Goal: Task Accomplishment & Management: Use online tool/utility

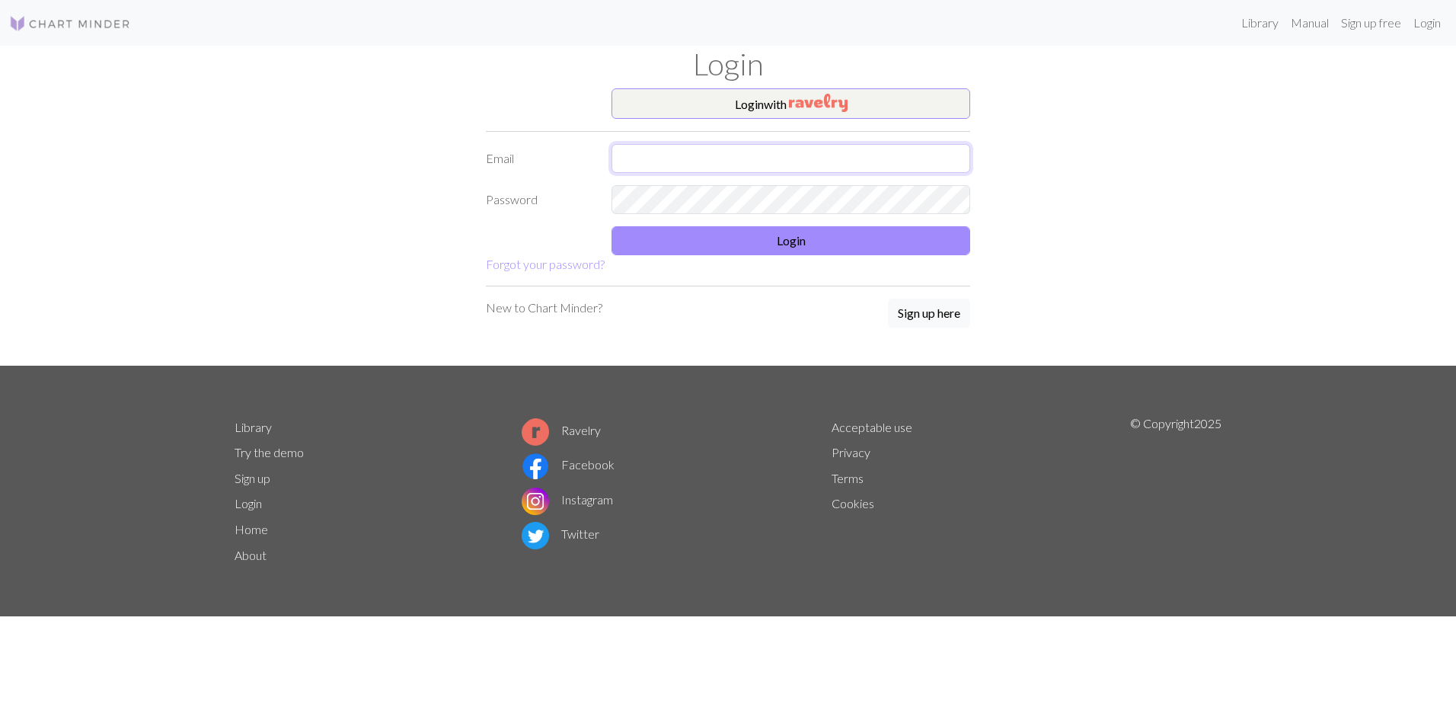
click at [720, 162] on input "text" at bounding box center [791, 158] width 359 height 29
drag, startPoint x: 774, startPoint y: 163, endPoint x: 732, endPoint y: 161, distance: 42.0
click at [732, 161] on input "magentahoward96@pm.me" at bounding box center [791, 158] width 359 height 29
type input "magentahoward96@gmail.com"
click at [682, 258] on form "Login with Email magentahoward96@gmail.com Password Login Forgot your password?" at bounding box center [728, 180] width 484 height 185
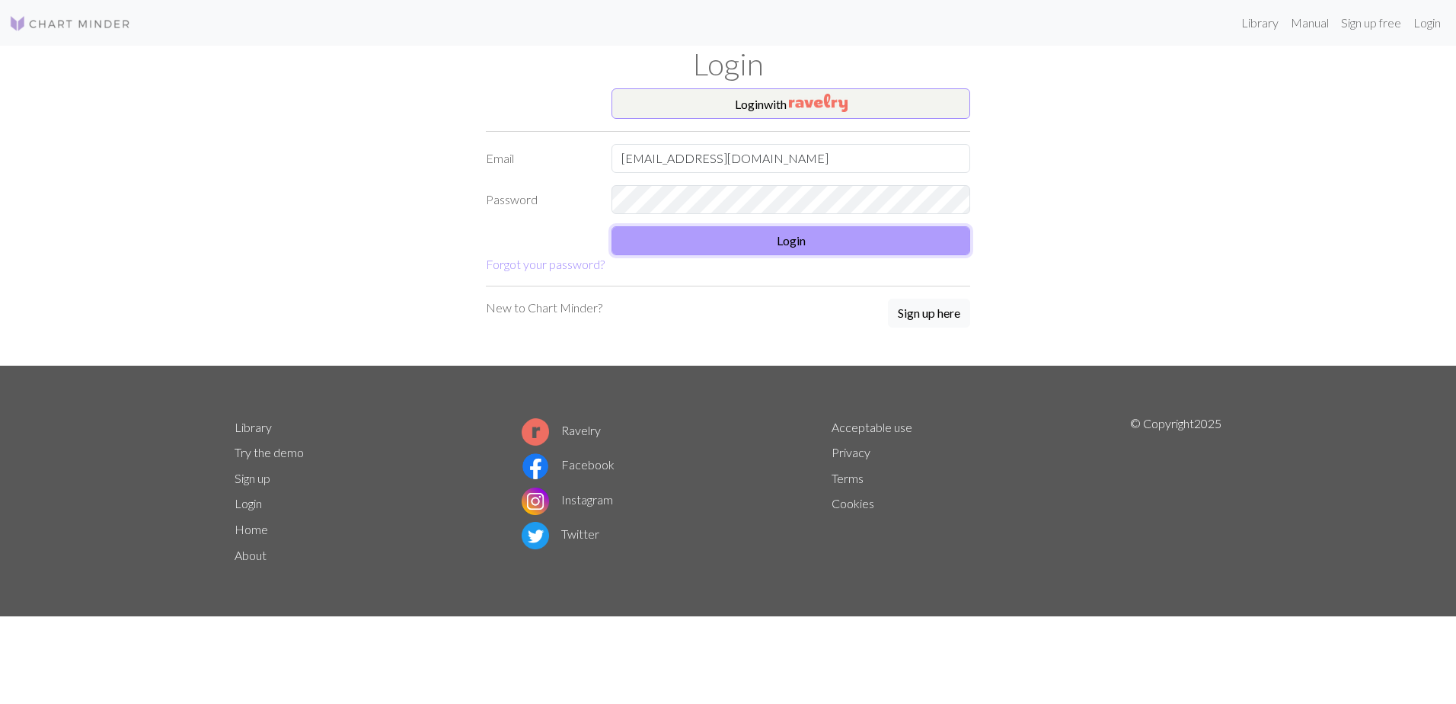
click at [691, 240] on button "Login" at bounding box center [791, 240] width 359 height 29
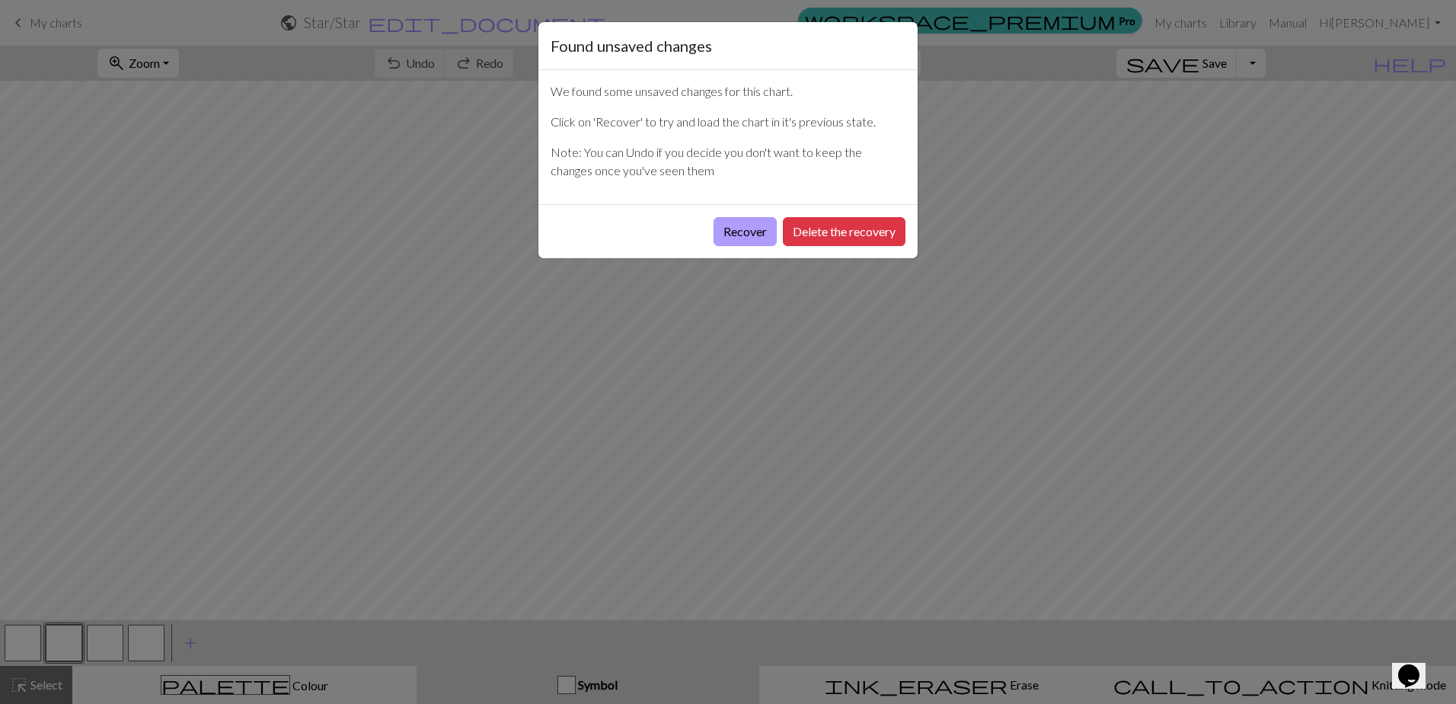
click at [738, 230] on button "Recover" at bounding box center [745, 231] width 63 height 29
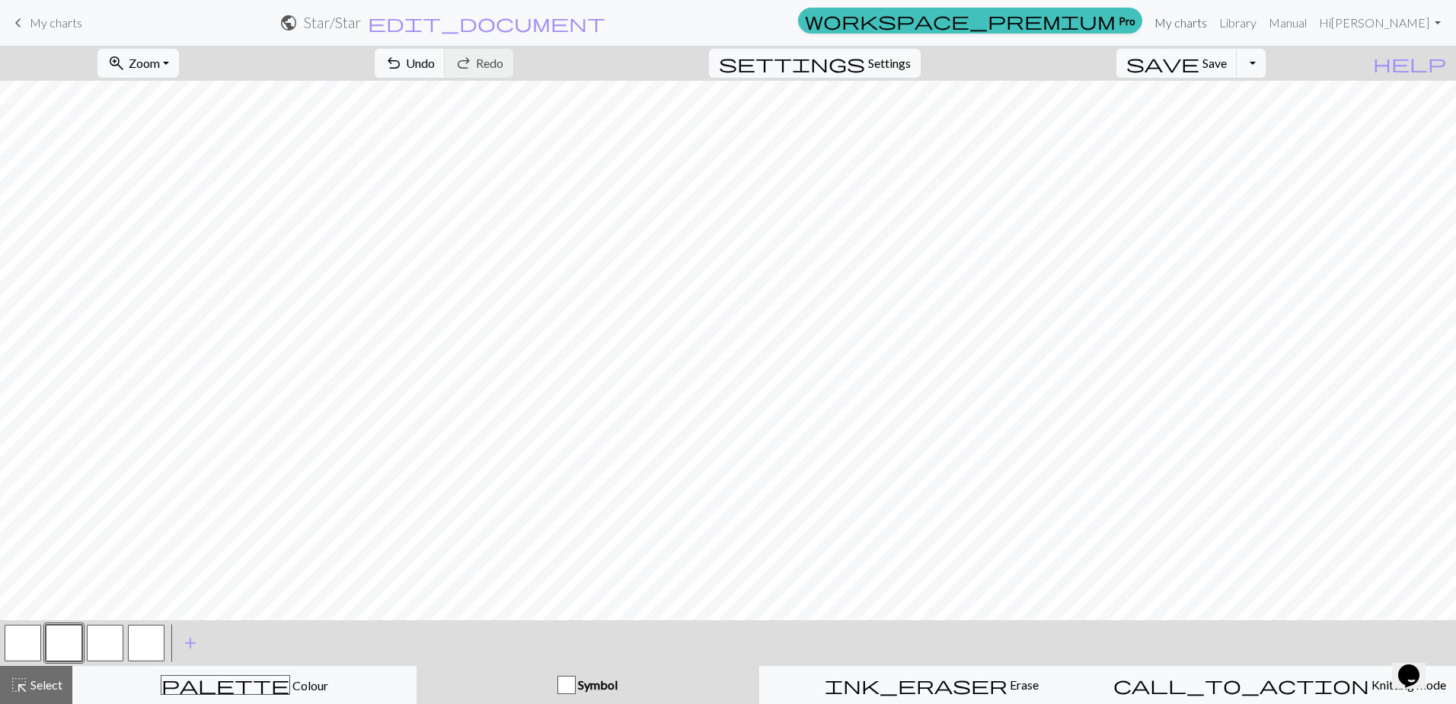
click at [1187, 24] on link "My charts" at bounding box center [1181, 23] width 65 height 30
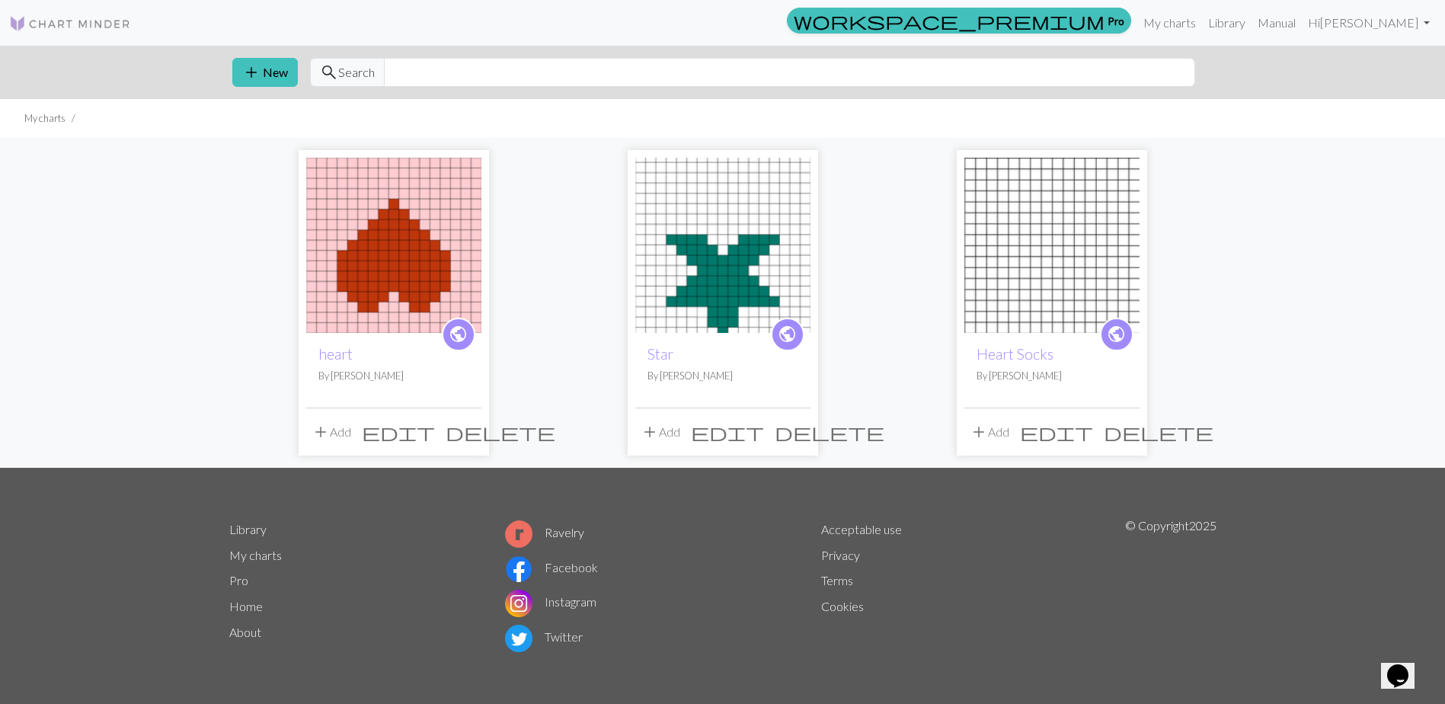
click at [416, 273] on img at bounding box center [393, 245] width 175 height 175
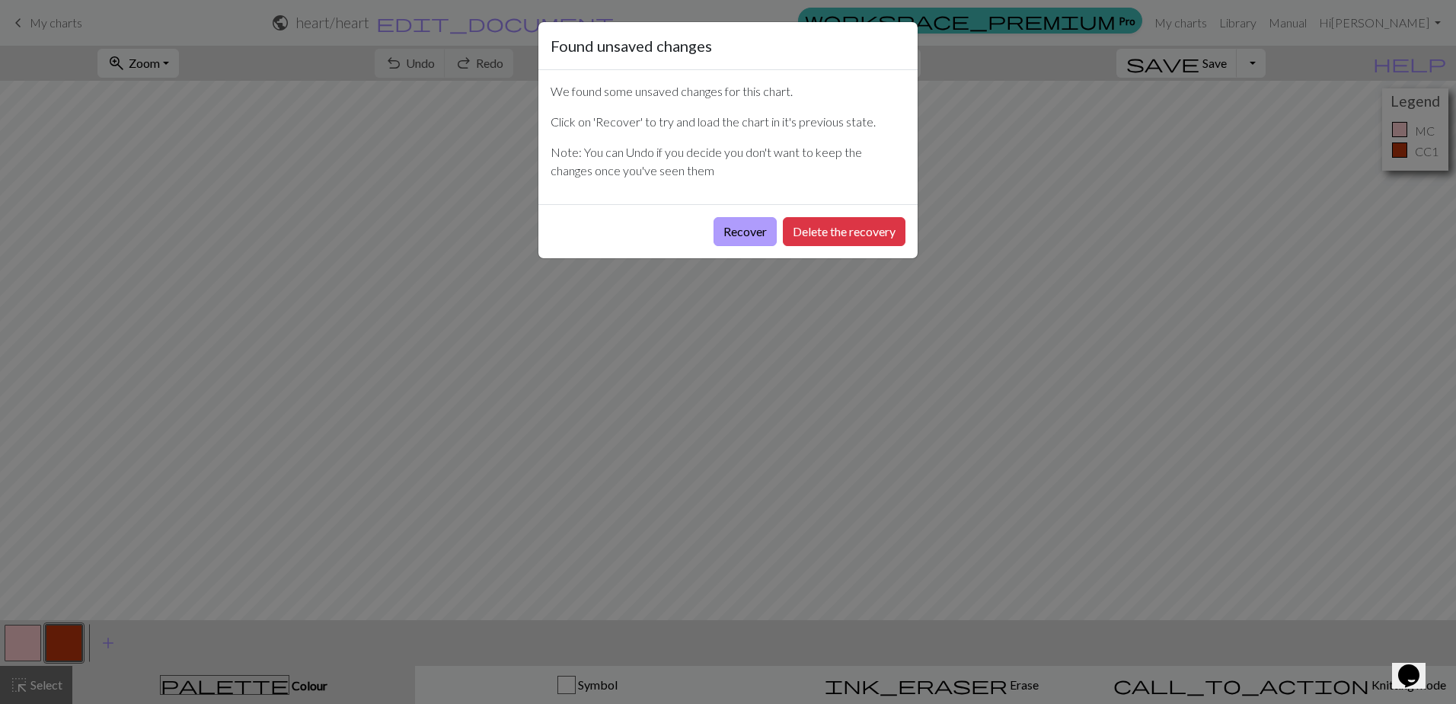
click at [736, 238] on button "Recover" at bounding box center [745, 231] width 63 height 29
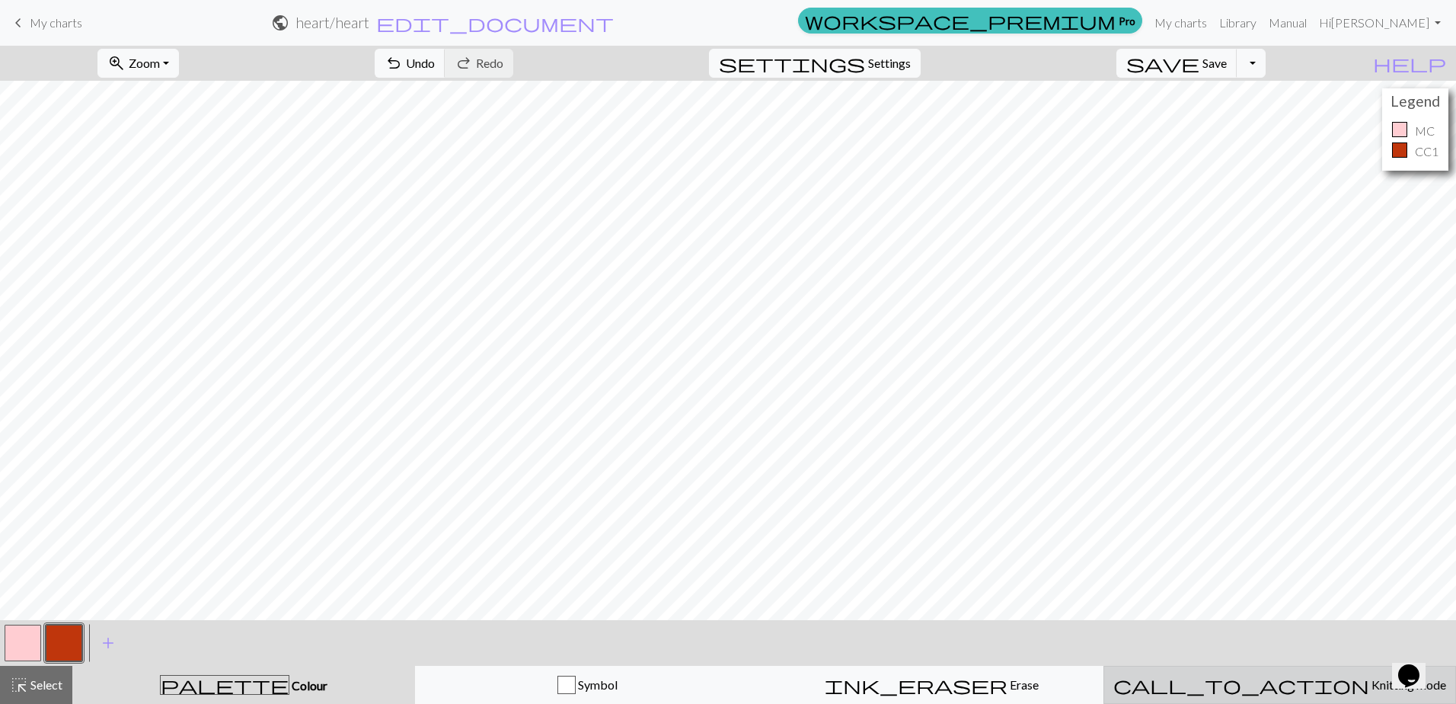
click at [1369, 688] on span "Knitting mode" at bounding box center [1407, 684] width 77 height 14
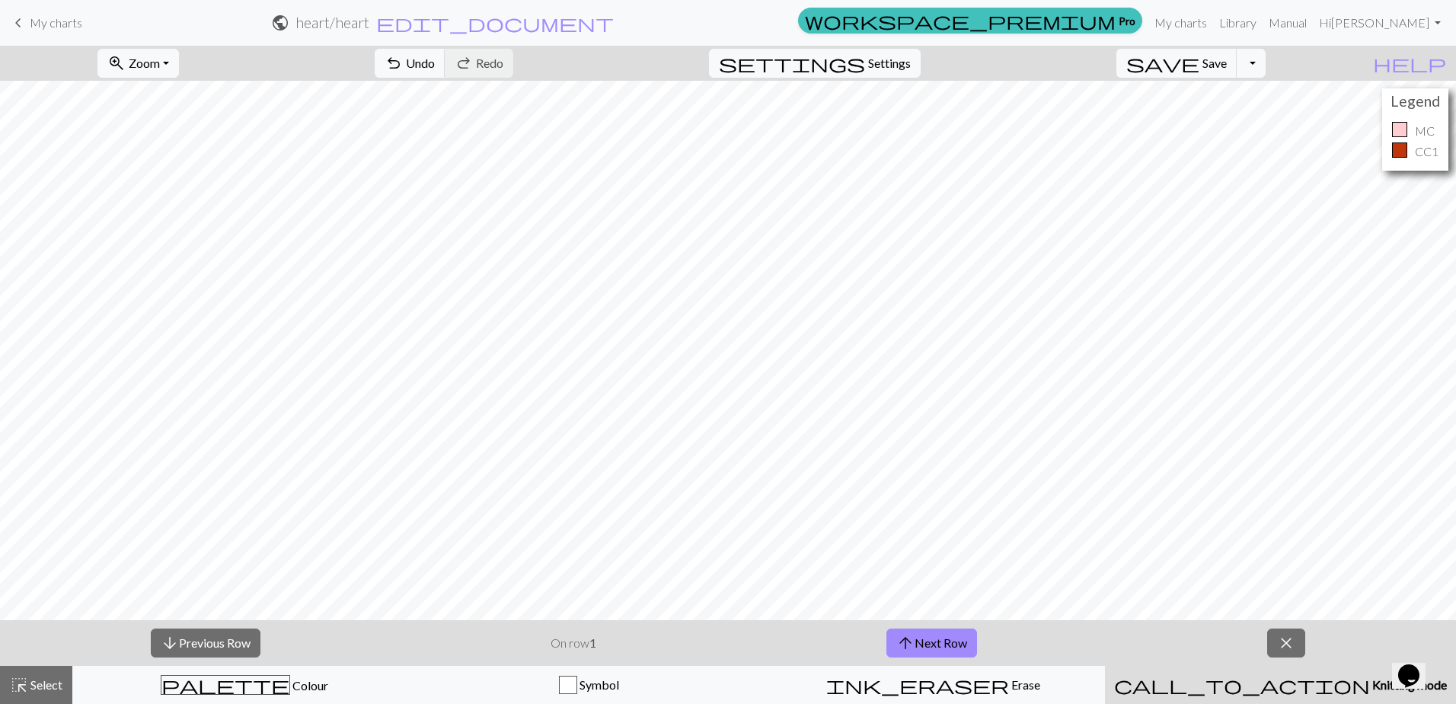
click at [1370, 687] on span "Knitting mode" at bounding box center [1408, 684] width 77 height 14
click at [1280, 644] on span "close" at bounding box center [1286, 642] width 18 height 21
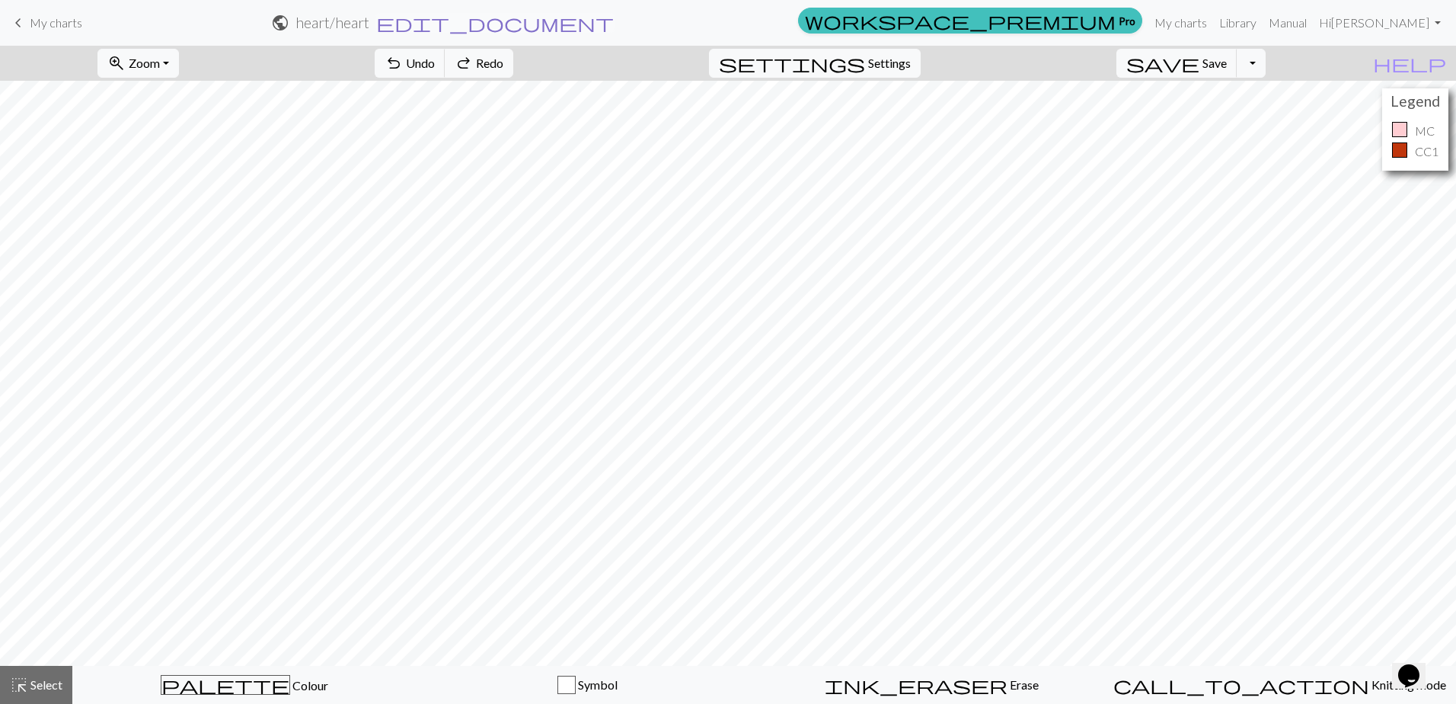
click at [614, 22] on span "edit_document" at bounding box center [495, 22] width 238 height 21
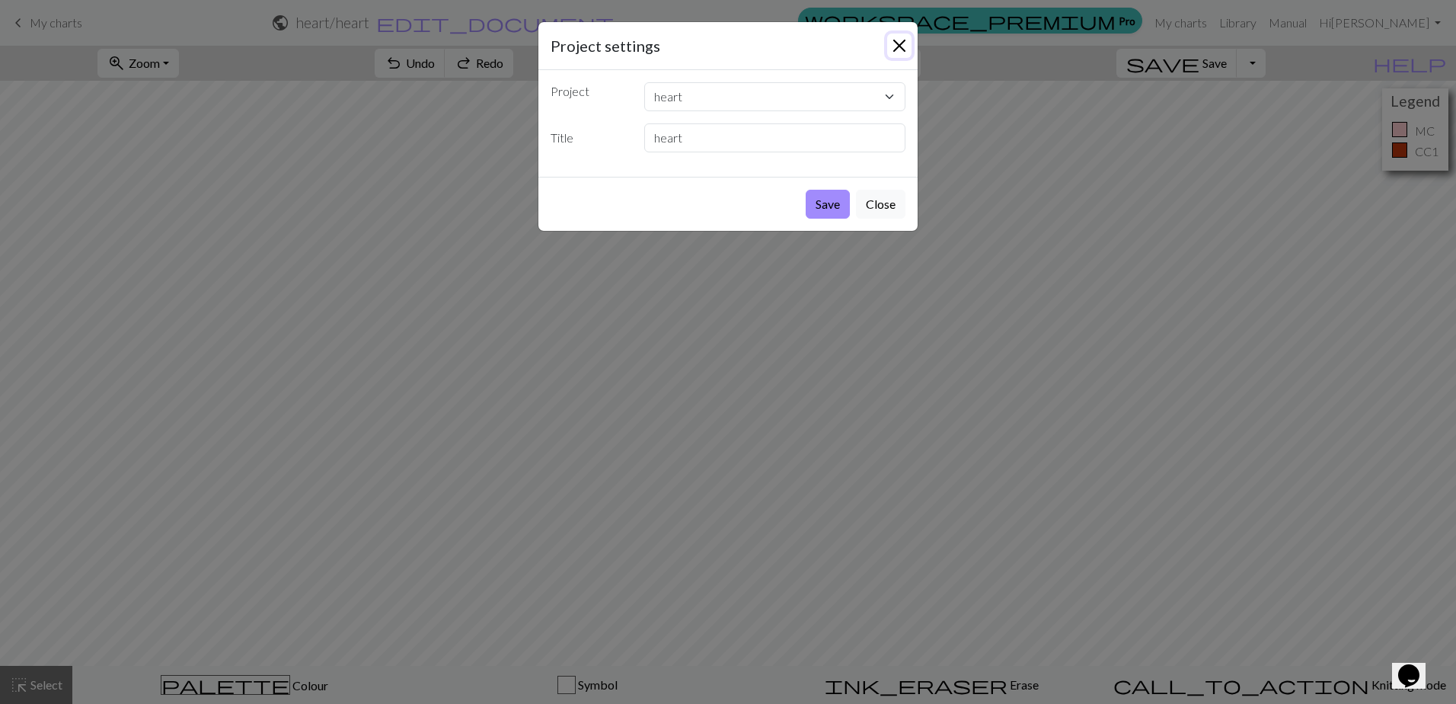
click at [892, 43] on button "Close" at bounding box center [899, 46] width 24 height 24
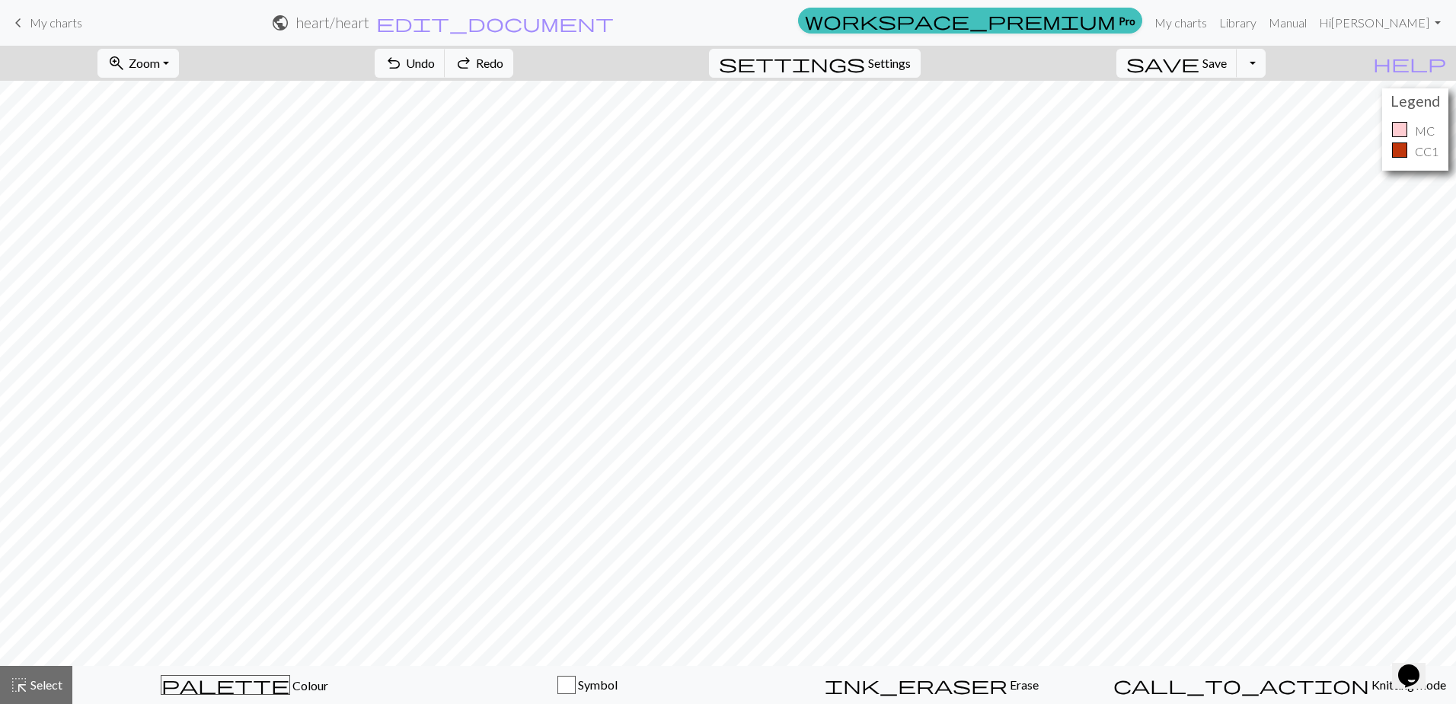
click at [78, 24] on span "My charts" at bounding box center [56, 22] width 53 height 14
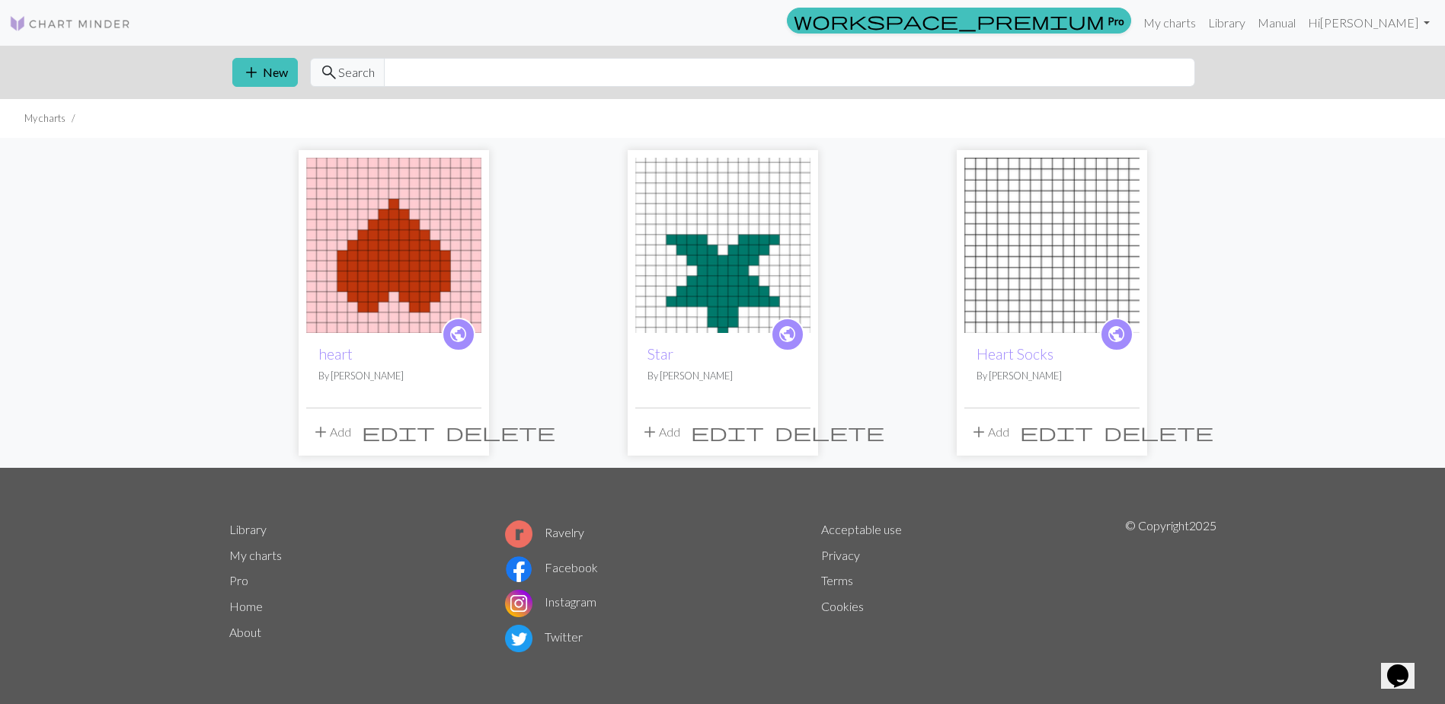
click at [367, 292] on img at bounding box center [393, 245] width 175 height 175
click at [336, 436] on button "add Add" at bounding box center [331, 431] width 50 height 29
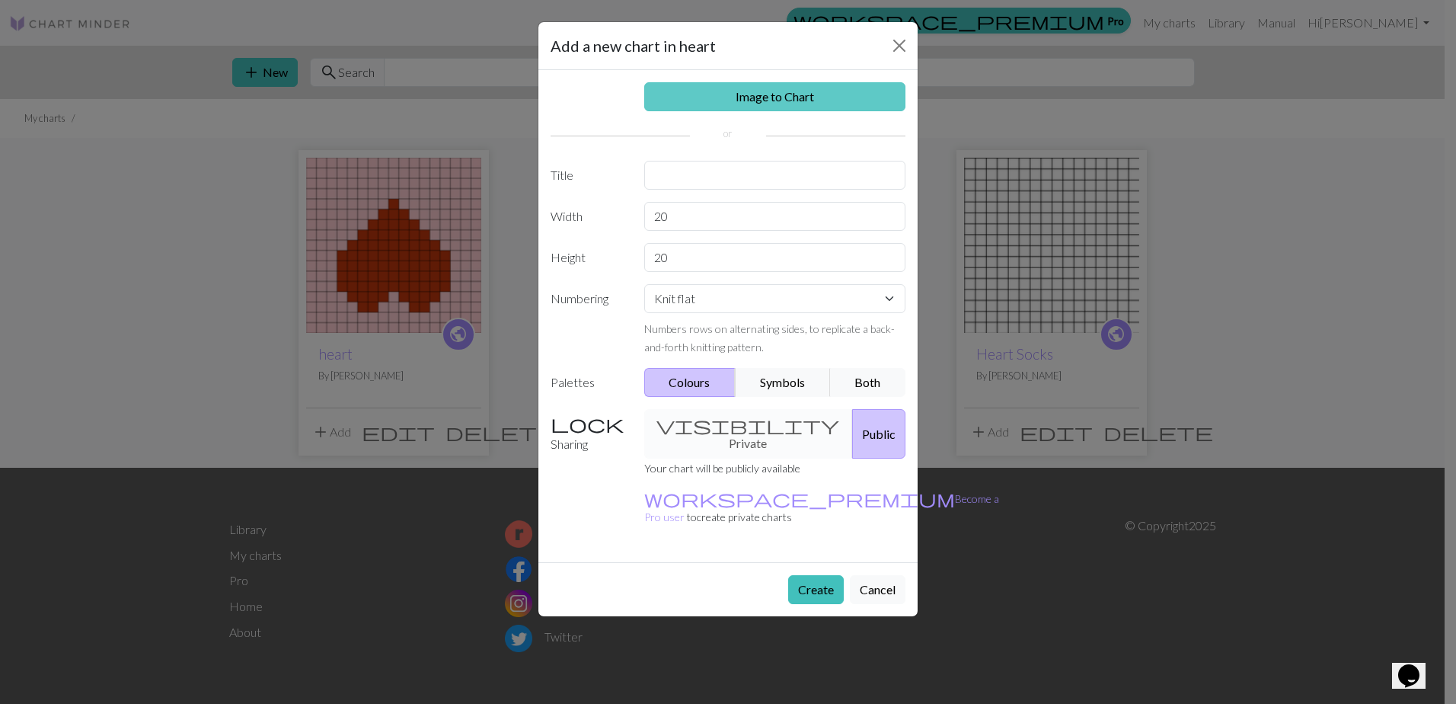
click at [748, 96] on link "Image to Chart" at bounding box center [775, 96] width 262 height 29
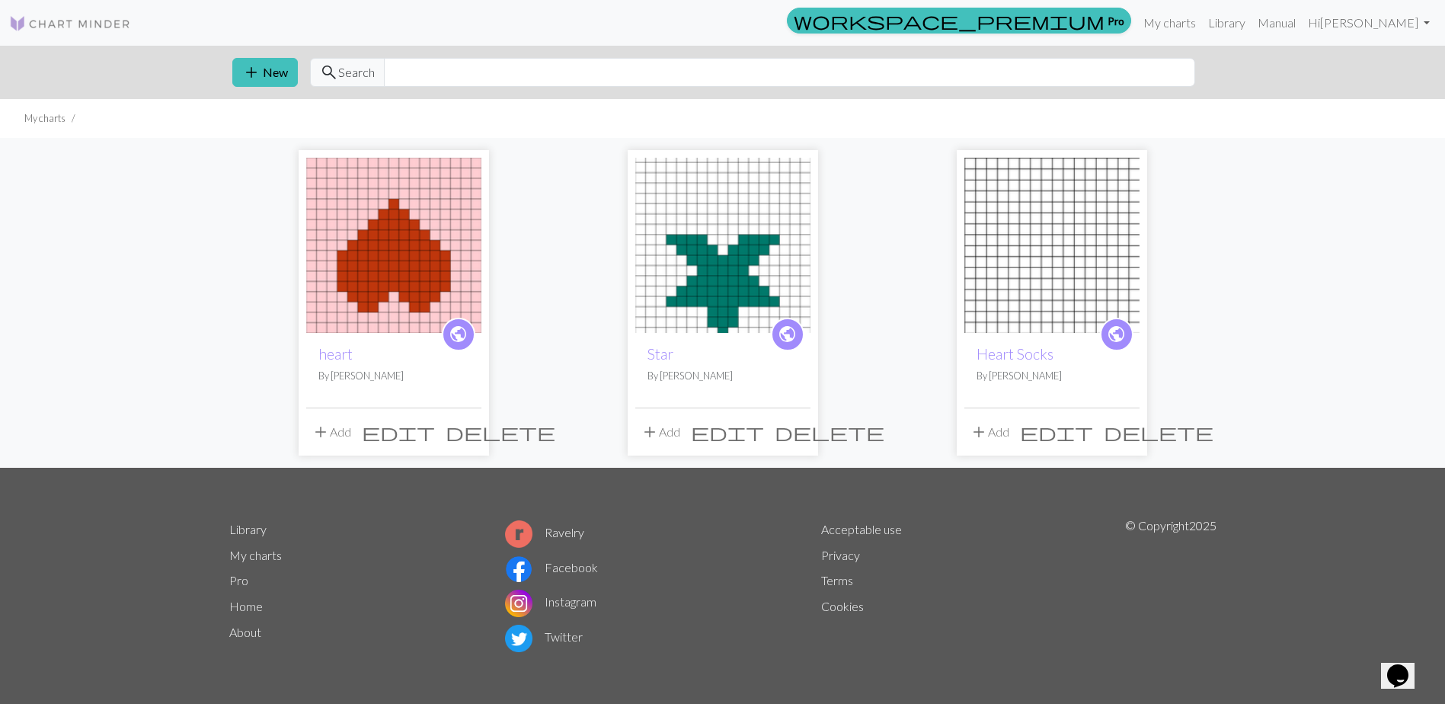
drag, startPoint x: 339, startPoint y: 432, endPoint x: 330, endPoint y: 433, distance: 9.3
drag, startPoint x: 330, startPoint y: 433, endPoint x: 323, endPoint y: 437, distance: 7.8
click at [323, 437] on span "add" at bounding box center [321, 431] width 18 height 21
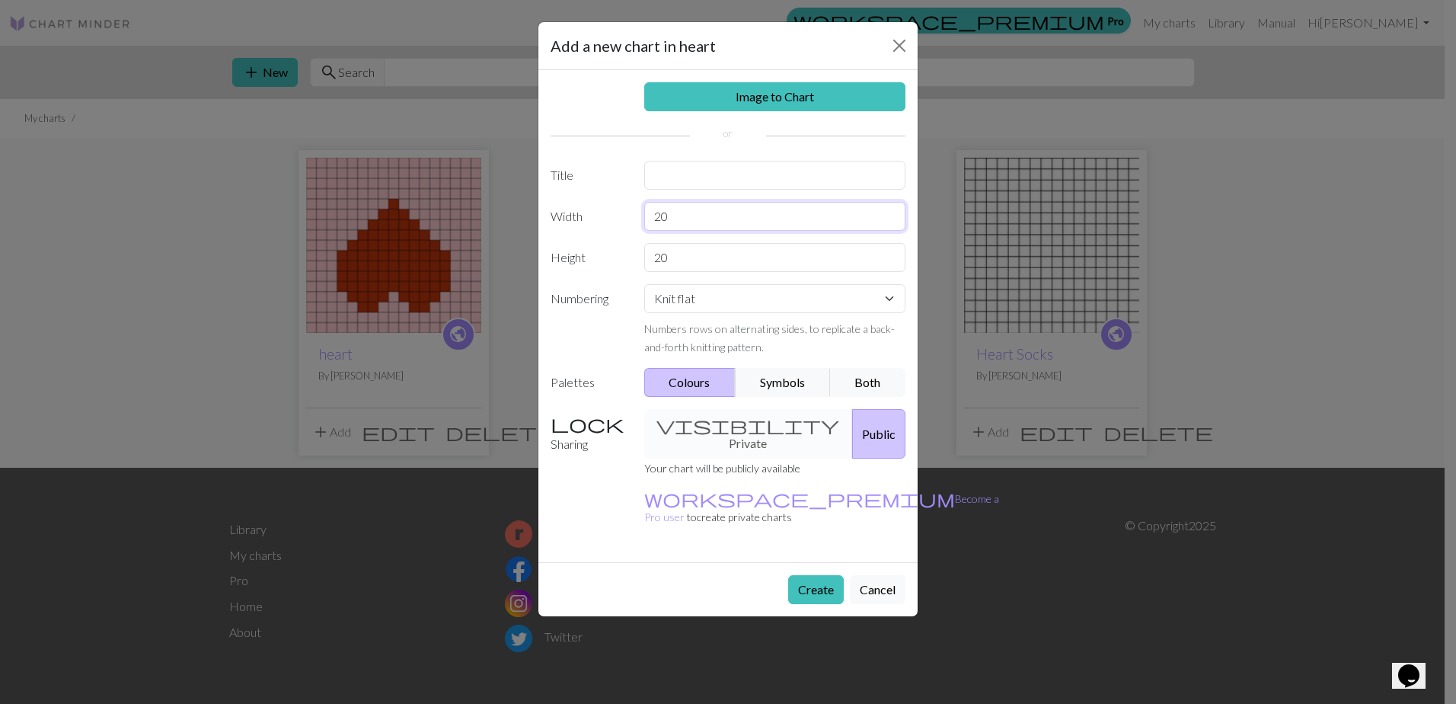
drag, startPoint x: 723, startPoint y: 222, endPoint x: 620, endPoint y: 229, distance: 103.0
click at [620, 229] on div "Width 20" at bounding box center [728, 216] width 373 height 29
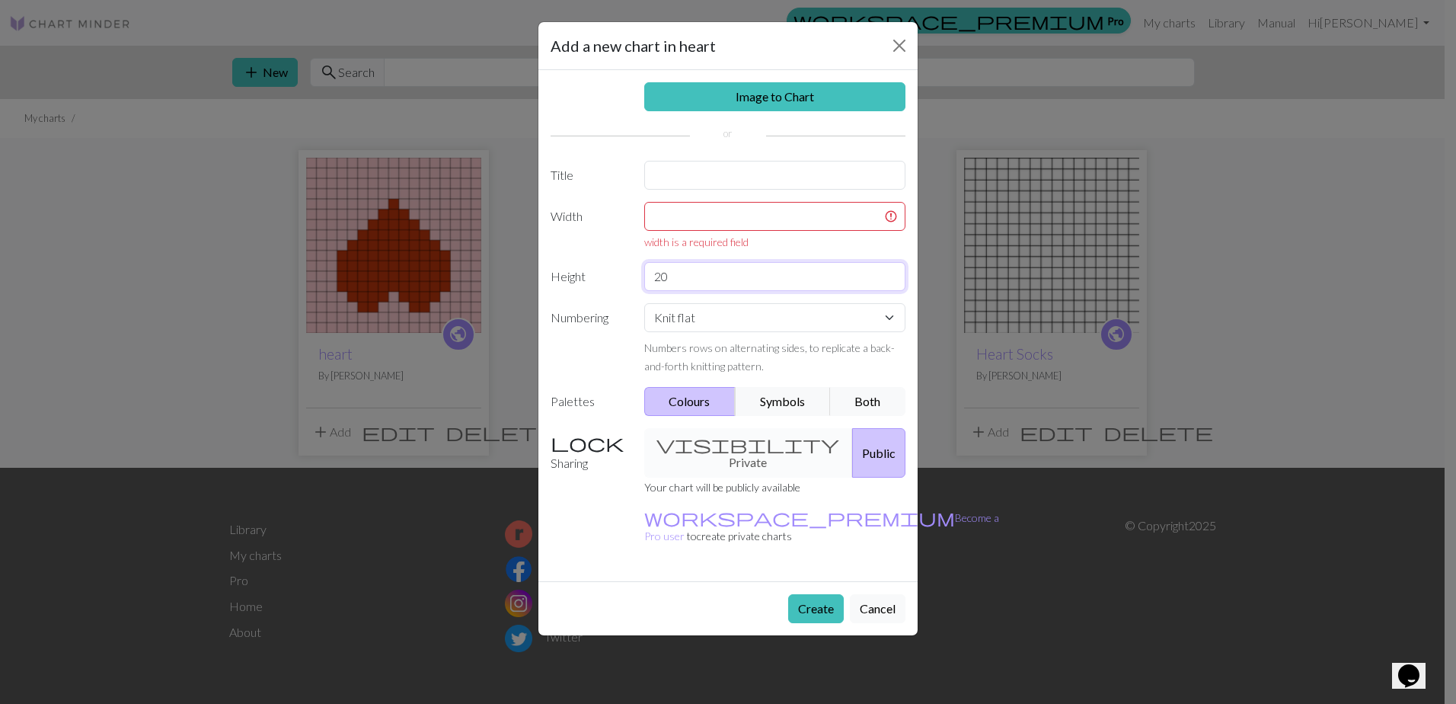
drag, startPoint x: 683, startPoint y: 267, endPoint x: 563, endPoint y: 301, distance: 125.1
click at [565, 301] on div "Image to Chart Title Width width is a required field Height 20 Numbering Knit f…" at bounding box center [727, 325] width 379 height 511
click at [703, 222] on input "text" at bounding box center [775, 216] width 262 height 29
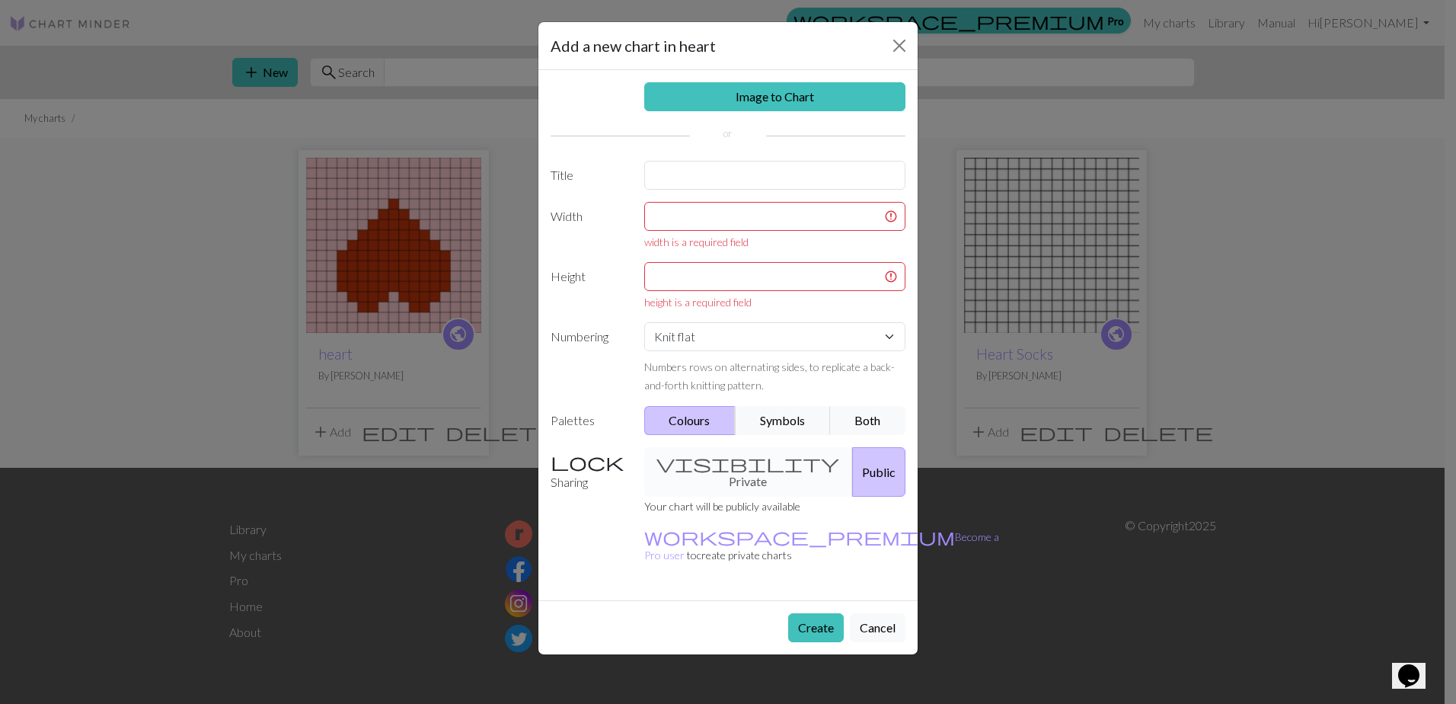
click at [422, 195] on div "Add a new chart in heart Image to Chart Title Width width is a required field H…" at bounding box center [728, 352] width 1456 height 704
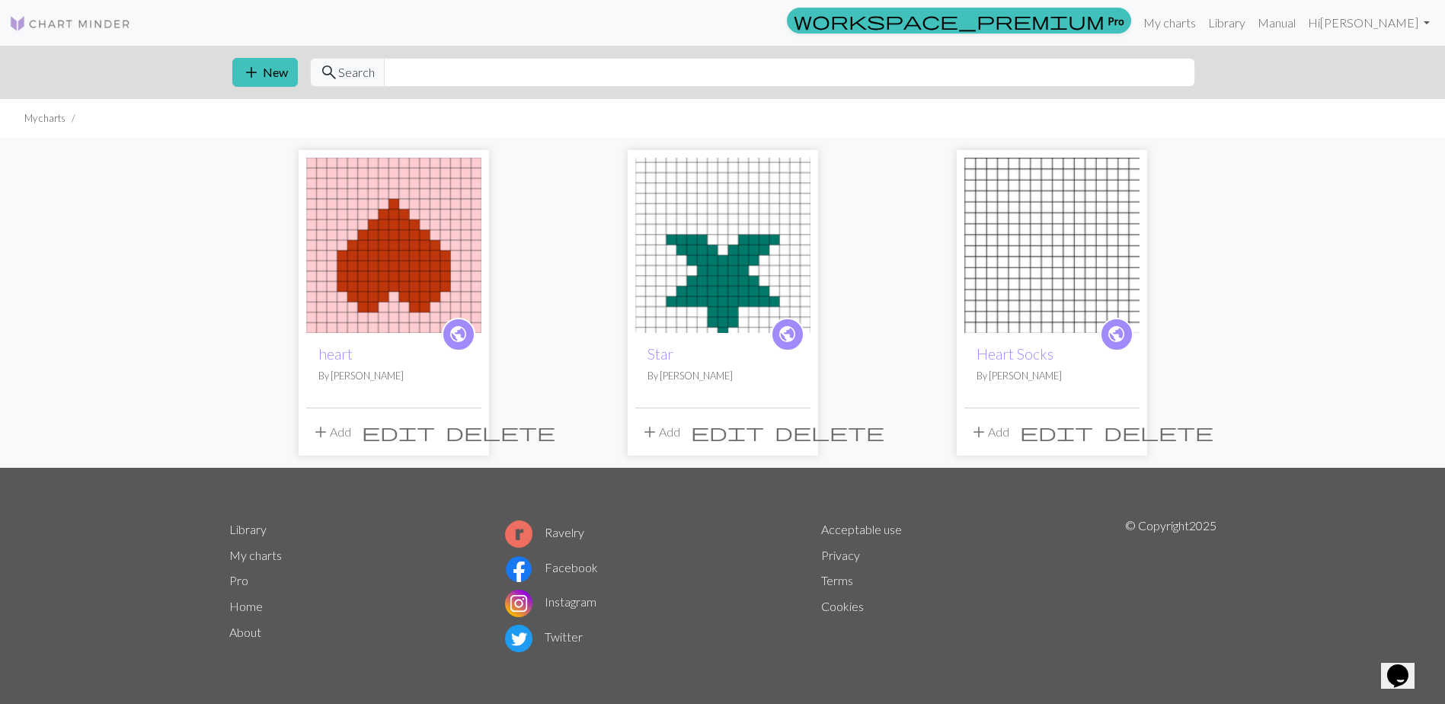
click at [439, 265] on img at bounding box center [393, 245] width 175 height 175
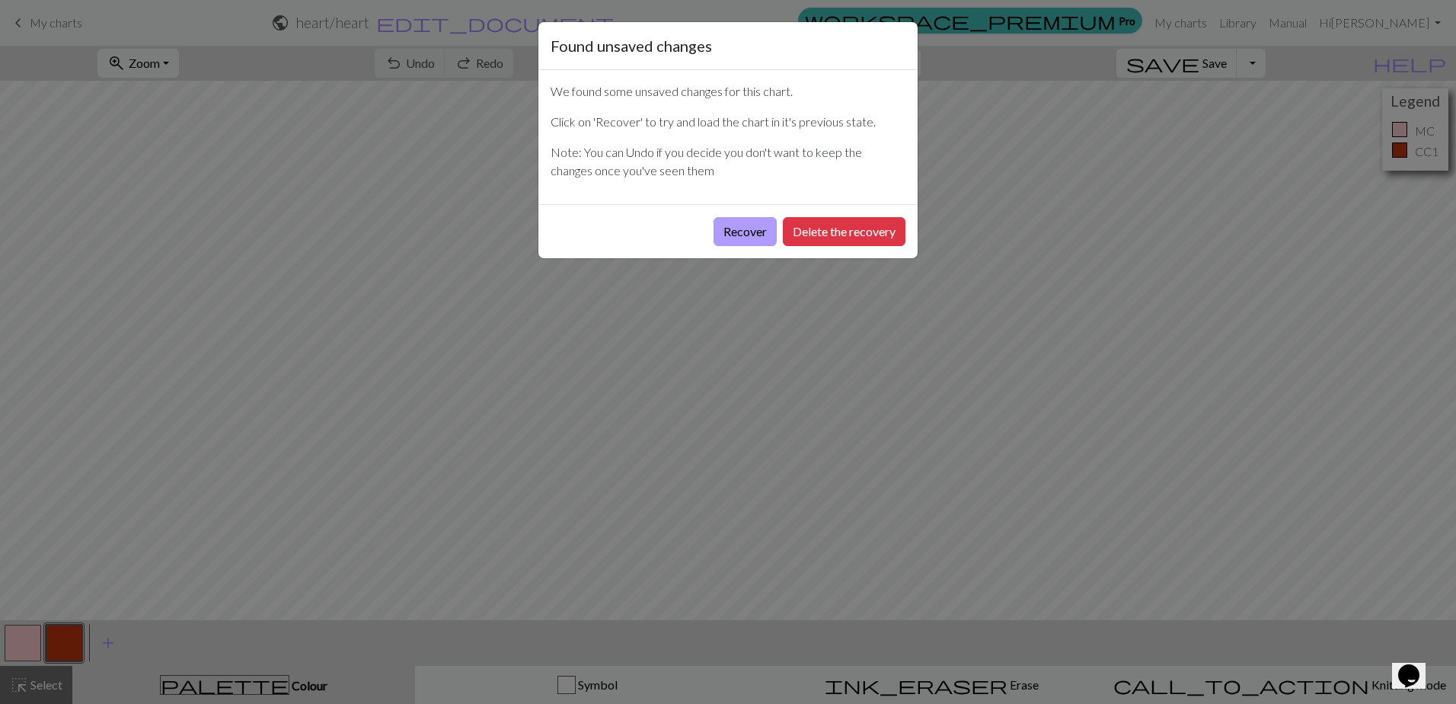
click at [730, 233] on button "Recover" at bounding box center [745, 231] width 63 height 29
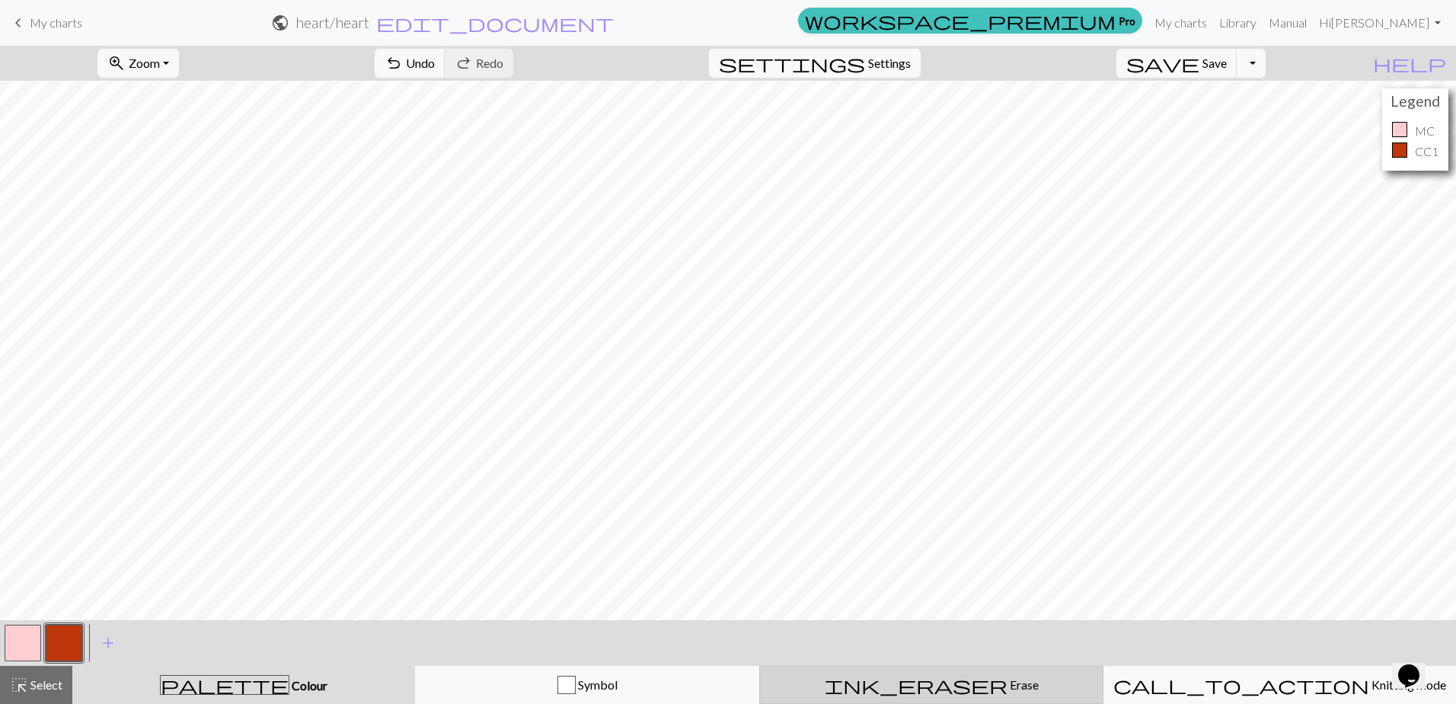
drag, startPoint x: 959, startPoint y: 689, endPoint x: 919, endPoint y: 676, distance: 41.7
click at [1008, 691] on span "Erase" at bounding box center [1023, 684] width 31 height 14
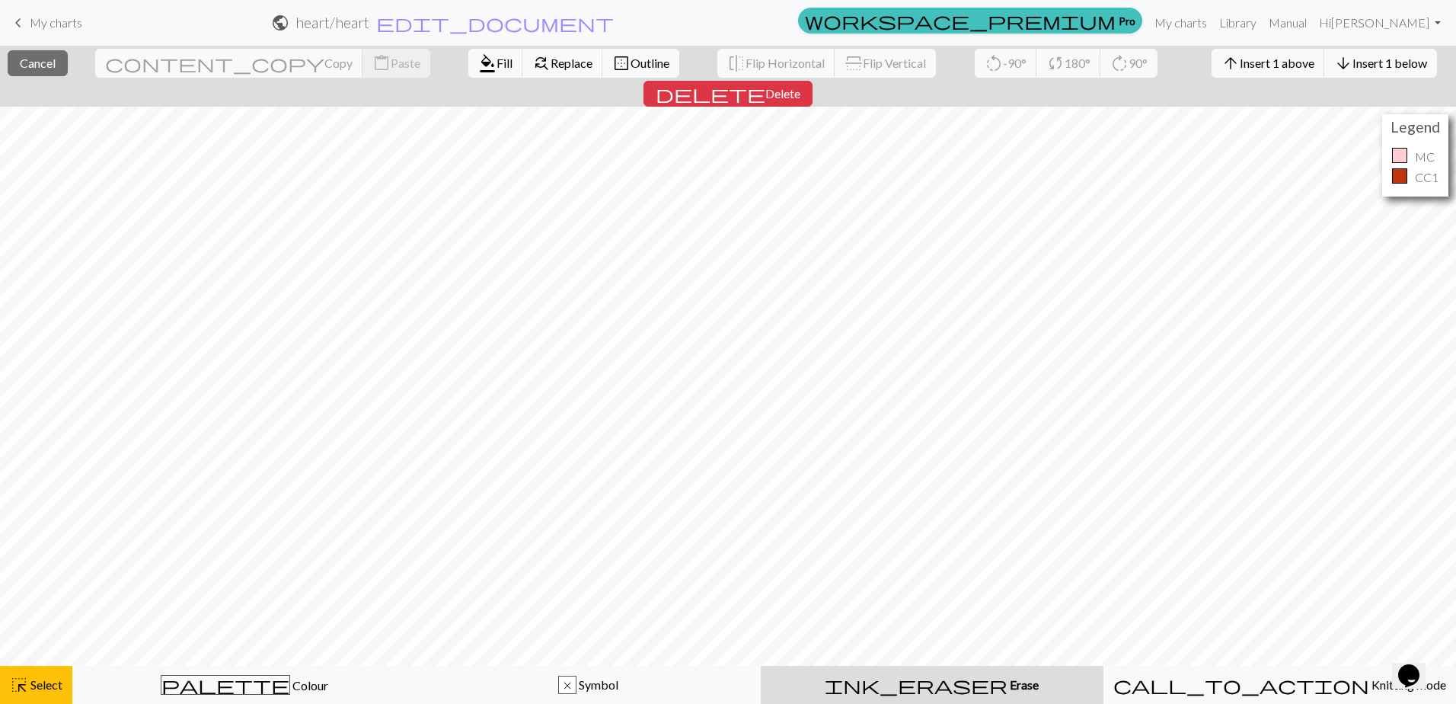
click at [861, 690] on div "ink_eraser Erase Erase" at bounding box center [932, 685] width 324 height 18
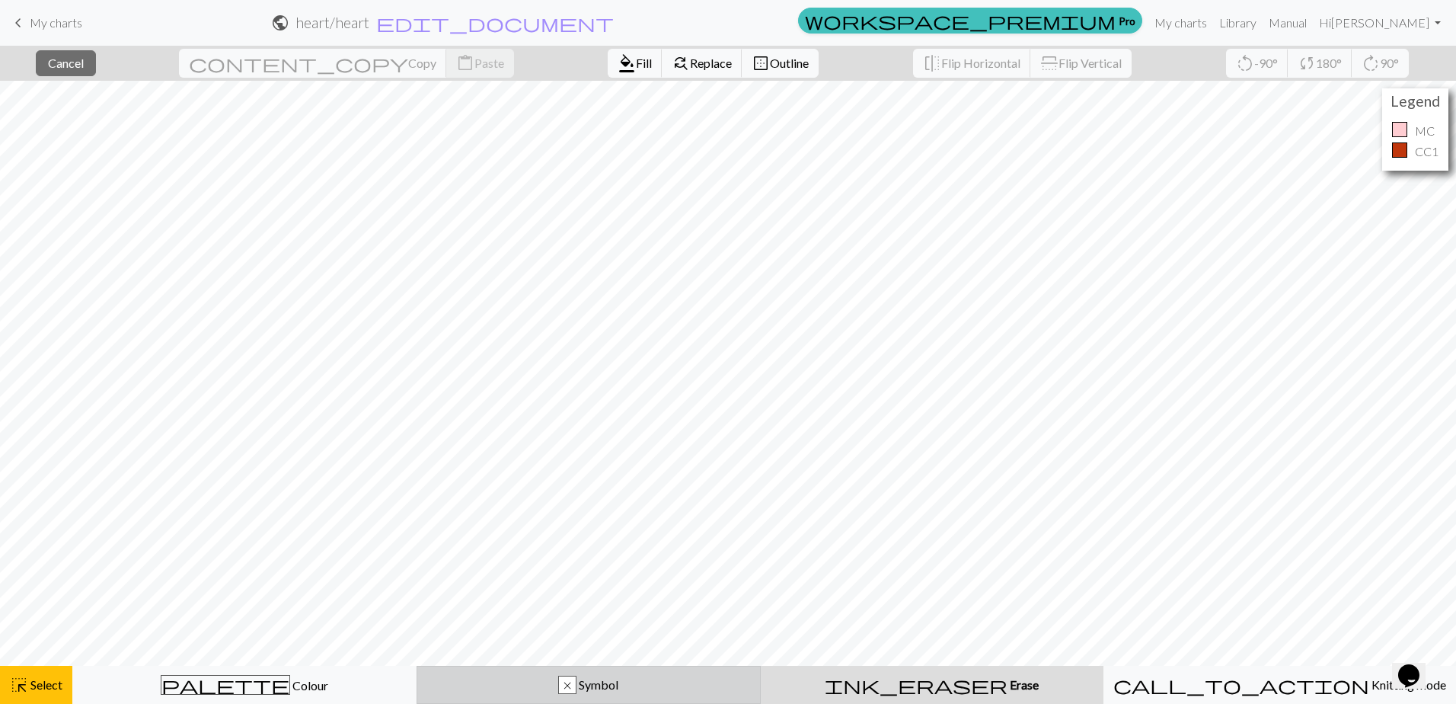
click at [685, 673] on button "x Symbol" at bounding box center [589, 685] width 344 height 38
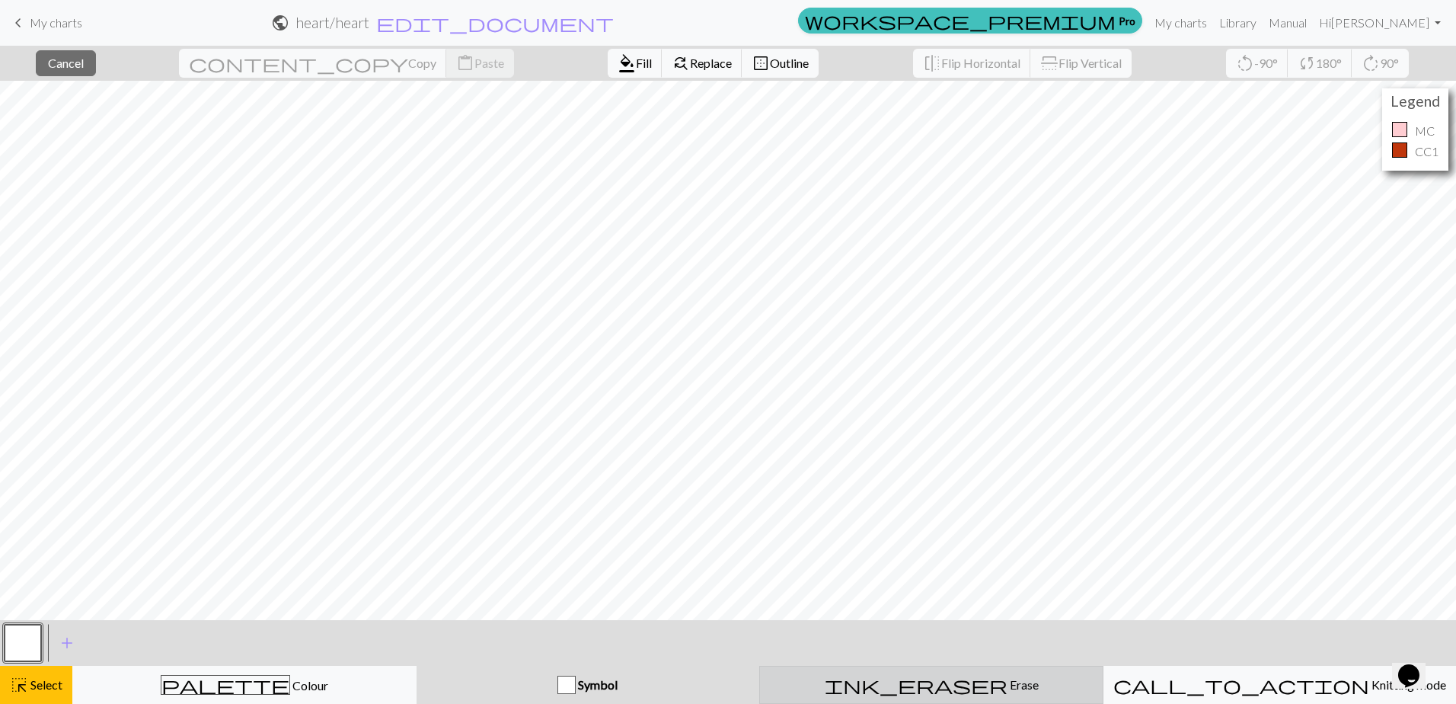
drag, startPoint x: 922, startPoint y: 700, endPoint x: 887, endPoint y: 679, distance: 41.7
click at [919, 703] on html "This website uses cookies to ensure you get the best experience on our website.…" at bounding box center [728, 352] width 1456 height 704
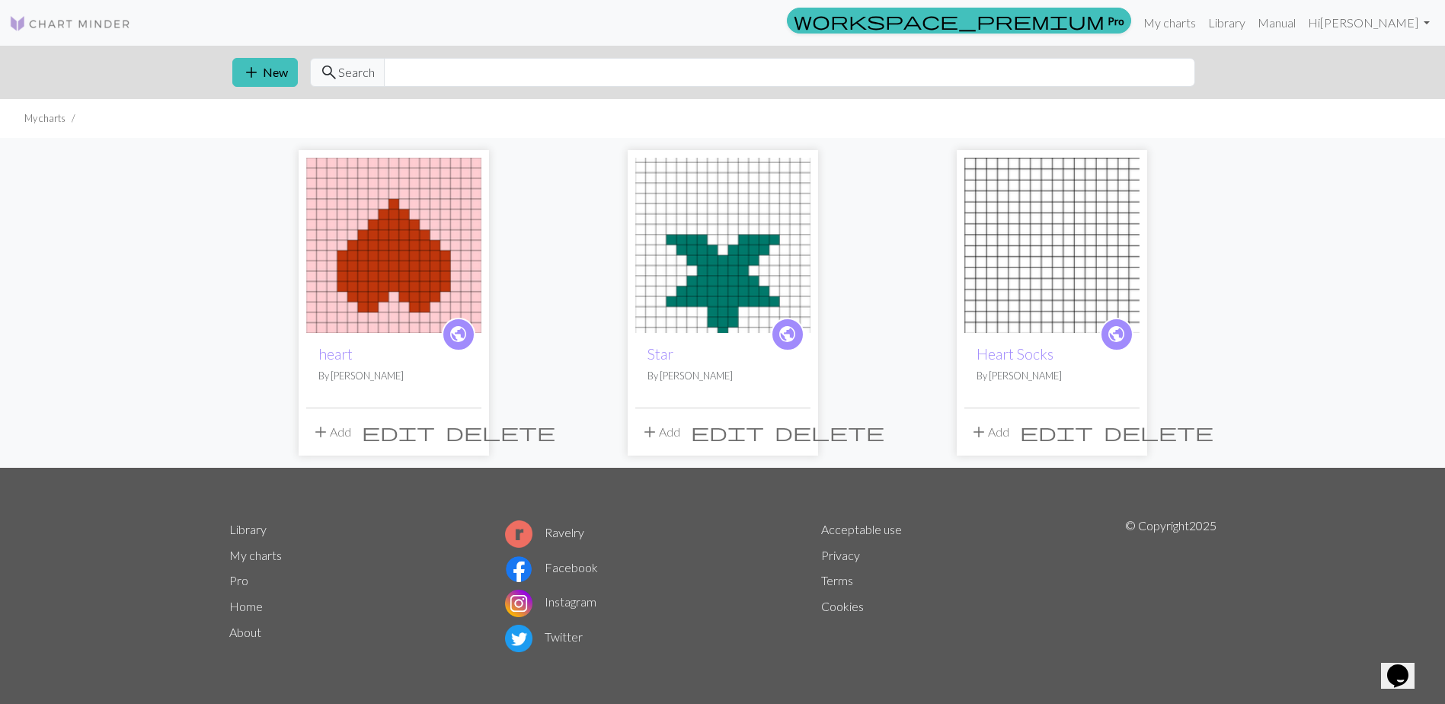
click at [343, 260] on img at bounding box center [393, 245] width 175 height 175
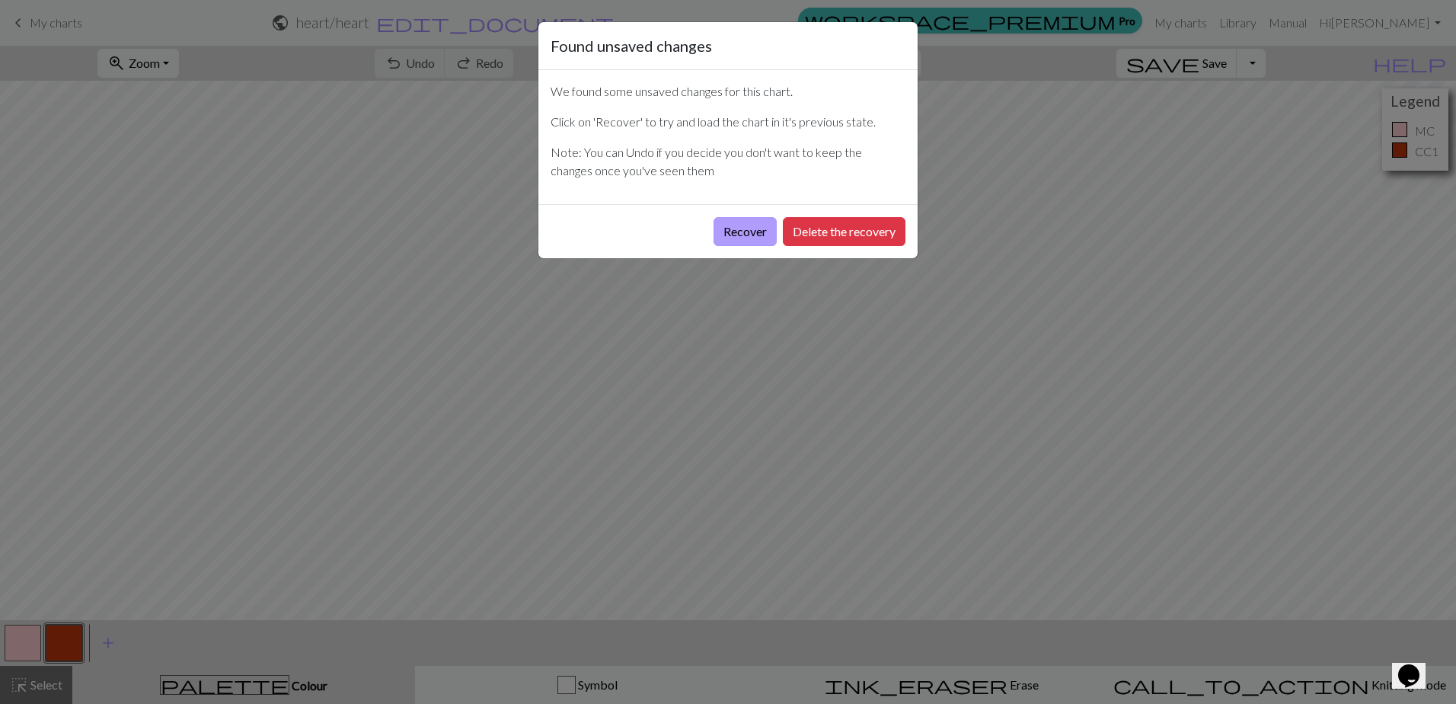
click at [724, 235] on button "Recover" at bounding box center [745, 231] width 63 height 29
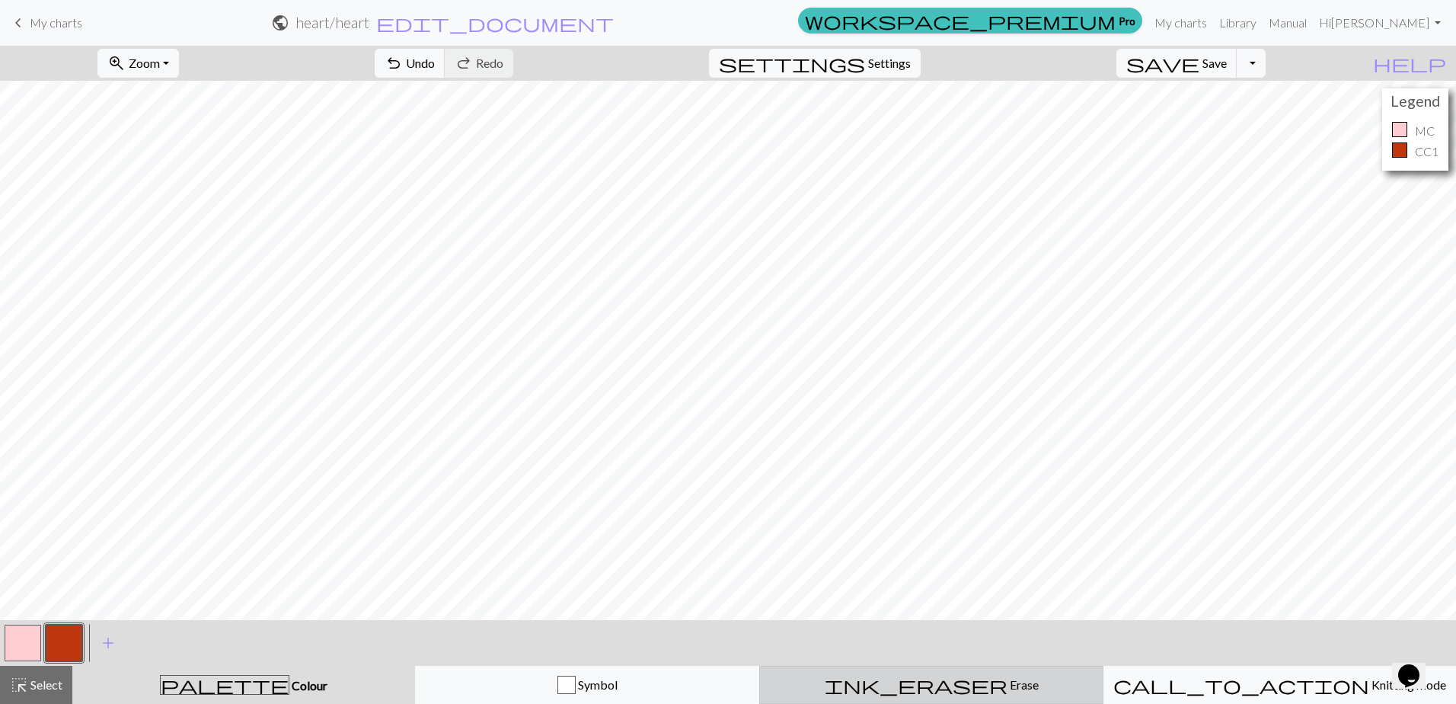
click at [917, 700] on button "ink_eraser Erase Erase" at bounding box center [931, 685] width 344 height 38
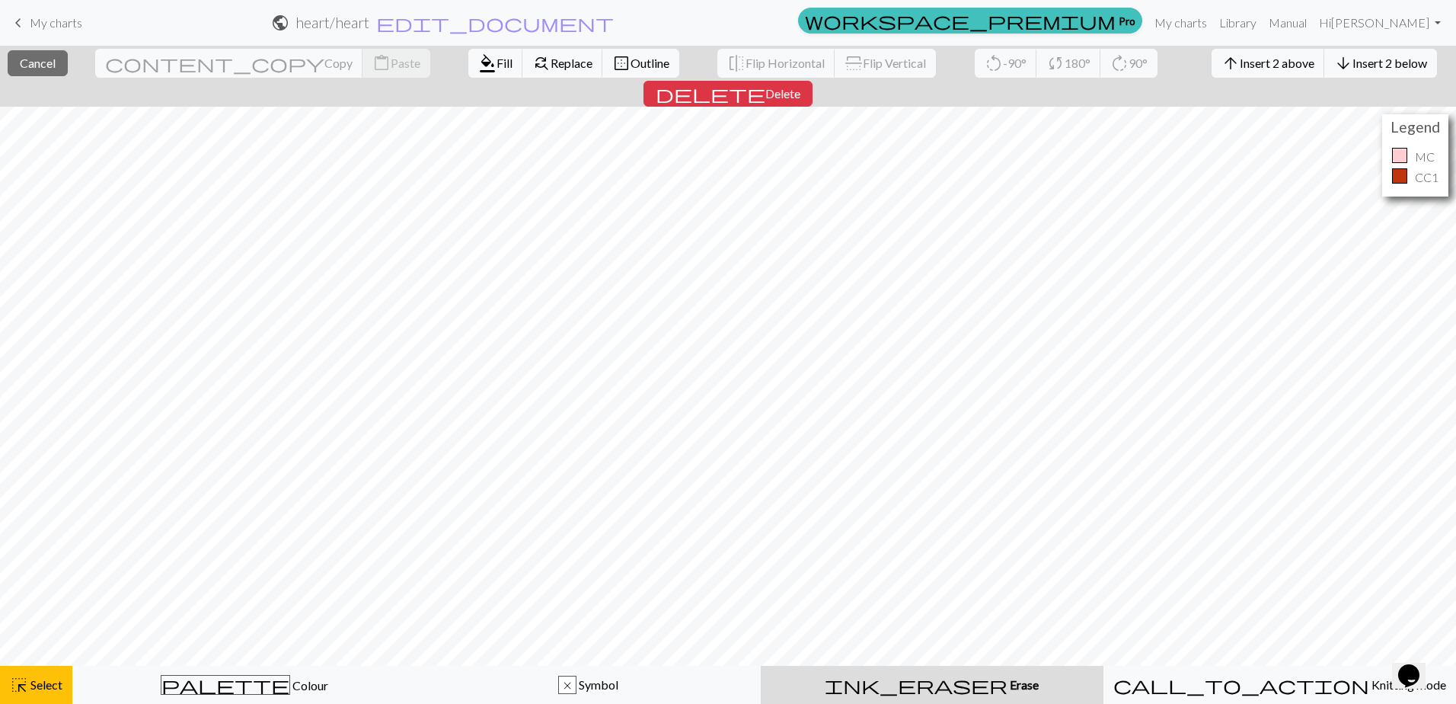
drag, startPoint x: 937, startPoint y: 695, endPoint x: 936, endPoint y: 686, distance: 8.4
click at [937, 693] on button "ink_eraser Erase Erase" at bounding box center [932, 685] width 343 height 38
click at [5, 63] on div "close Cancel content_copy Copy content_paste Paste format_color_fill Fill find_…" at bounding box center [728, 76] width 1456 height 61
click at [16, 63] on button "close Cancel" at bounding box center [37, 63] width 60 height 26
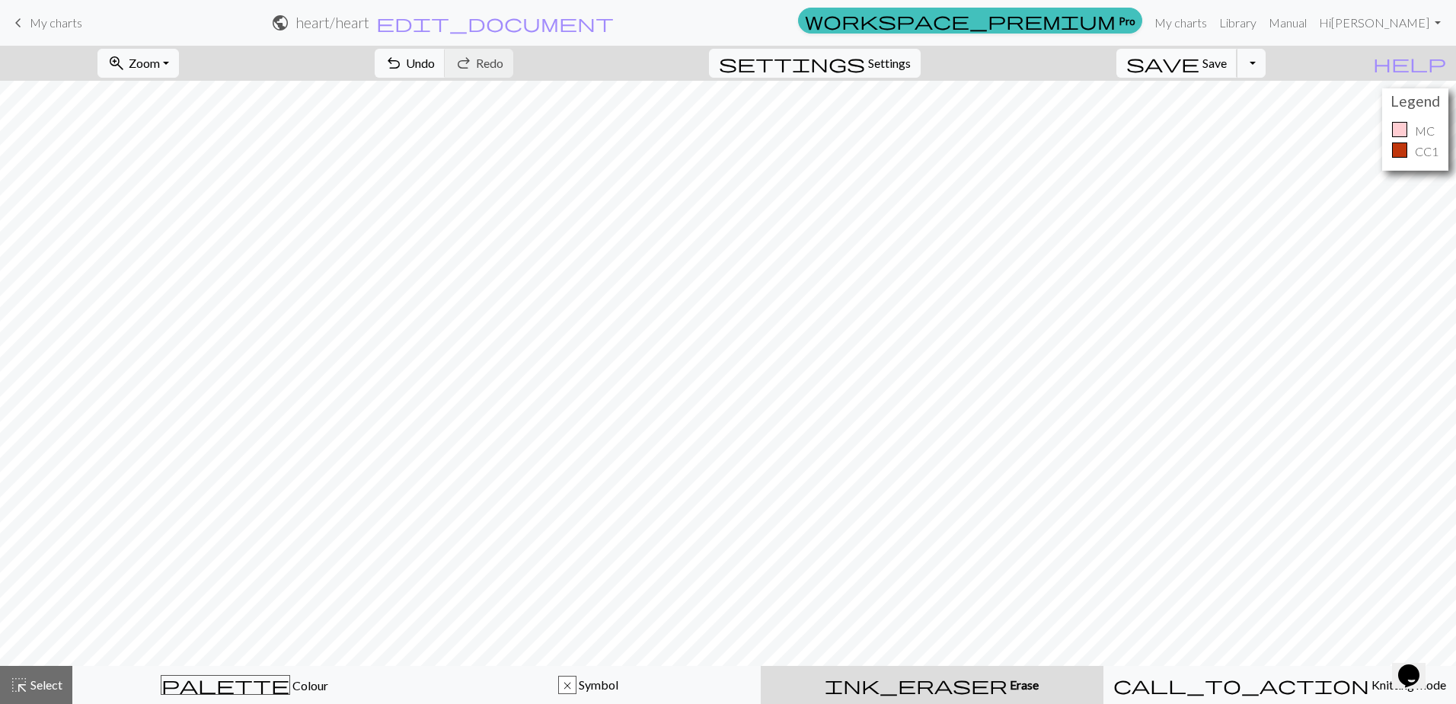
click at [1200, 69] on span "save" at bounding box center [1162, 63] width 73 height 21
click at [68, 28] on span "My charts" at bounding box center [56, 22] width 53 height 14
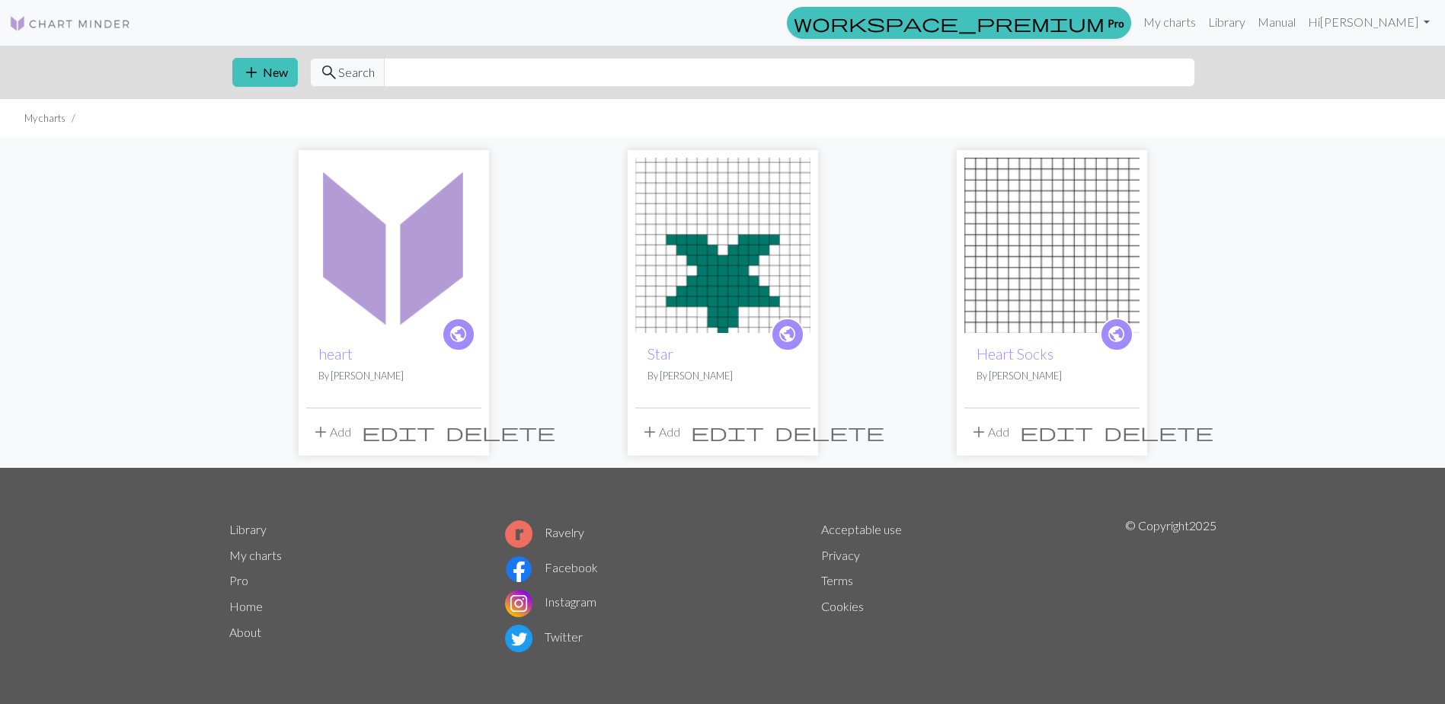
click at [397, 297] on img at bounding box center [393, 245] width 175 height 175
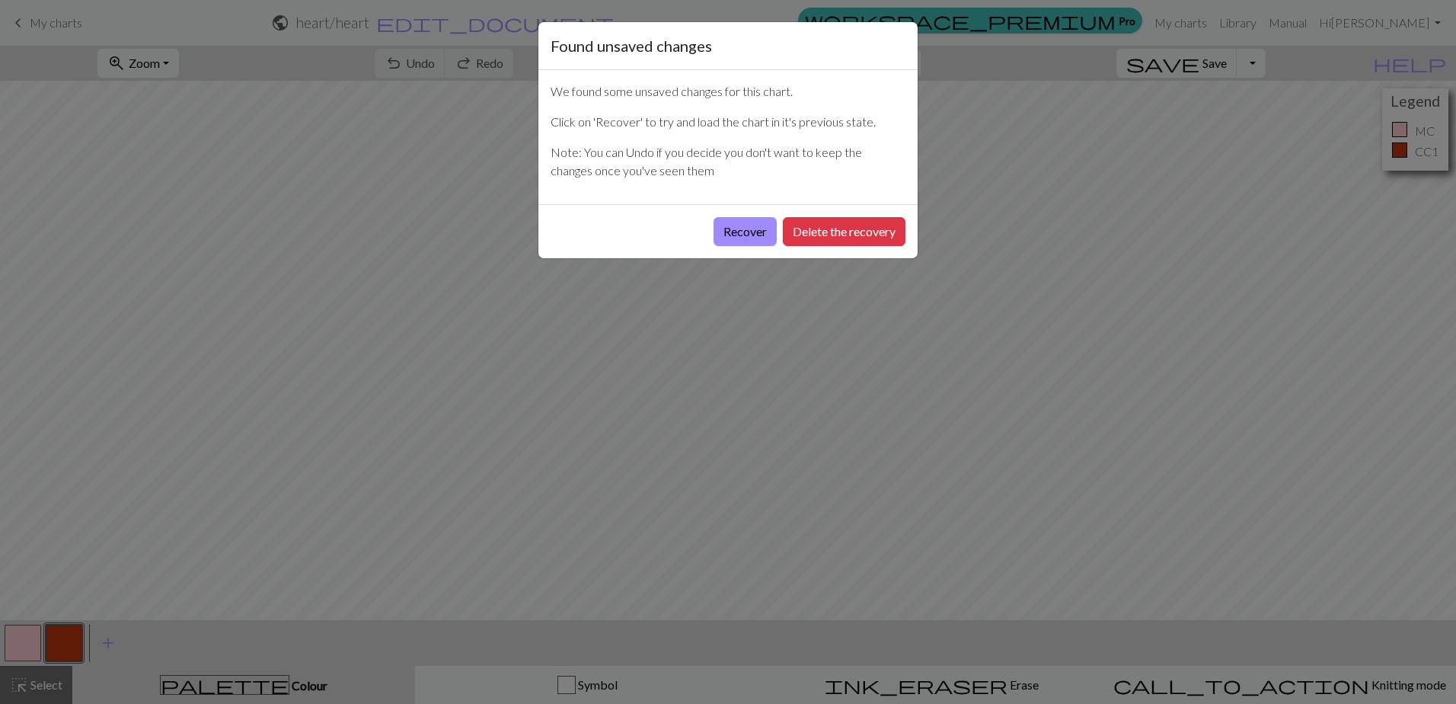
click at [340, 596] on div "Found unsaved changes We found some unsaved changes for this chart. Click on 'R…" at bounding box center [728, 352] width 1456 height 704
click at [759, 229] on button "Recover" at bounding box center [745, 231] width 63 height 29
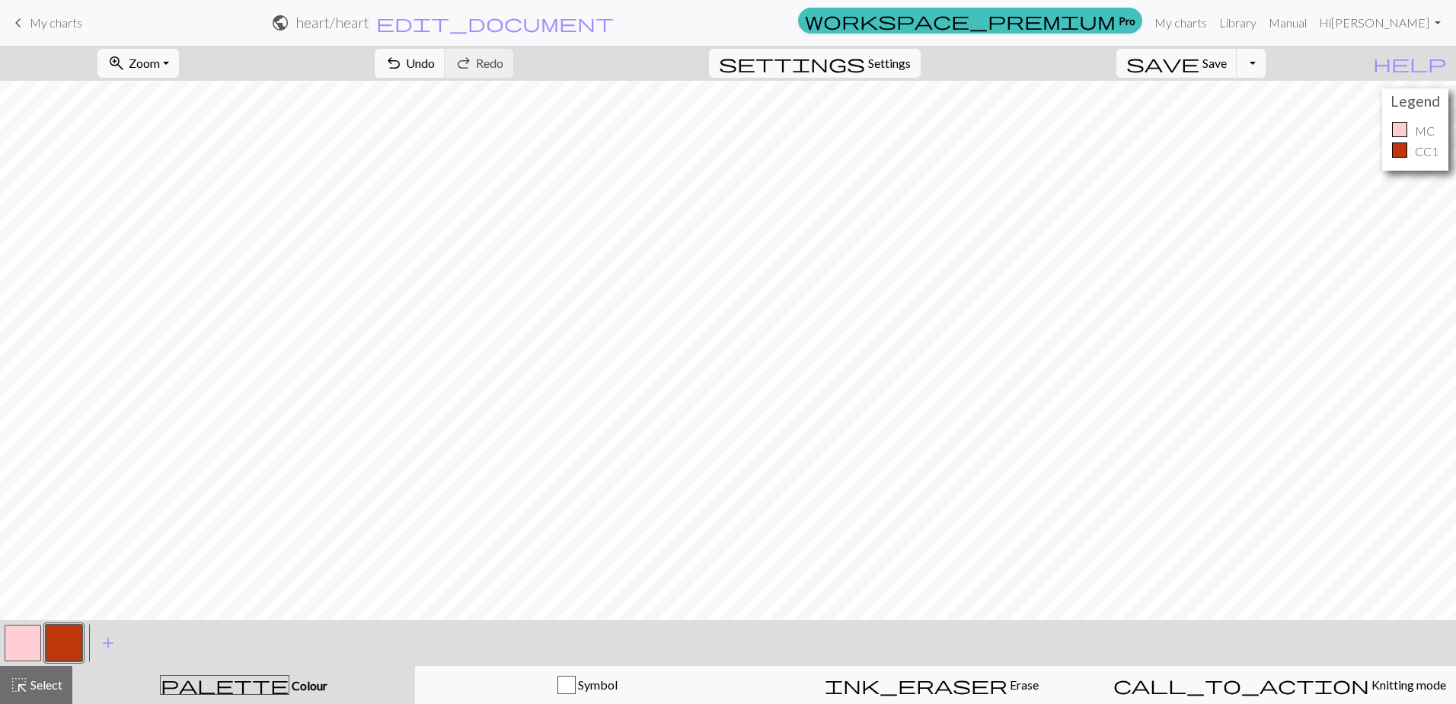
click at [369, 21] on h2 "heart / heart" at bounding box center [333, 23] width 74 height 18
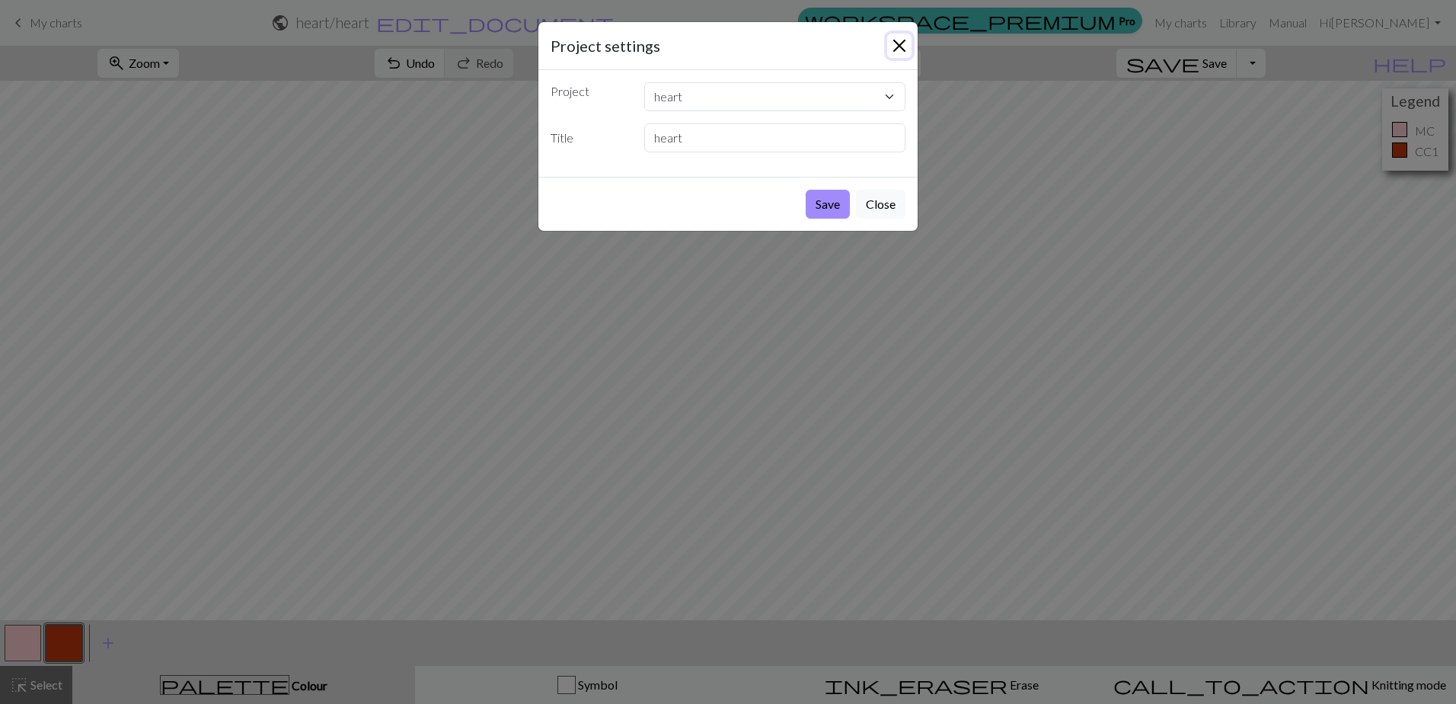
click at [904, 43] on button "Close" at bounding box center [899, 46] width 24 height 24
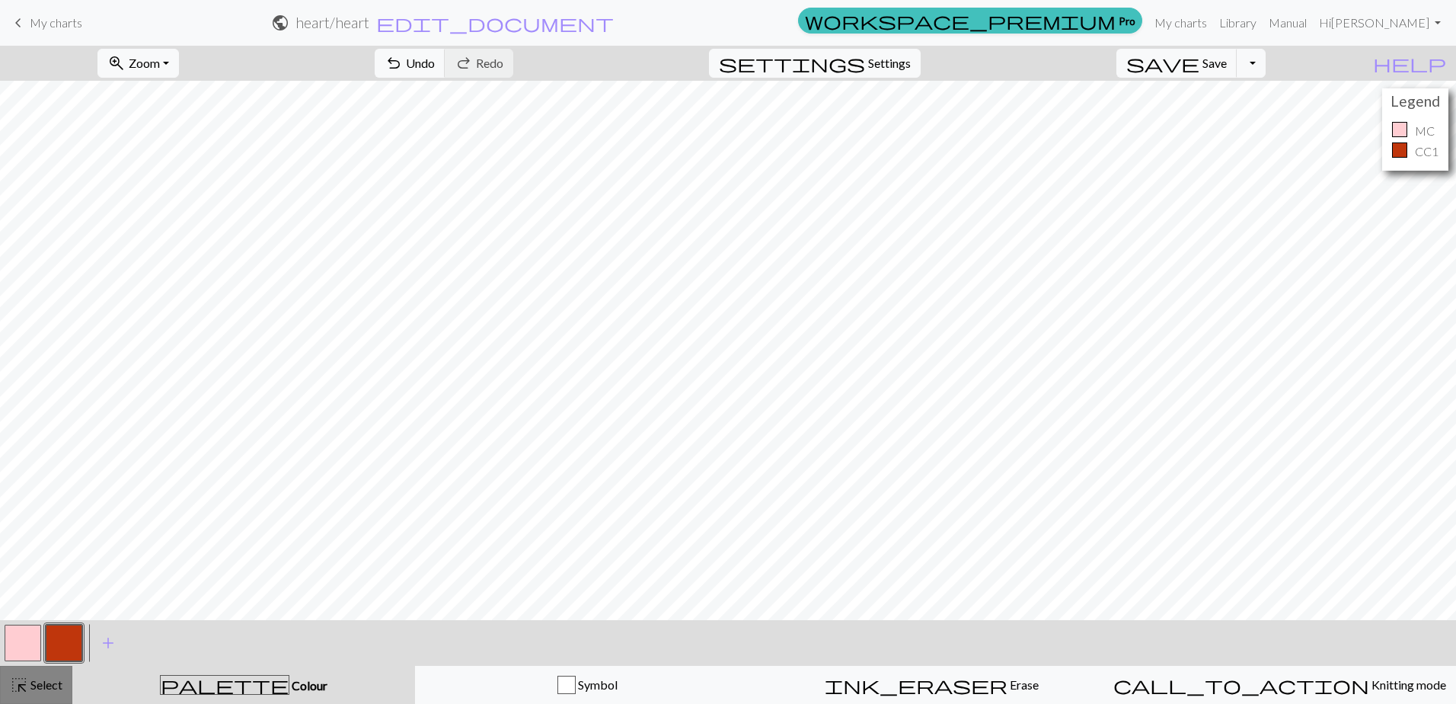
click at [56, 691] on span "Select" at bounding box center [45, 684] width 34 height 14
click at [56, 689] on span "Select" at bounding box center [45, 684] width 34 height 14
drag, startPoint x: 14, startPoint y: 27, endPoint x: 794, endPoint y: 50, distance: 781.0
click at [14, 27] on span "keyboard_arrow_left" at bounding box center [18, 22] width 18 height 21
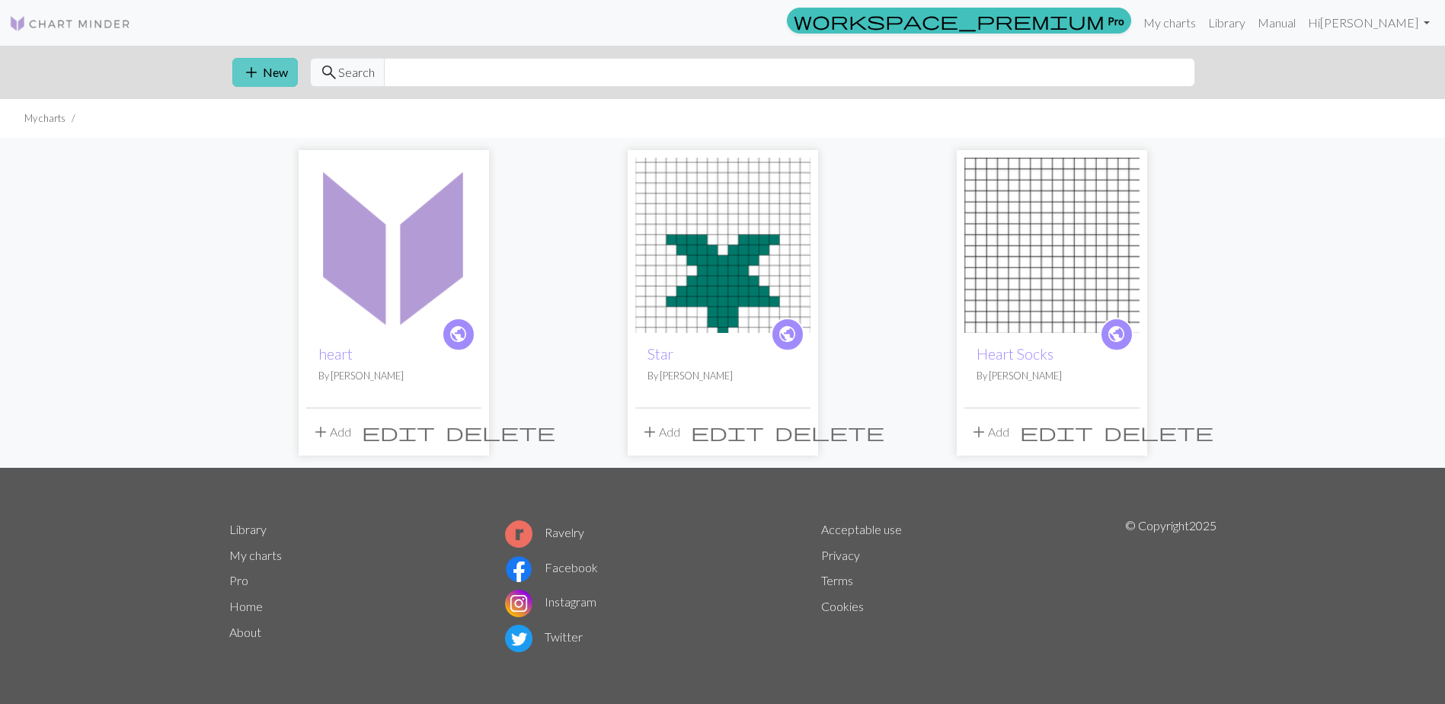
click at [269, 64] on button "add New" at bounding box center [264, 72] width 65 height 29
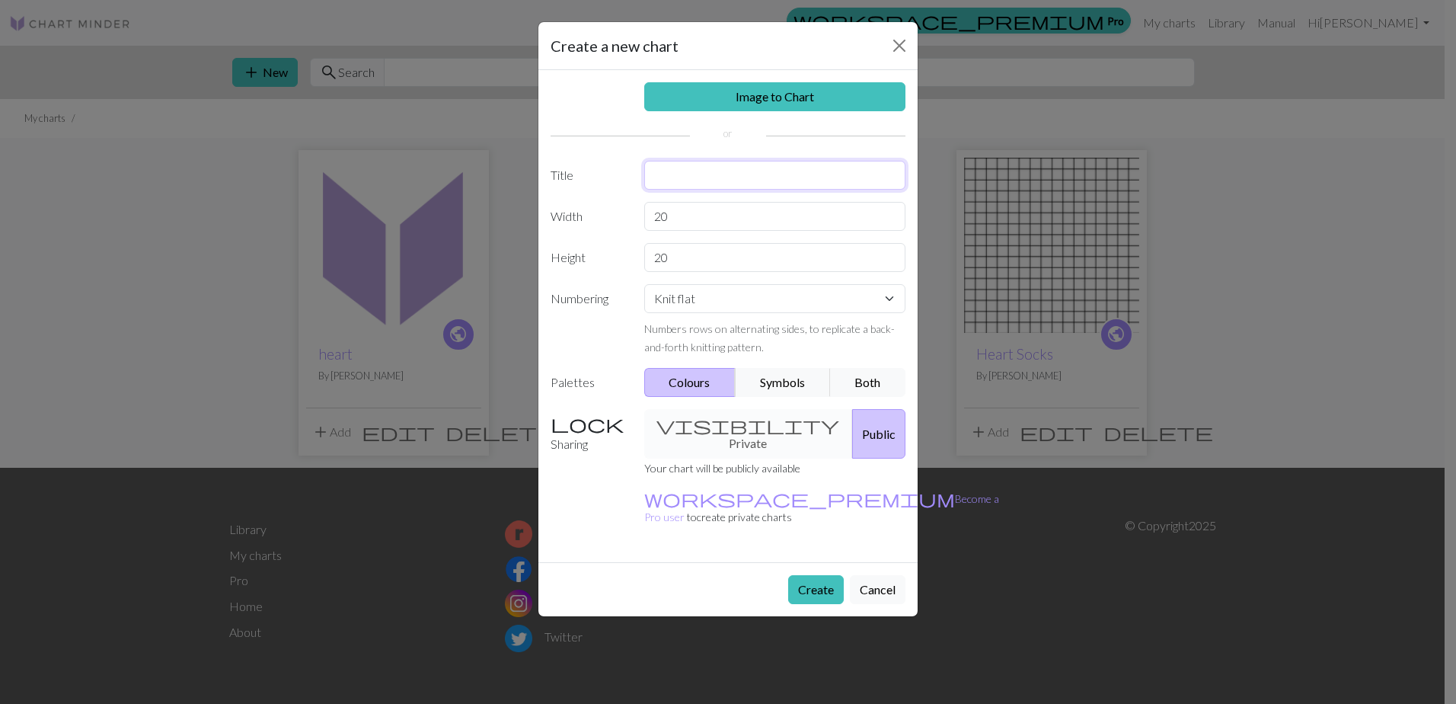
click at [693, 182] on input "text" at bounding box center [775, 175] width 262 height 29
type input "Heart 2"
drag, startPoint x: 701, startPoint y: 217, endPoint x: 606, endPoint y: 235, distance: 96.2
click at [606, 235] on div "Image to Chart Title Heart 2 Width 20 Height 20 Numbering Knit flat Knit in the…" at bounding box center [727, 316] width 379 height 492
type input "64"
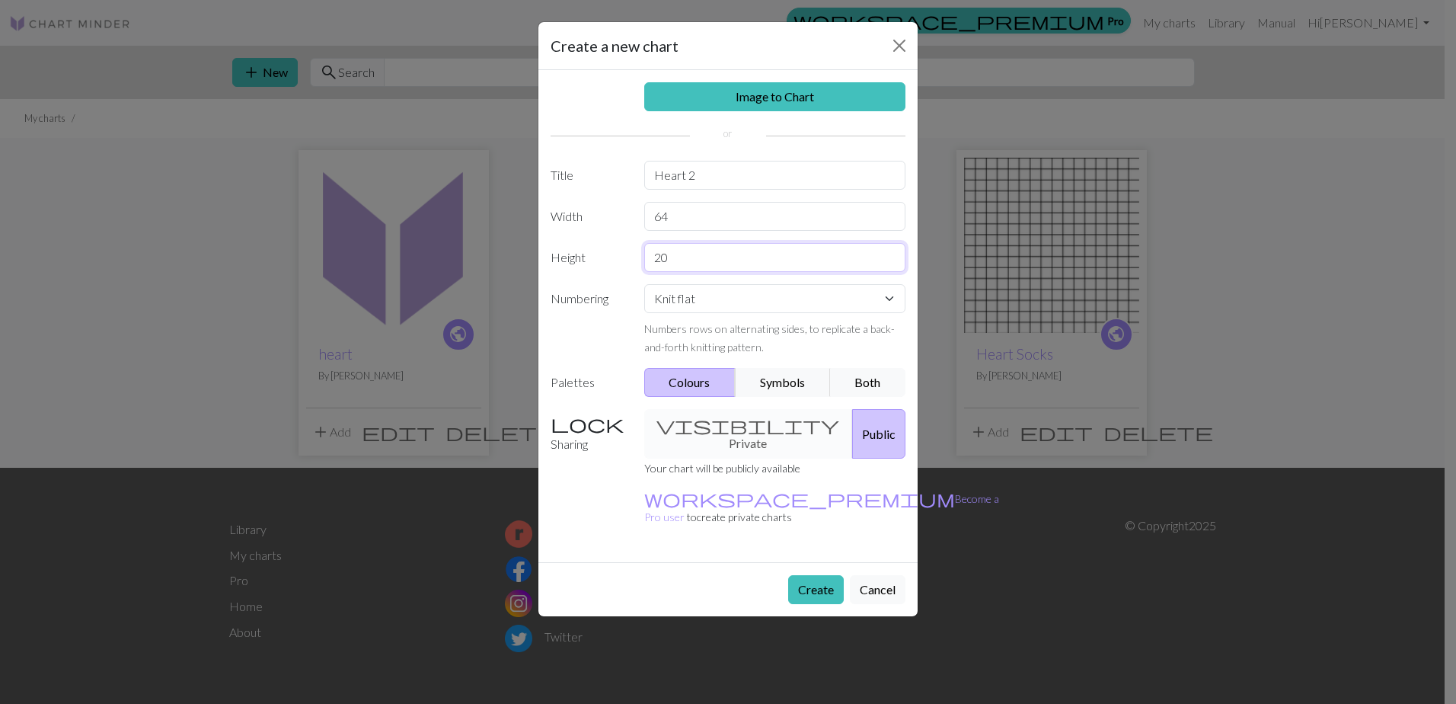
click at [697, 264] on input "20" at bounding box center [775, 257] width 262 height 29
type input "2"
type input "29"
click at [802, 299] on select "Knit flat Knit in the round Lace knitting Cross stitch" at bounding box center [775, 298] width 262 height 29
select select "round"
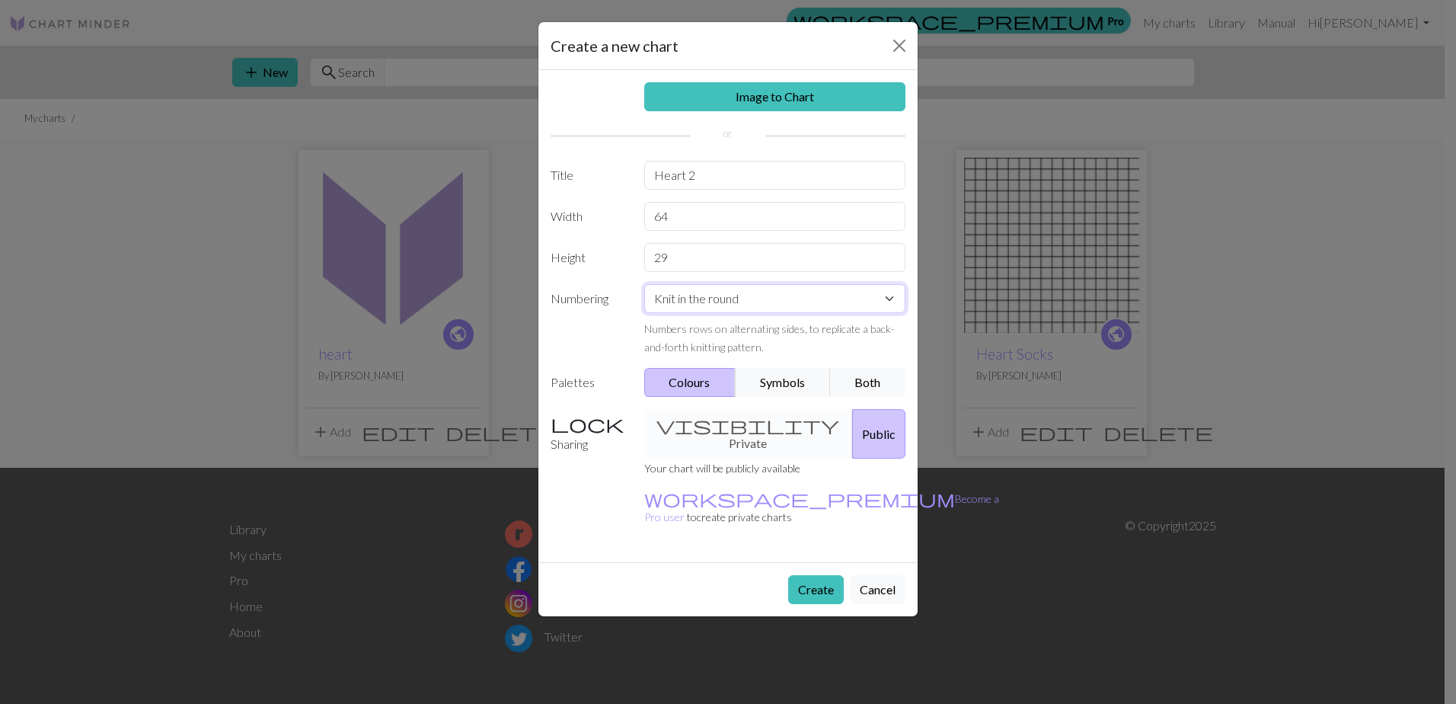
click at [644, 284] on select "Knit flat Knit in the round Lace knitting Cross stitch" at bounding box center [775, 298] width 262 height 29
click at [797, 388] on button "Symbols" at bounding box center [783, 382] width 96 height 29
click at [853, 386] on button "Both" at bounding box center [868, 382] width 76 height 29
click at [808, 575] on button "Create" at bounding box center [816, 589] width 56 height 29
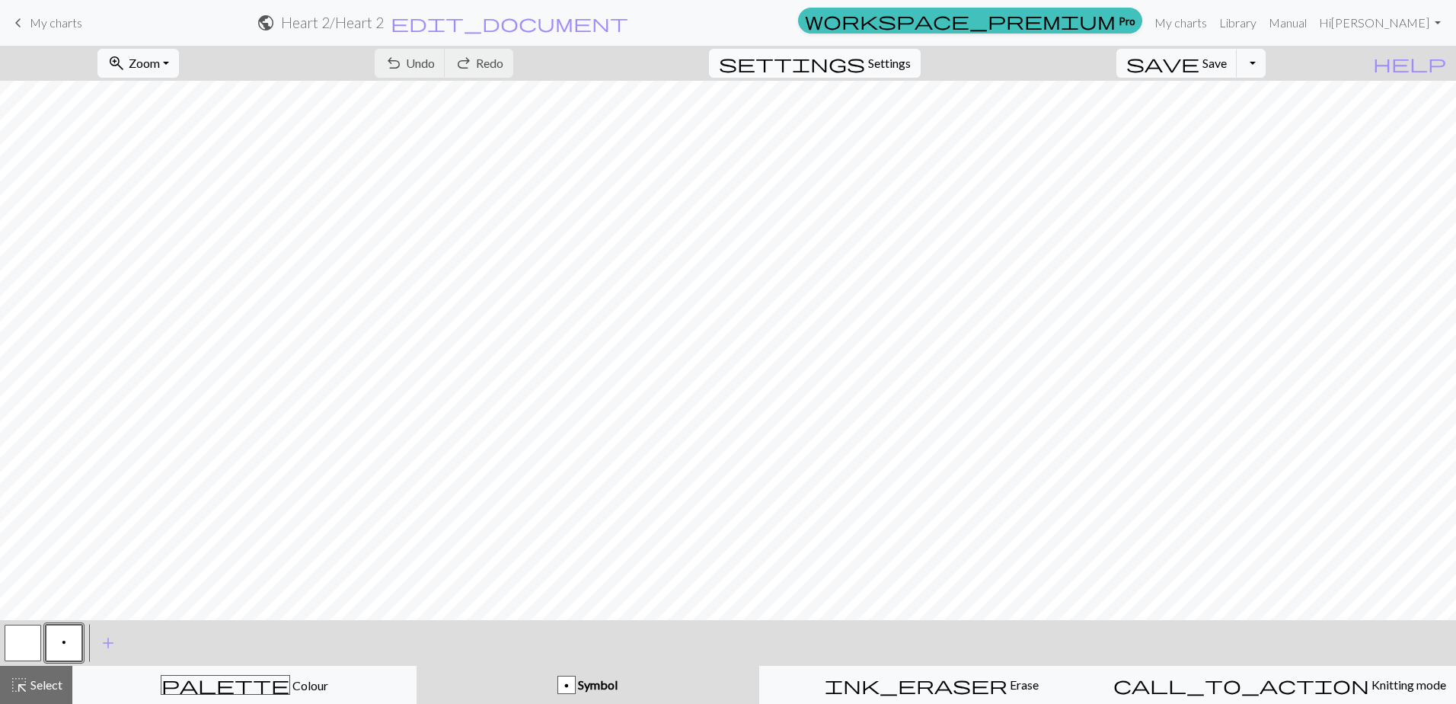
click at [865, 57] on span "settings" at bounding box center [792, 63] width 146 height 21
select select "aran"
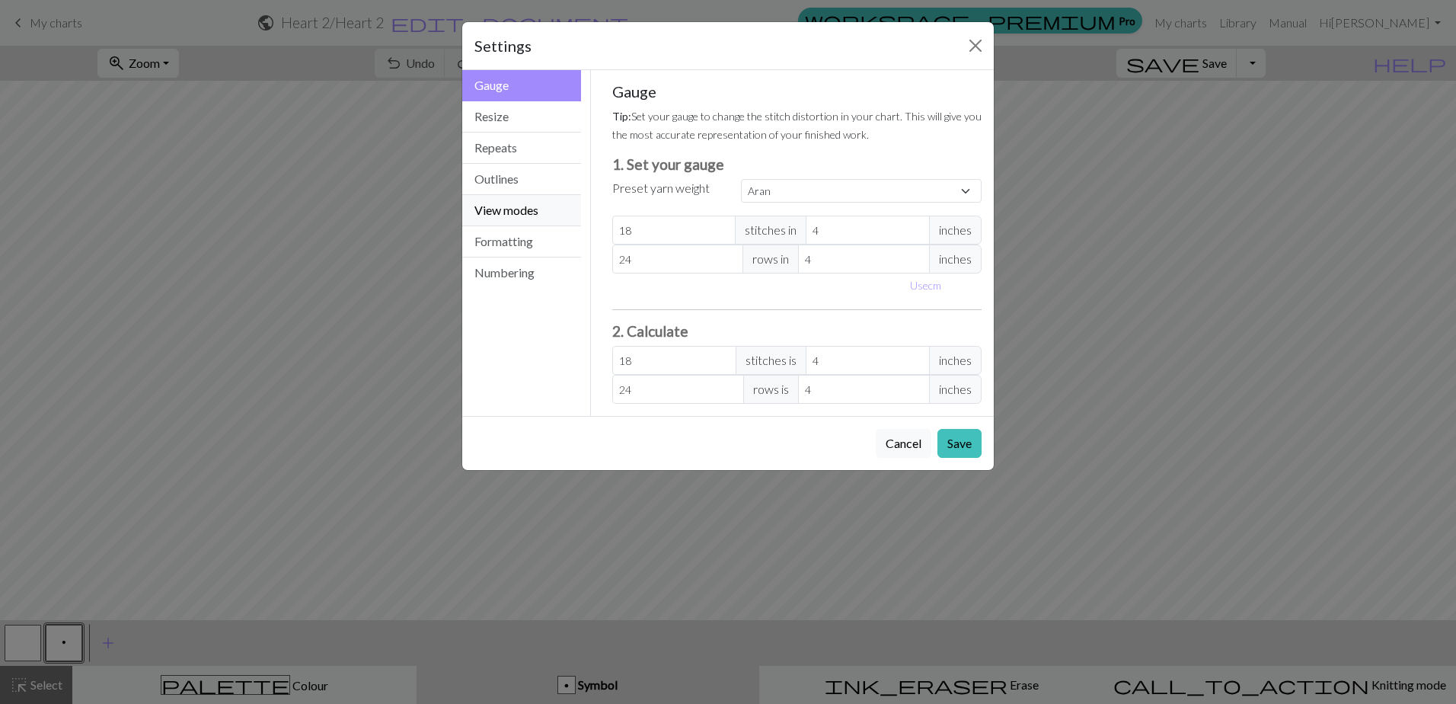
click at [522, 211] on button "View modes" at bounding box center [521, 210] width 119 height 31
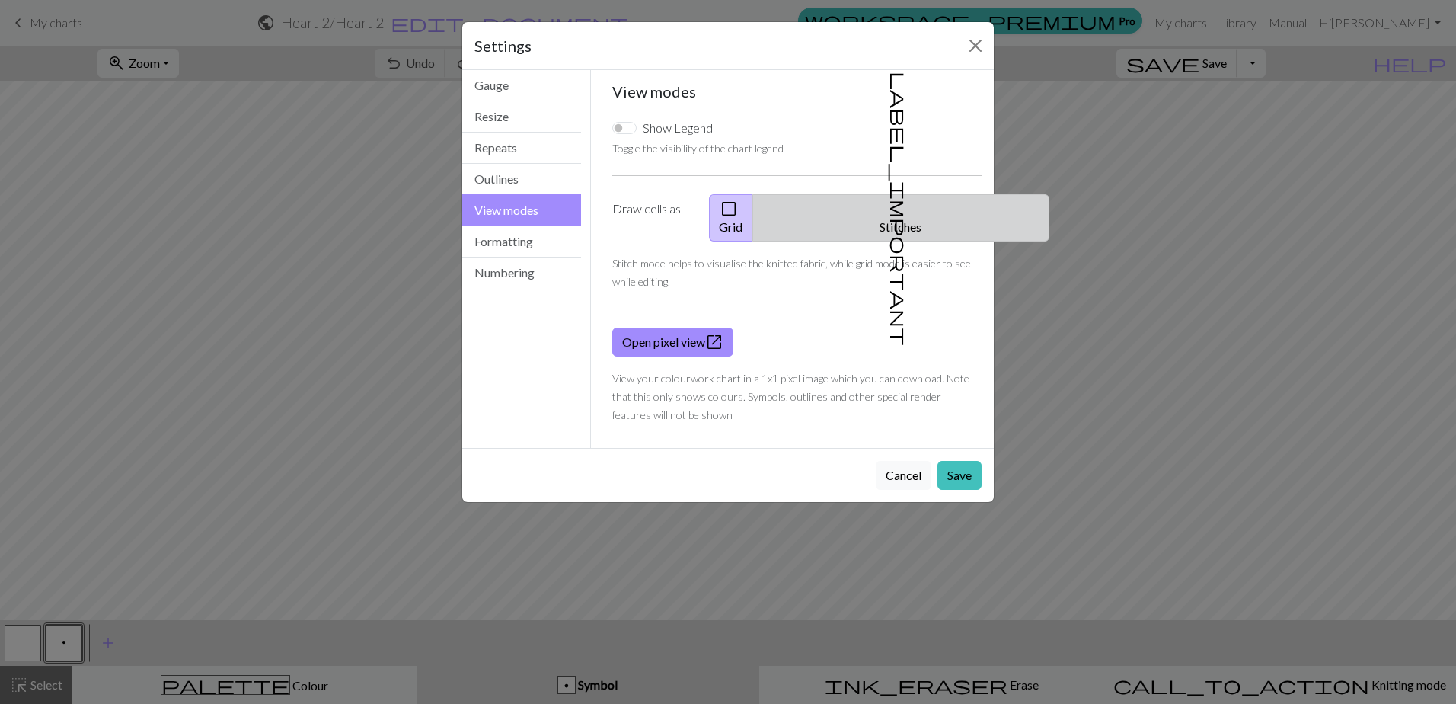
click at [926, 200] on button "label_important Stitches" at bounding box center [900, 217] width 297 height 47
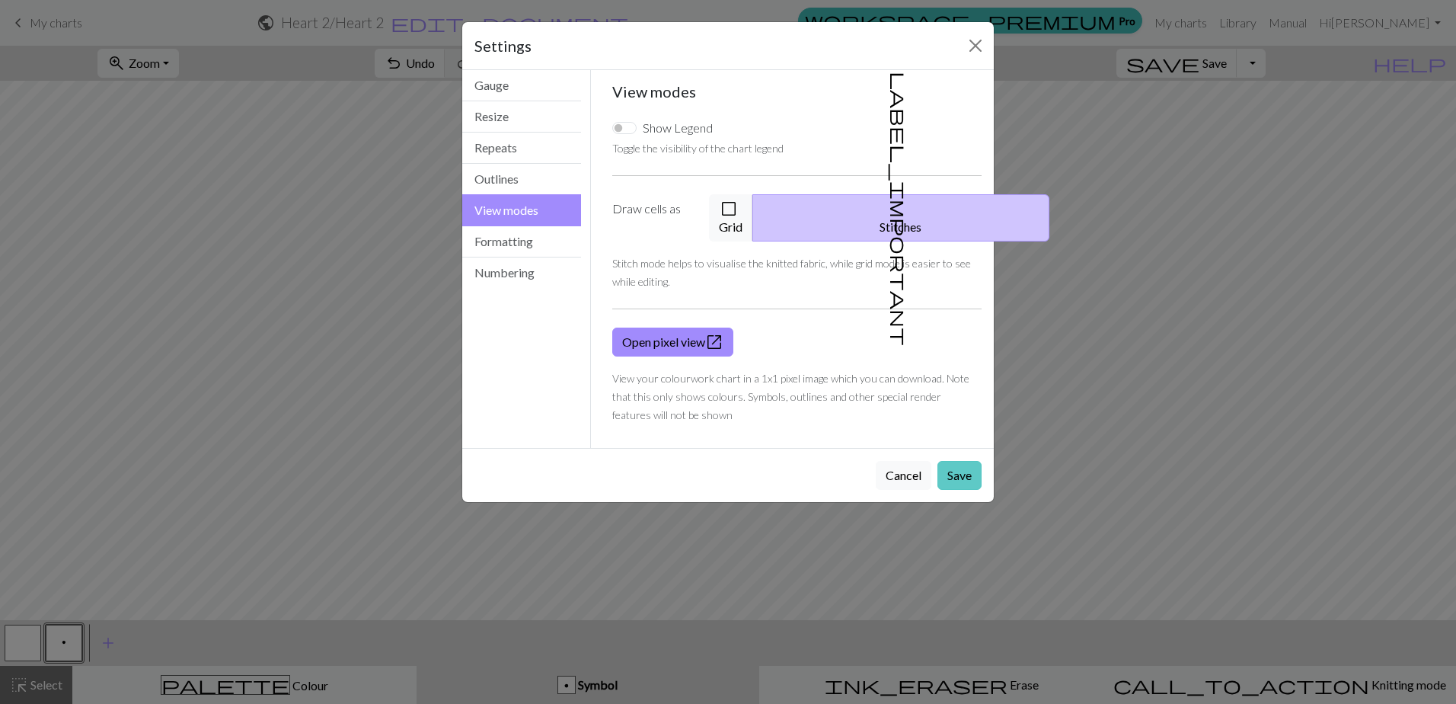
click at [973, 461] on button "Save" at bounding box center [960, 475] width 44 height 29
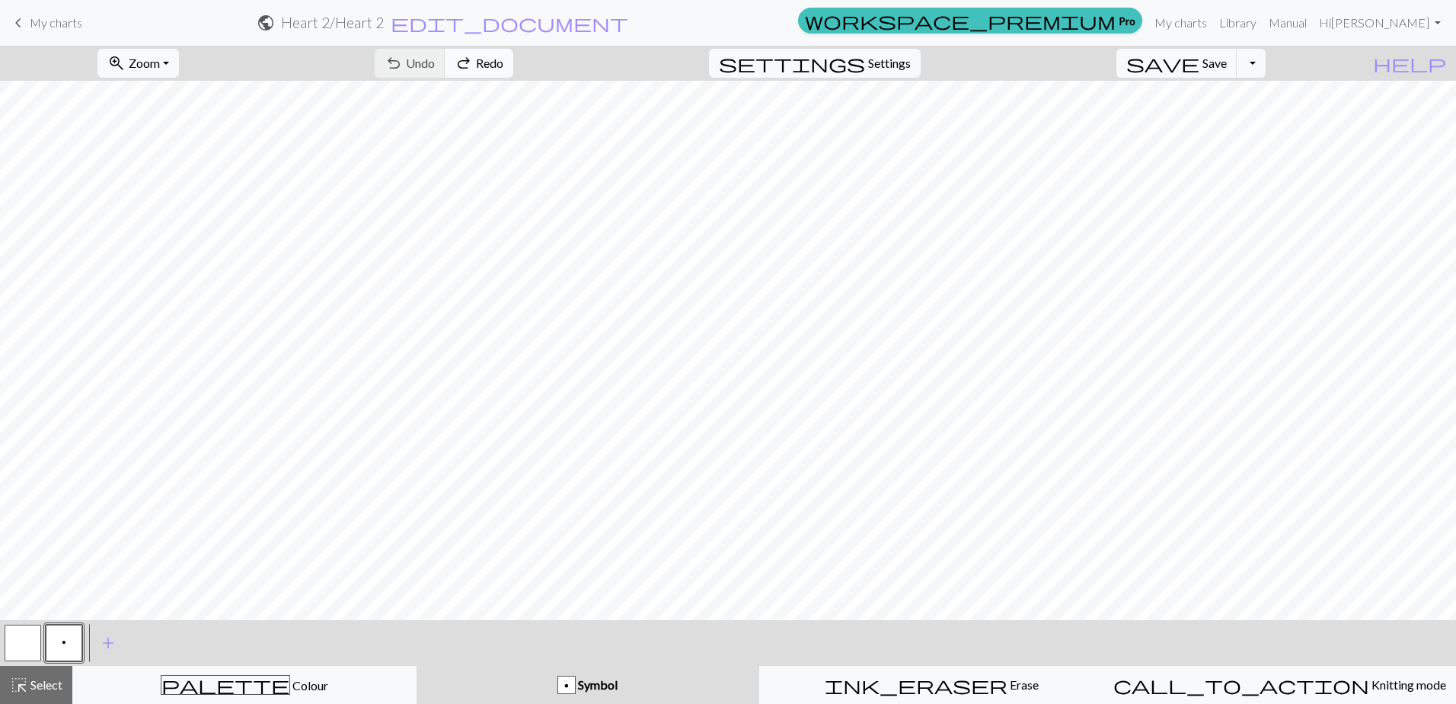
click at [503, 64] on span "Redo" at bounding box center [489, 63] width 27 height 14
click at [60, 637] on button "p" at bounding box center [64, 643] width 37 height 37
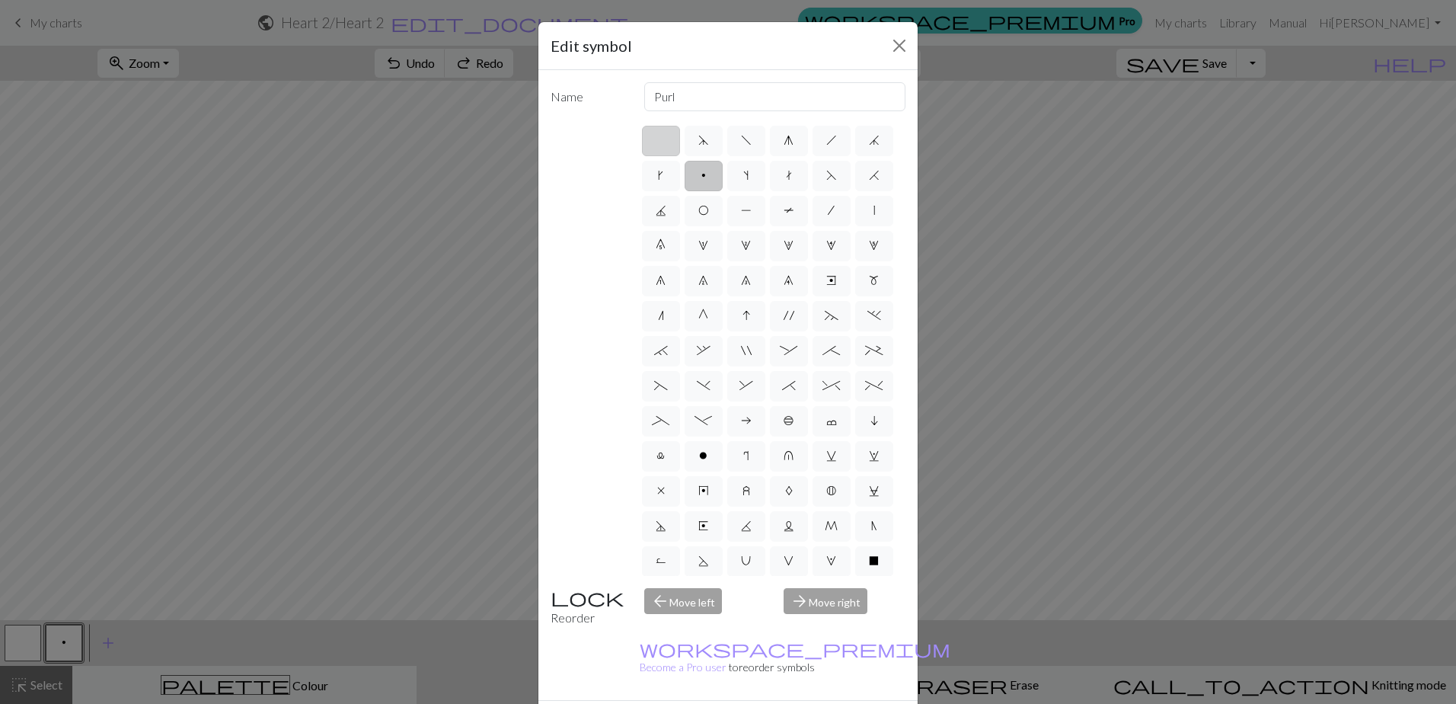
click at [643, 146] on label at bounding box center [661, 141] width 38 height 30
click at [661, 141] on input "radio" at bounding box center [666, 136] width 10 height 10
radio input "true"
type input "Knit"
click at [166, 640] on div "Edit symbol Name Knit d f g h j k p s t F H J O P T / | 0 1 2 3 4 5 6 7 8 9 e m…" at bounding box center [728, 352] width 1456 height 704
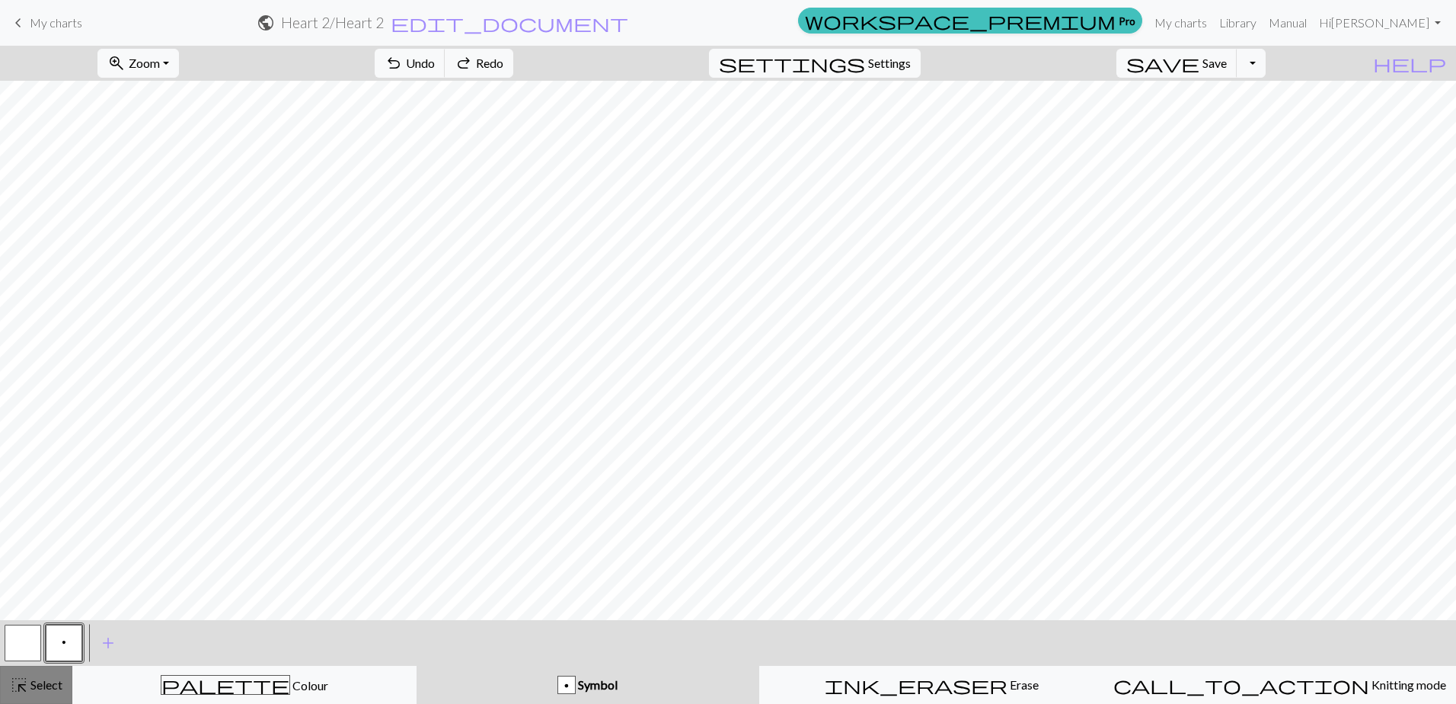
click at [37, 679] on span "Select" at bounding box center [45, 684] width 34 height 14
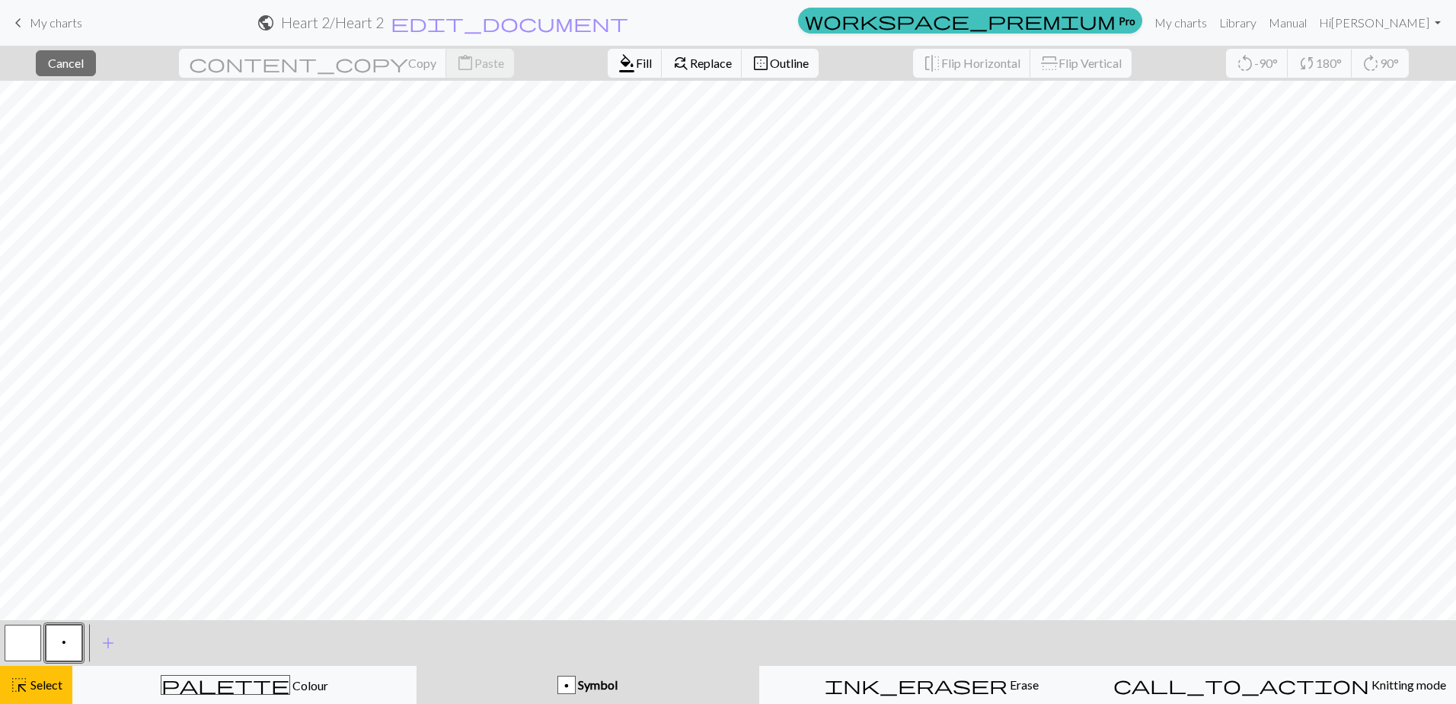
click at [637, 695] on button "p Symbol" at bounding box center [588, 685] width 343 height 38
click at [610, 685] on span "Symbol" at bounding box center [597, 684] width 42 height 14
click at [97, 641] on button "add Add a symbol" at bounding box center [108, 643] width 38 height 38
click at [111, 643] on button "button" at bounding box center [105, 643] width 37 height 37
click at [558, 684] on div "Symbol" at bounding box center [588, 685] width 324 height 18
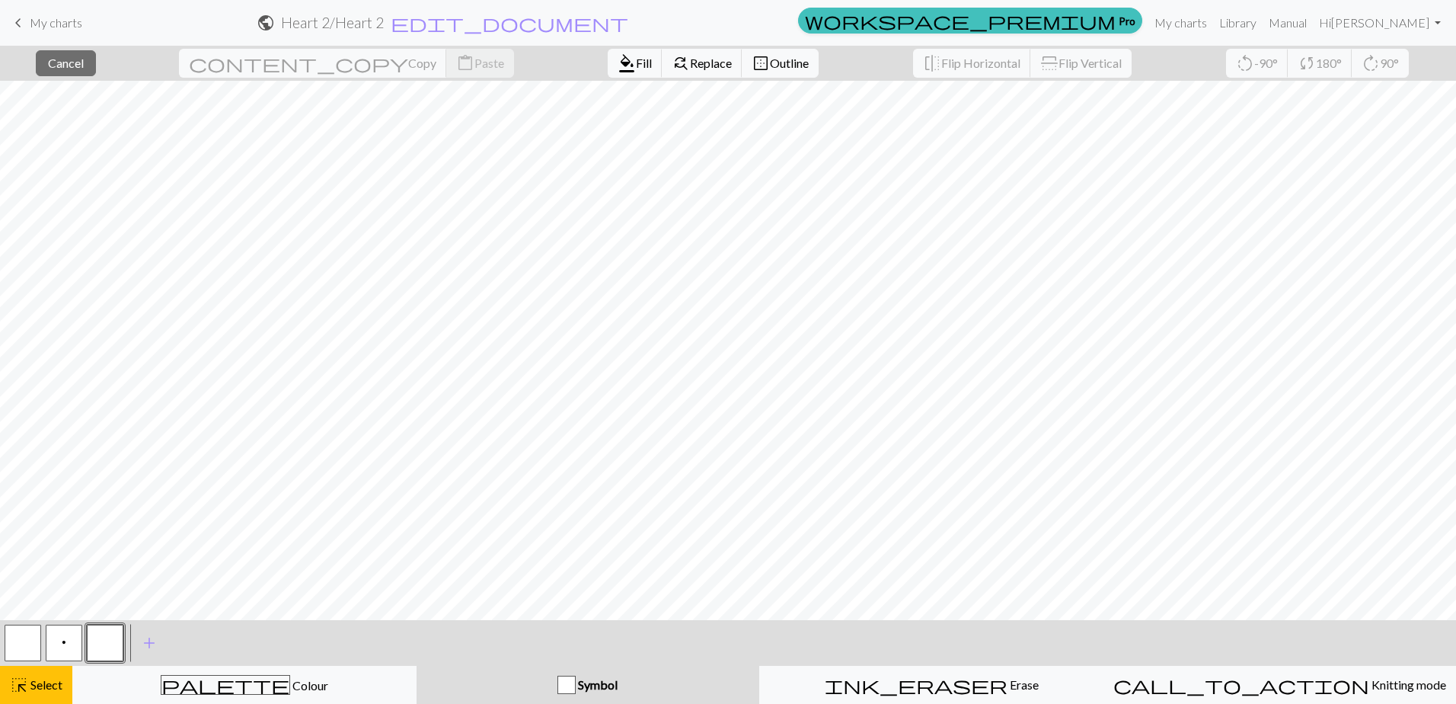
click at [99, 643] on button "button" at bounding box center [105, 643] width 37 height 37
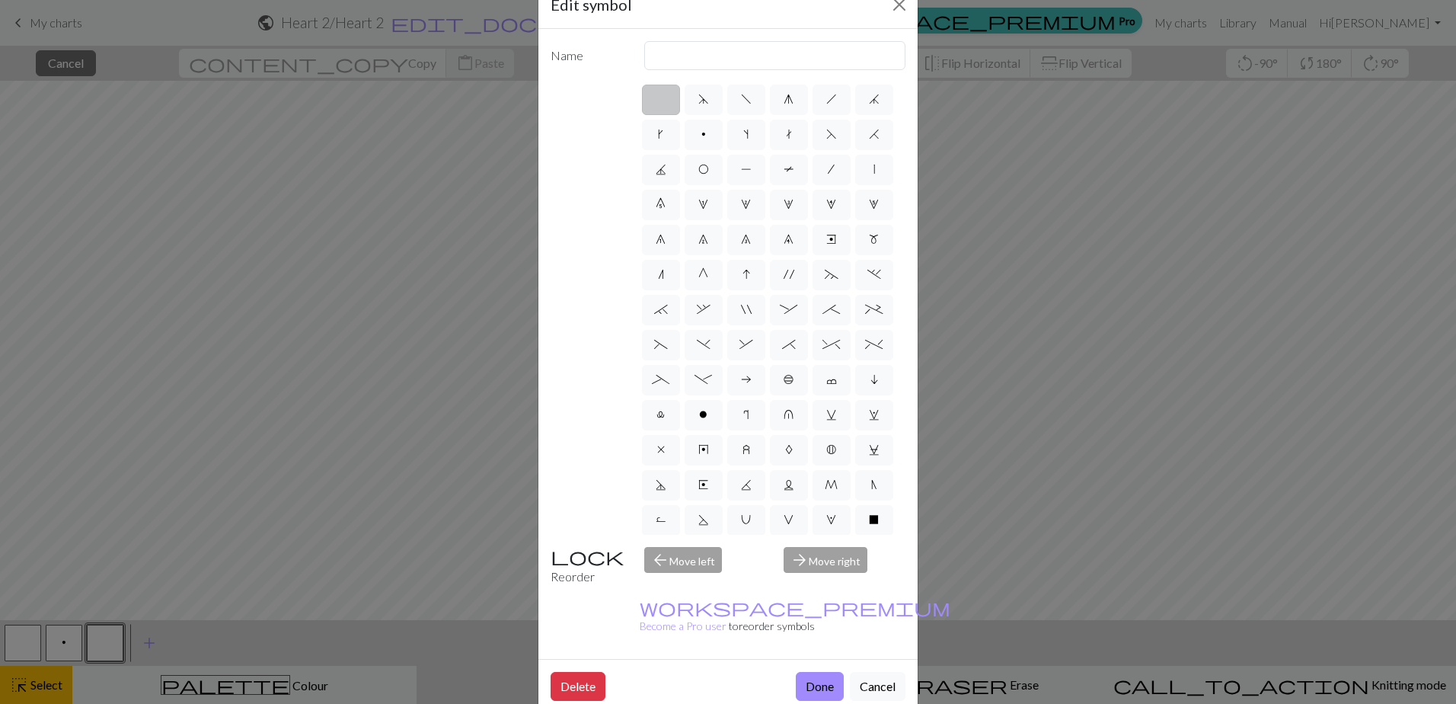
click at [653, 91] on label at bounding box center [661, 100] width 38 height 30
click at [661, 91] on input "radio" at bounding box center [666, 95] width 10 height 10
click at [899, 7] on button "Close" at bounding box center [899, 4] width 24 height 24
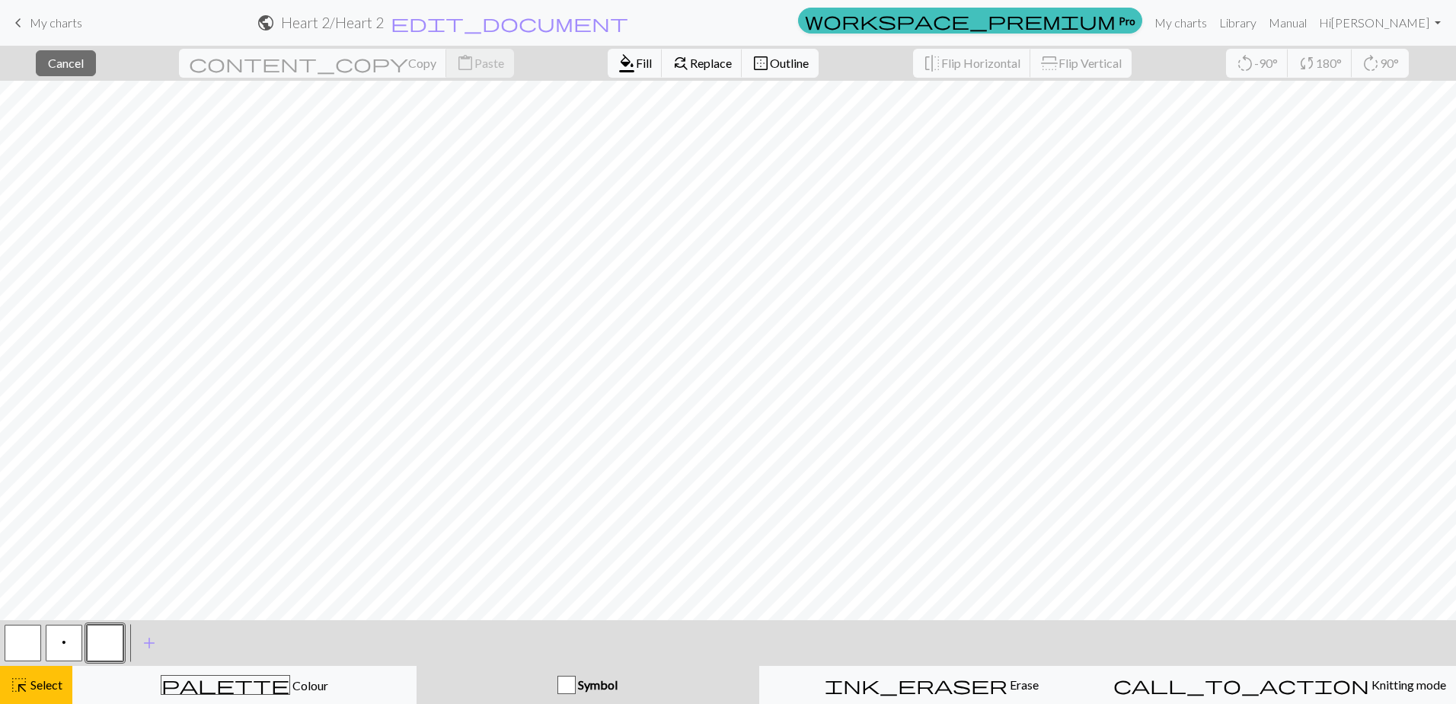
click at [113, 644] on button "button" at bounding box center [105, 643] width 37 height 37
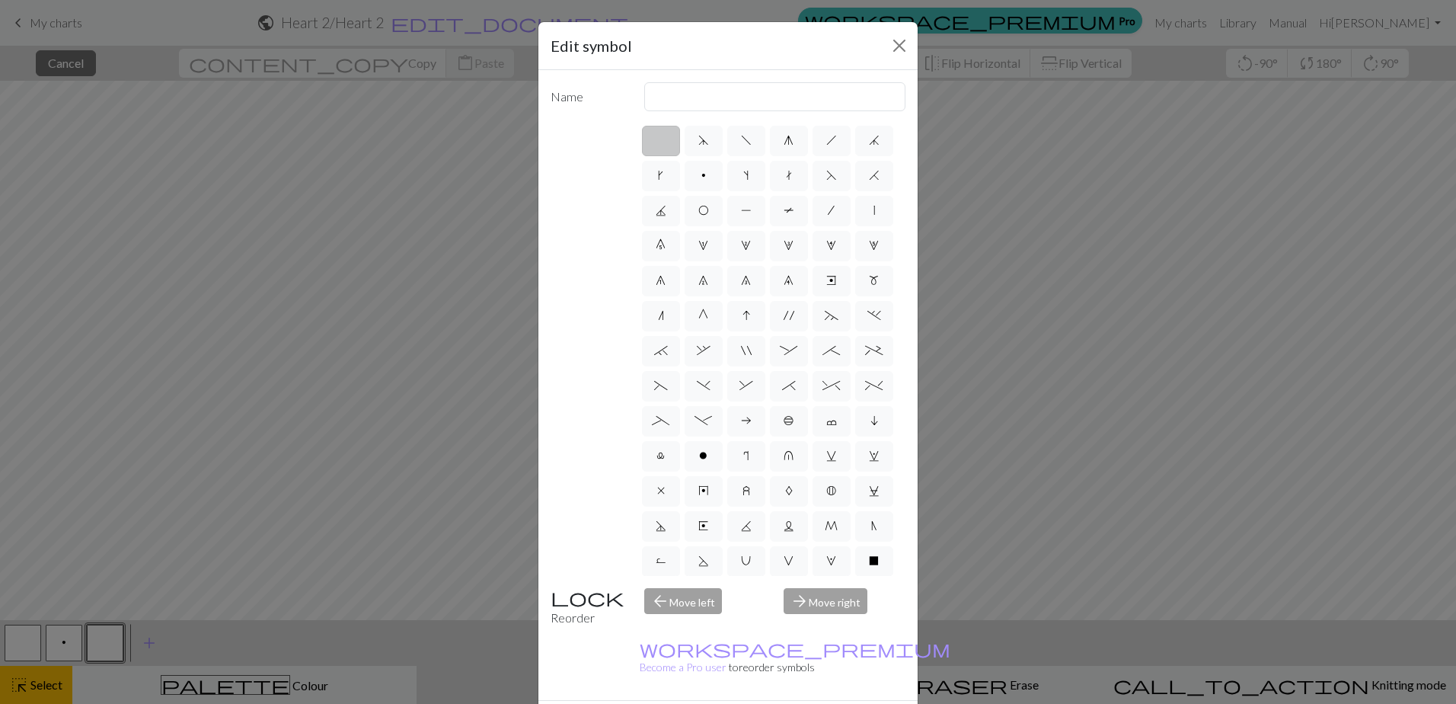
click at [244, 643] on div "Edit symbol Name d f g h j k p s t F H J O P T / | 0 1 2 3 4 5 6 7 8 9 e m n G …" at bounding box center [728, 352] width 1456 height 704
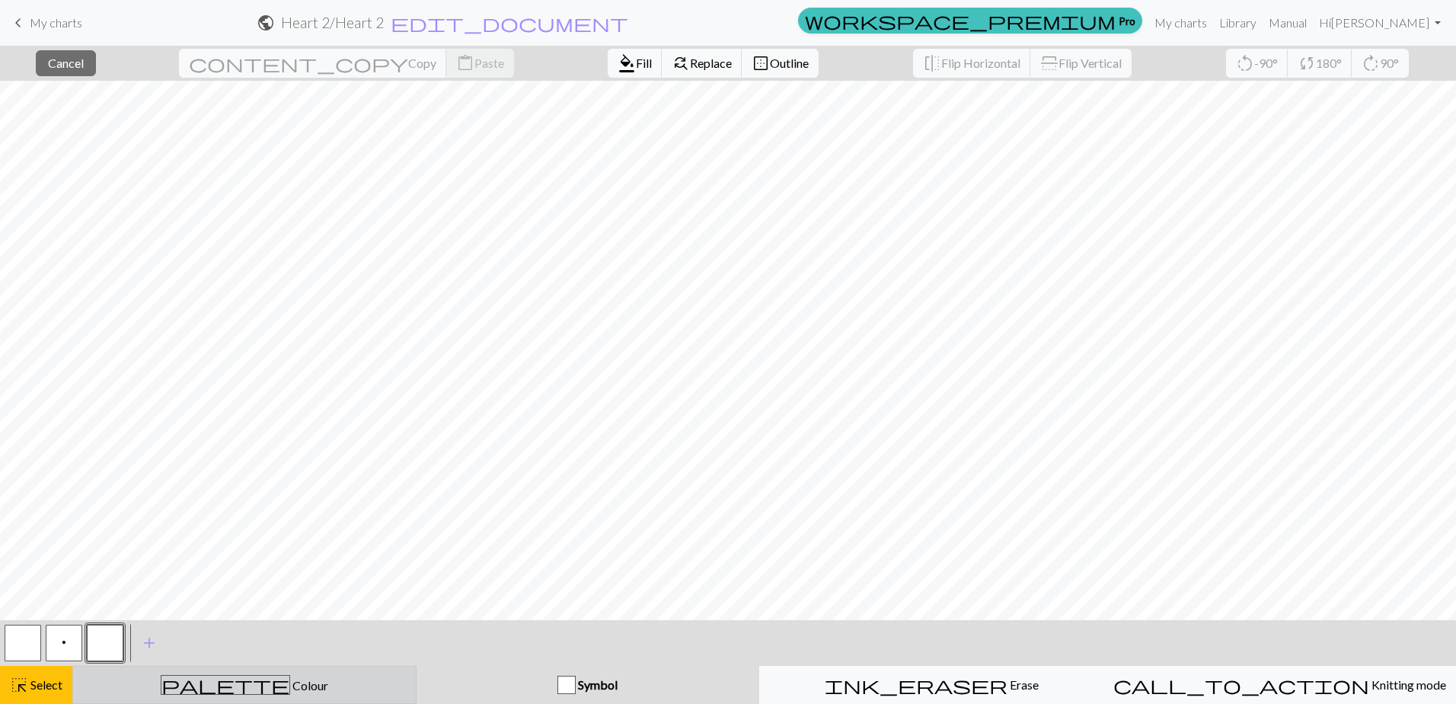
click at [290, 690] on span "Colour" at bounding box center [309, 685] width 38 height 14
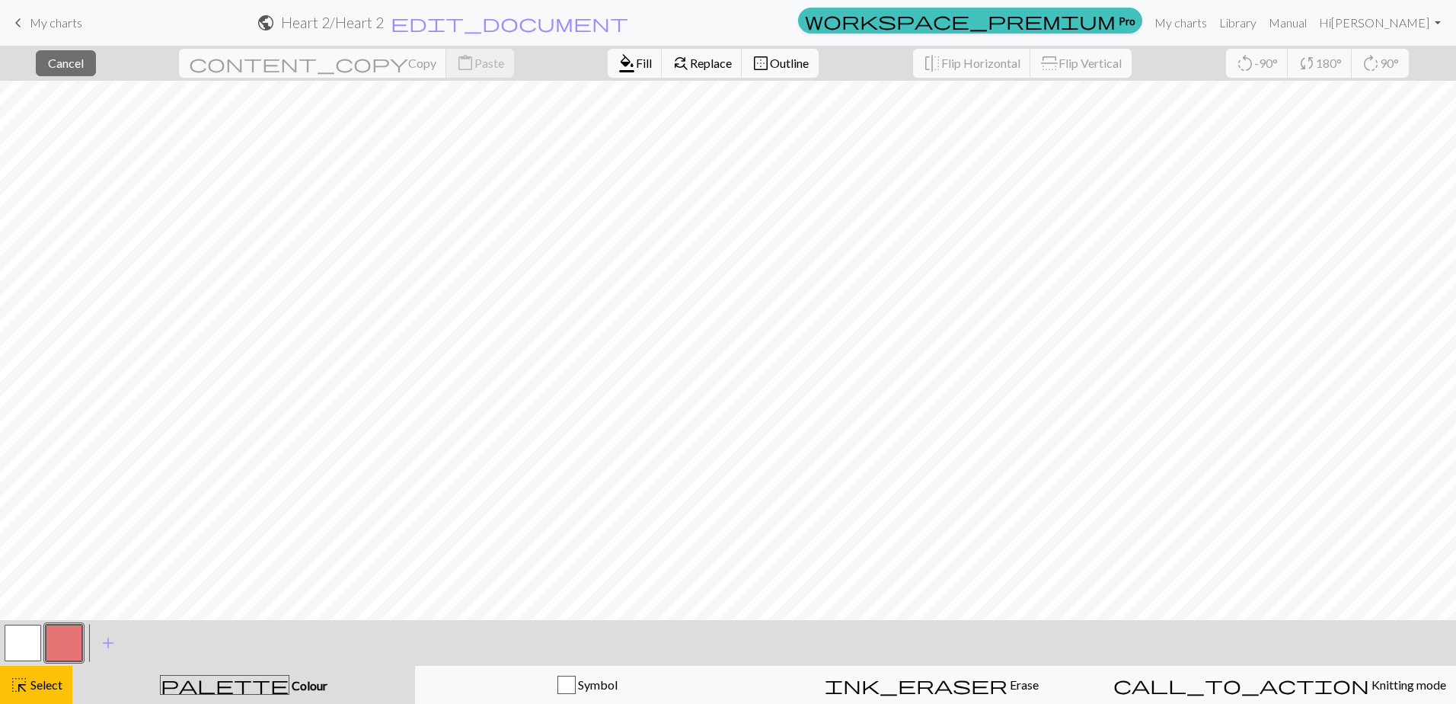
click at [59, 641] on button "button" at bounding box center [64, 643] width 37 height 37
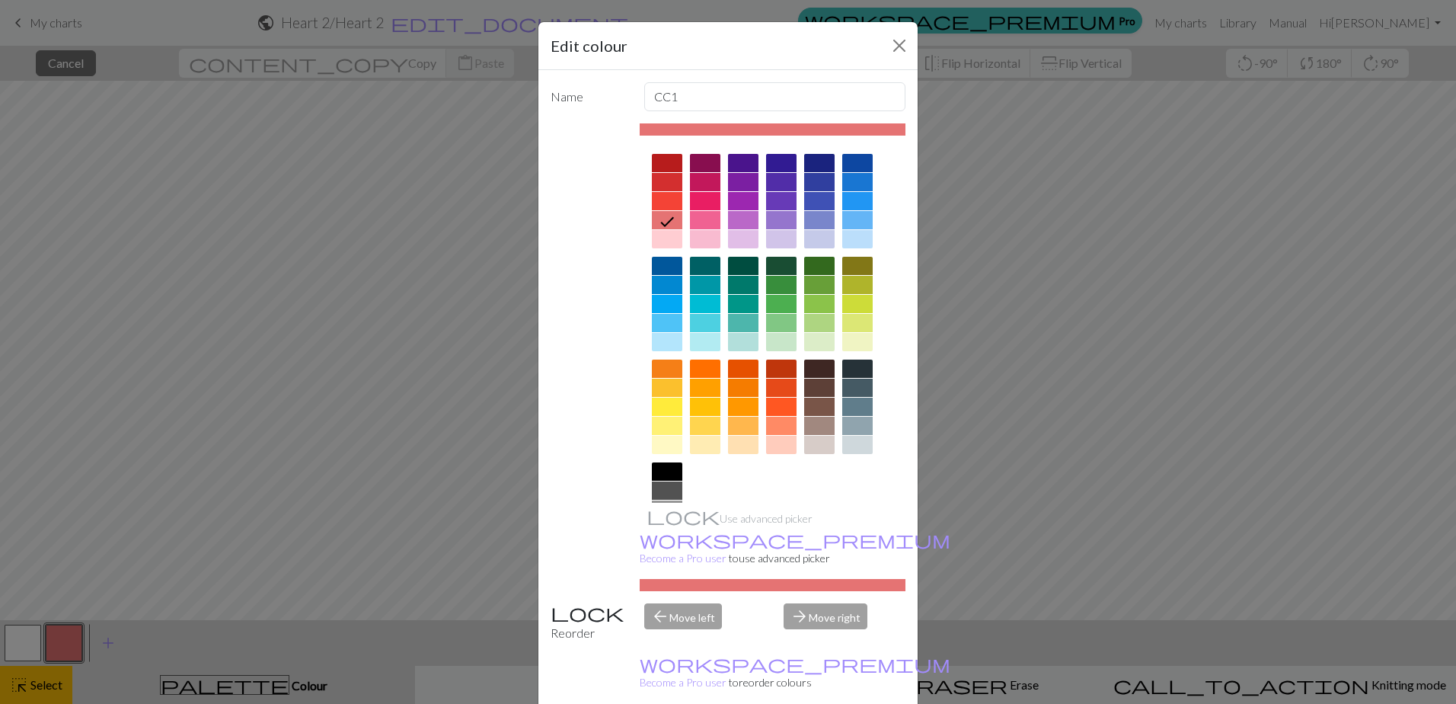
click at [663, 161] on div at bounding box center [667, 163] width 30 height 18
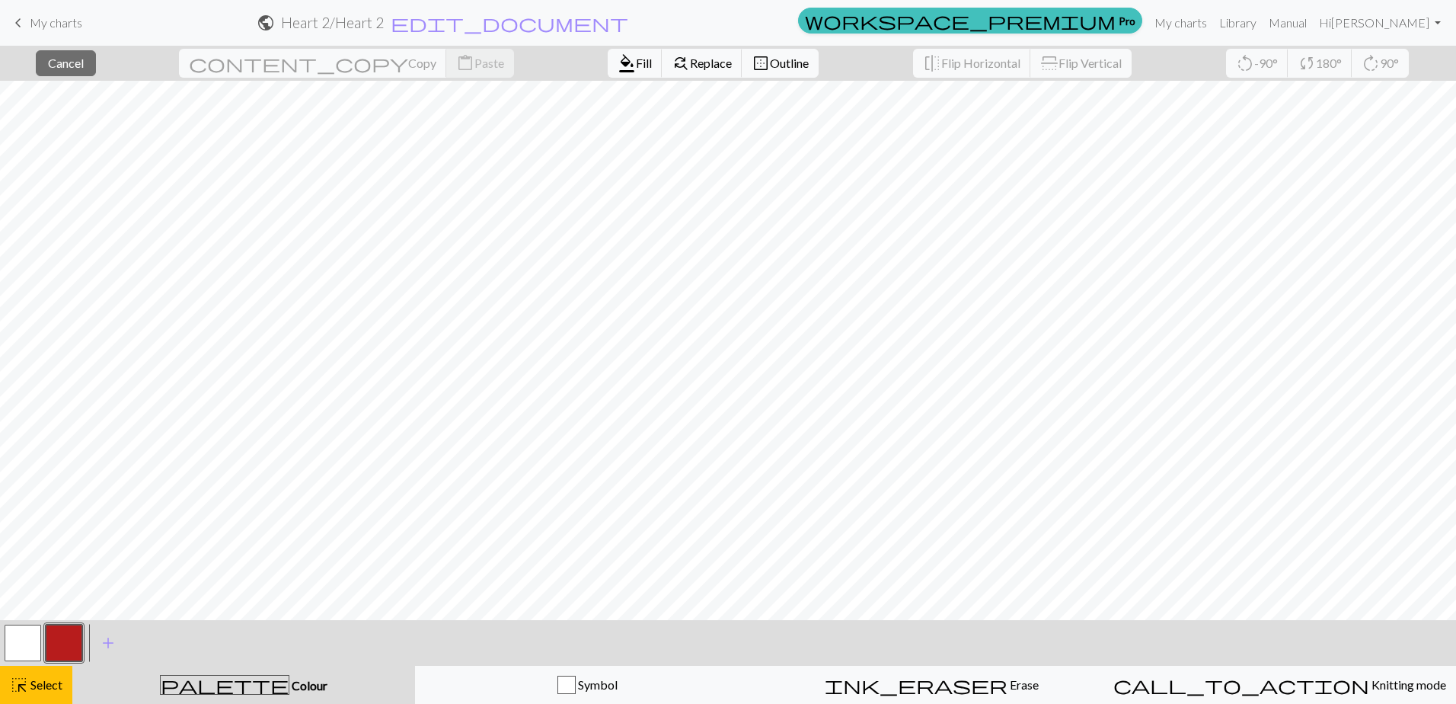
click at [54, 641] on button "button" at bounding box center [64, 643] width 37 height 37
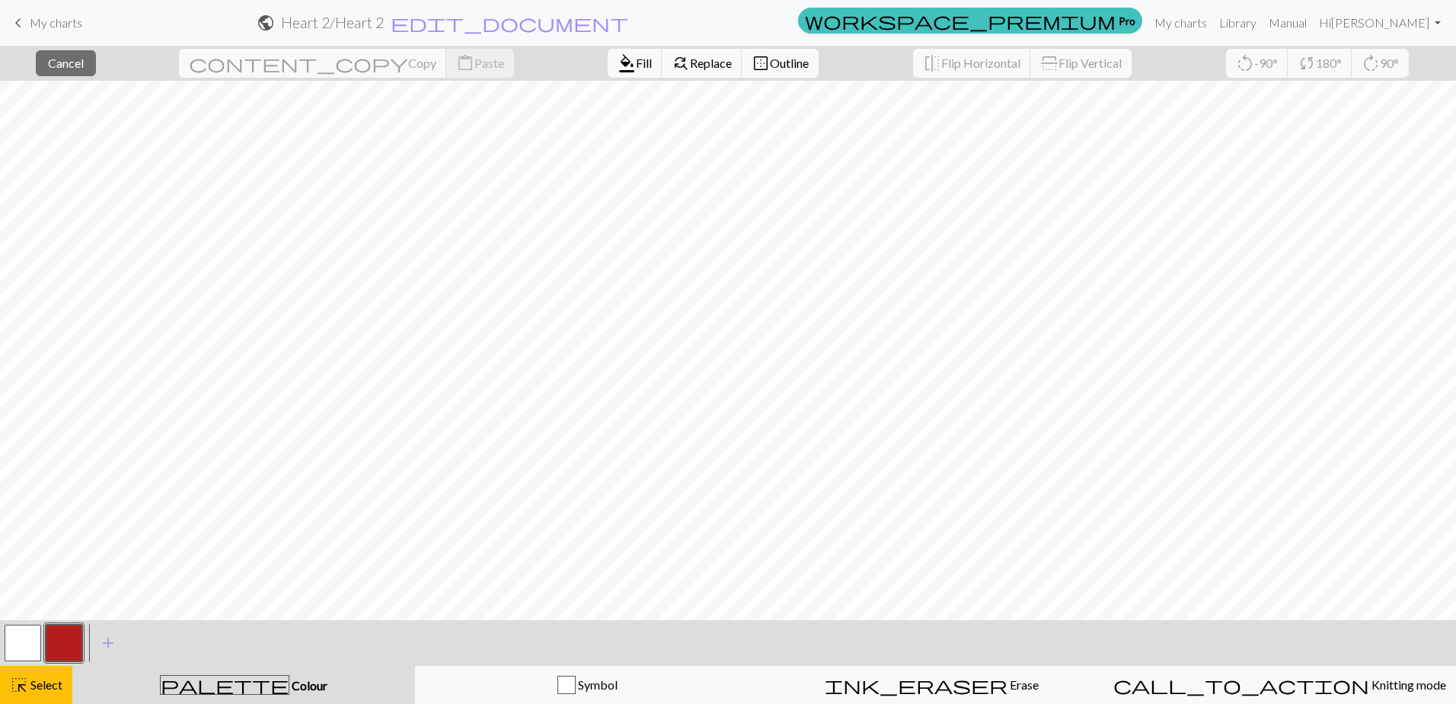
click at [289, 689] on span "Colour" at bounding box center [308, 685] width 38 height 14
click at [65, 651] on button "button" at bounding box center [64, 643] width 37 height 37
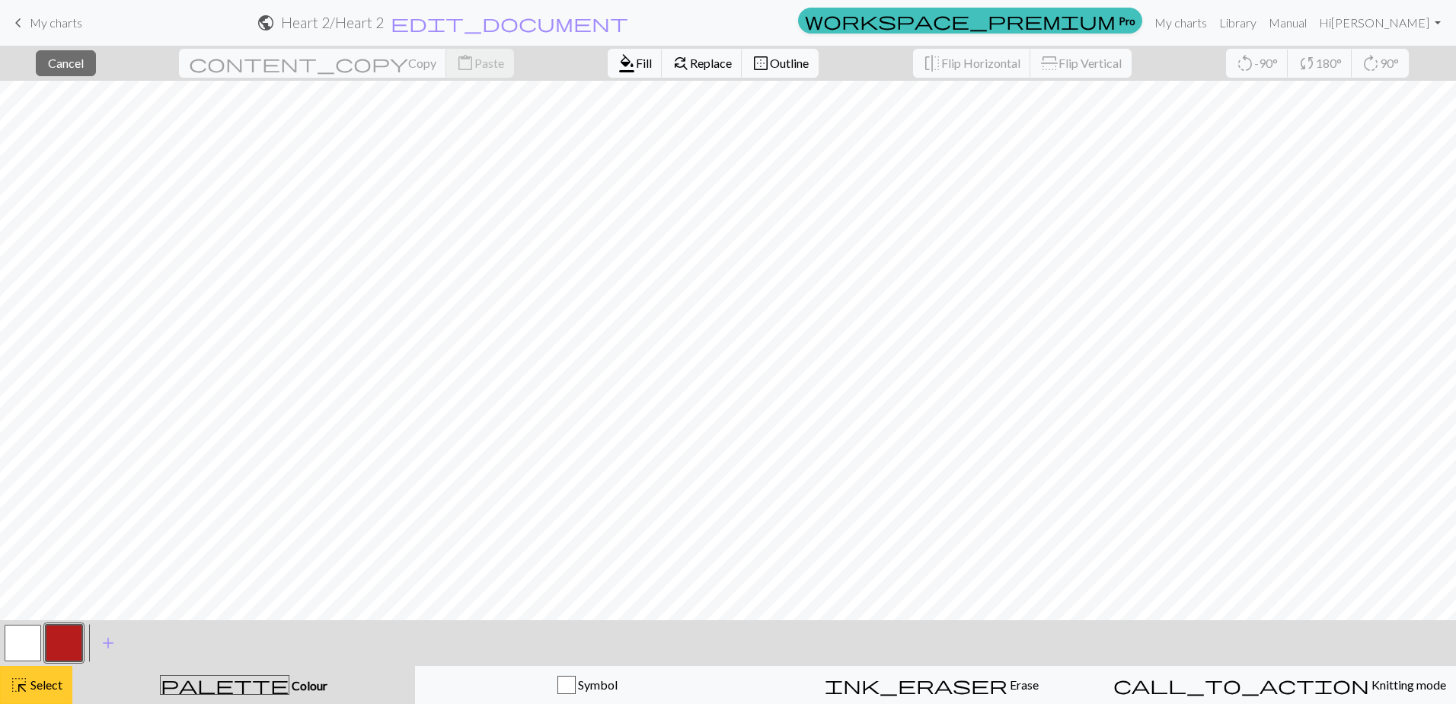
click at [30, 689] on span "Select" at bounding box center [45, 684] width 34 height 14
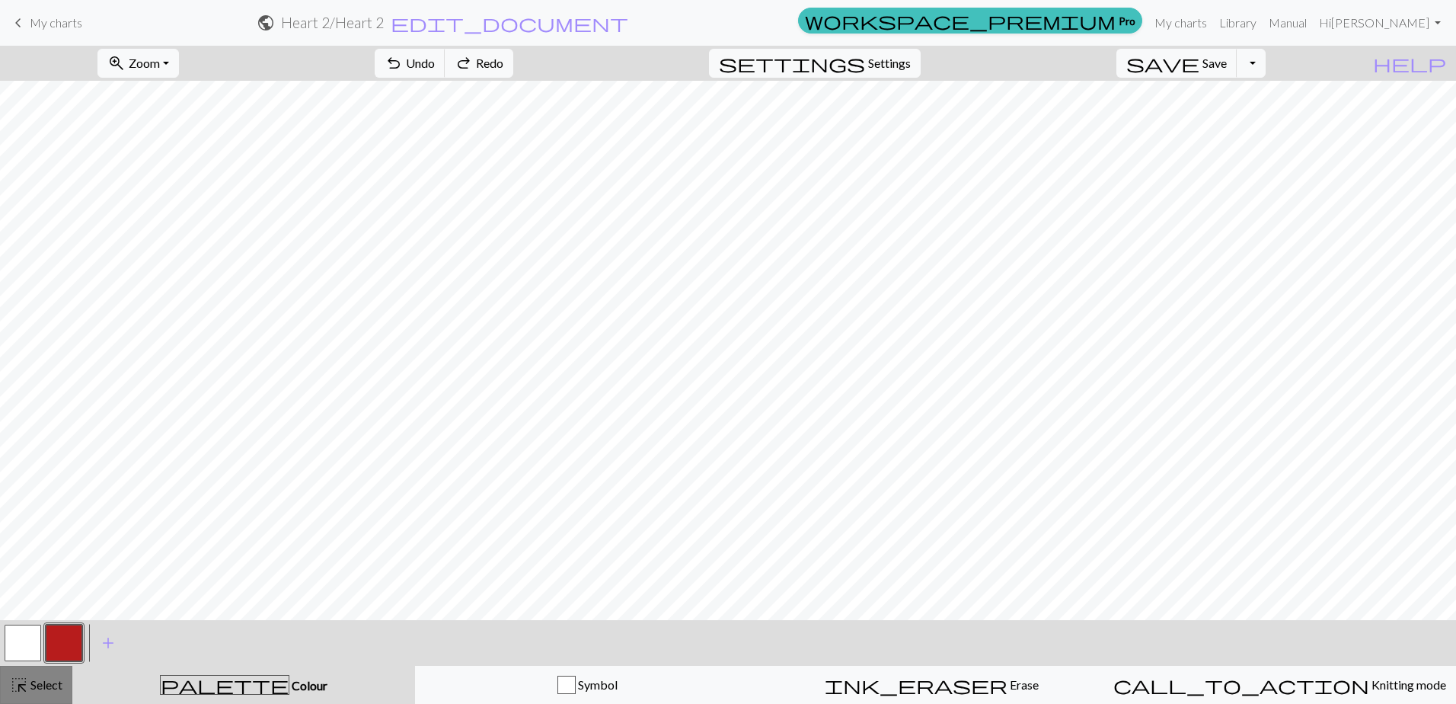
click at [43, 689] on span "Select" at bounding box center [45, 684] width 34 height 14
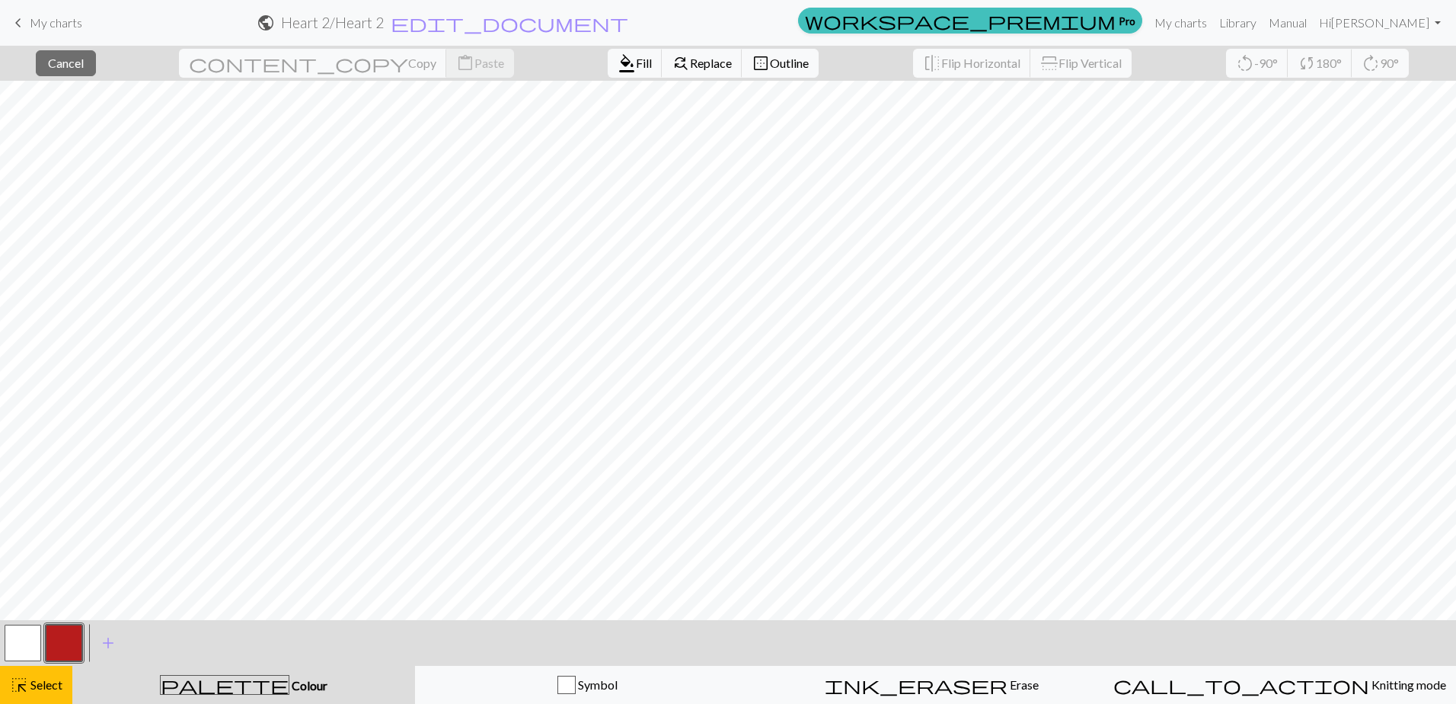
click at [74, 639] on button "button" at bounding box center [64, 643] width 37 height 37
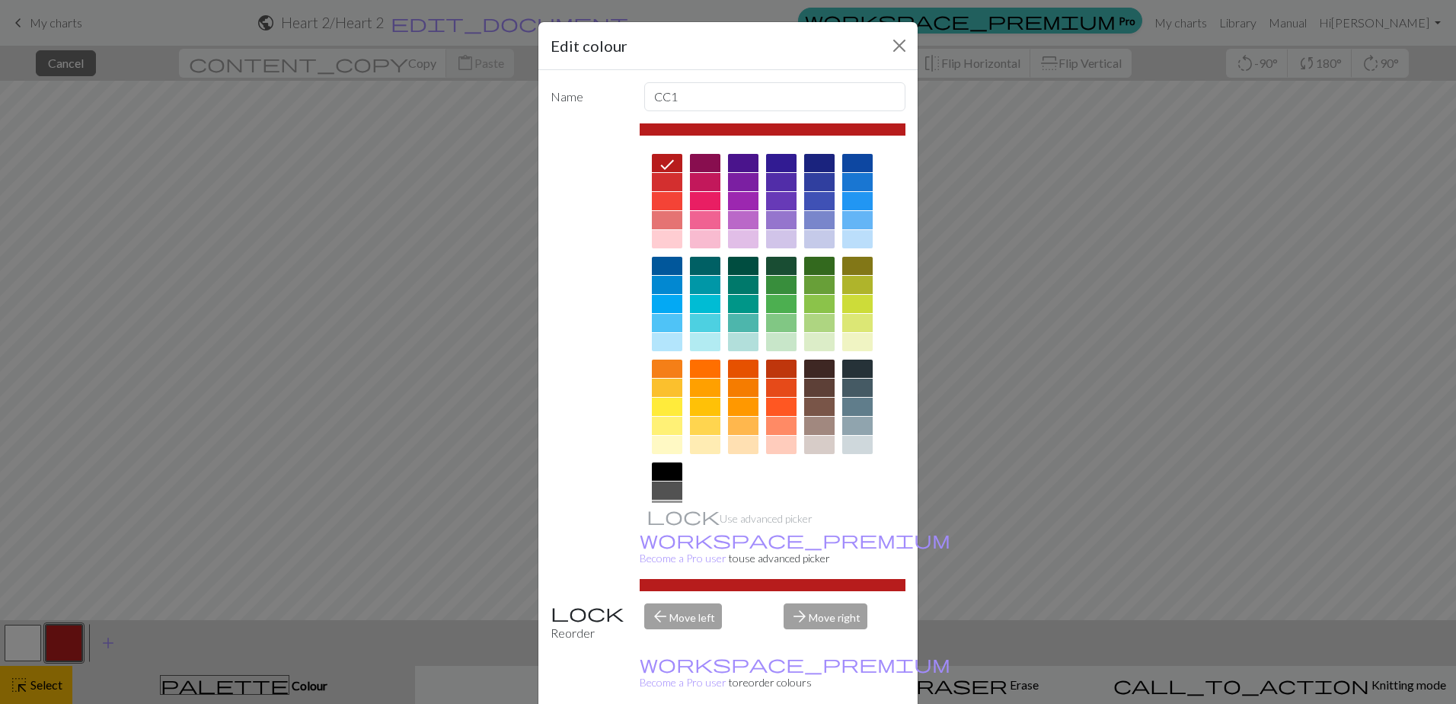
click at [235, 689] on div "Edit colour Name CC1 Use advanced picker workspace_premium Become a Pro user to…" at bounding box center [728, 352] width 1456 height 704
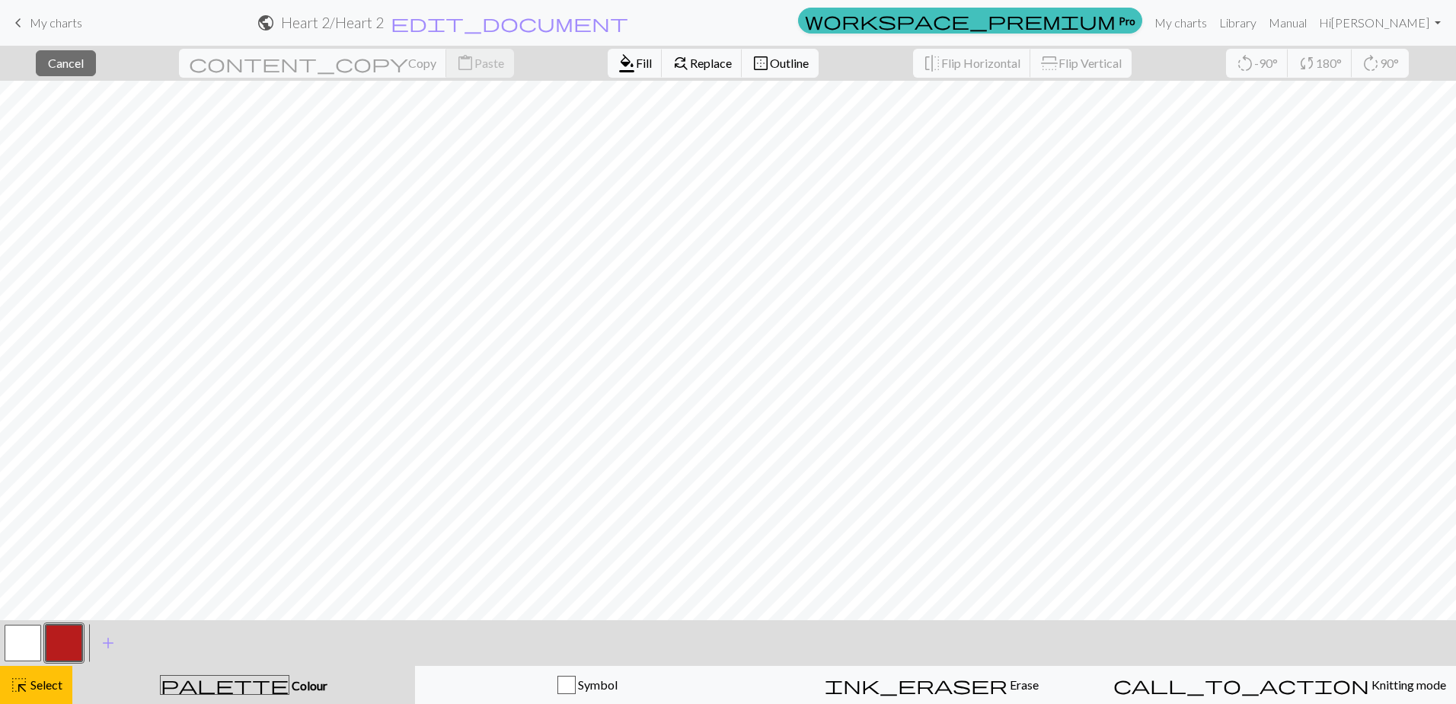
click at [289, 682] on span "Colour" at bounding box center [308, 685] width 38 height 14
drag, startPoint x: 24, startPoint y: 696, endPoint x: 34, endPoint y: 695, distance: 9.3
click at [24, 696] on button "highlight_alt Select Select" at bounding box center [36, 685] width 72 height 38
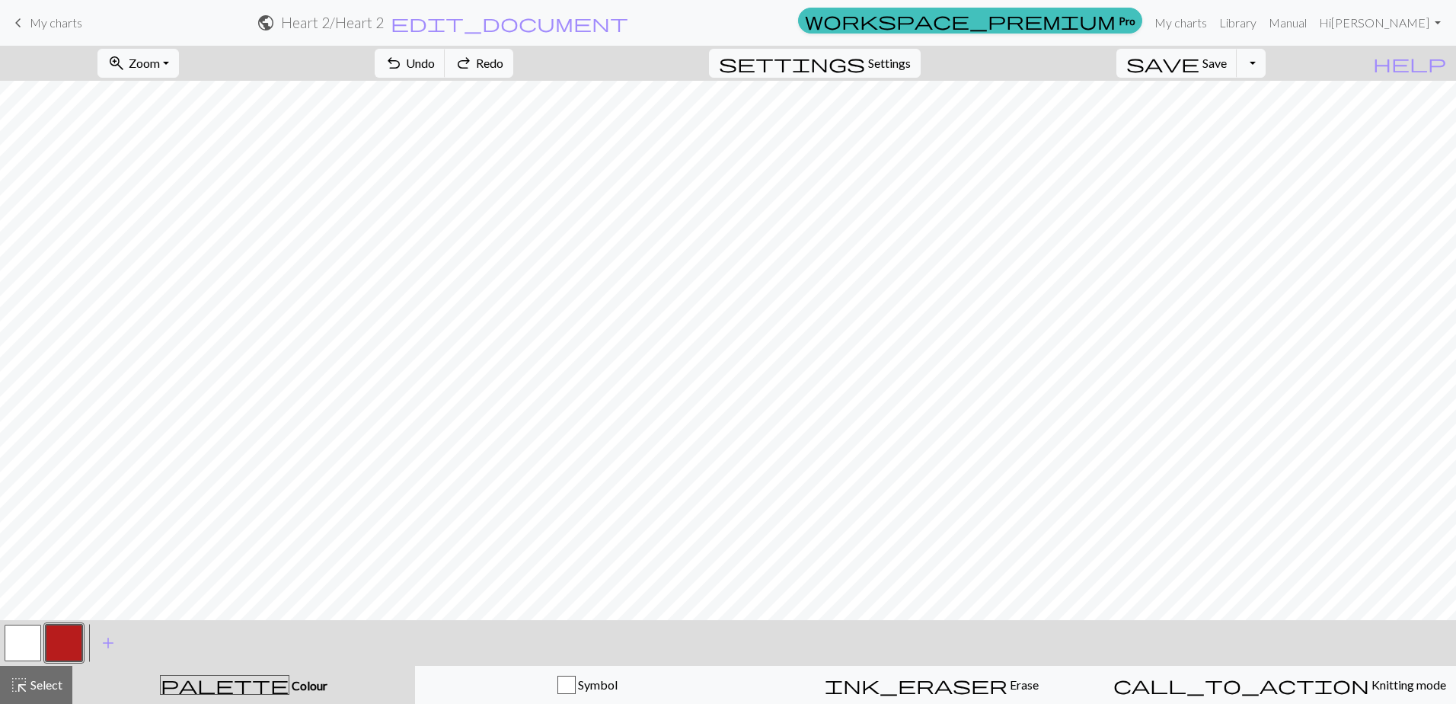
click at [209, 684] on div "palette Colour Colour" at bounding box center [243, 685] width 324 height 20
click at [103, 631] on button "add Add a colour" at bounding box center [108, 643] width 38 height 38
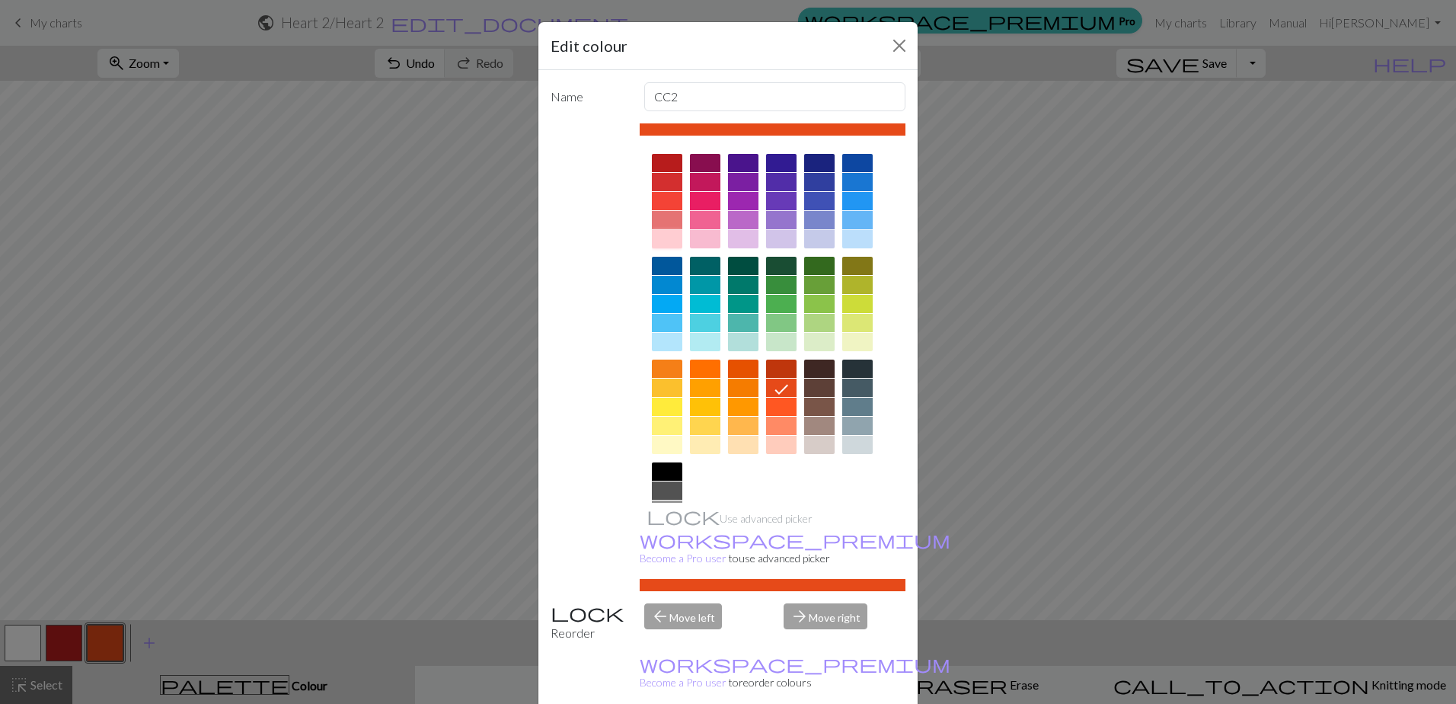
click at [669, 235] on div at bounding box center [667, 239] width 30 height 18
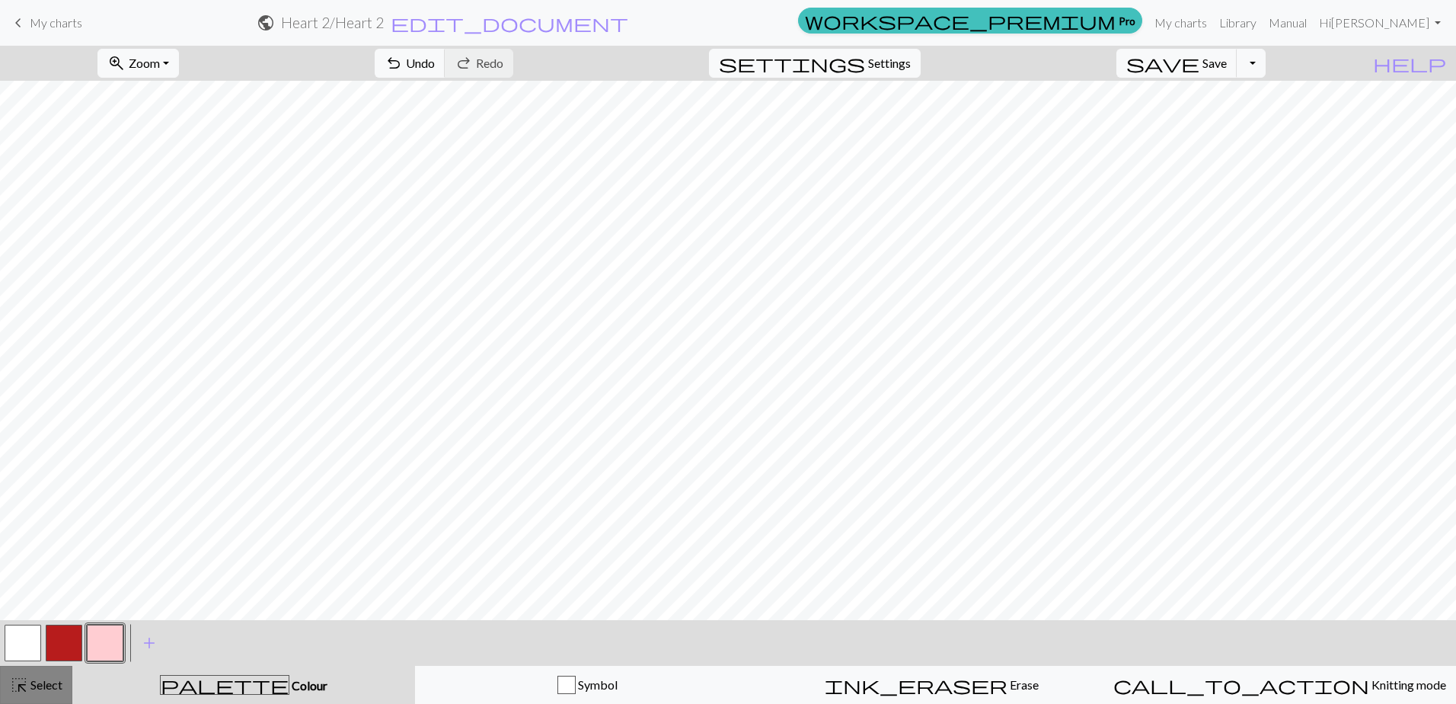
click at [26, 685] on span "highlight_alt" at bounding box center [19, 684] width 18 height 21
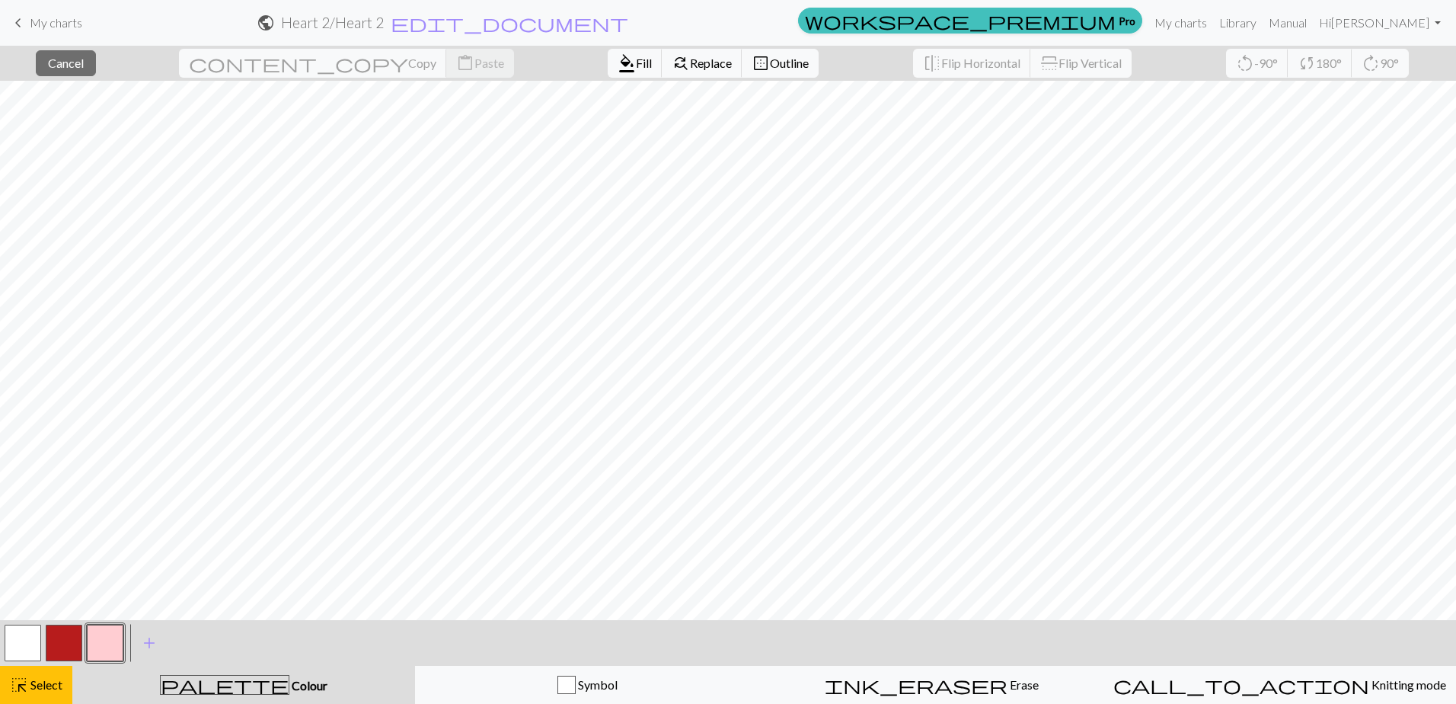
click at [90, 631] on button "button" at bounding box center [105, 643] width 37 height 37
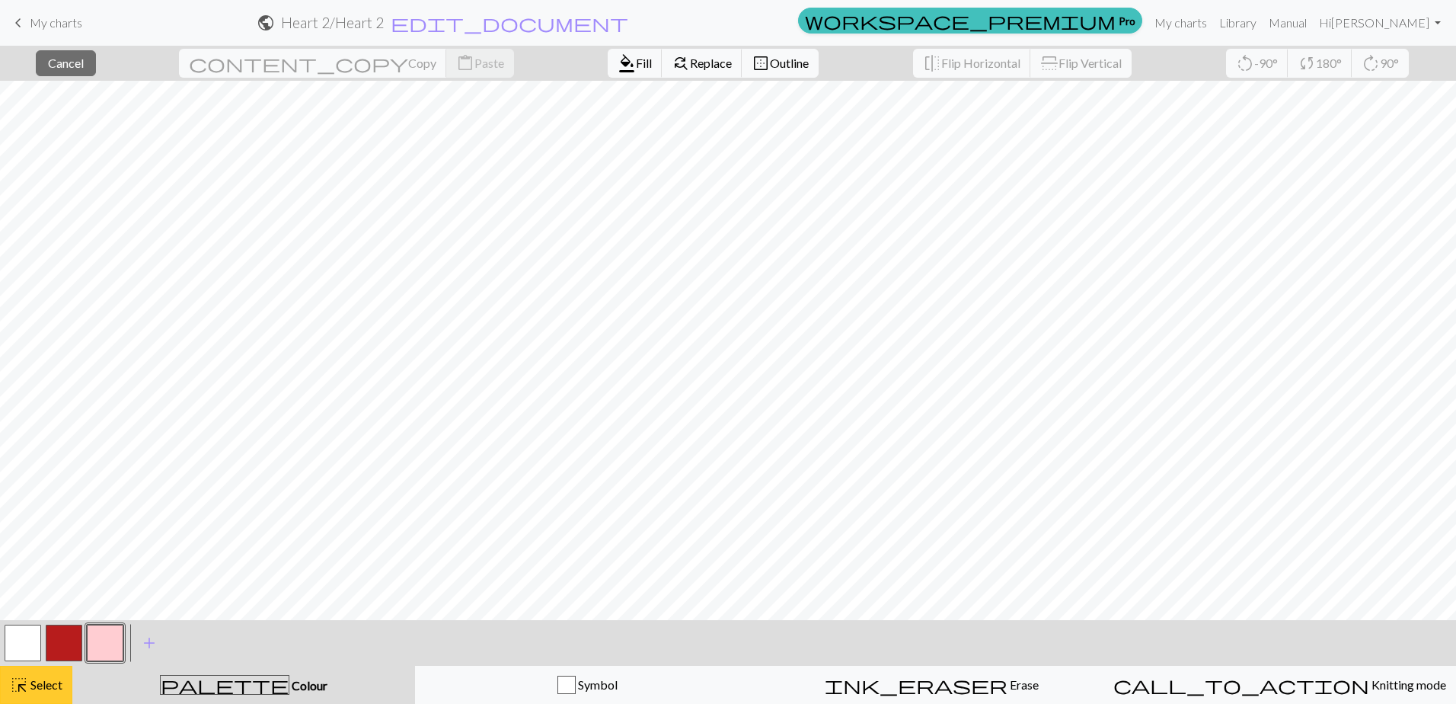
click at [28, 685] on span "Select" at bounding box center [45, 684] width 34 height 14
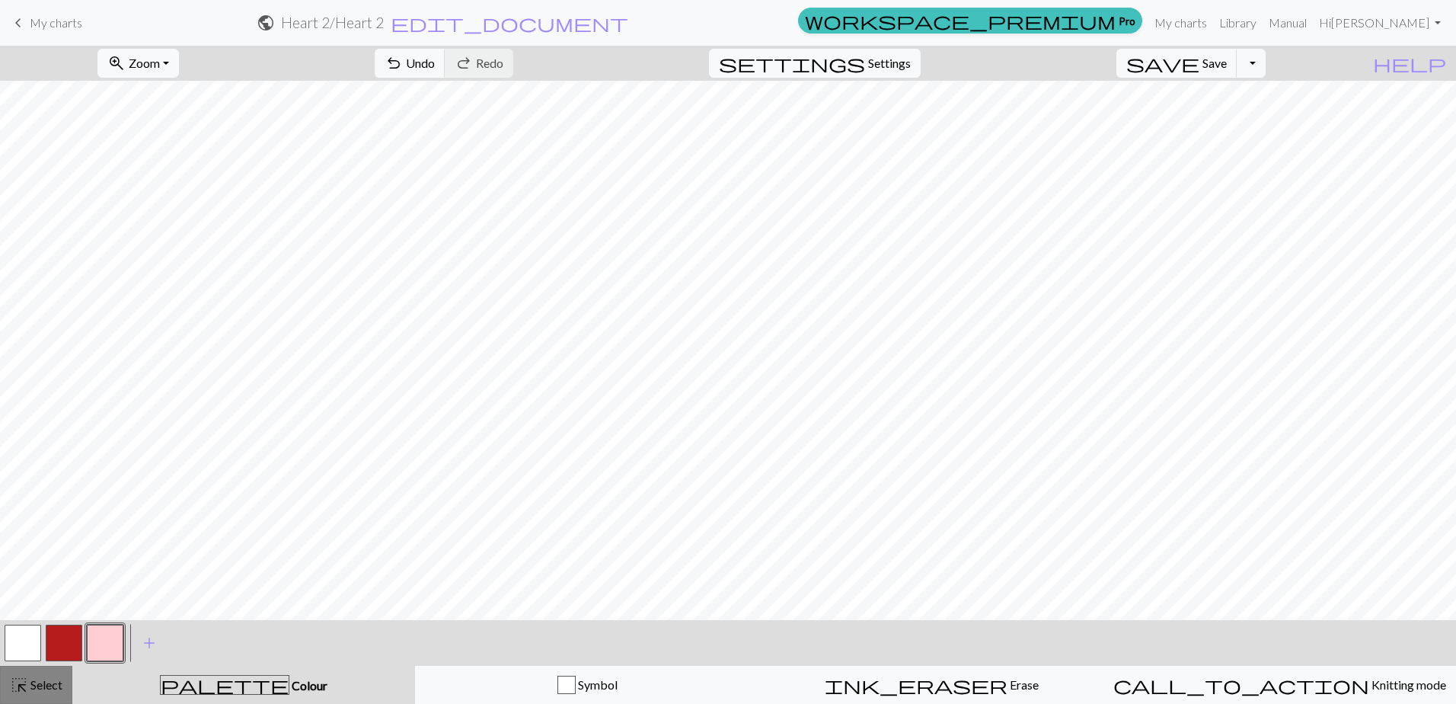
click at [4, 679] on button "highlight_alt Select Select" at bounding box center [36, 685] width 72 height 38
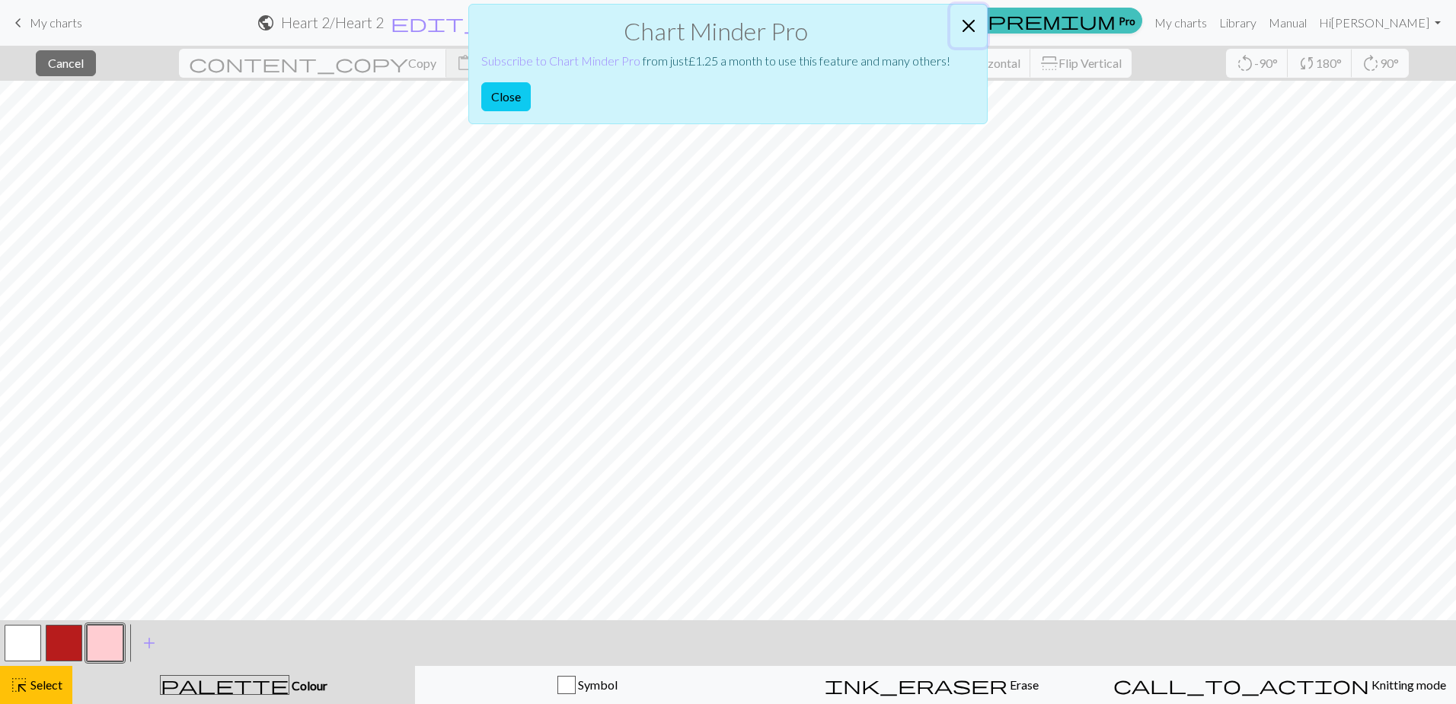
click at [969, 24] on button "Close" at bounding box center [969, 26] width 37 height 43
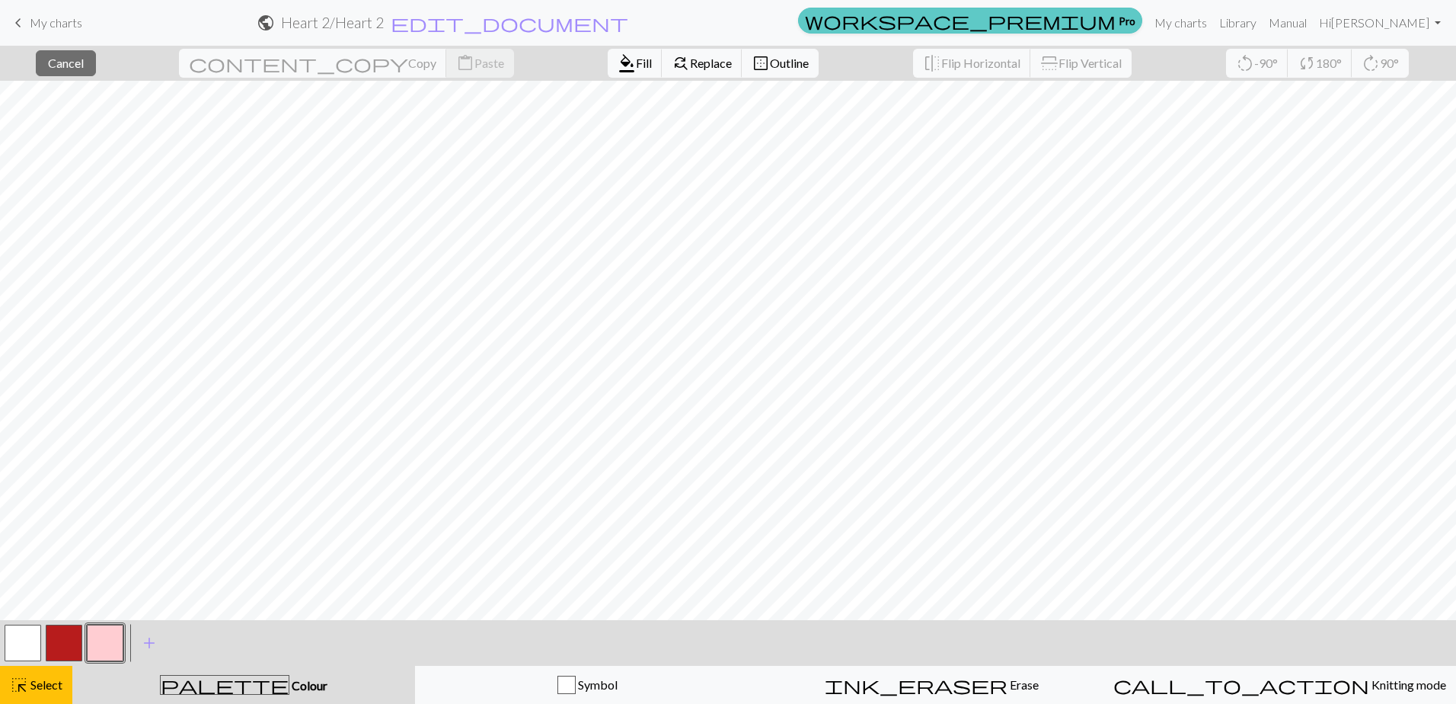
click at [1098, 22] on link "workspace_premium Pro" at bounding box center [970, 21] width 344 height 26
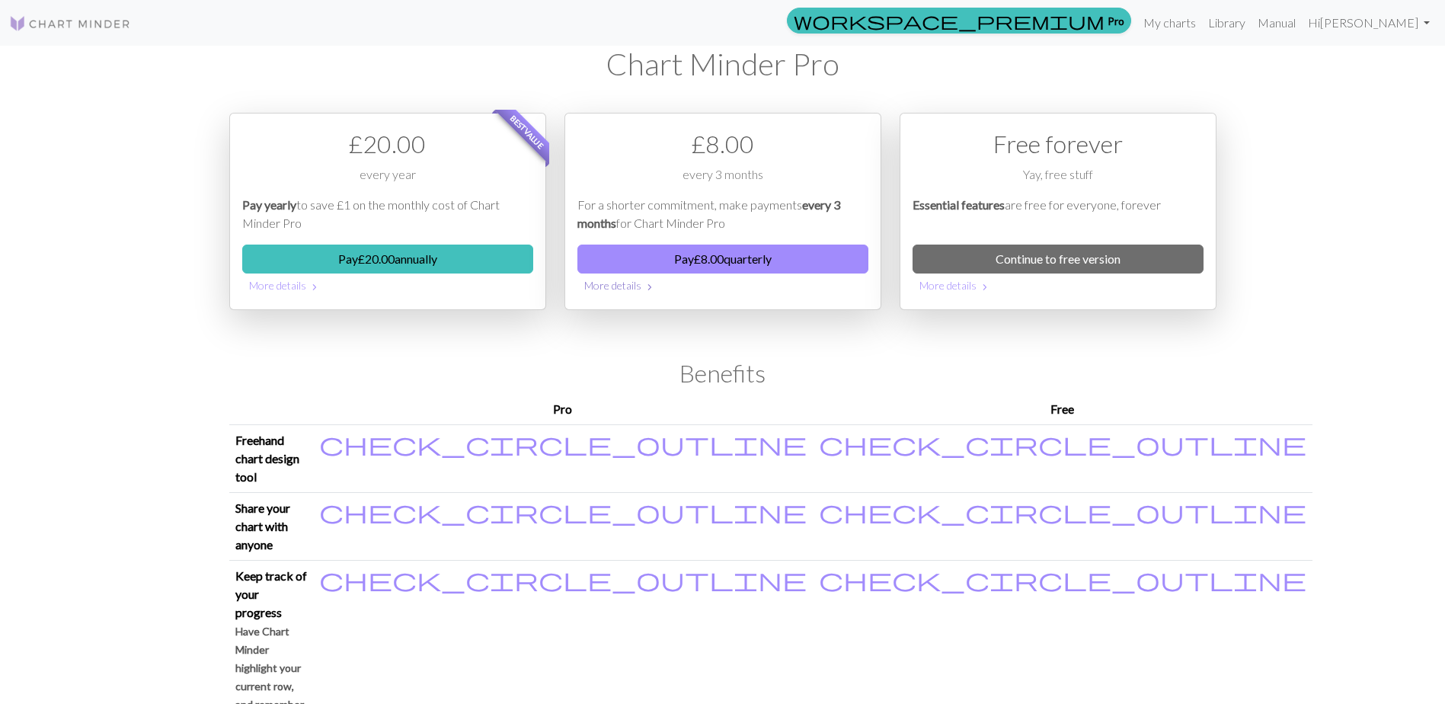
click at [618, 290] on button "More details chevron_right" at bounding box center [722, 285] width 291 height 24
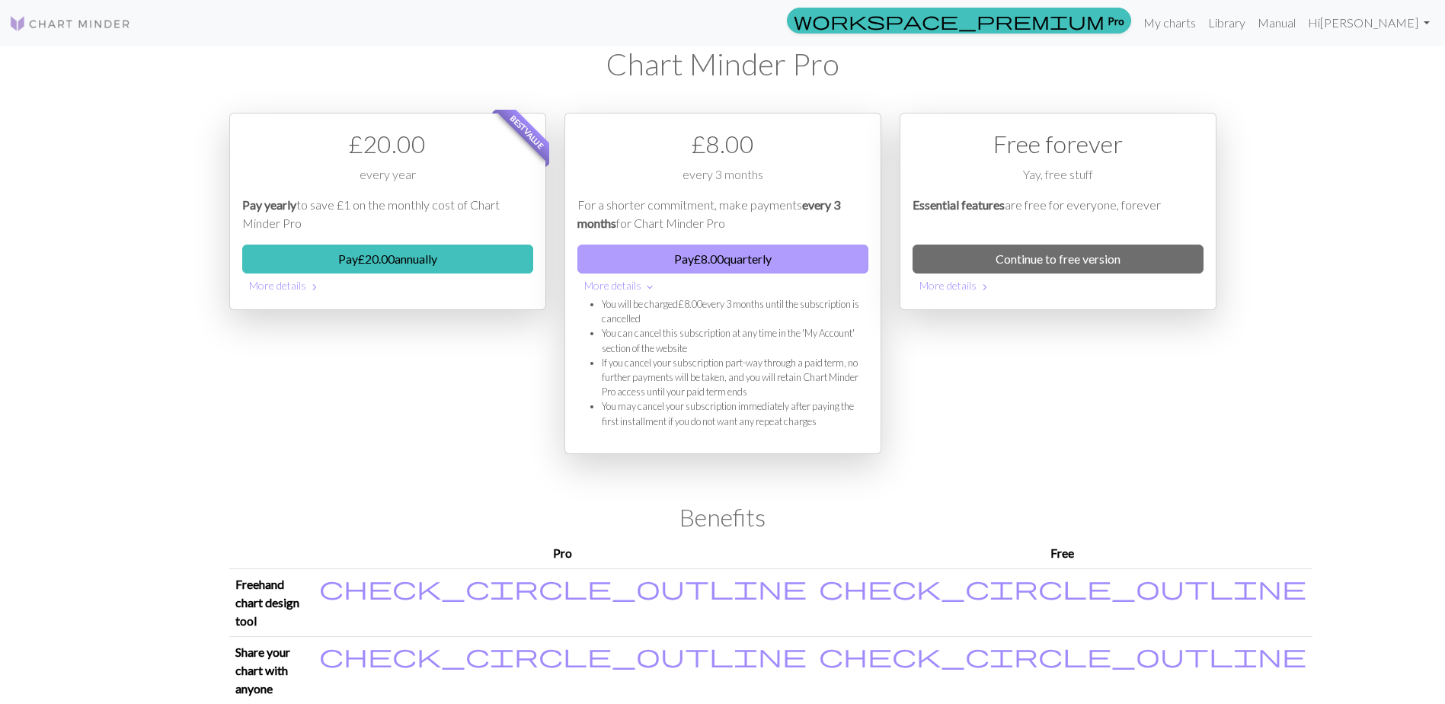
click at [657, 265] on button "Pay £ 8.00 quarterly" at bounding box center [722, 258] width 291 height 29
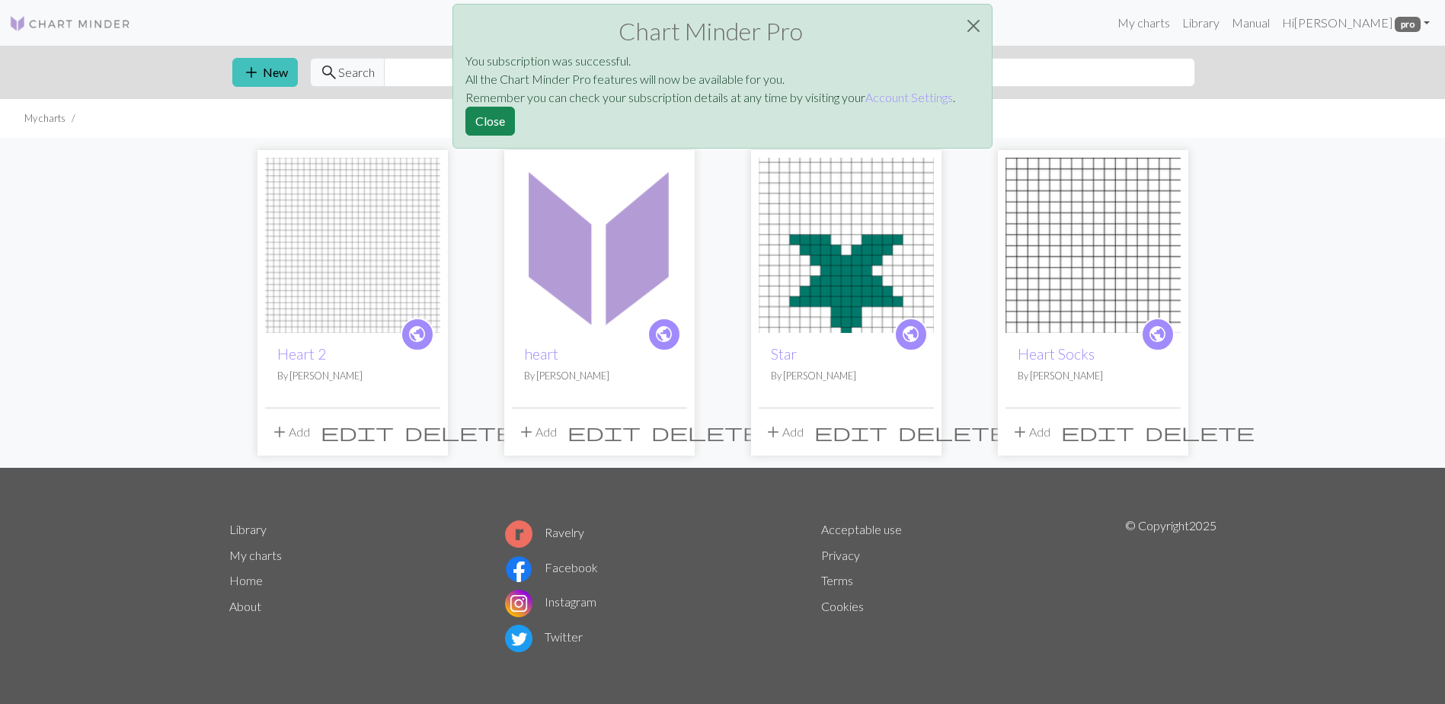
drag, startPoint x: 330, startPoint y: 257, endPoint x: 334, endPoint y: 249, distance: 9.2
click at [330, 255] on img at bounding box center [352, 245] width 175 height 175
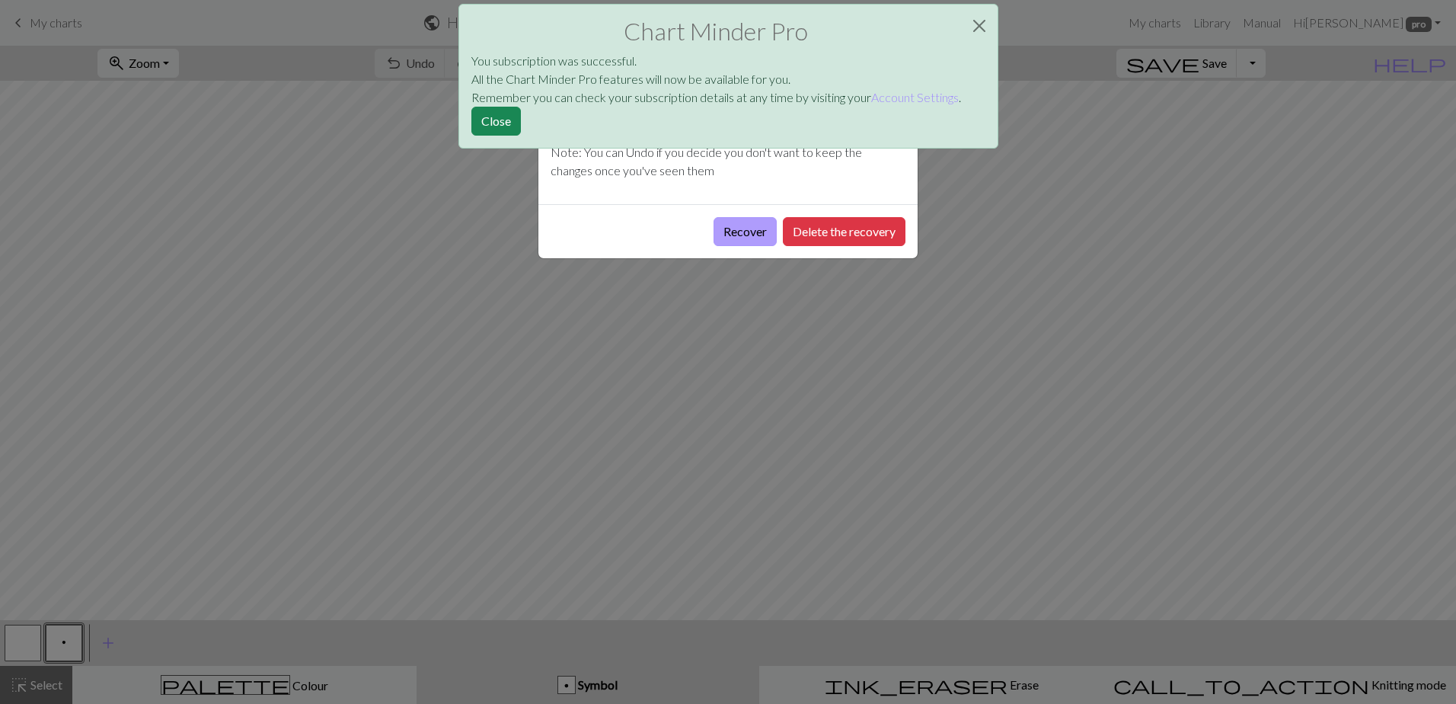
click at [750, 229] on button "Recover" at bounding box center [745, 231] width 63 height 29
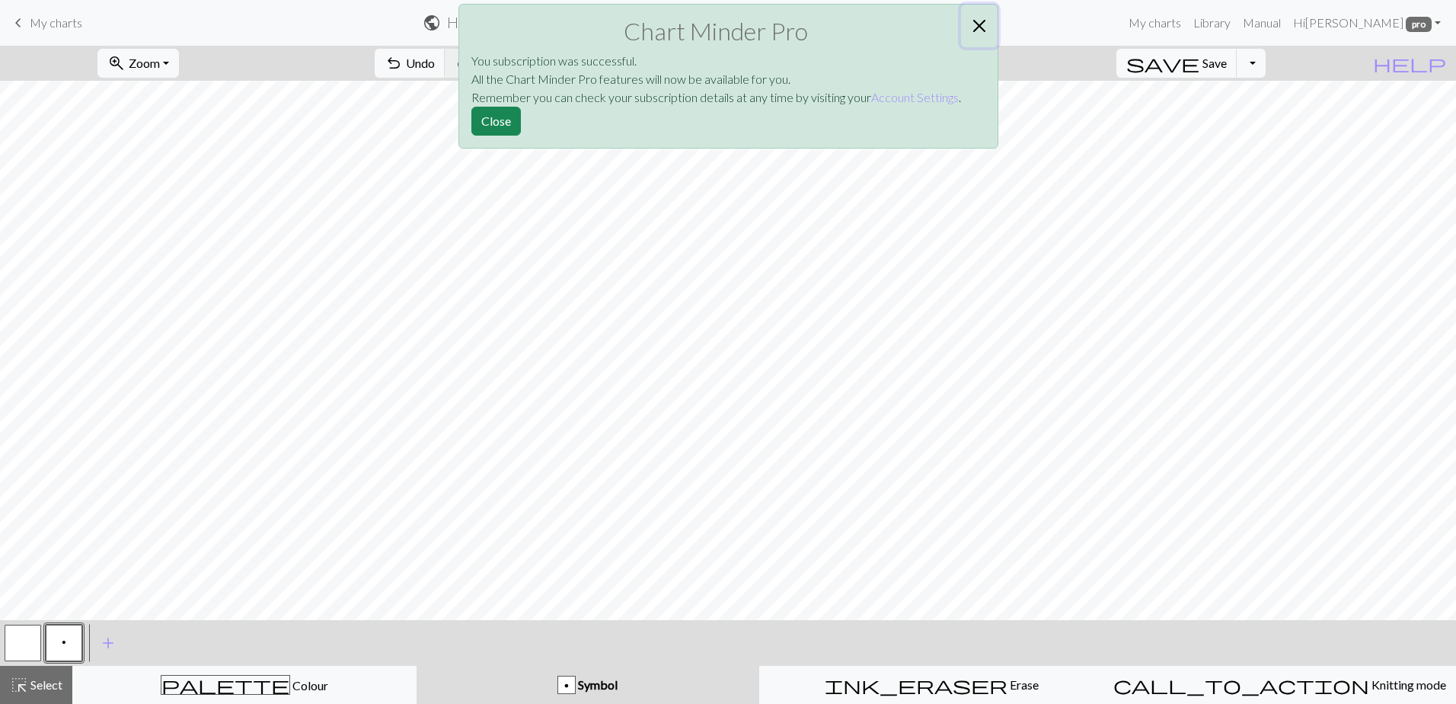
click at [974, 27] on button "Close" at bounding box center [979, 26] width 37 height 43
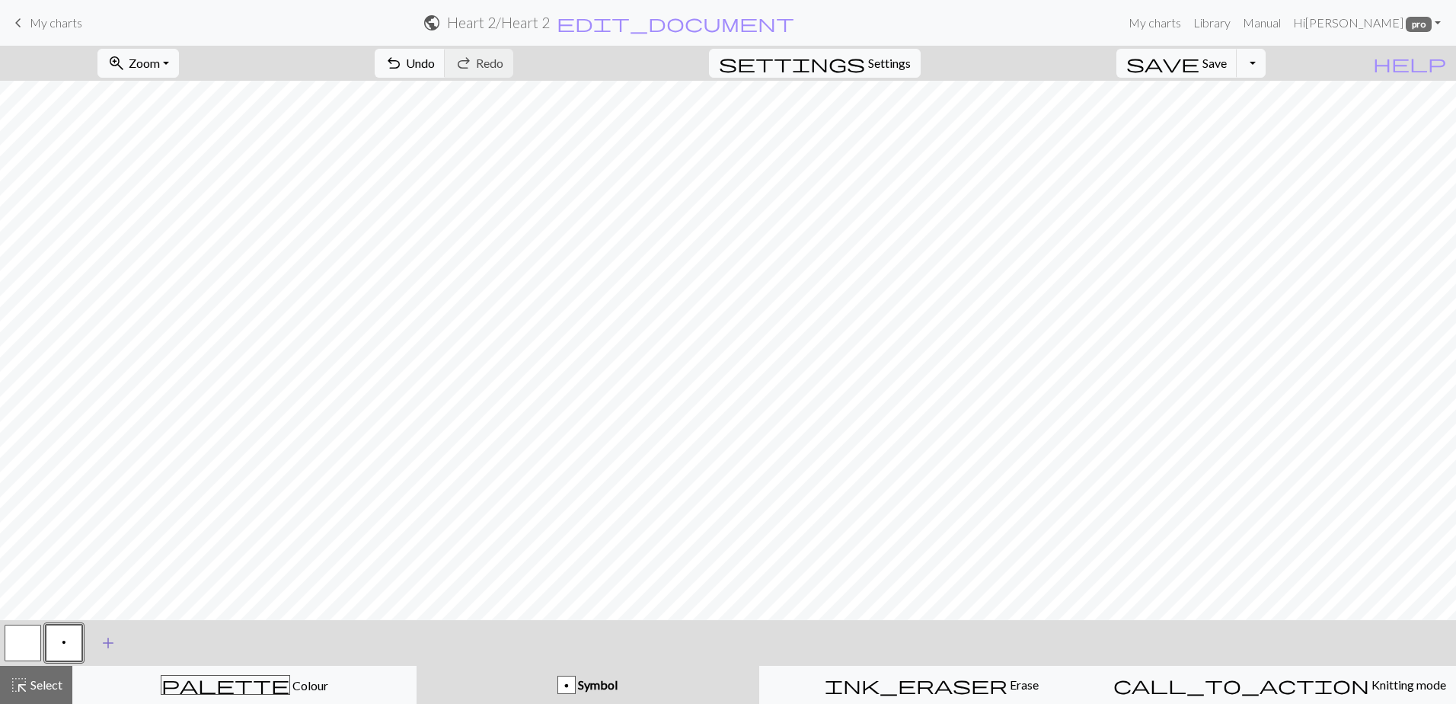
click at [100, 643] on span "add" at bounding box center [108, 642] width 18 height 21
click at [116, 645] on button "button" at bounding box center [105, 643] width 37 height 37
click at [149, 644] on span "add" at bounding box center [149, 642] width 18 height 21
click at [109, 648] on button "button" at bounding box center [105, 643] width 37 height 37
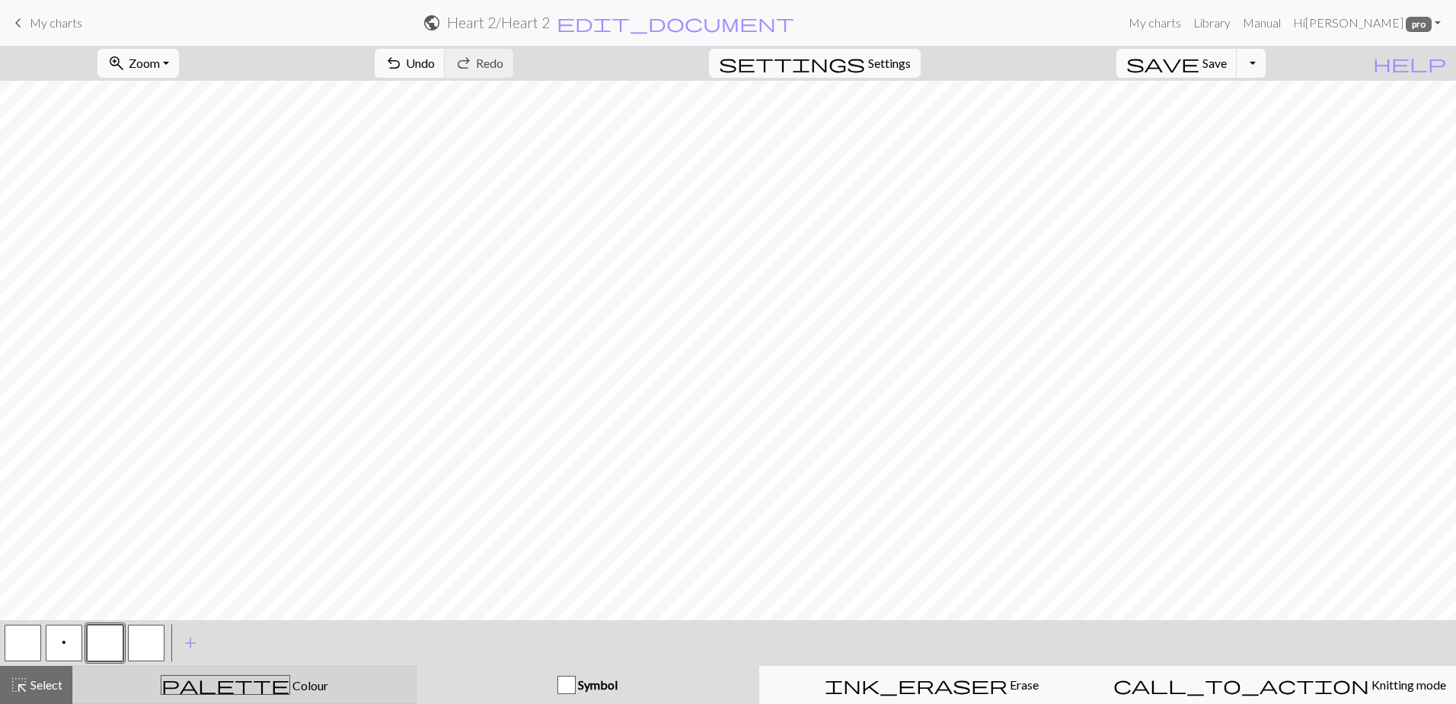
click at [184, 678] on div "palette Colour Colour" at bounding box center [244, 685] width 324 height 20
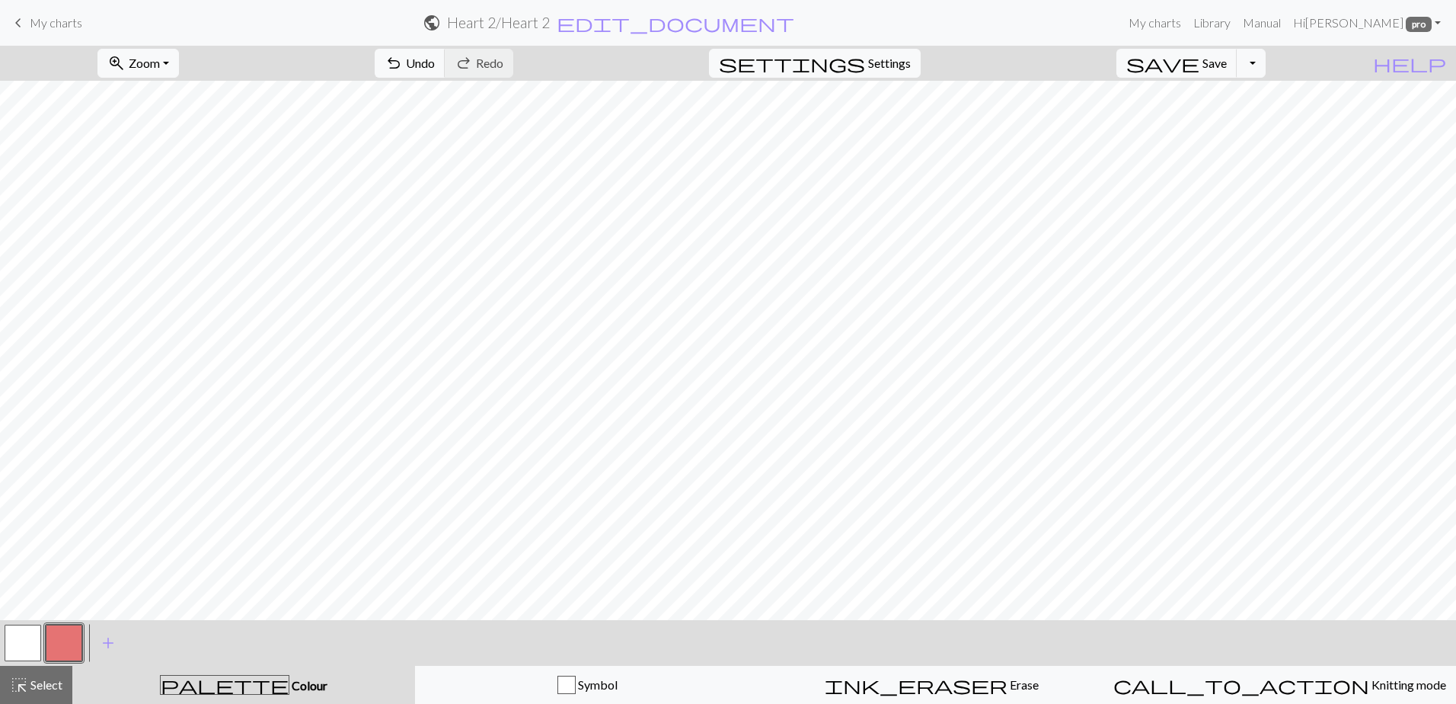
click at [68, 647] on button "button" at bounding box center [64, 643] width 37 height 37
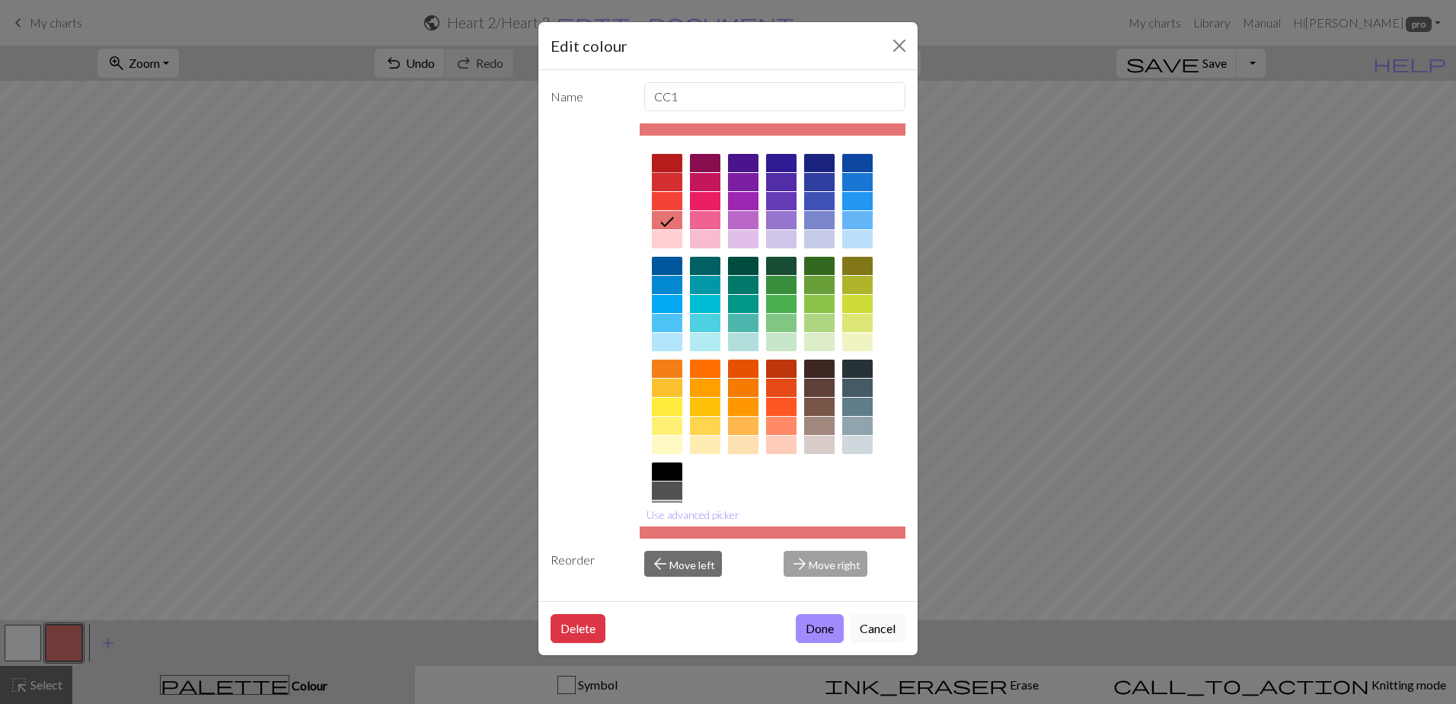
click at [652, 161] on div at bounding box center [667, 163] width 30 height 18
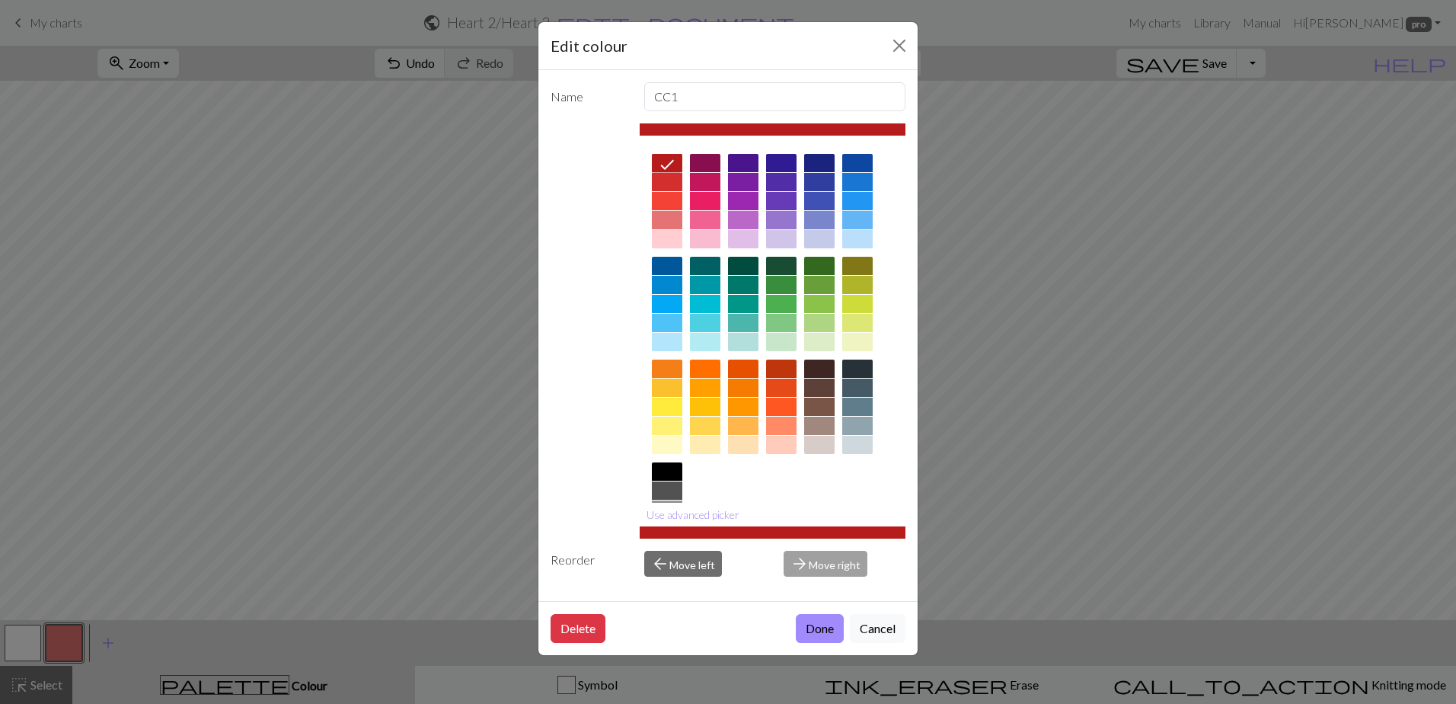
click at [797, 628] on button "Done" at bounding box center [820, 628] width 48 height 29
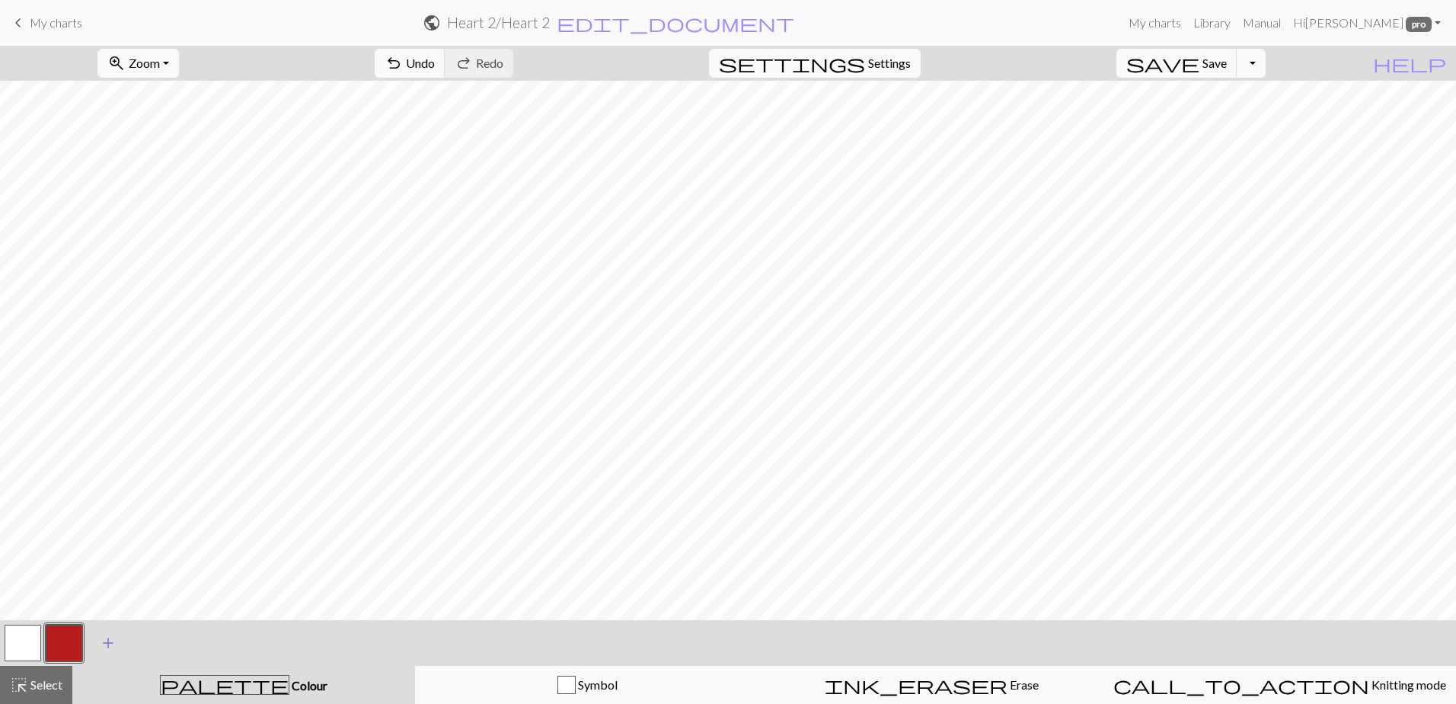
click at [104, 639] on span "add" at bounding box center [108, 642] width 18 height 21
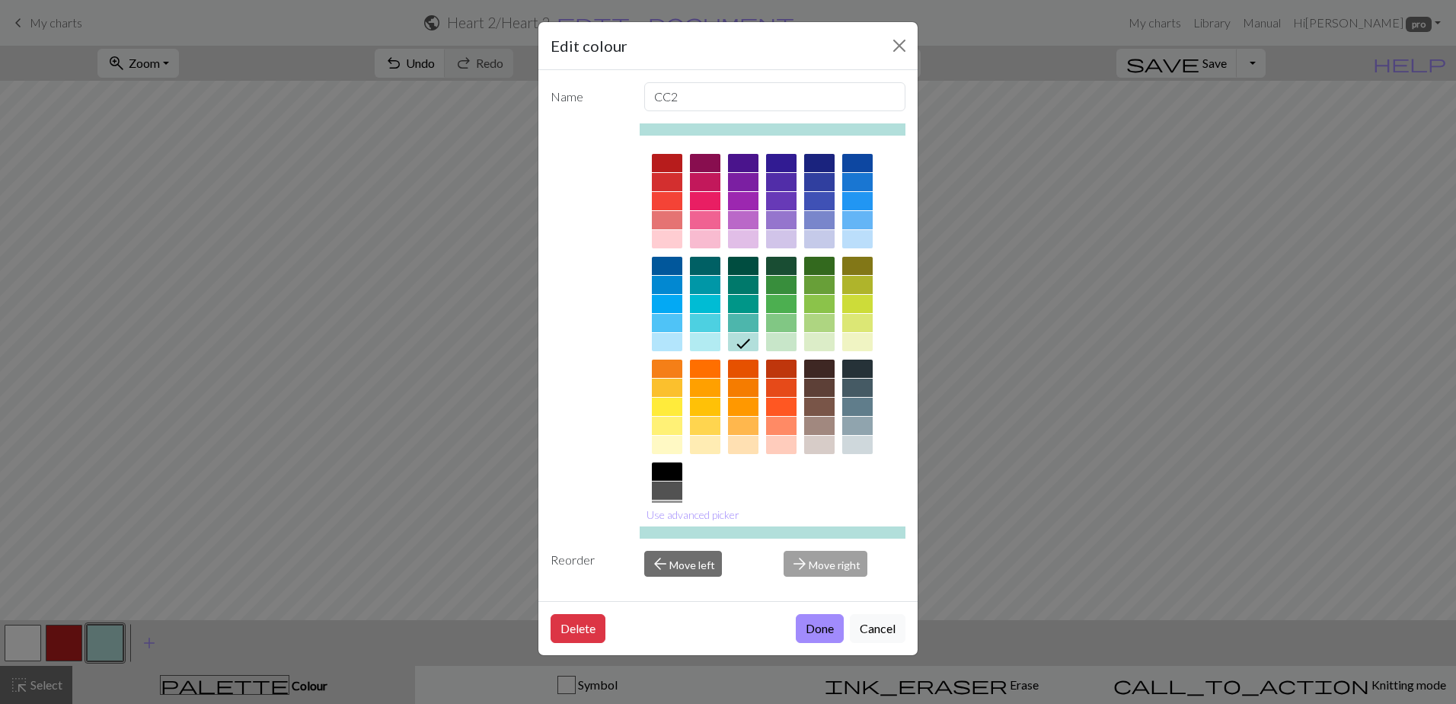
click at [665, 240] on div at bounding box center [667, 239] width 30 height 18
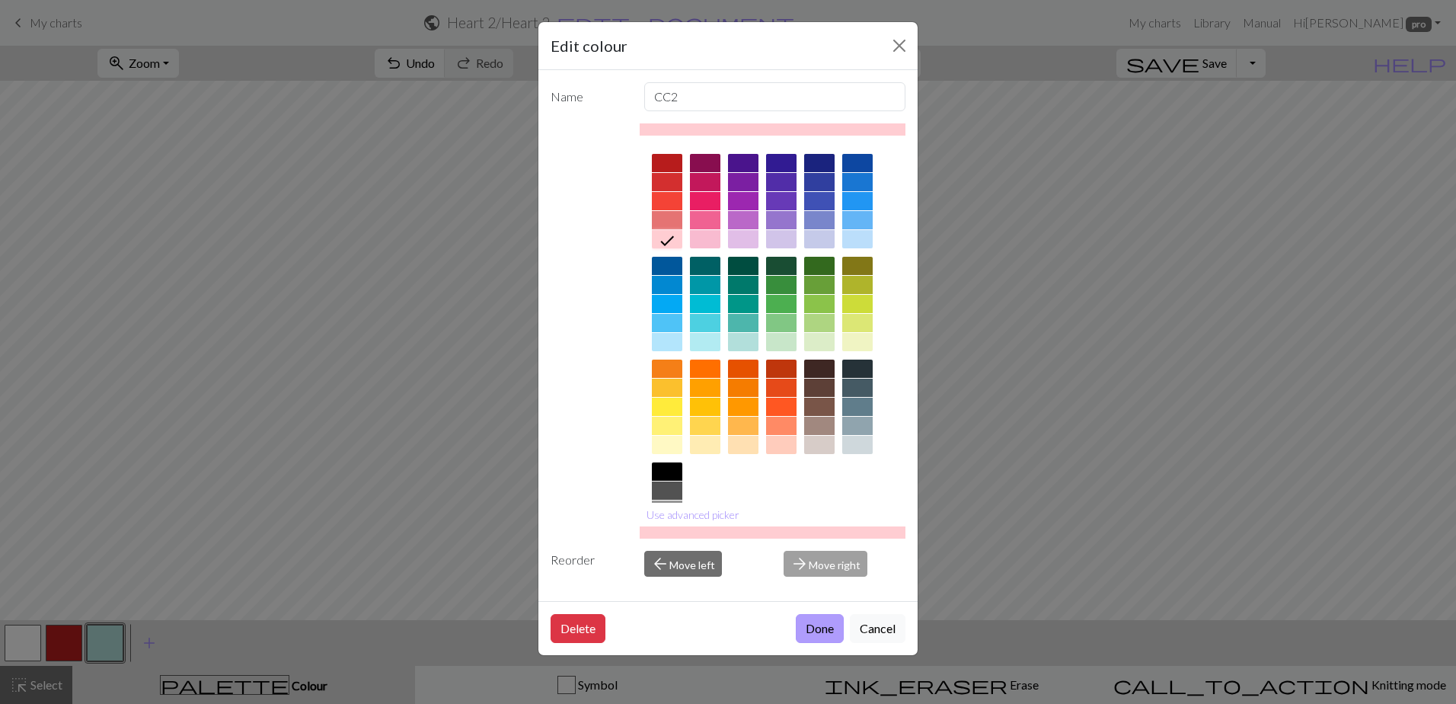
click at [823, 626] on button "Done" at bounding box center [820, 628] width 48 height 29
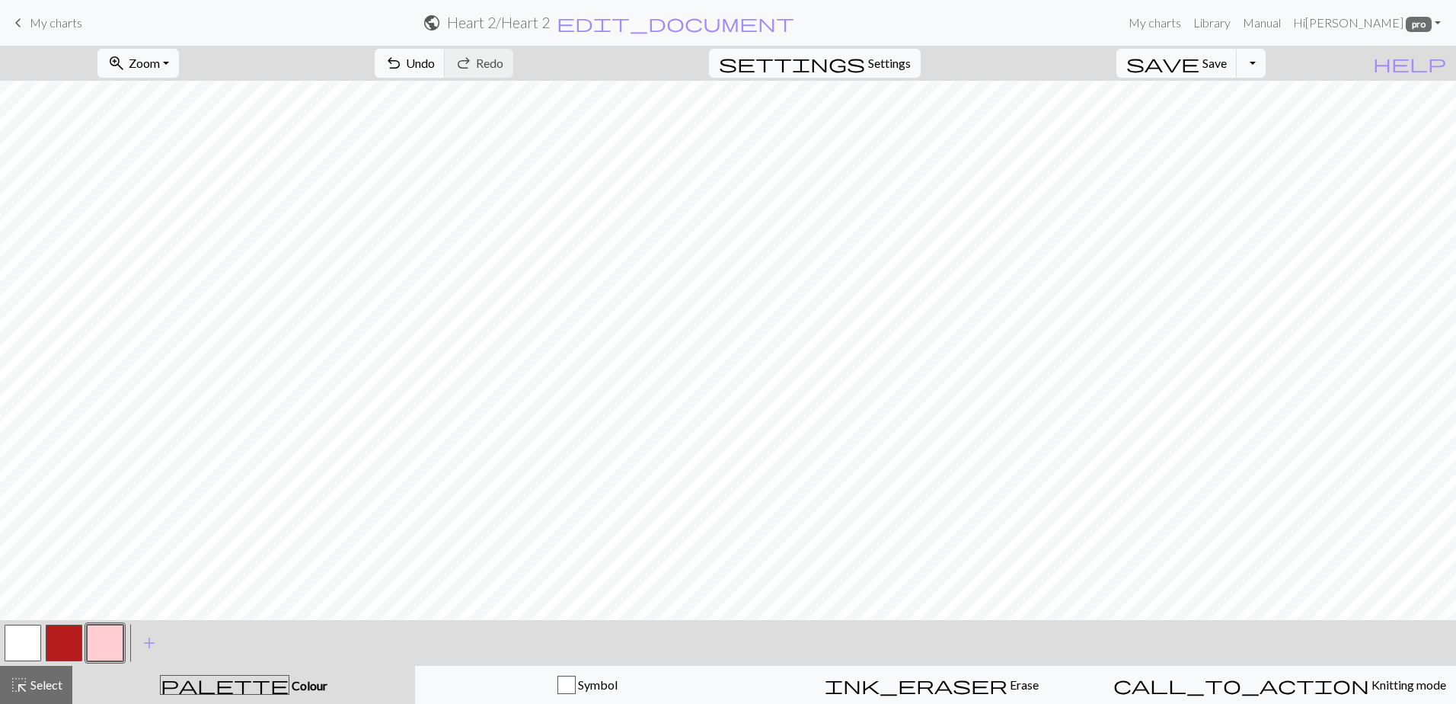
drag, startPoint x: 31, startPoint y: 688, endPoint x: 82, endPoint y: 653, distance: 61.5
click at [31, 685] on span "Select" at bounding box center [45, 684] width 34 height 14
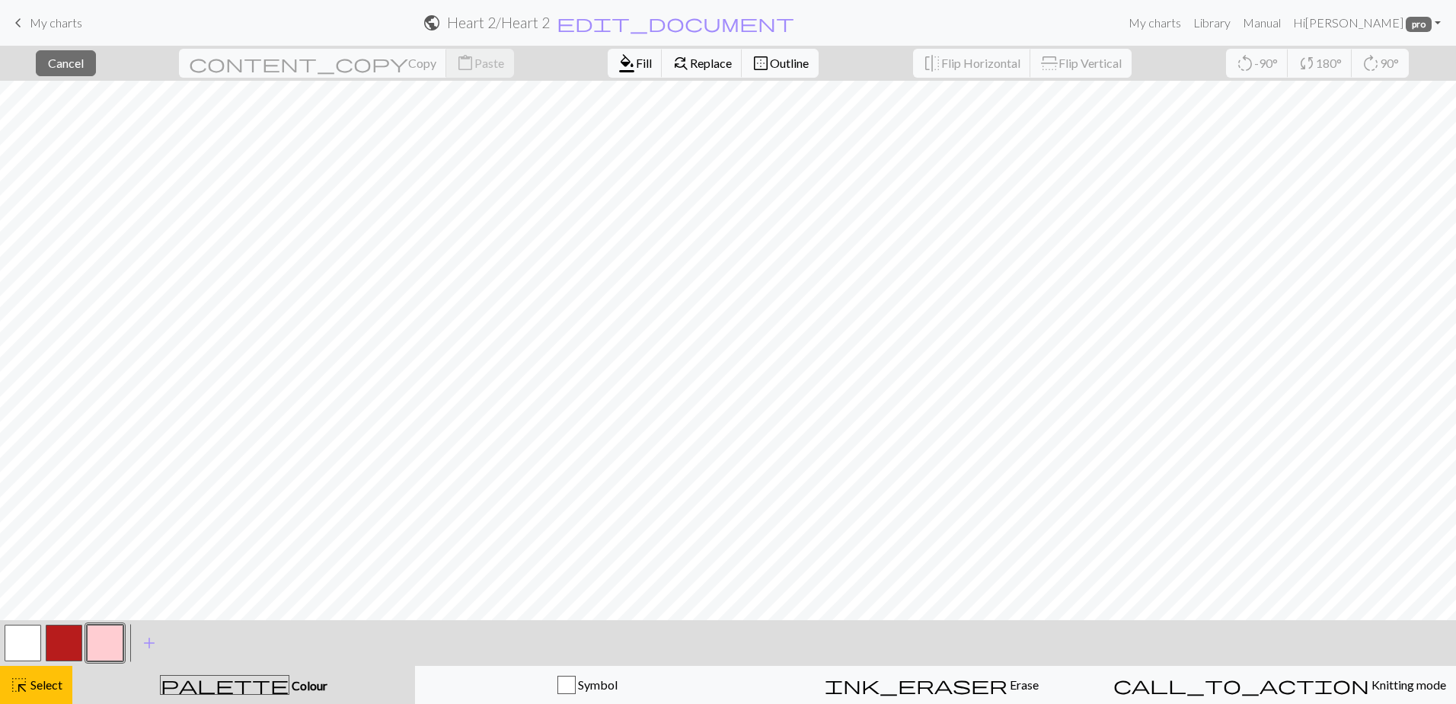
click at [56, 647] on button "button" at bounding box center [64, 643] width 37 height 37
click at [46, 625] on button "button" at bounding box center [64, 643] width 37 height 37
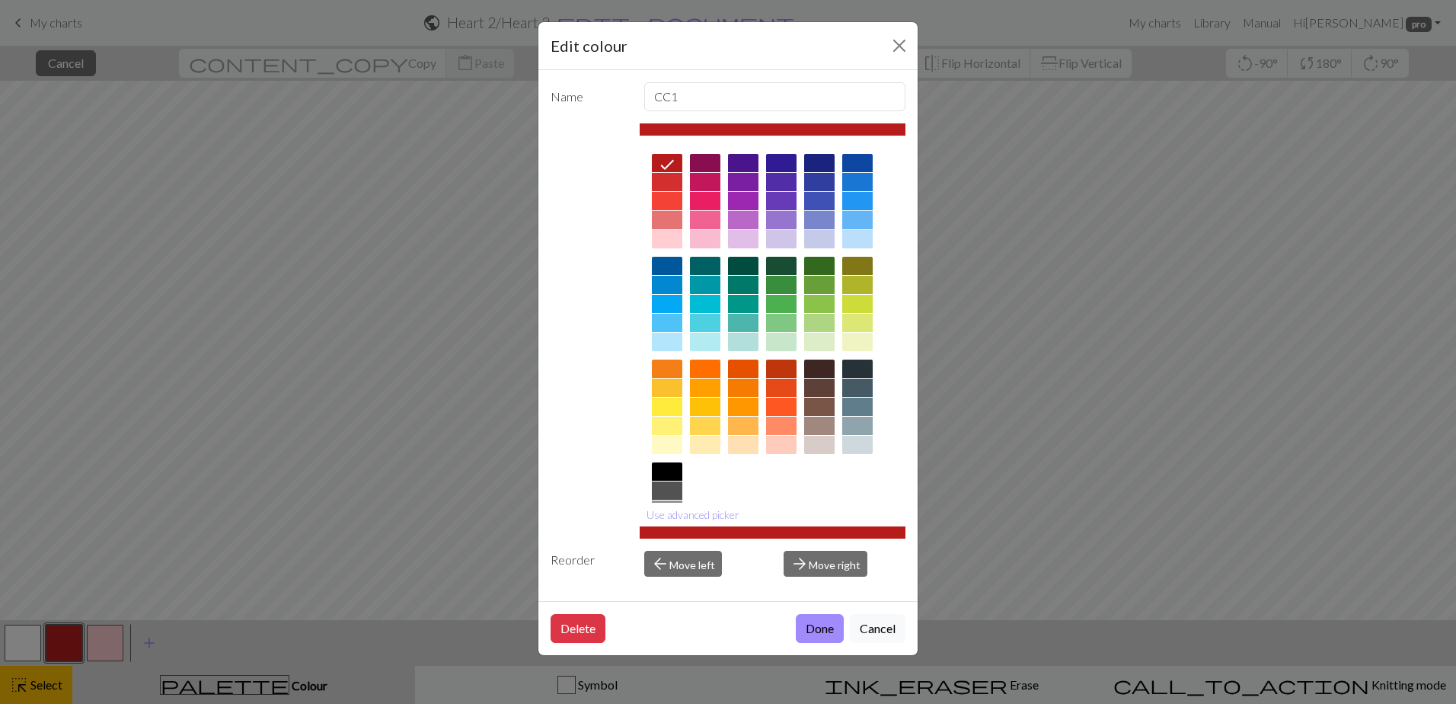
click at [665, 168] on icon at bounding box center [667, 165] width 14 height 10
drag, startPoint x: 817, startPoint y: 629, endPoint x: 832, endPoint y: 621, distance: 17.4
click at [820, 630] on button "Done" at bounding box center [820, 628] width 48 height 29
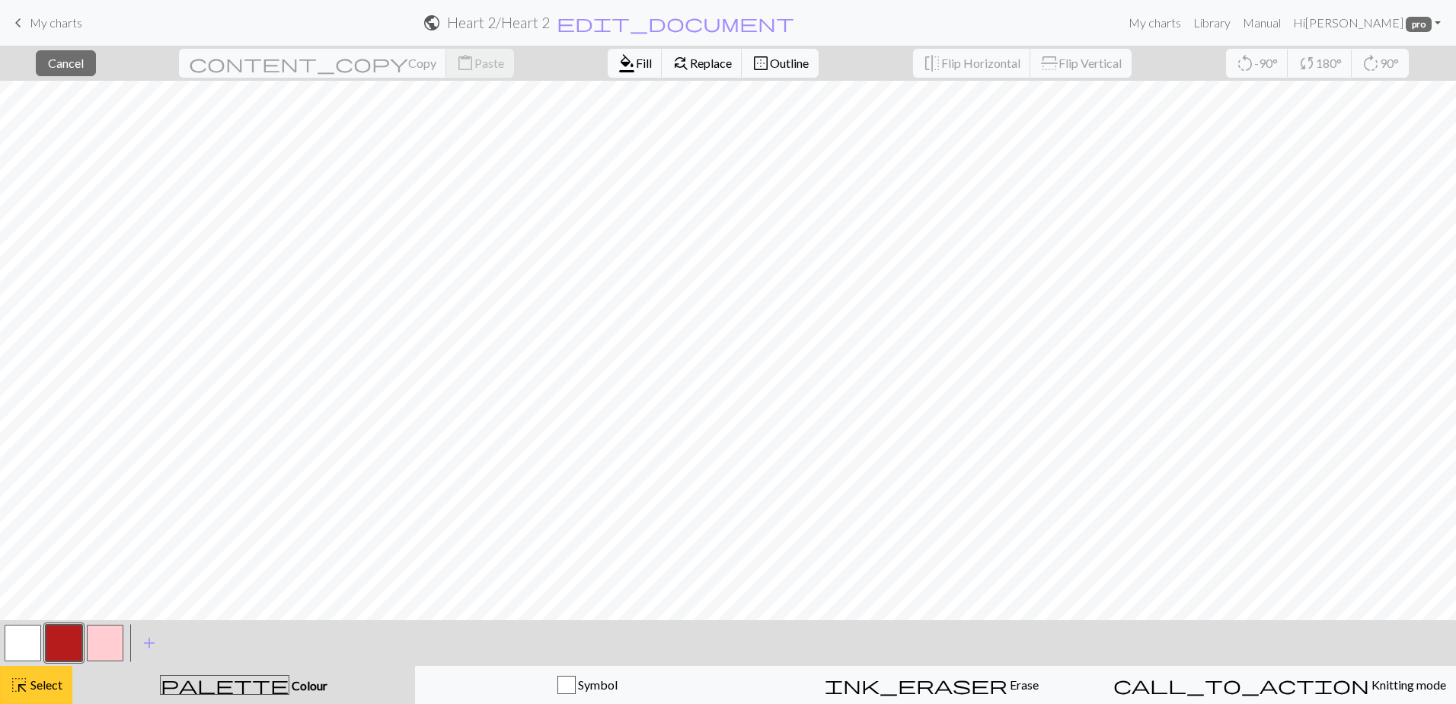
drag, startPoint x: 29, startPoint y: 680, endPoint x: 35, endPoint y: 673, distance: 9.8
click at [28, 686] on span "Select" at bounding box center [45, 684] width 34 height 14
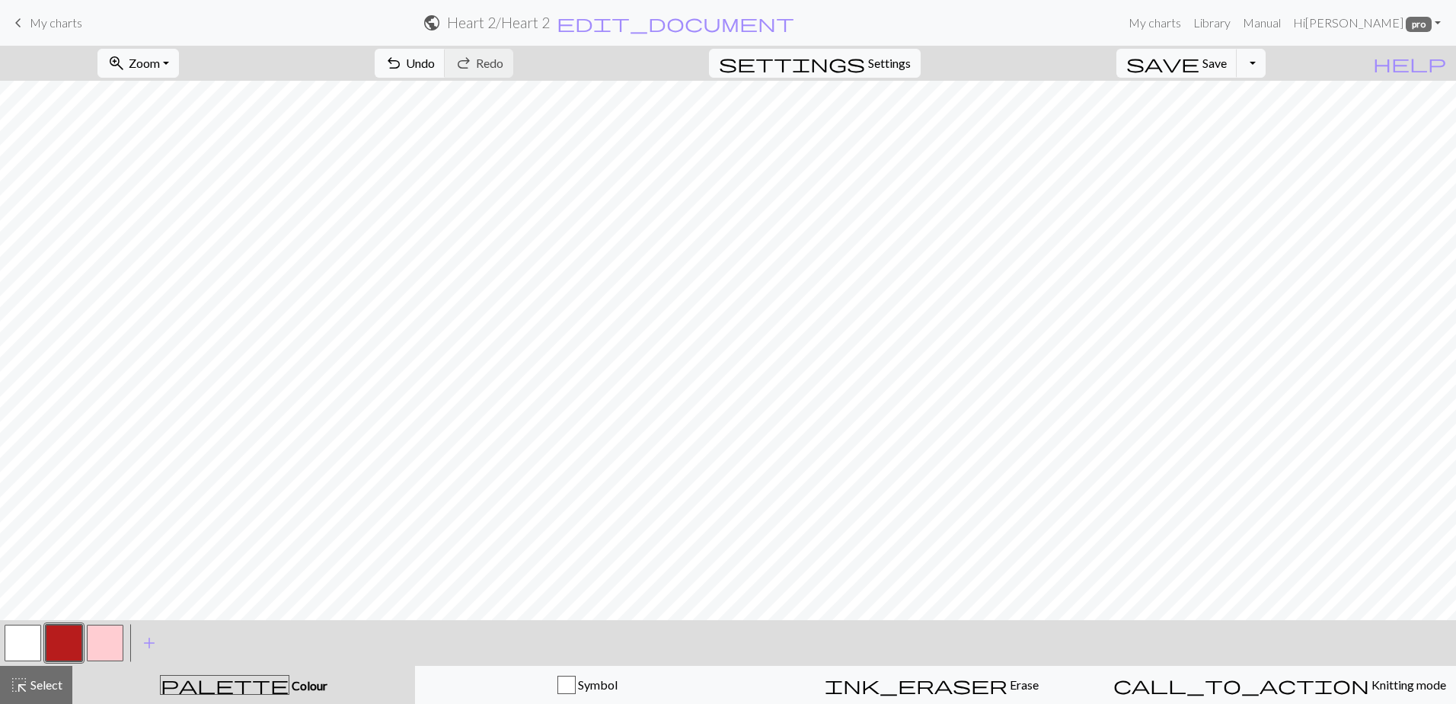
drag, startPoint x: 105, startPoint y: 636, endPoint x: 125, endPoint y: 623, distance: 23.7
click at [107, 636] on button "button" at bounding box center [105, 643] width 37 height 37
click at [104, 634] on button "button" at bounding box center [105, 643] width 37 height 37
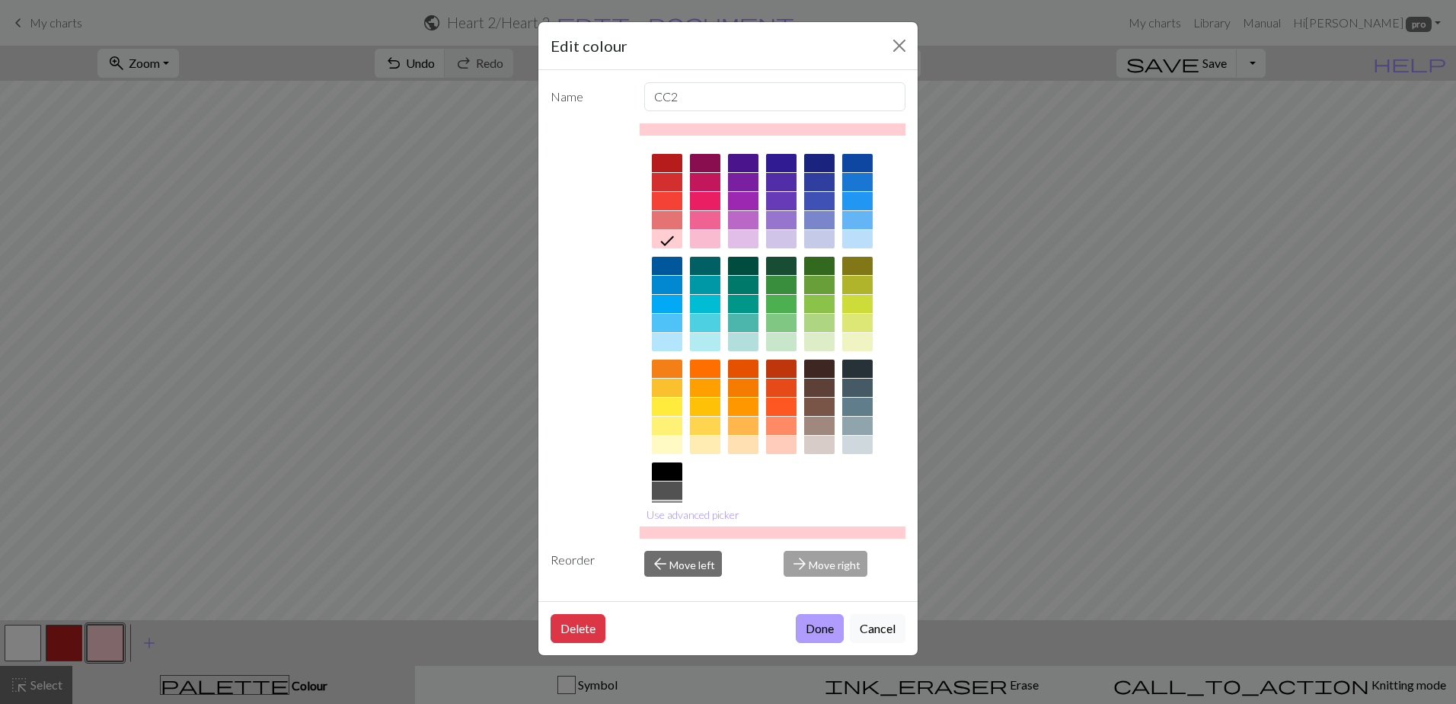
click at [809, 626] on button "Done" at bounding box center [820, 628] width 48 height 29
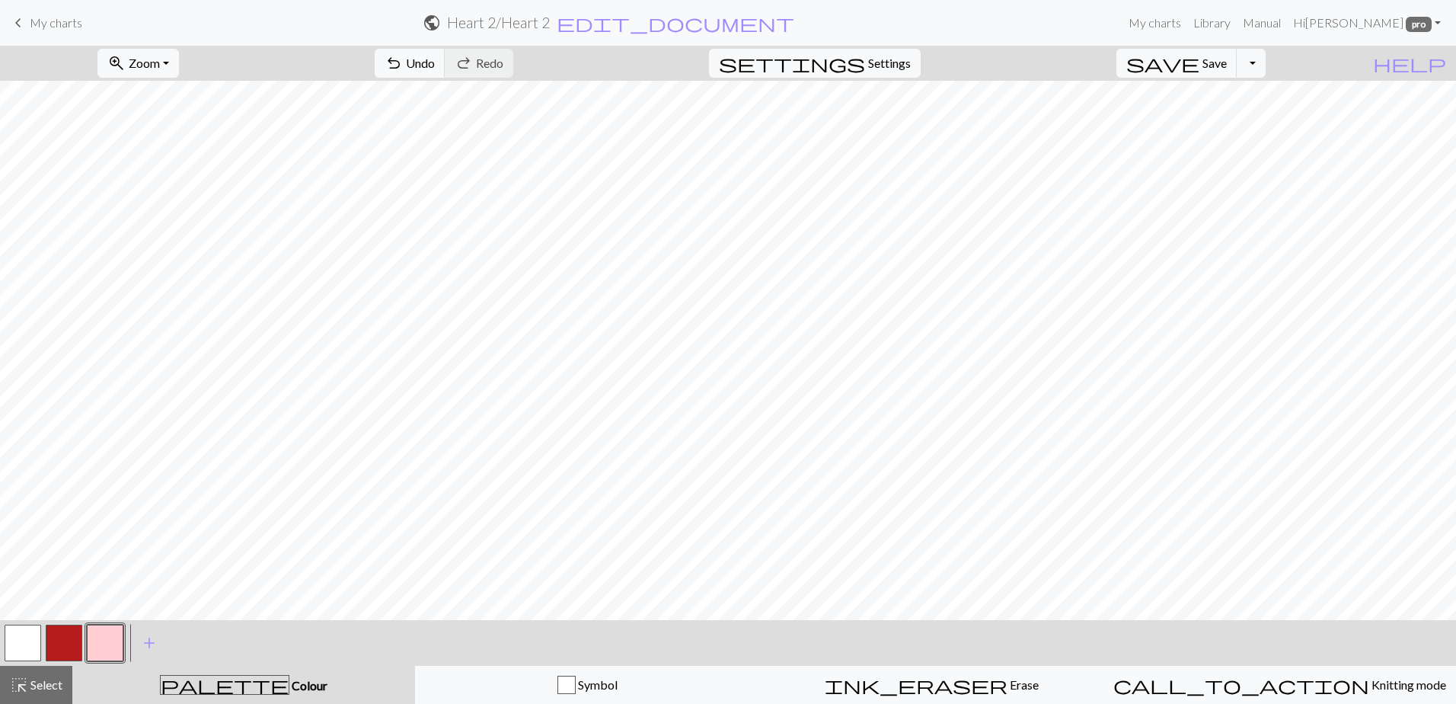
drag, startPoint x: 45, startPoint y: 676, endPoint x: 93, endPoint y: 657, distance: 51.9
click at [47, 676] on div "highlight_alt Select Select" at bounding box center [36, 685] width 53 height 18
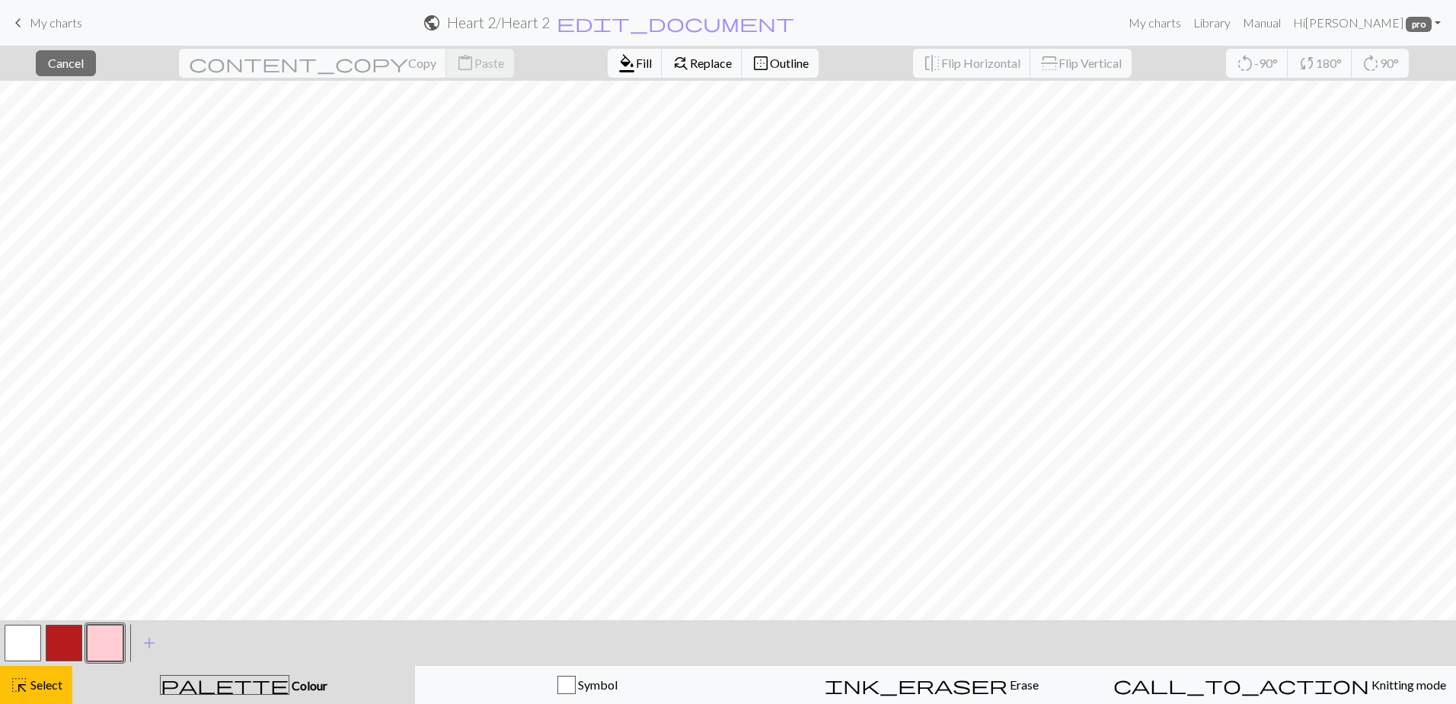
click at [98, 640] on button "button" at bounding box center [105, 643] width 37 height 37
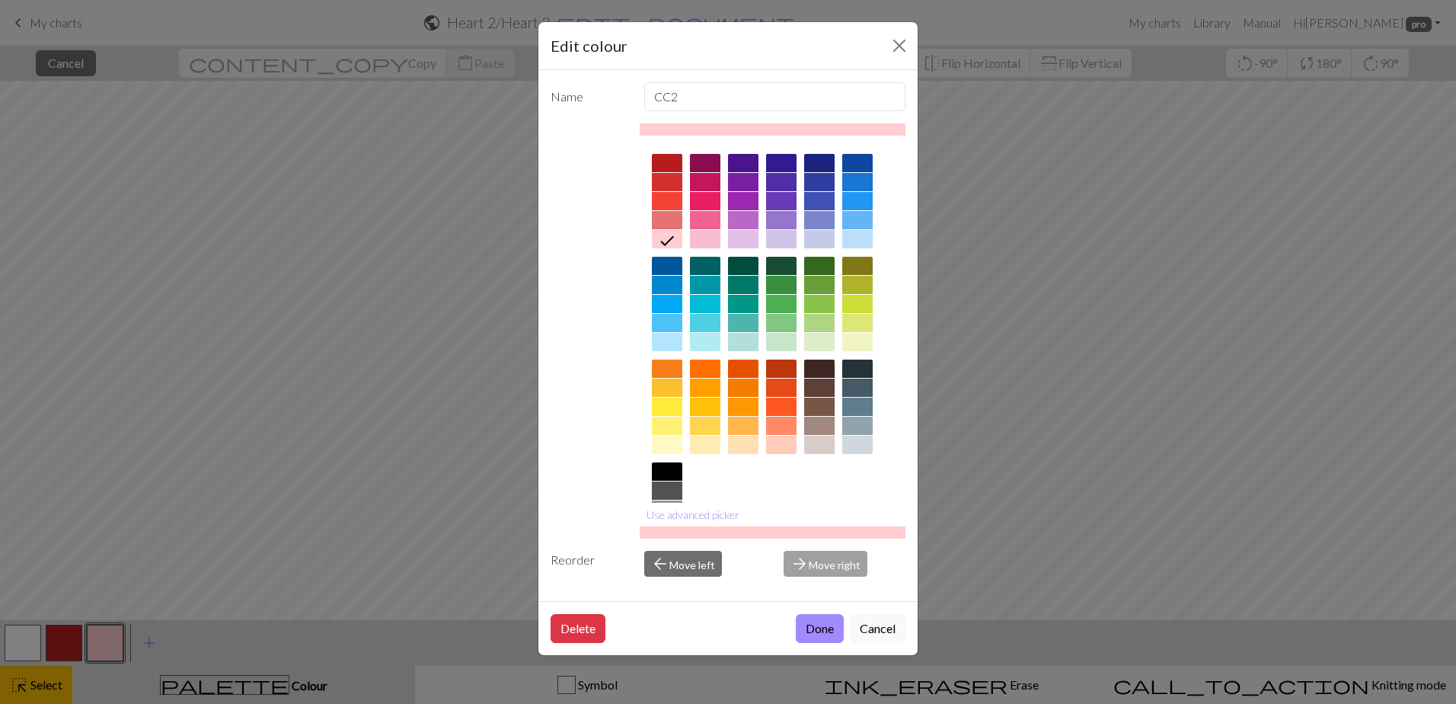
click at [816, 628] on button "Done" at bounding box center [820, 628] width 48 height 29
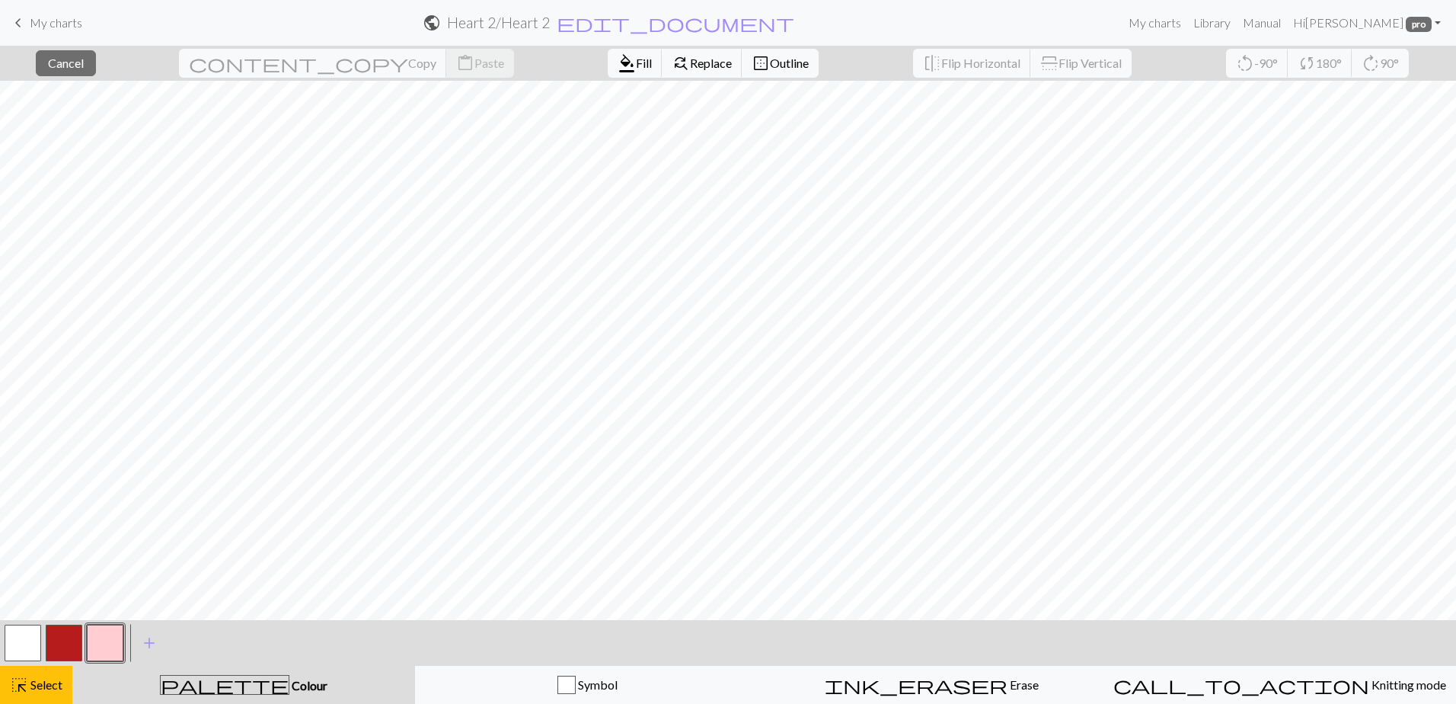
click at [261, 697] on button "palette Colour Colour" at bounding box center [243, 685] width 343 height 38
click at [220, 689] on span "palette" at bounding box center [225, 684] width 128 height 21
click at [54, 692] on div "highlight_alt Select Select" at bounding box center [36, 685] width 53 height 18
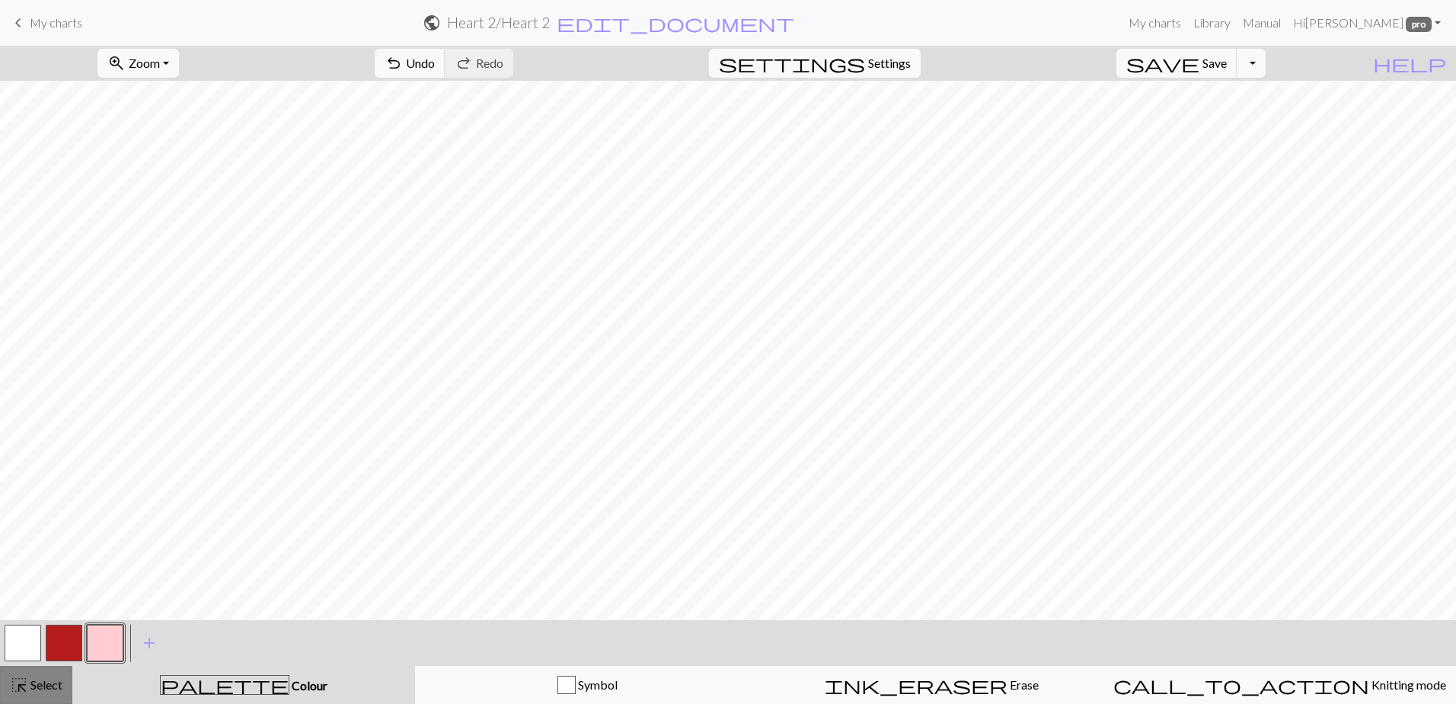
click at [18, 689] on span "highlight_alt" at bounding box center [19, 684] width 18 height 21
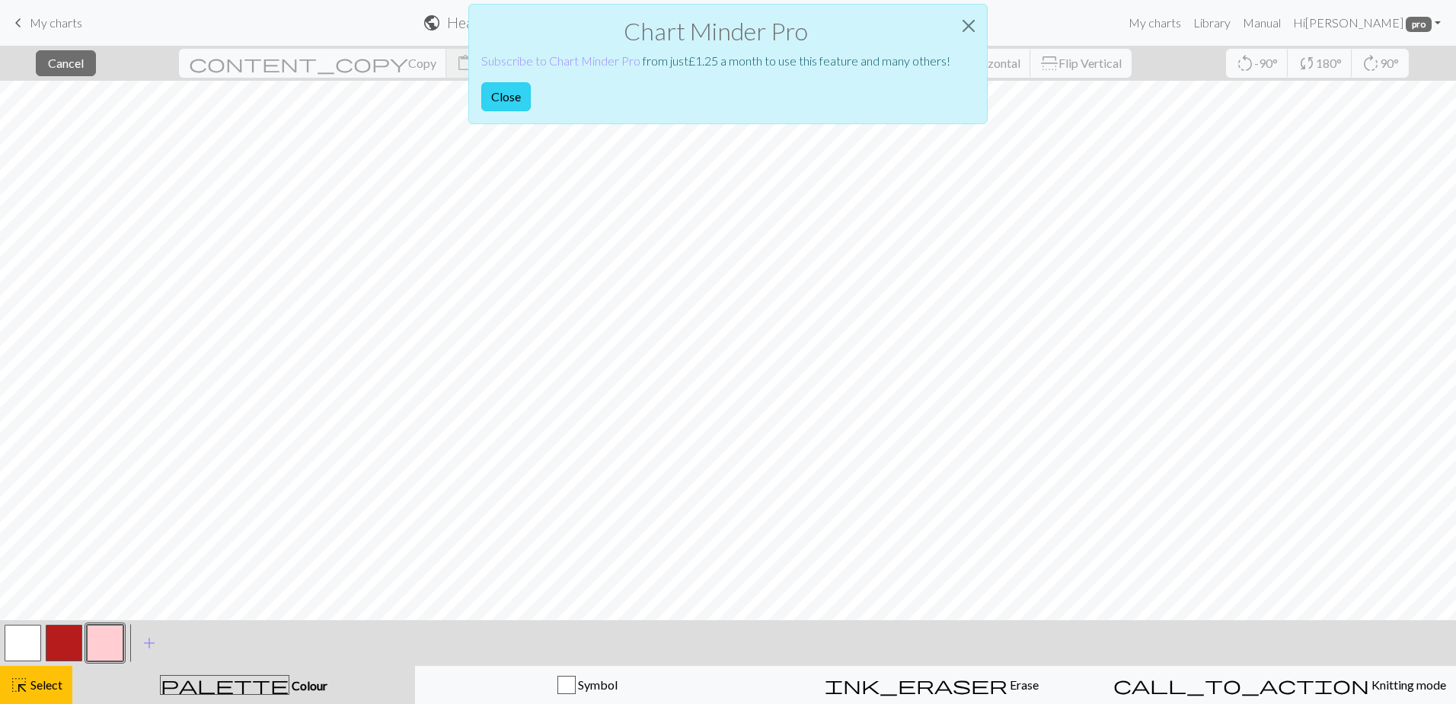
click at [510, 99] on button "Close" at bounding box center [506, 96] width 50 height 29
click at [563, 59] on link "Subscribe to Chart Minder Pro" at bounding box center [560, 60] width 159 height 14
click at [493, 99] on button "Close" at bounding box center [506, 96] width 50 height 29
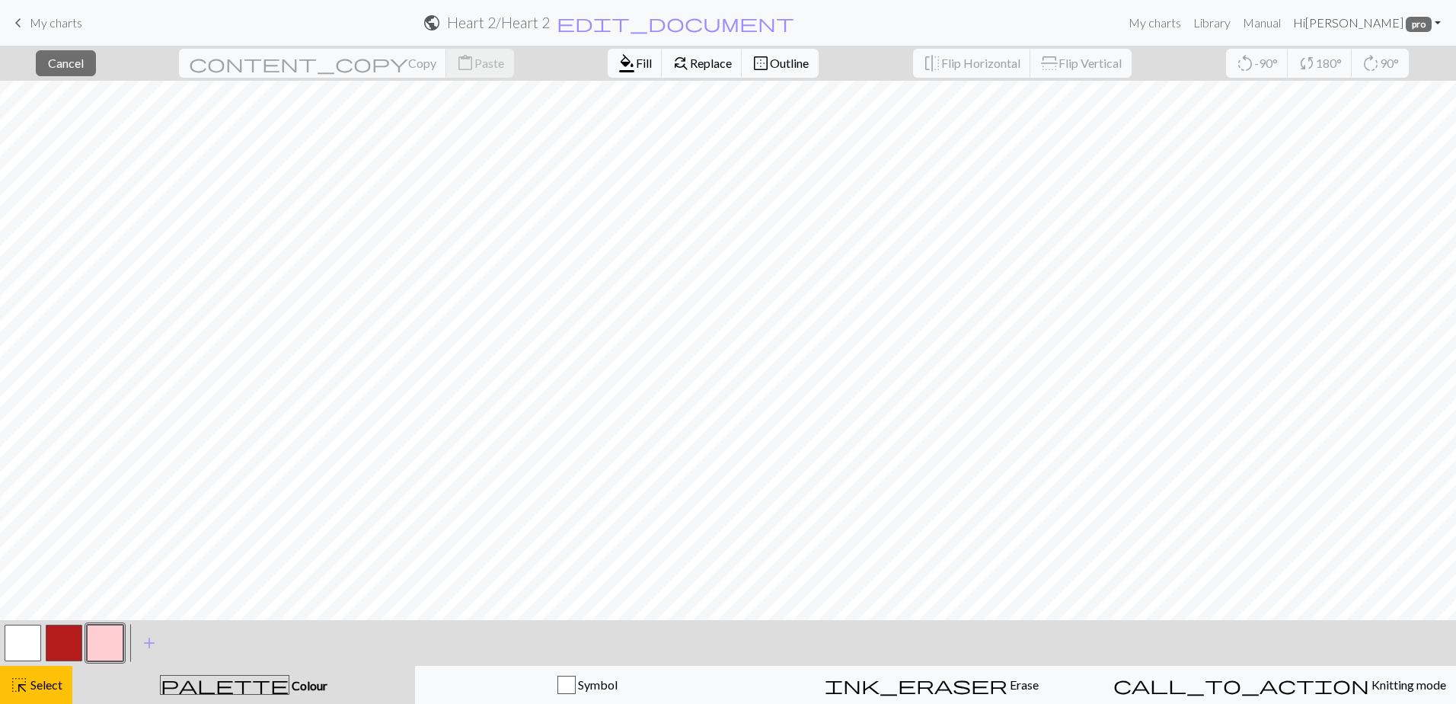
click at [1423, 21] on span "pro" at bounding box center [1419, 24] width 26 height 15
click at [1104, 18] on form "public Heart 2 / Heart 2 edit_document Edit settings" at bounding box center [608, 23] width 1028 height 30
click at [408, 62] on span "Copy" at bounding box center [422, 63] width 28 height 14
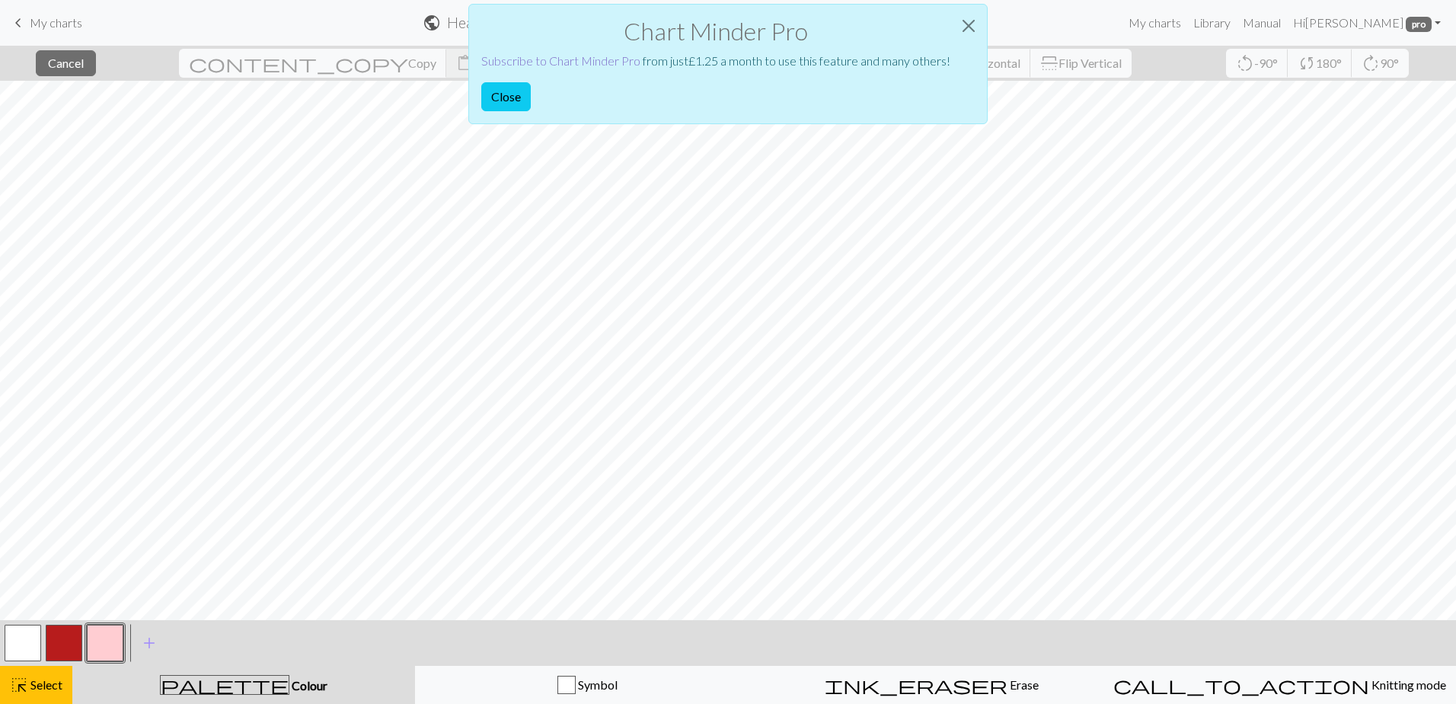
click at [501, 56] on link "Subscribe to Chart Minder Pro" at bounding box center [560, 60] width 159 height 14
click at [978, 18] on button "Close" at bounding box center [969, 26] width 37 height 43
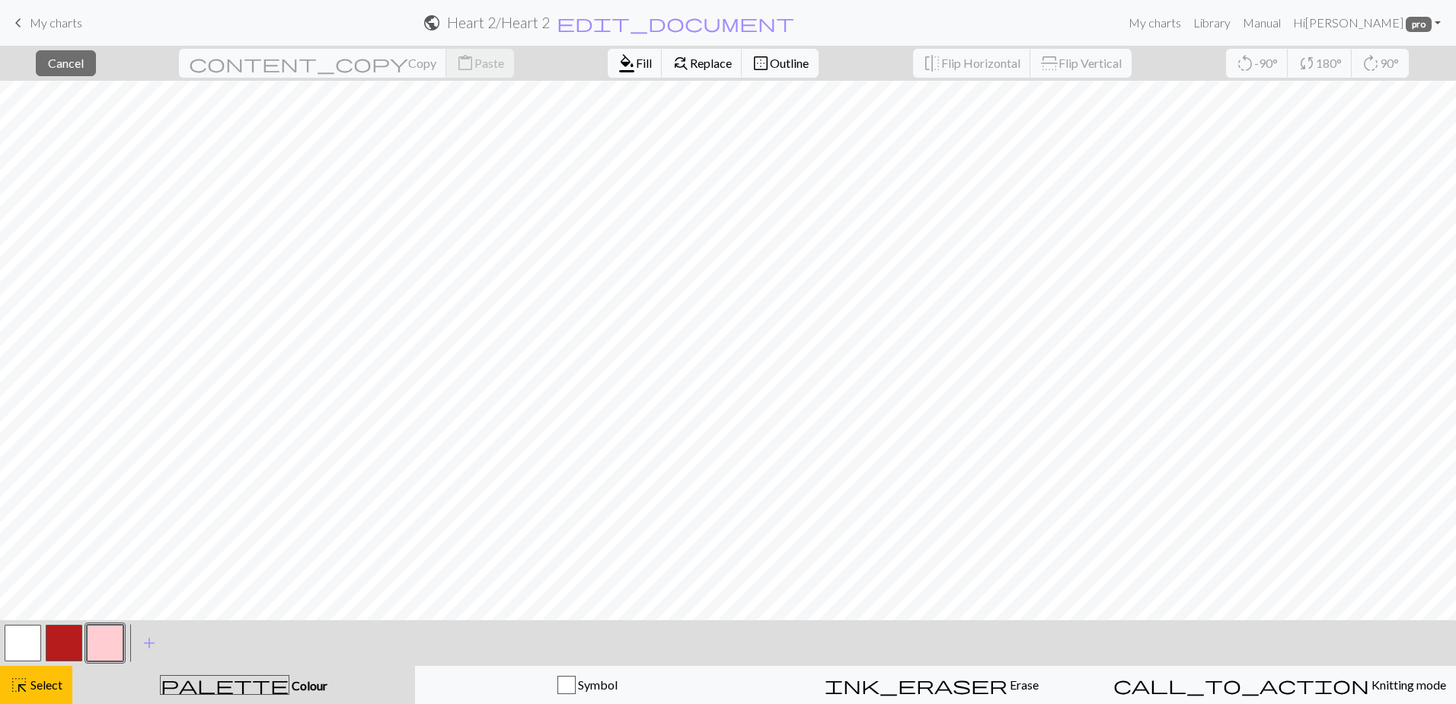
click at [808, 75] on div "close Cancel content_copy Copy content_paste Paste format_color_fill Fill find_…" at bounding box center [728, 63] width 1456 height 35
click at [44, 682] on span "Select" at bounding box center [45, 684] width 34 height 14
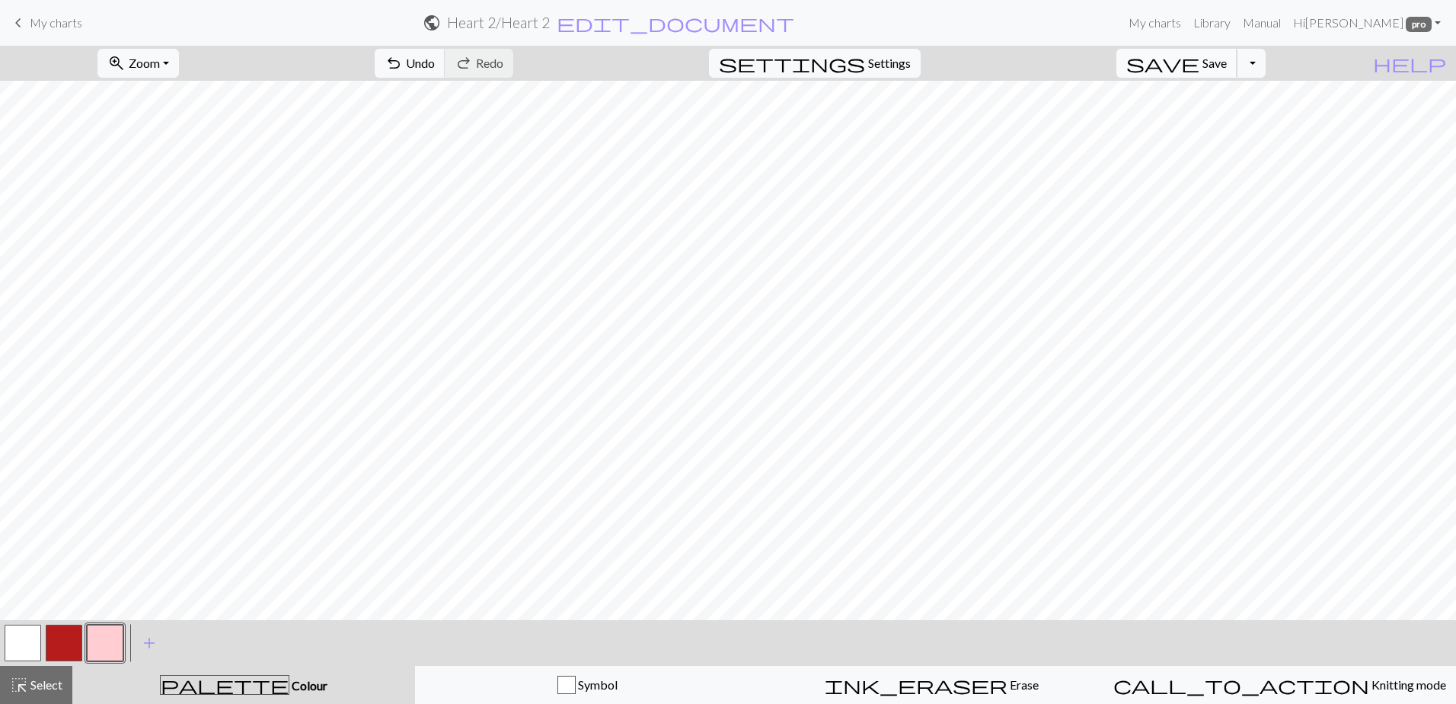
click at [1200, 62] on span "save" at bounding box center [1162, 63] width 73 height 21
click at [32, 683] on span "Select" at bounding box center [45, 684] width 34 height 14
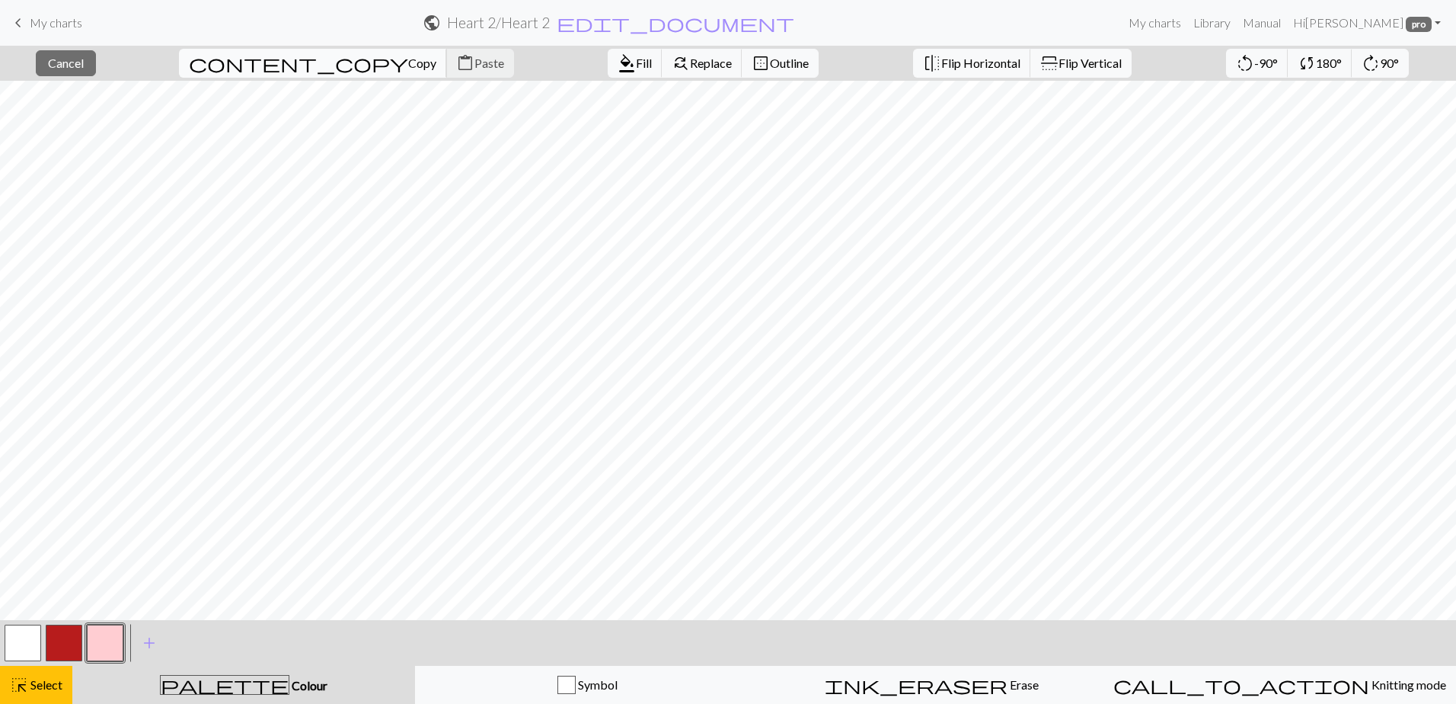
click at [408, 56] on span "Copy" at bounding box center [422, 63] width 28 height 14
click at [474, 60] on span "Paste" at bounding box center [489, 63] width 30 height 14
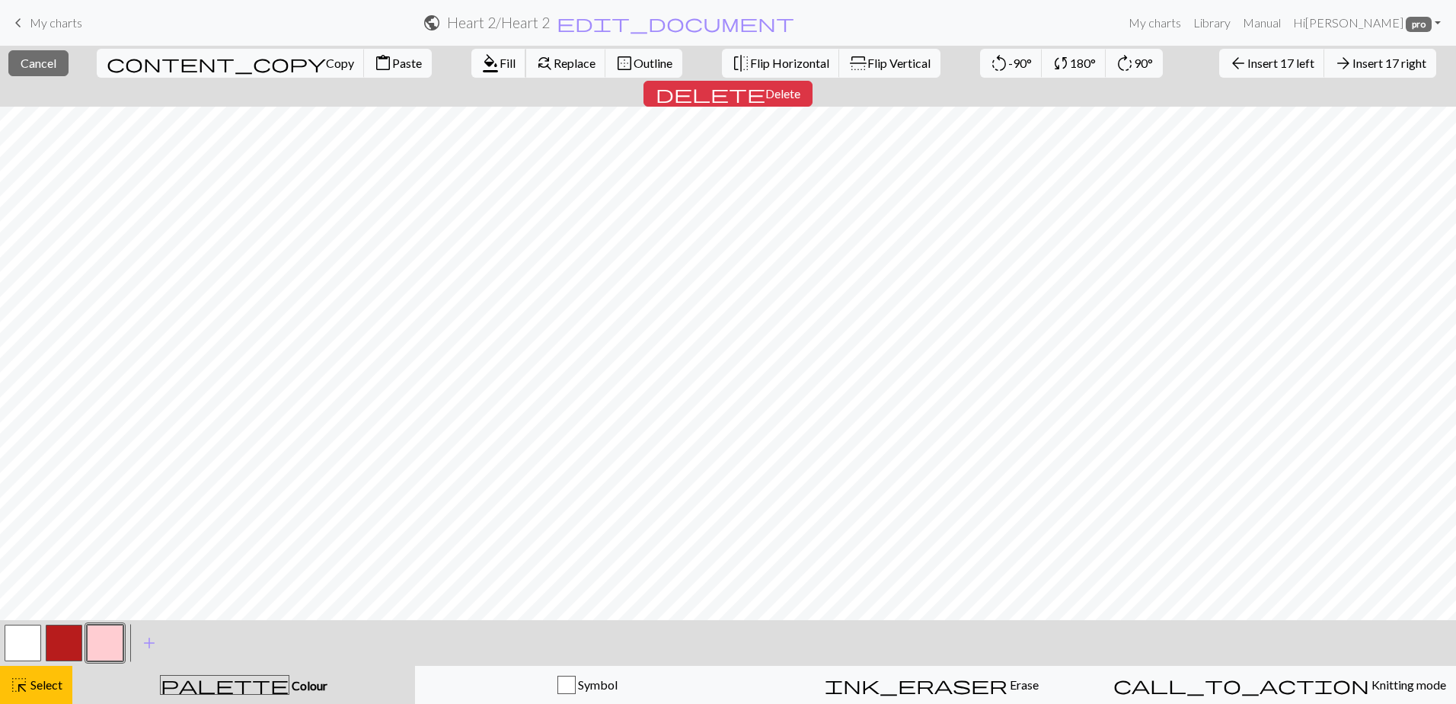
click at [481, 60] on span "format_color_fill" at bounding box center [490, 63] width 18 height 21
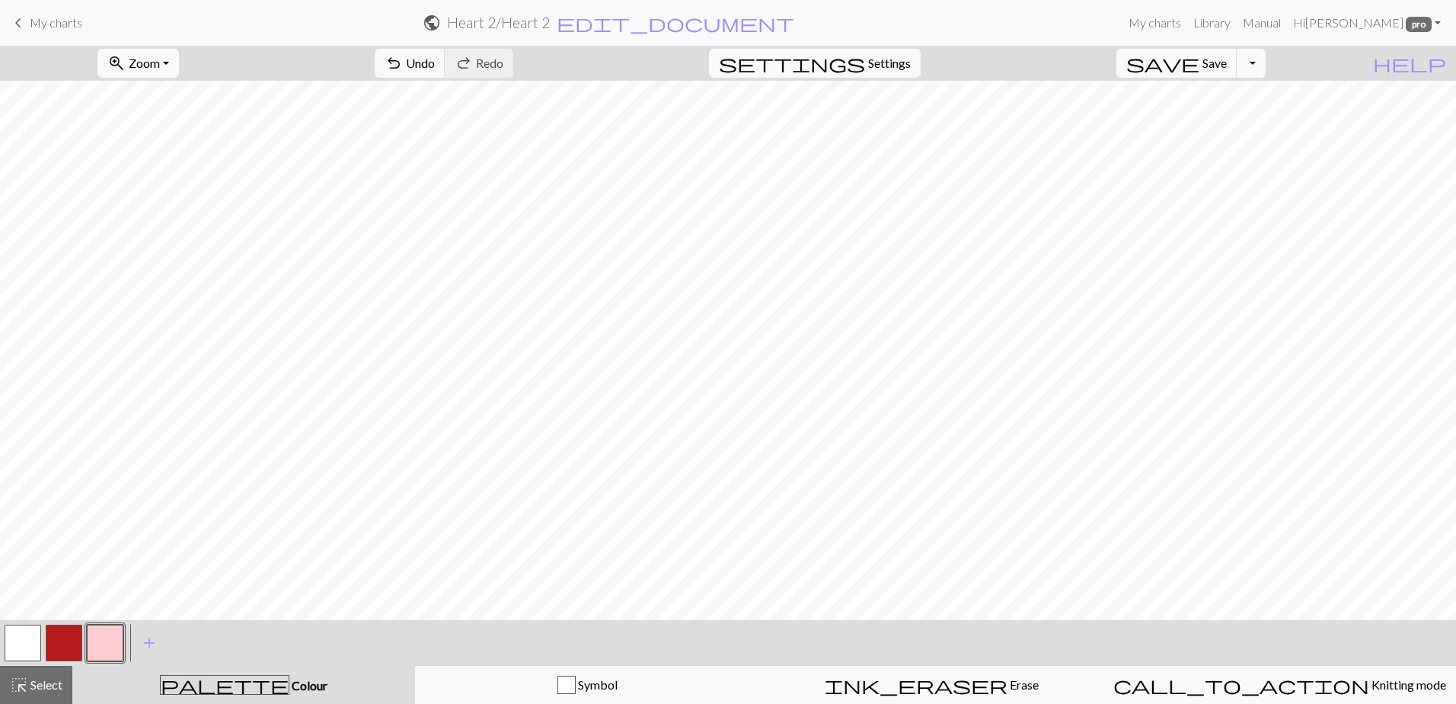
click at [63, 647] on button "button" at bounding box center [64, 643] width 37 height 37
click at [24, 686] on span "highlight_alt" at bounding box center [19, 684] width 18 height 21
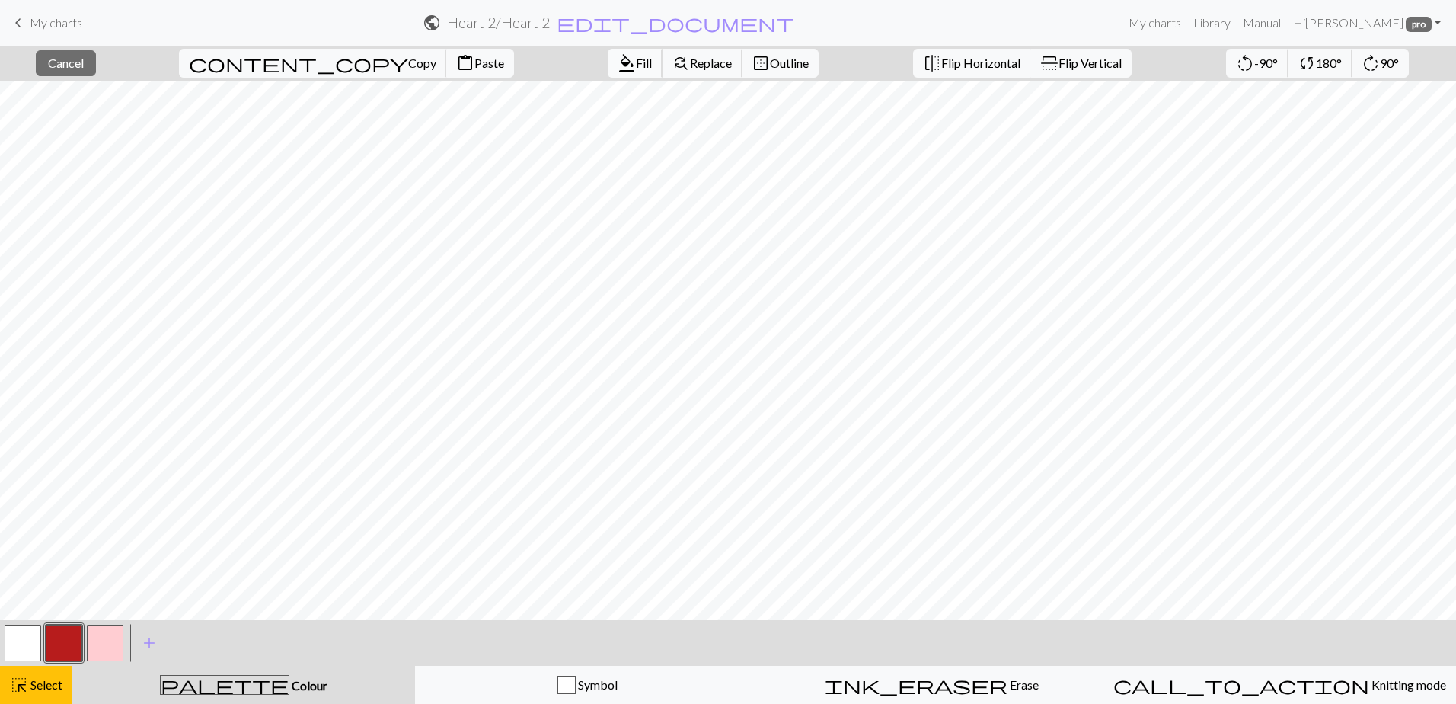
click at [636, 65] on span "Fill" at bounding box center [644, 63] width 16 height 14
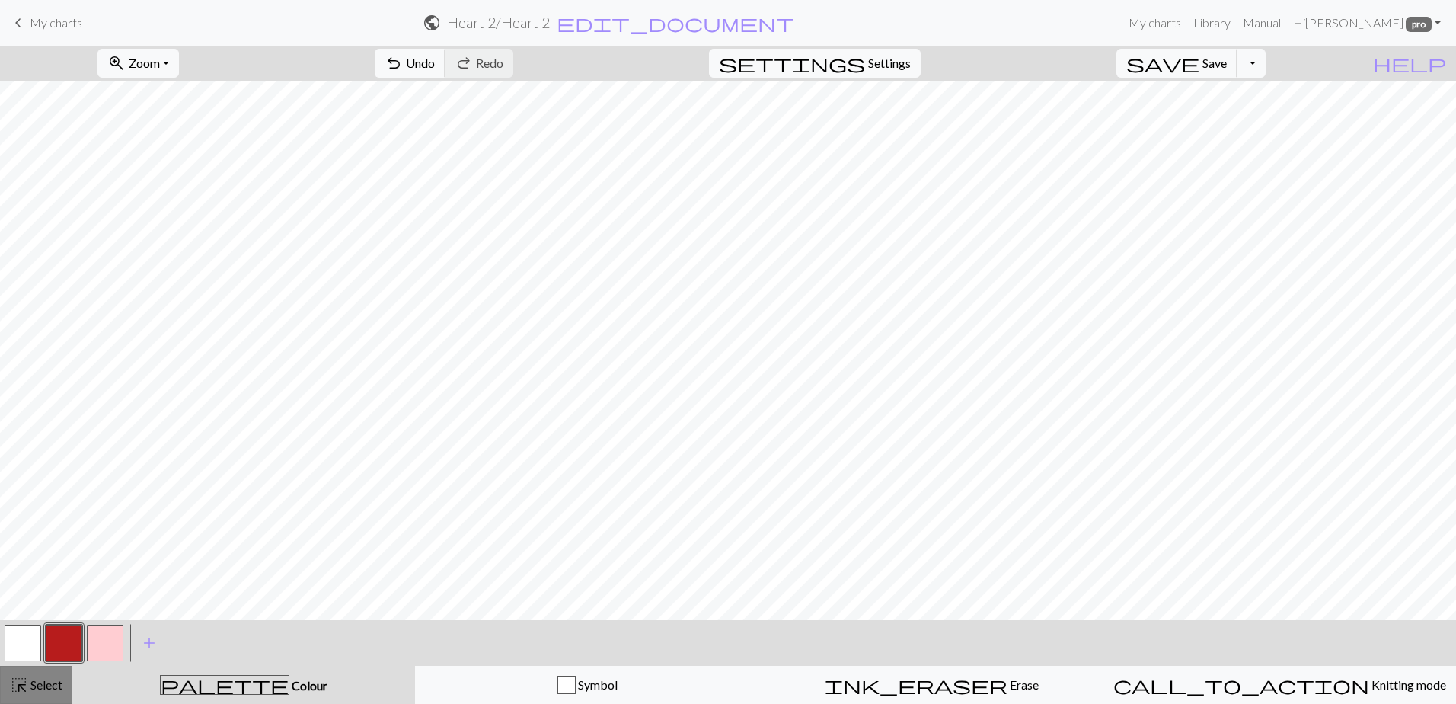
click at [22, 682] on span "highlight_alt" at bounding box center [19, 684] width 18 height 21
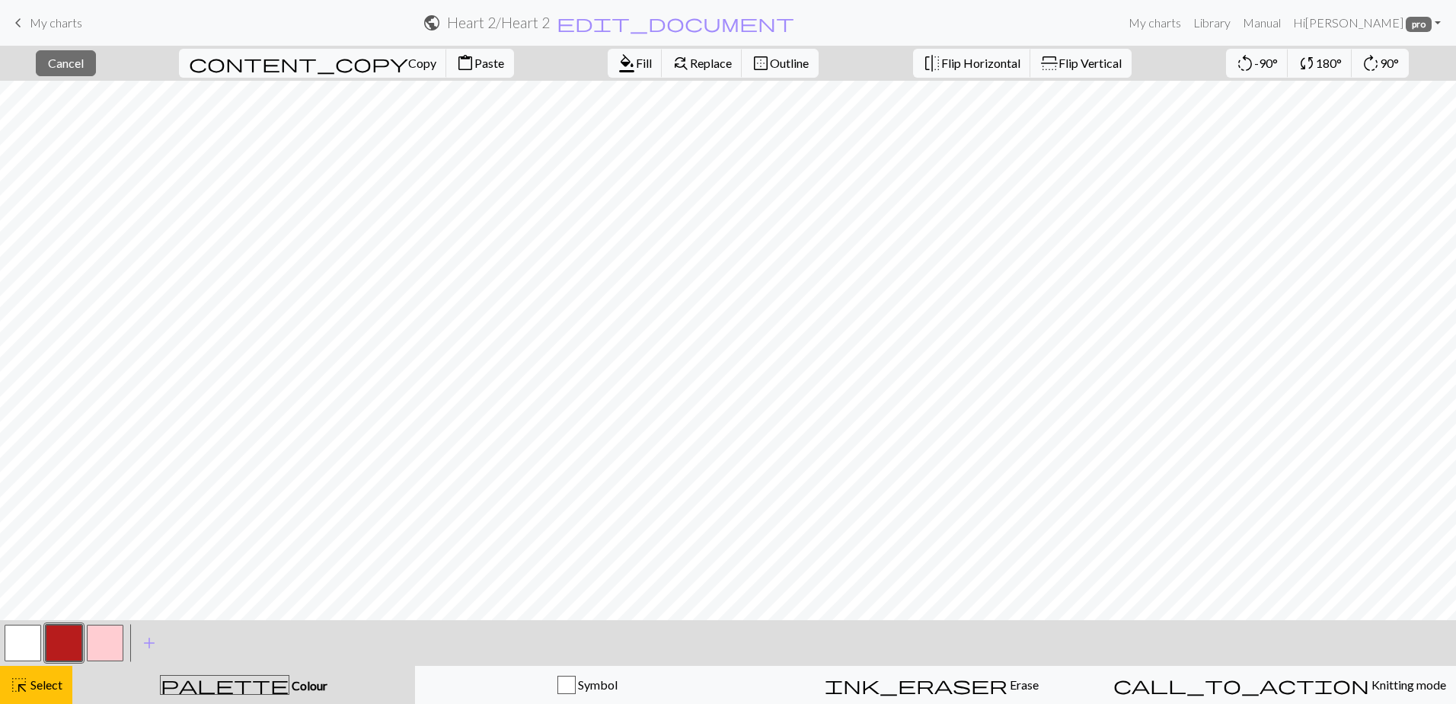
click at [58, 646] on button "button" at bounding box center [64, 643] width 37 height 37
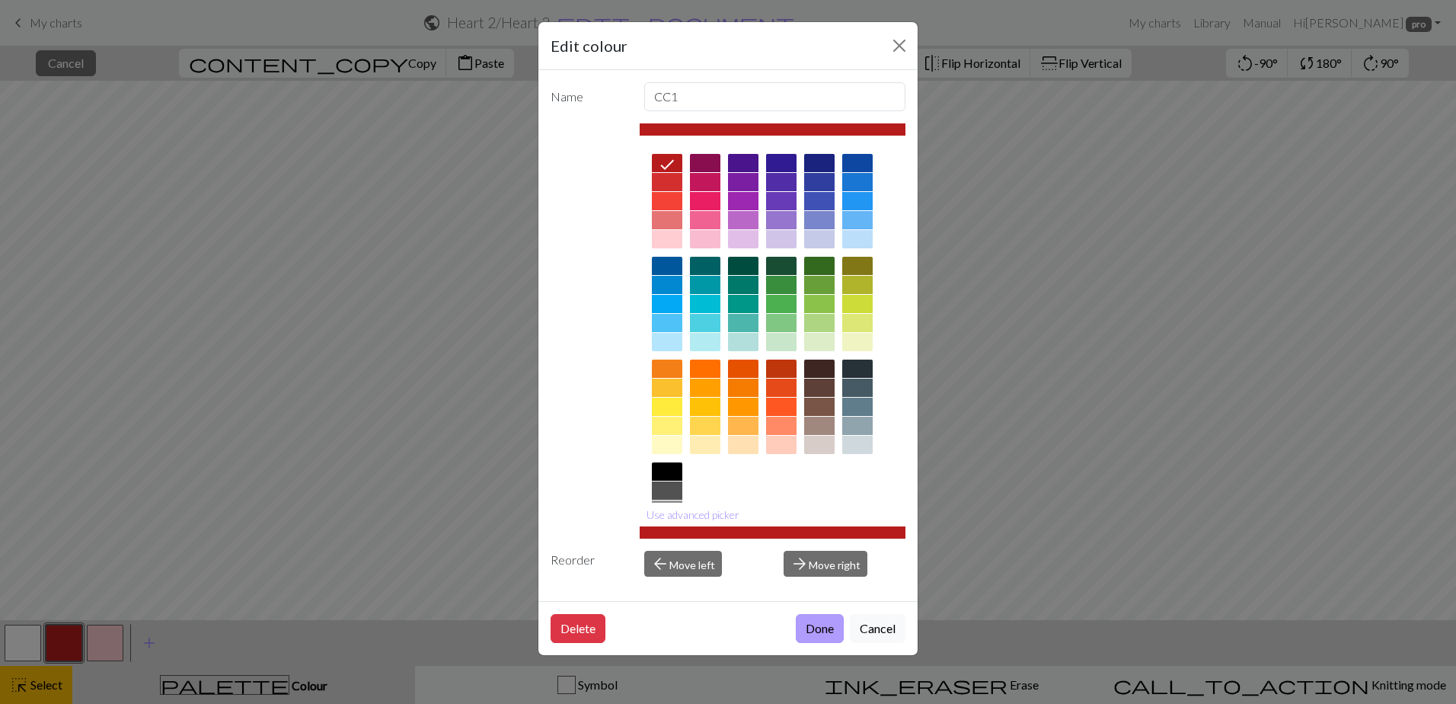
click at [823, 625] on button "Done" at bounding box center [820, 628] width 48 height 29
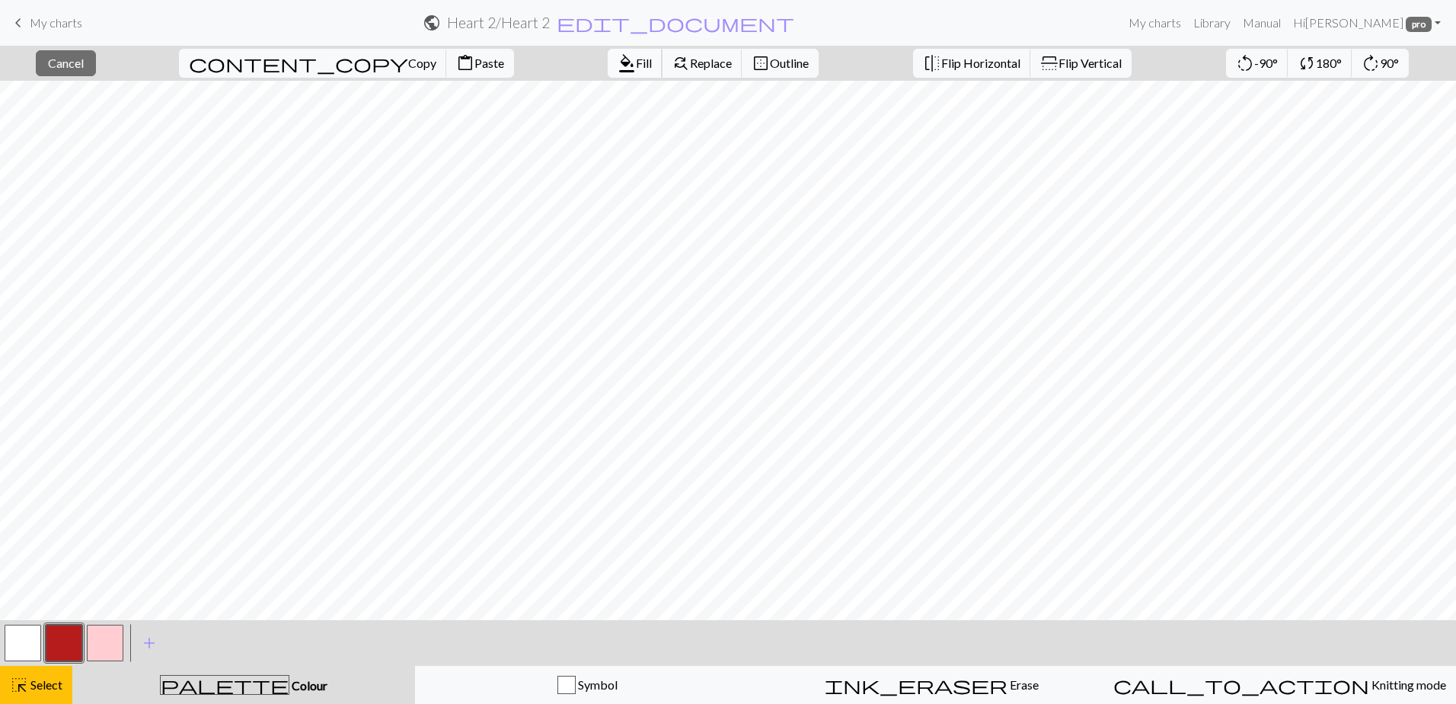
click at [636, 62] on span "Fill" at bounding box center [644, 63] width 16 height 14
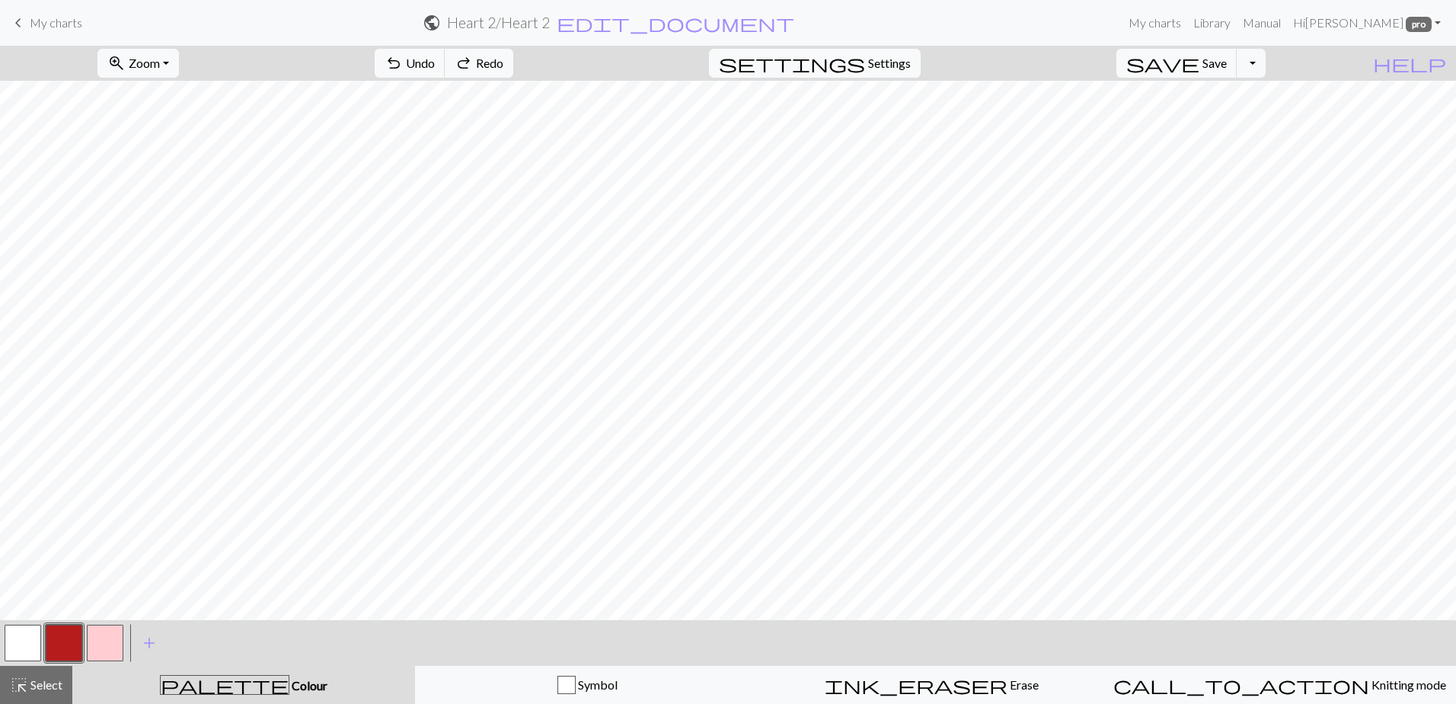
click at [109, 645] on button "button" at bounding box center [105, 643] width 37 height 37
drag, startPoint x: 14, startPoint y: 689, endPoint x: 27, endPoint y: 681, distance: 15.0
click at [14, 687] on span "highlight_alt" at bounding box center [19, 684] width 18 height 21
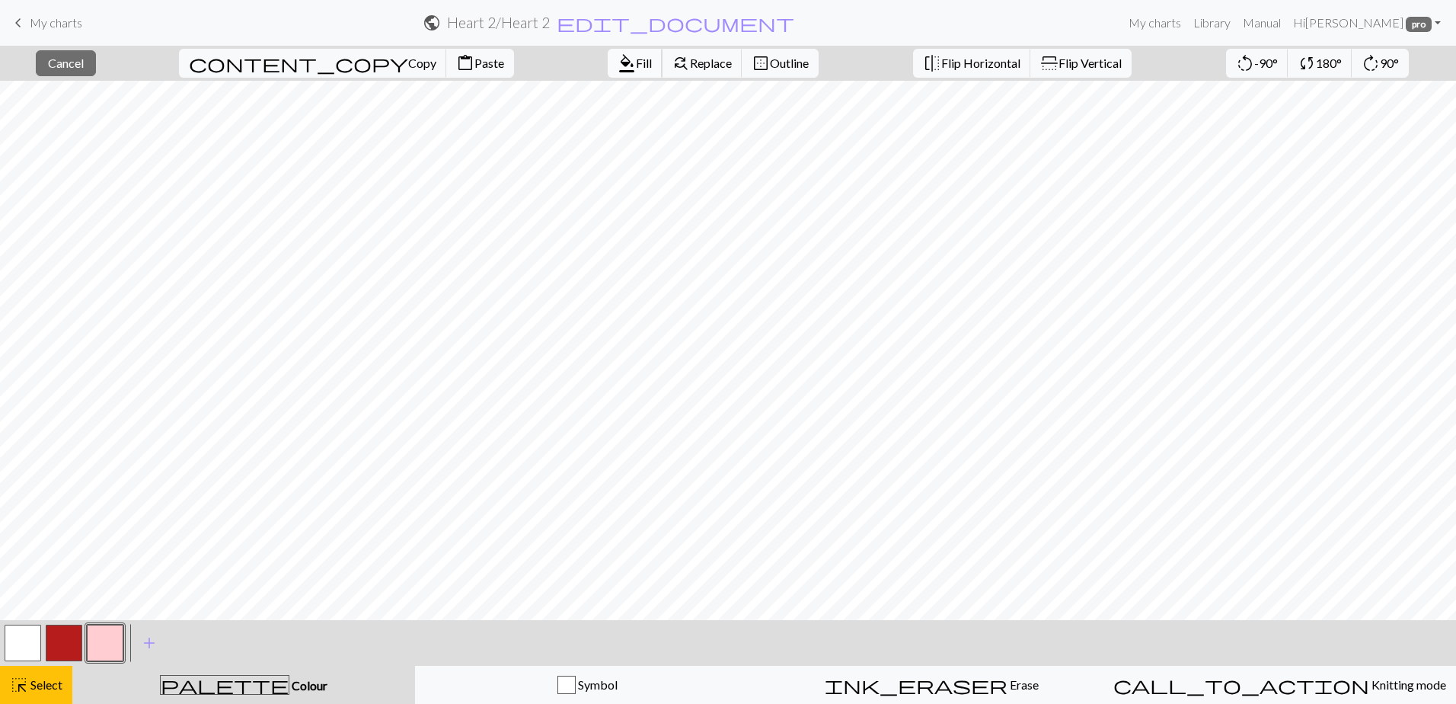
click at [608, 59] on button "format_color_fill Fill" at bounding box center [635, 63] width 55 height 29
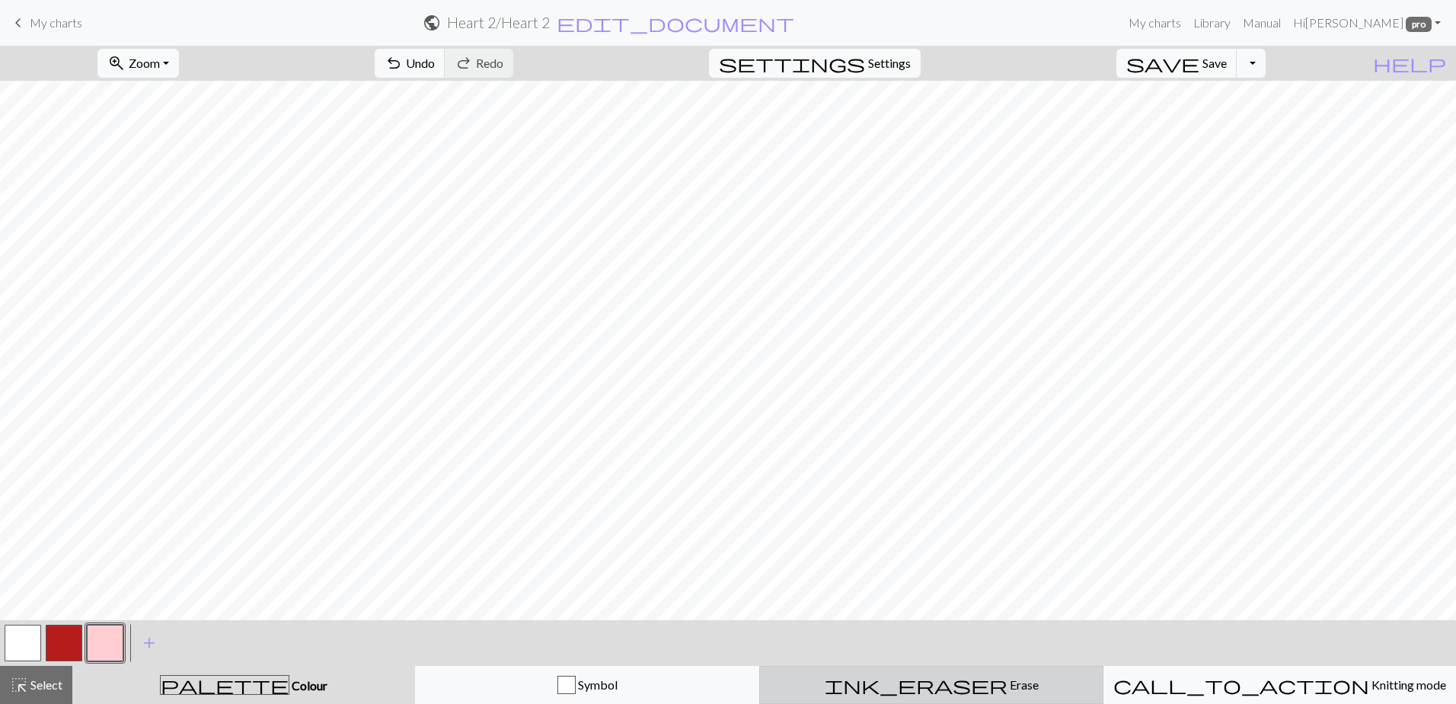
drag, startPoint x: 925, startPoint y: 687, endPoint x: 918, endPoint y: 685, distance: 7.8
click at [925, 687] on span "ink_eraser" at bounding box center [916, 684] width 183 height 21
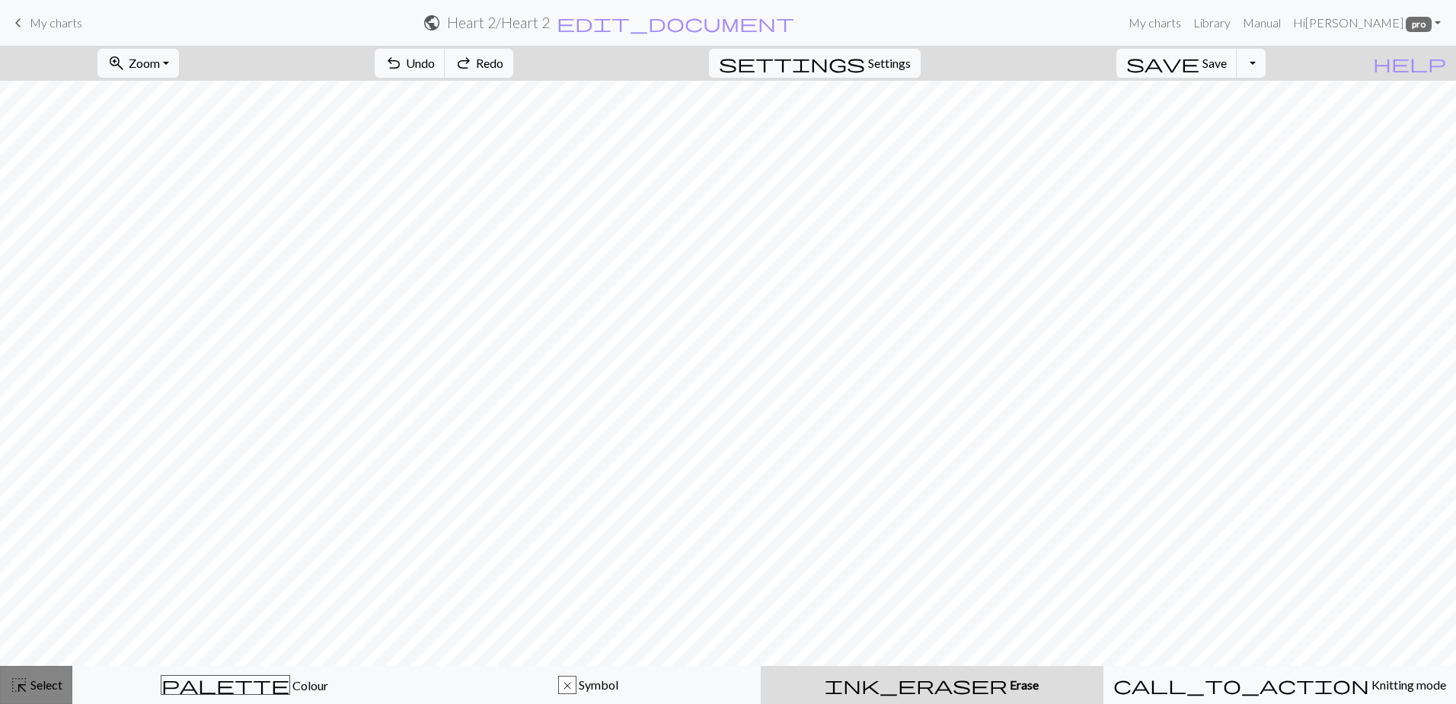
click at [48, 673] on button "highlight_alt Select Select" at bounding box center [36, 685] width 72 height 38
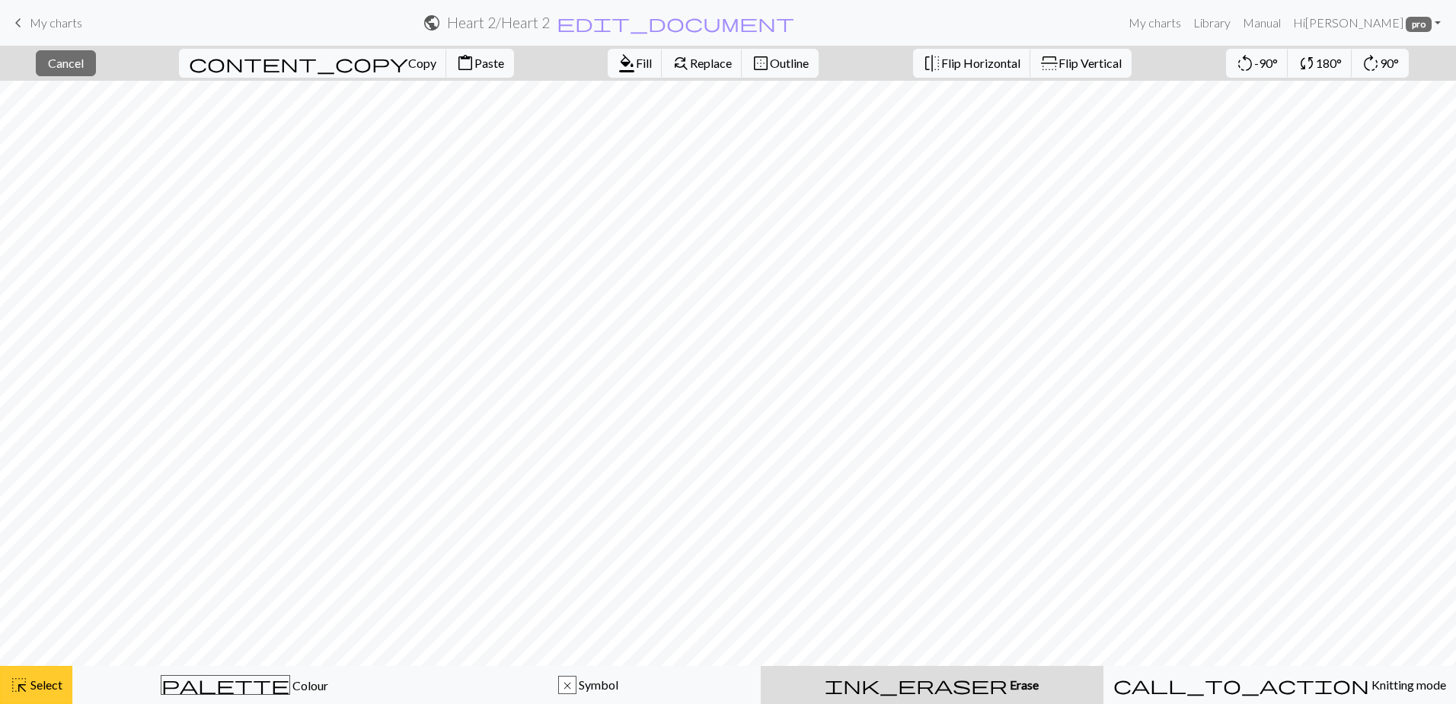
click at [53, 687] on span "Select" at bounding box center [45, 684] width 34 height 14
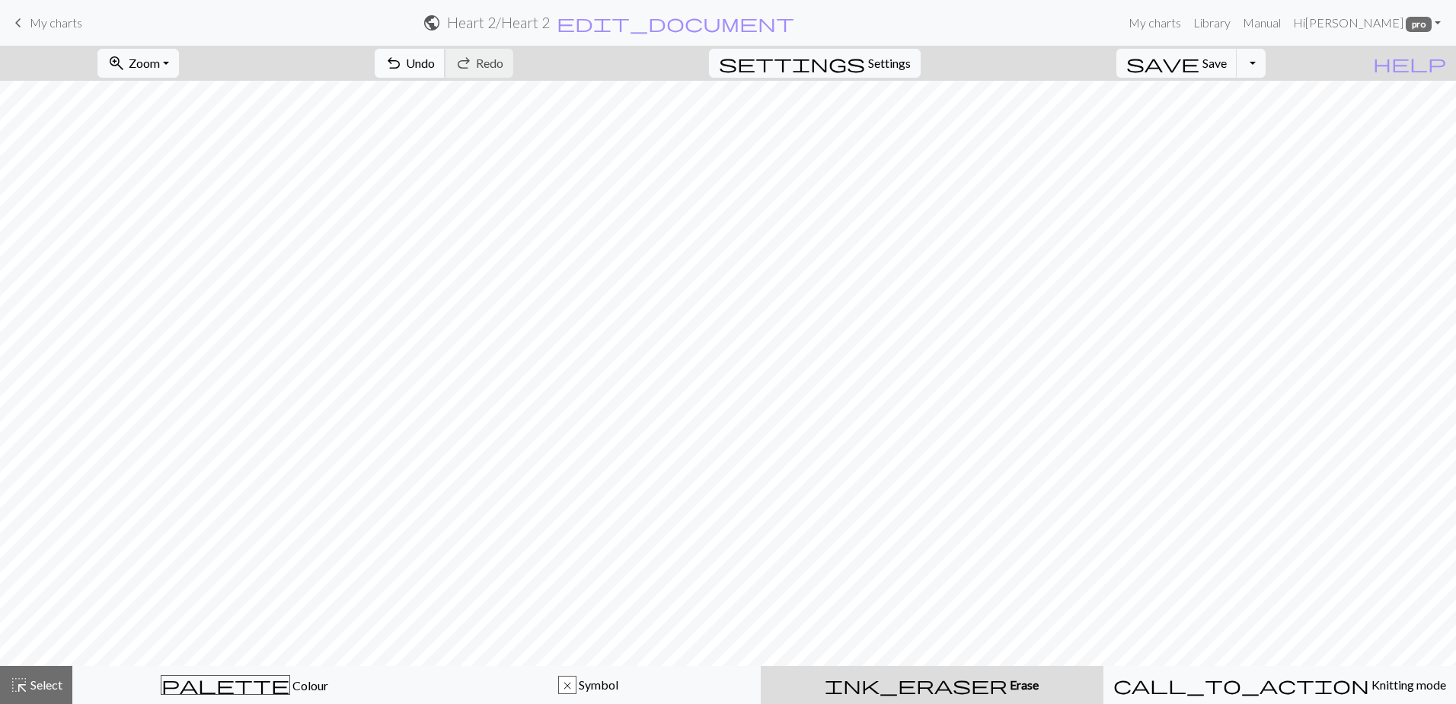
click at [435, 62] on span "Undo" at bounding box center [420, 63] width 29 height 14
click at [923, 694] on span "ink_eraser" at bounding box center [916, 684] width 183 height 21
click at [50, 695] on button "highlight_alt Select Select" at bounding box center [36, 685] width 72 height 38
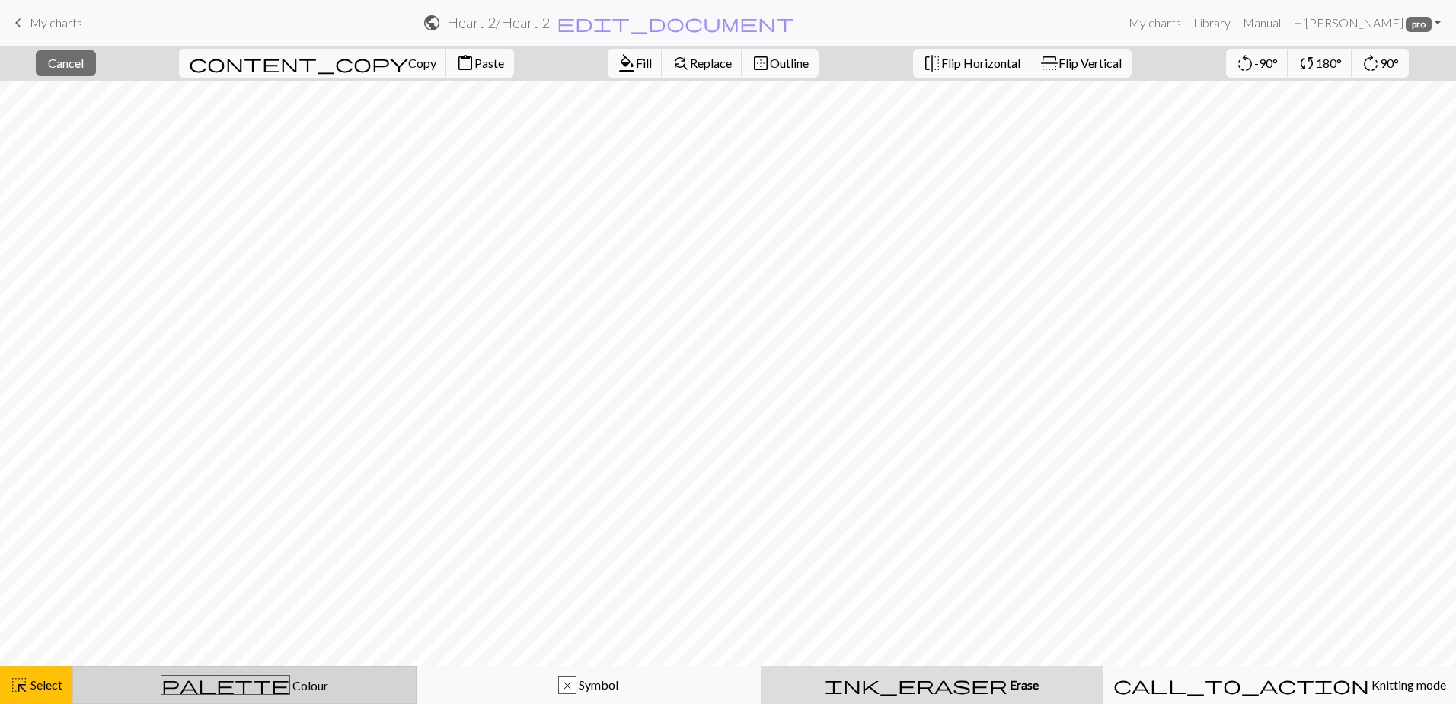
click at [238, 678] on div "palette Colour Colour" at bounding box center [244, 685] width 324 height 20
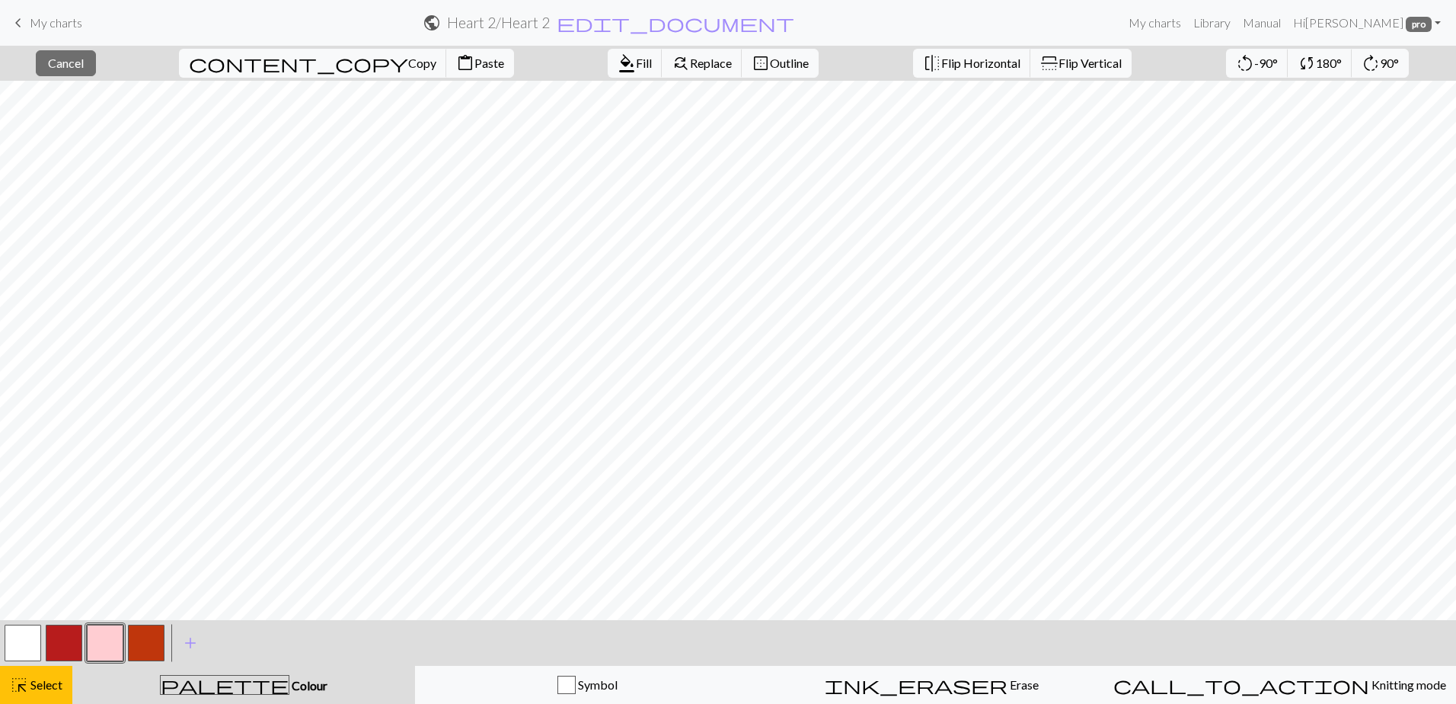
click at [72, 631] on button "button" at bounding box center [64, 643] width 37 height 37
click at [43, 685] on span "Select" at bounding box center [45, 684] width 34 height 14
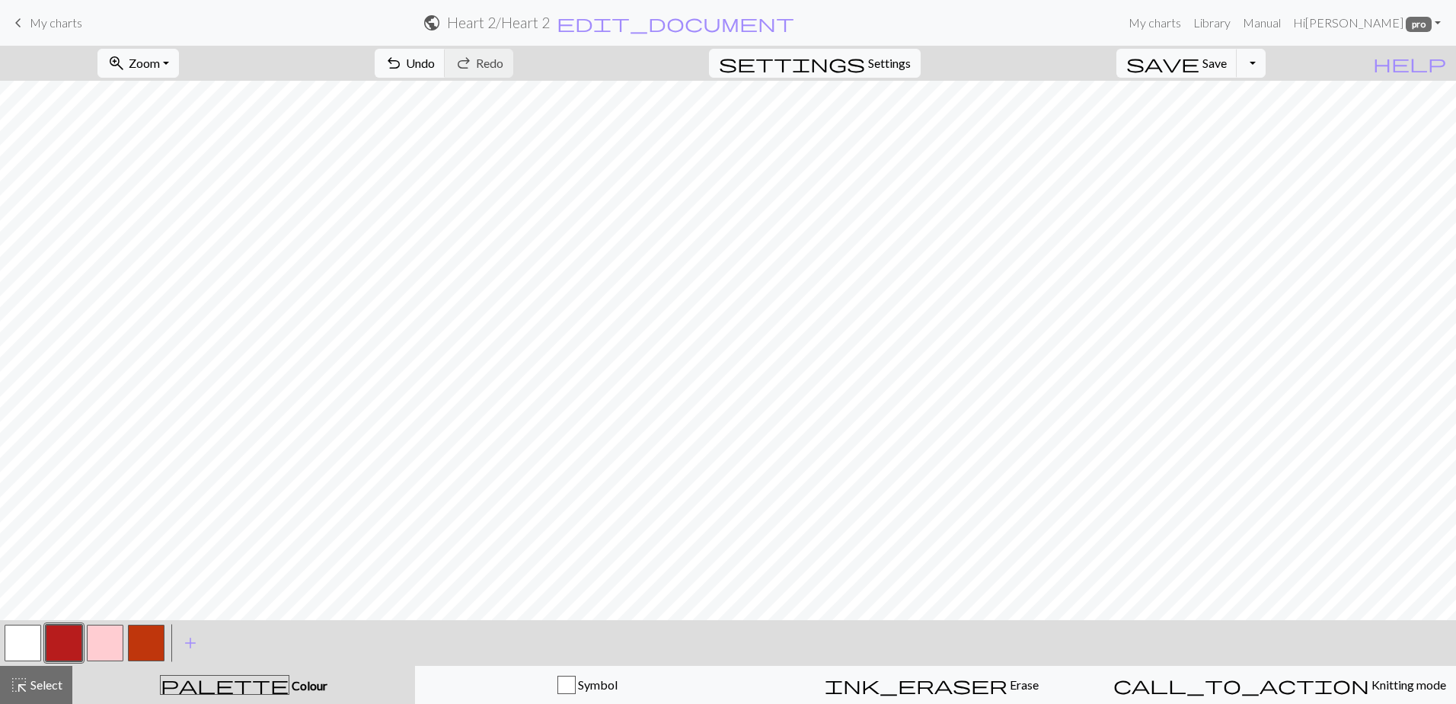
click at [550, 27] on h2 "Heart 2 / Heart 2" at bounding box center [498, 23] width 103 height 18
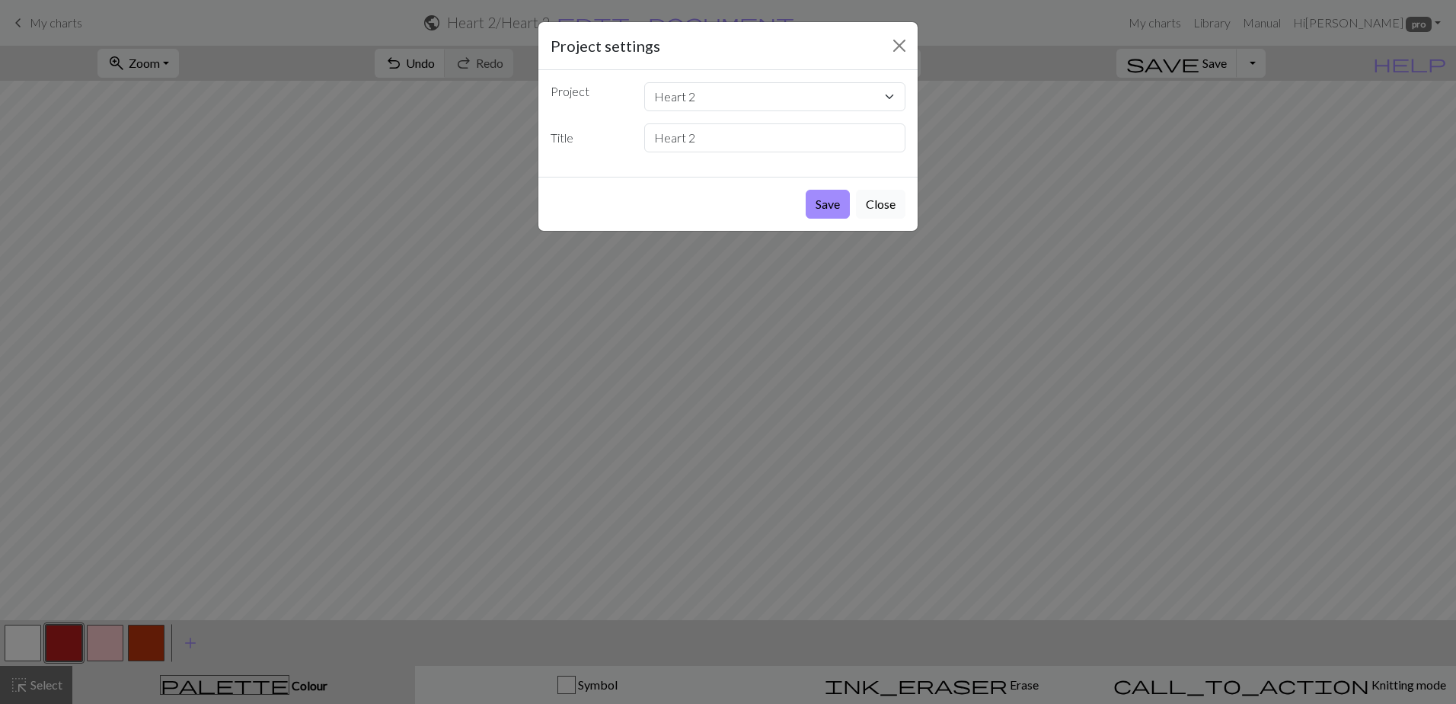
click at [873, 200] on button "Close" at bounding box center [881, 204] width 50 height 29
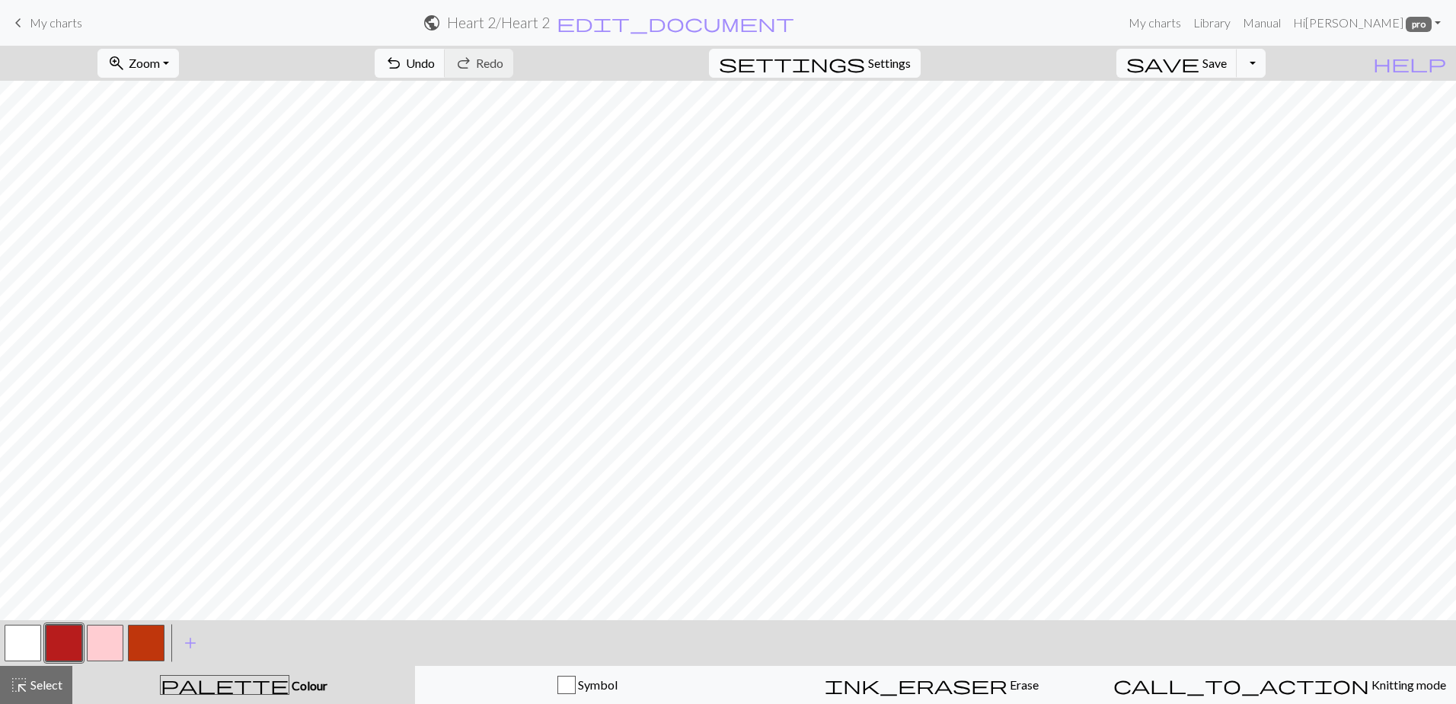
click at [911, 61] on span "Settings" at bounding box center [889, 63] width 43 height 18
select select "aran"
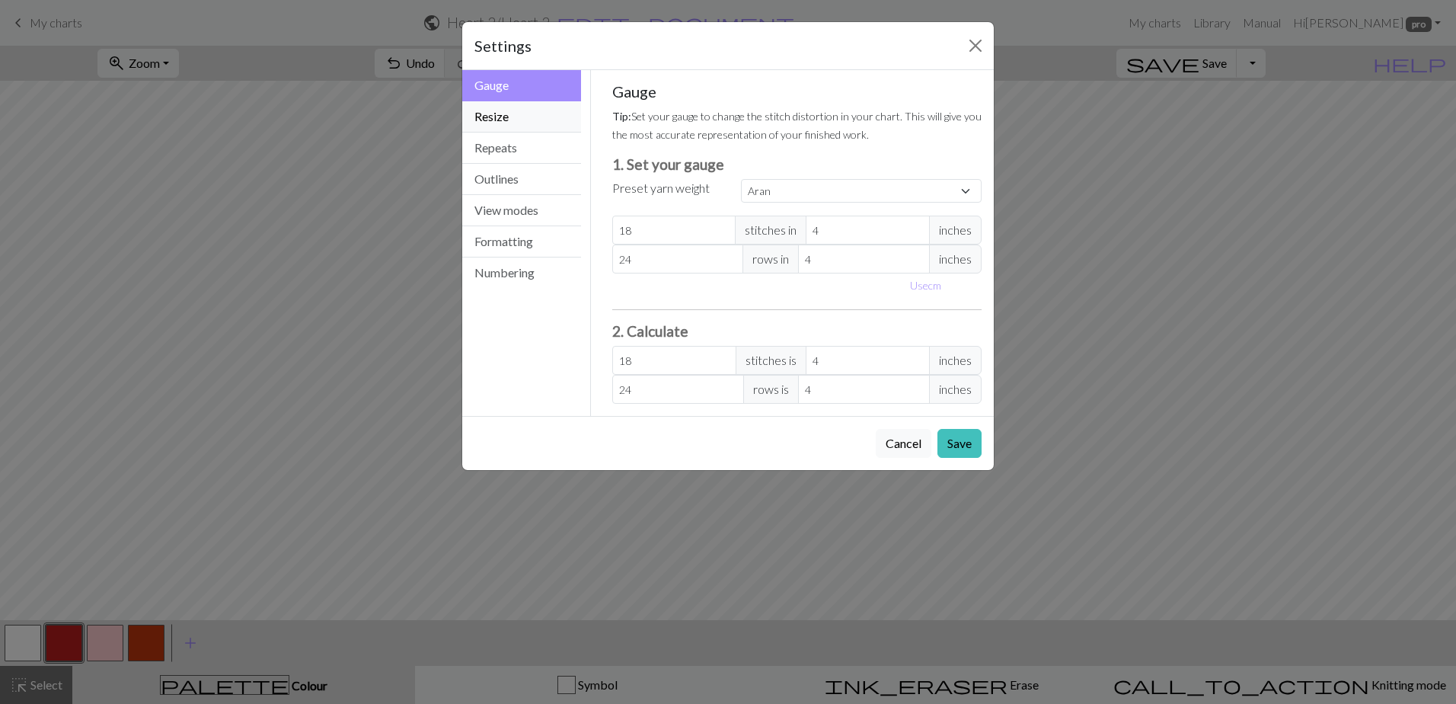
click at [516, 117] on button "Resize" at bounding box center [521, 116] width 119 height 31
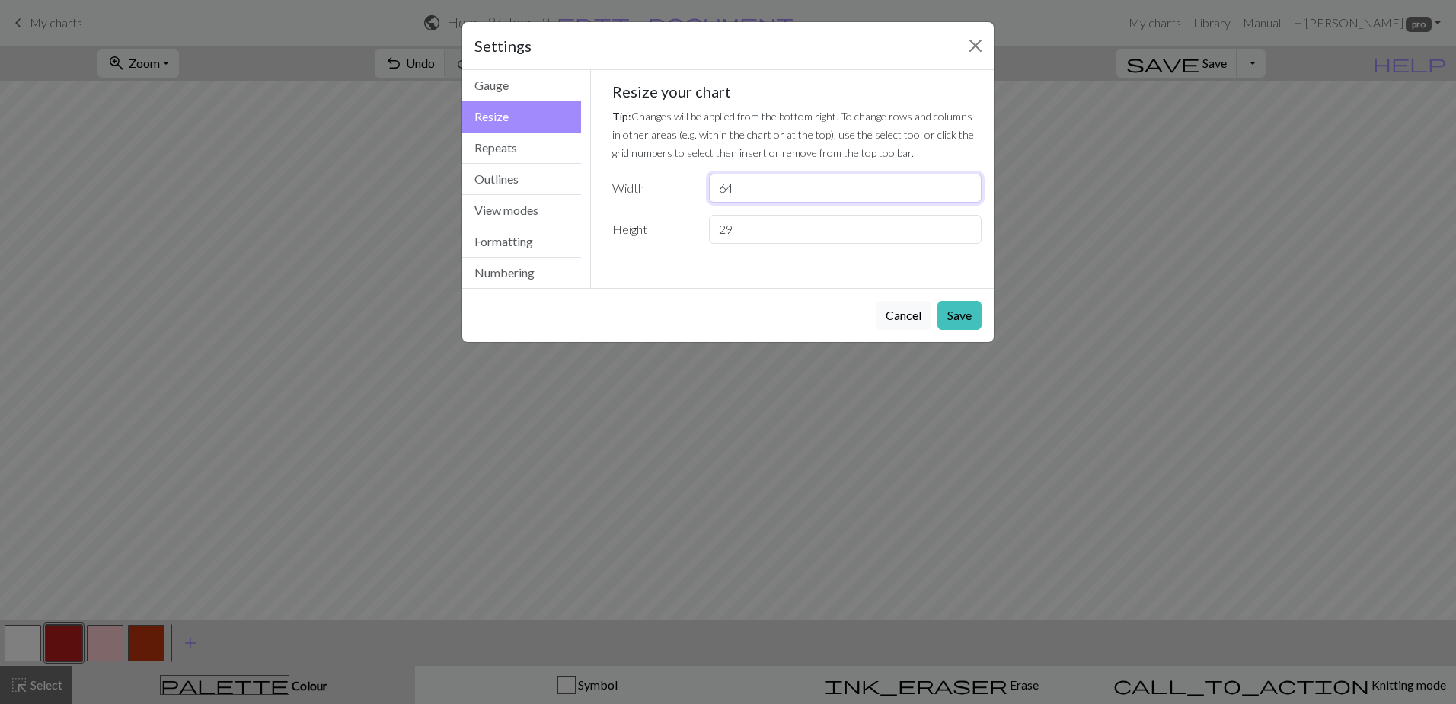
click at [745, 185] on input "64" at bounding box center [845, 188] width 273 height 29
type input "66"
click at [957, 318] on button "Save" at bounding box center [960, 315] width 44 height 29
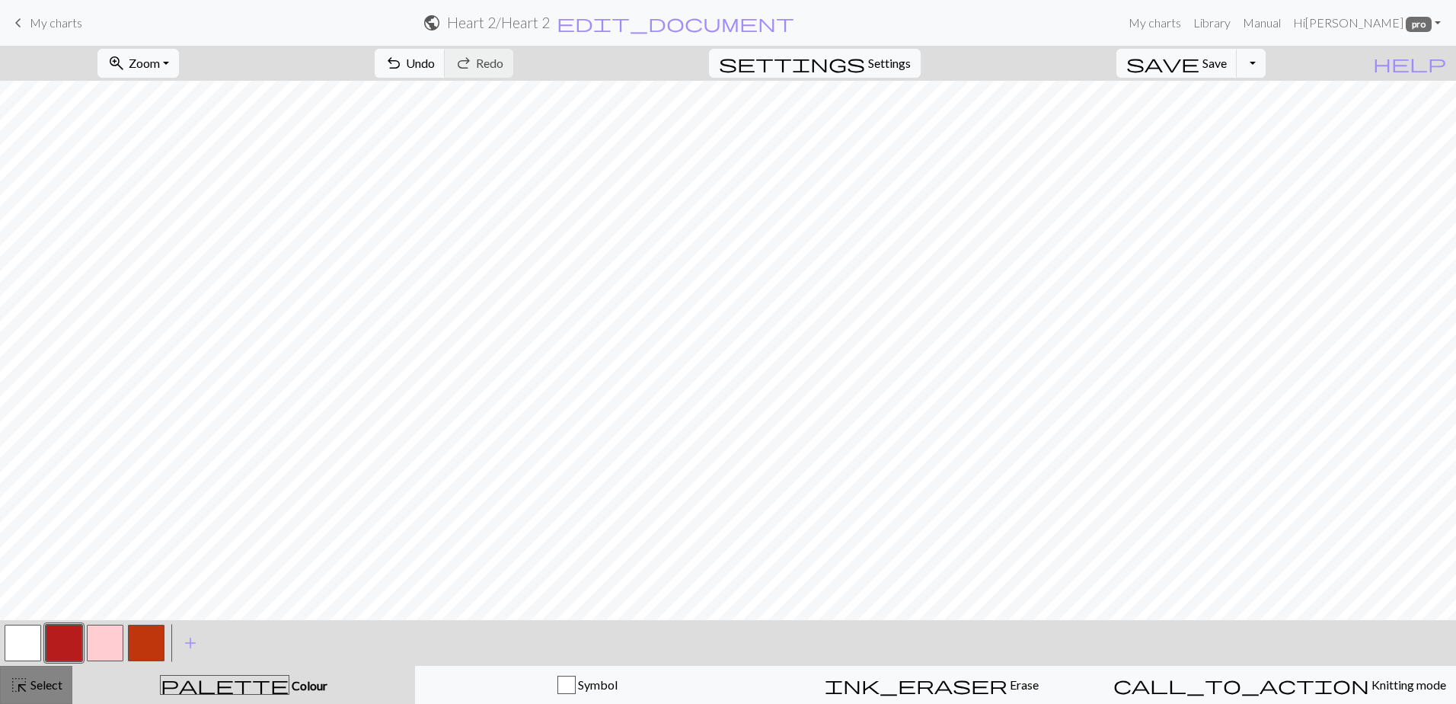
click at [20, 696] on button "highlight_alt Select Select" at bounding box center [36, 685] width 72 height 38
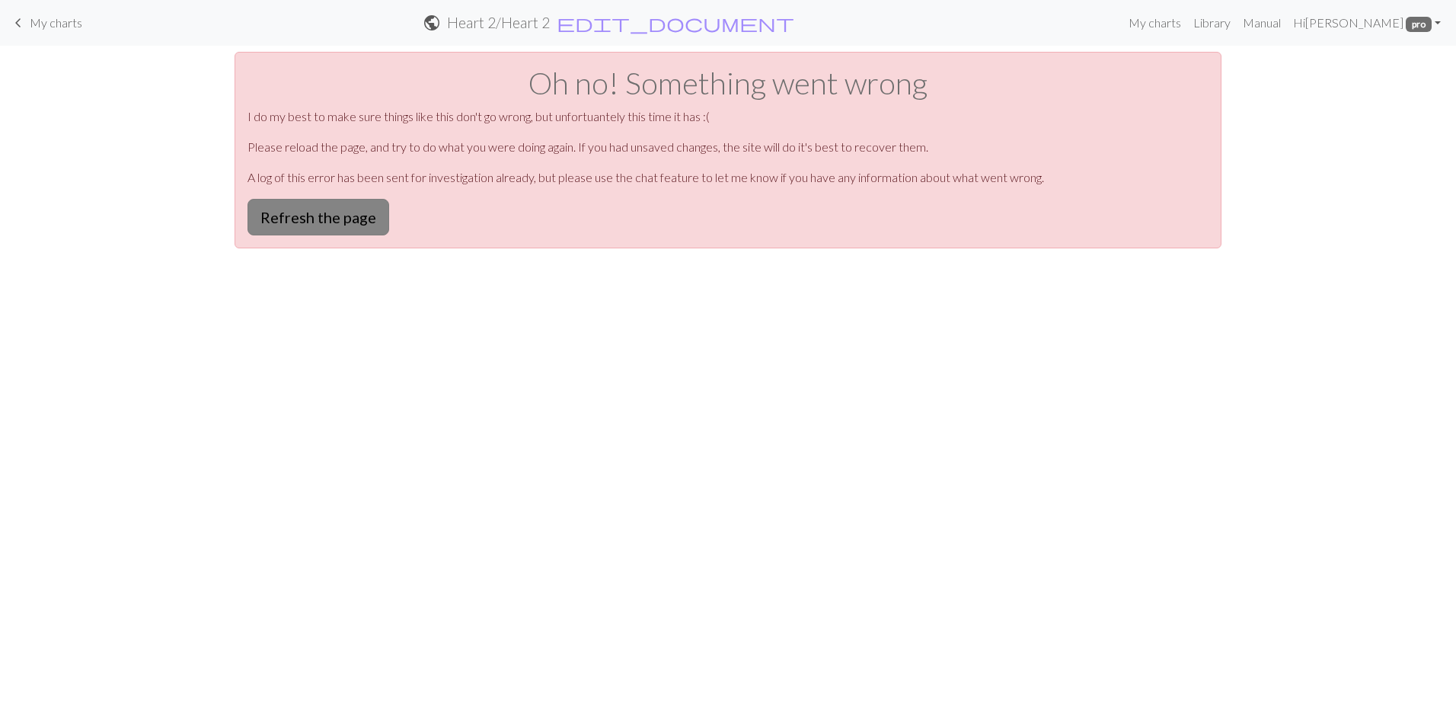
click at [289, 212] on button "Refresh the page" at bounding box center [319, 217] width 142 height 37
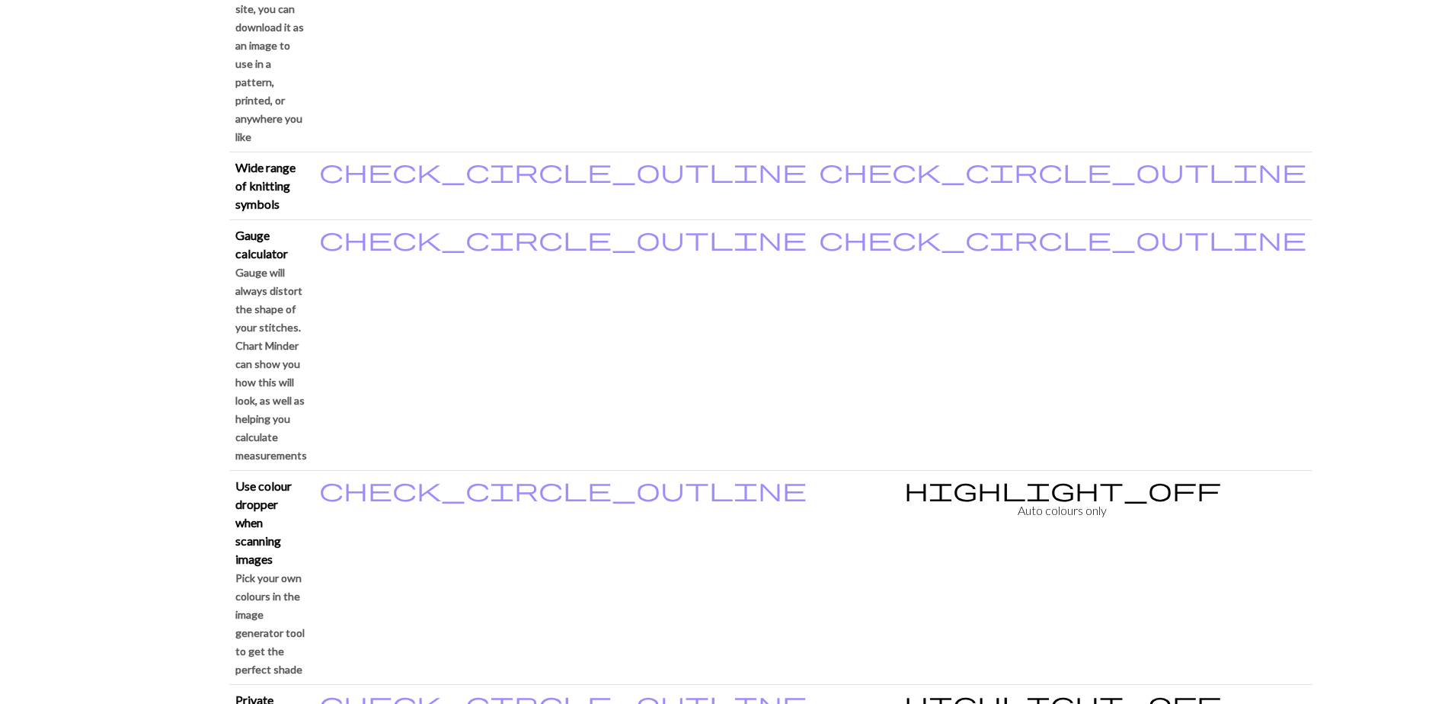
scroll to position [1447, 0]
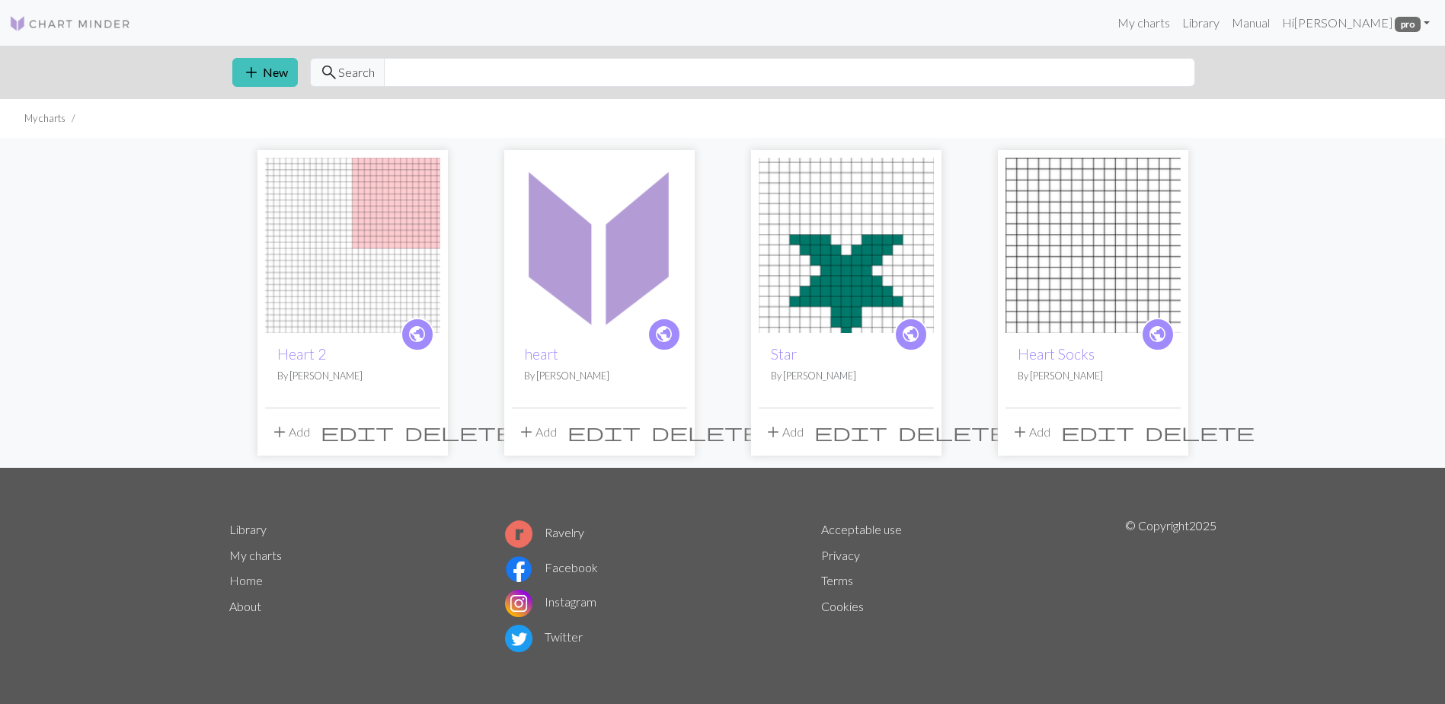
click at [554, 271] on img at bounding box center [599, 245] width 175 height 175
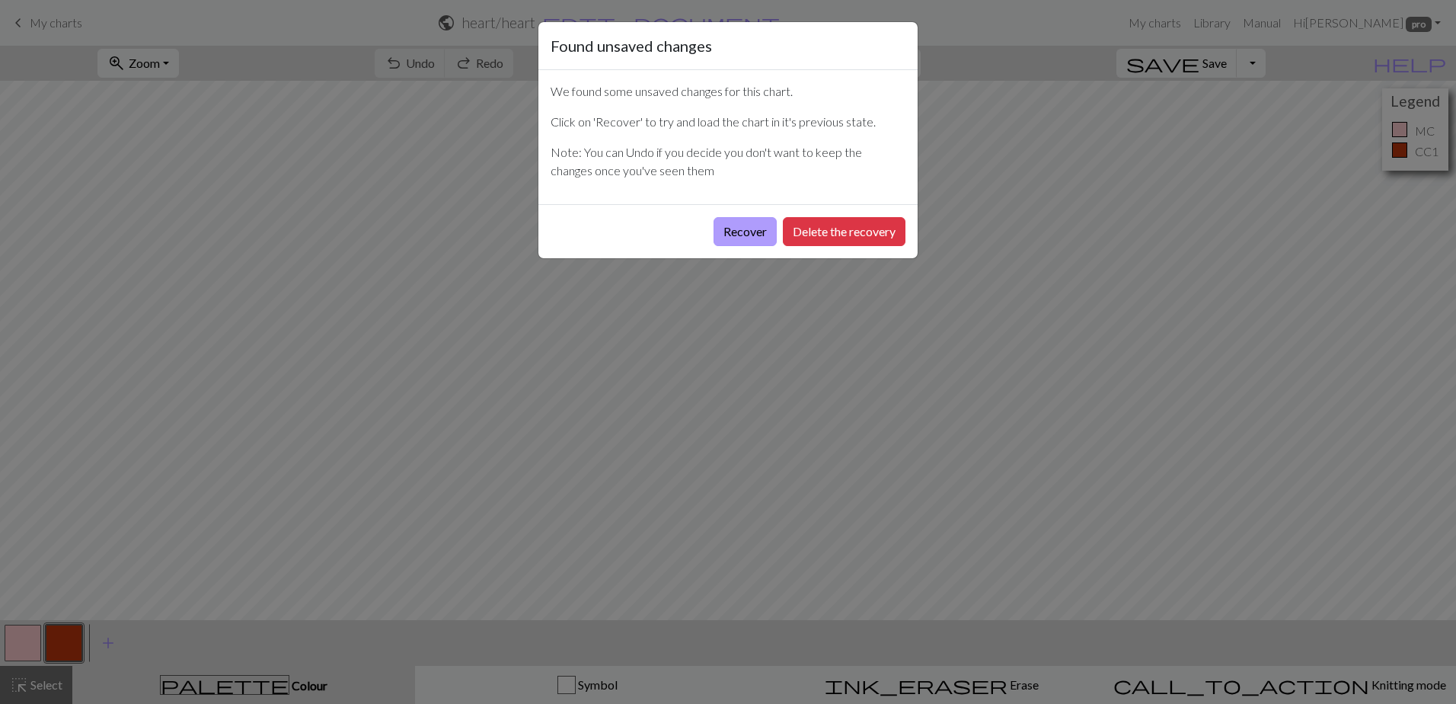
click at [757, 233] on button "Recover" at bounding box center [745, 231] width 63 height 29
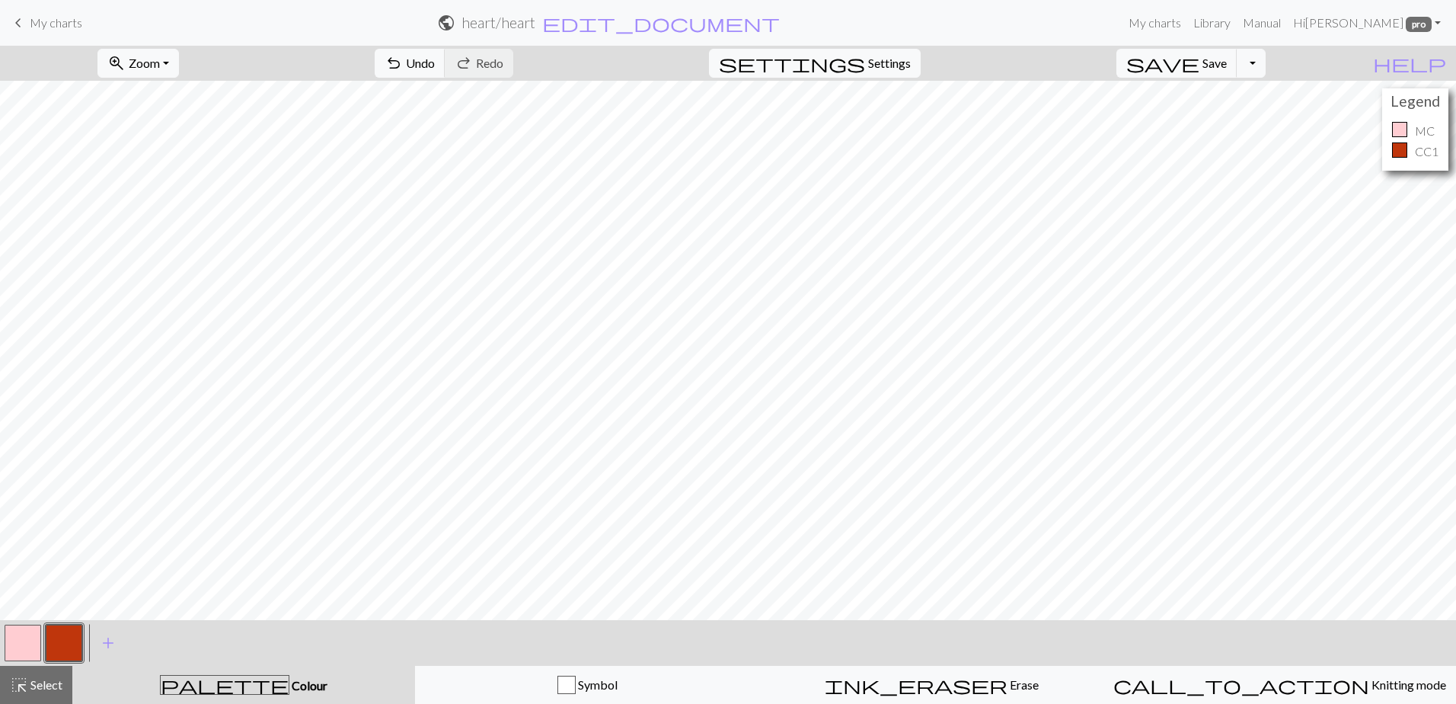
drag, startPoint x: 26, startPoint y: 697, endPoint x: 161, endPoint y: 652, distance: 142.8
click at [26, 696] on button "highlight_alt Select Select" at bounding box center [36, 685] width 72 height 38
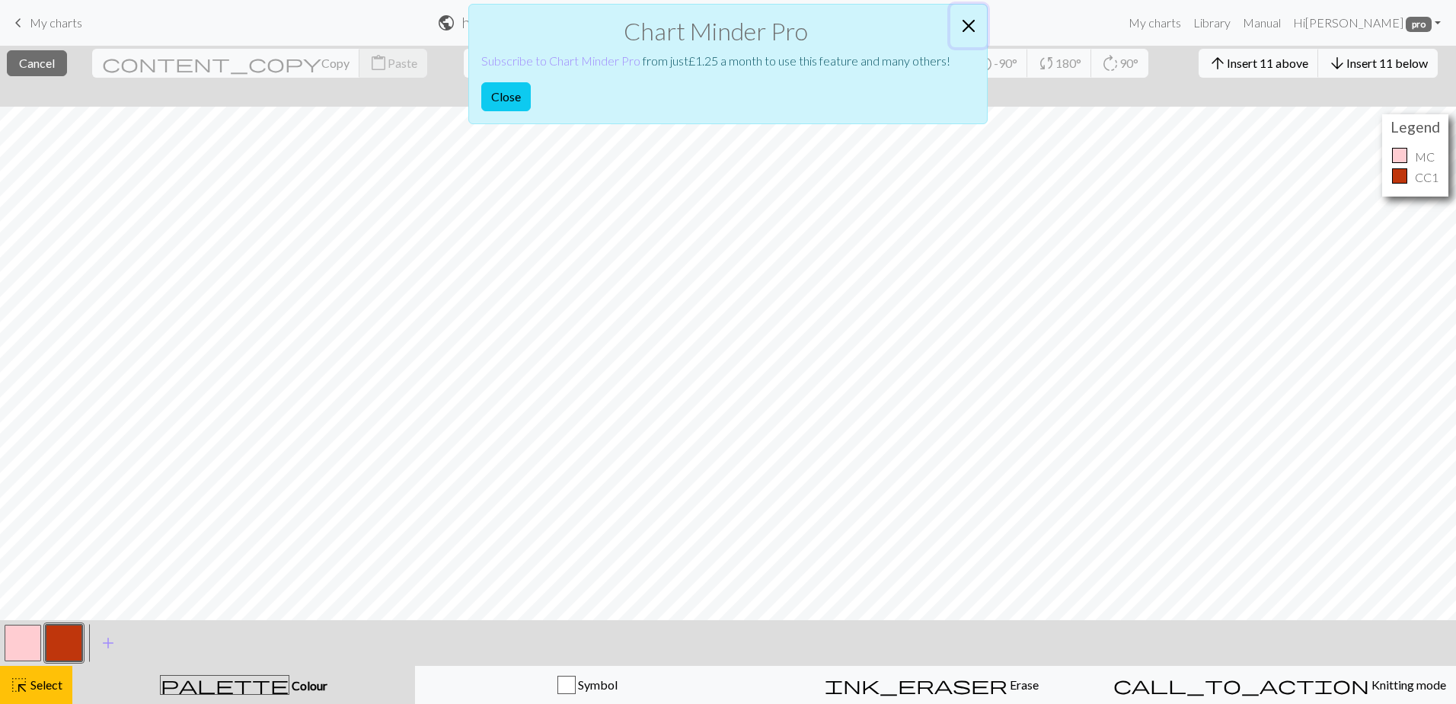
drag, startPoint x: 973, startPoint y: 19, endPoint x: 773, endPoint y: 6, distance: 200.7
click at [970, 19] on button "Close" at bounding box center [969, 26] width 37 height 43
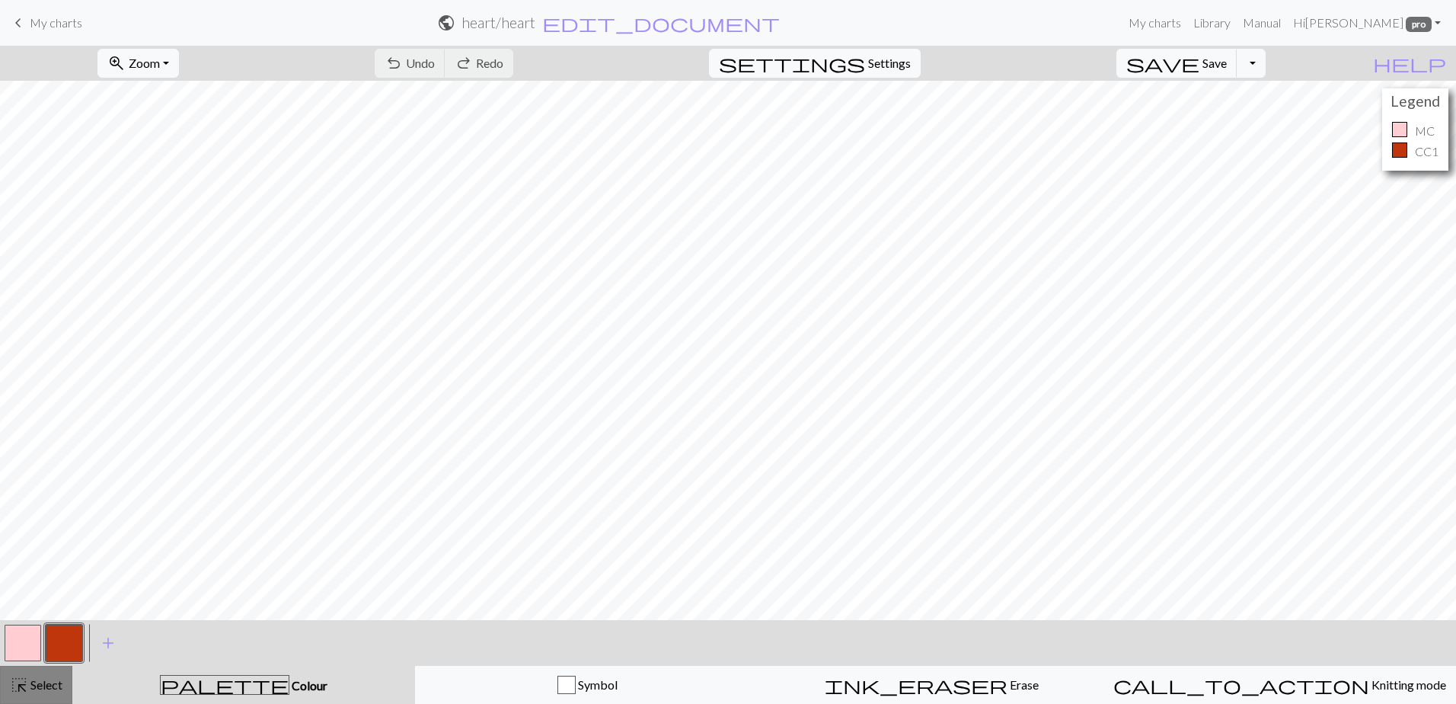
click at [52, 685] on span "Select" at bounding box center [45, 684] width 34 height 14
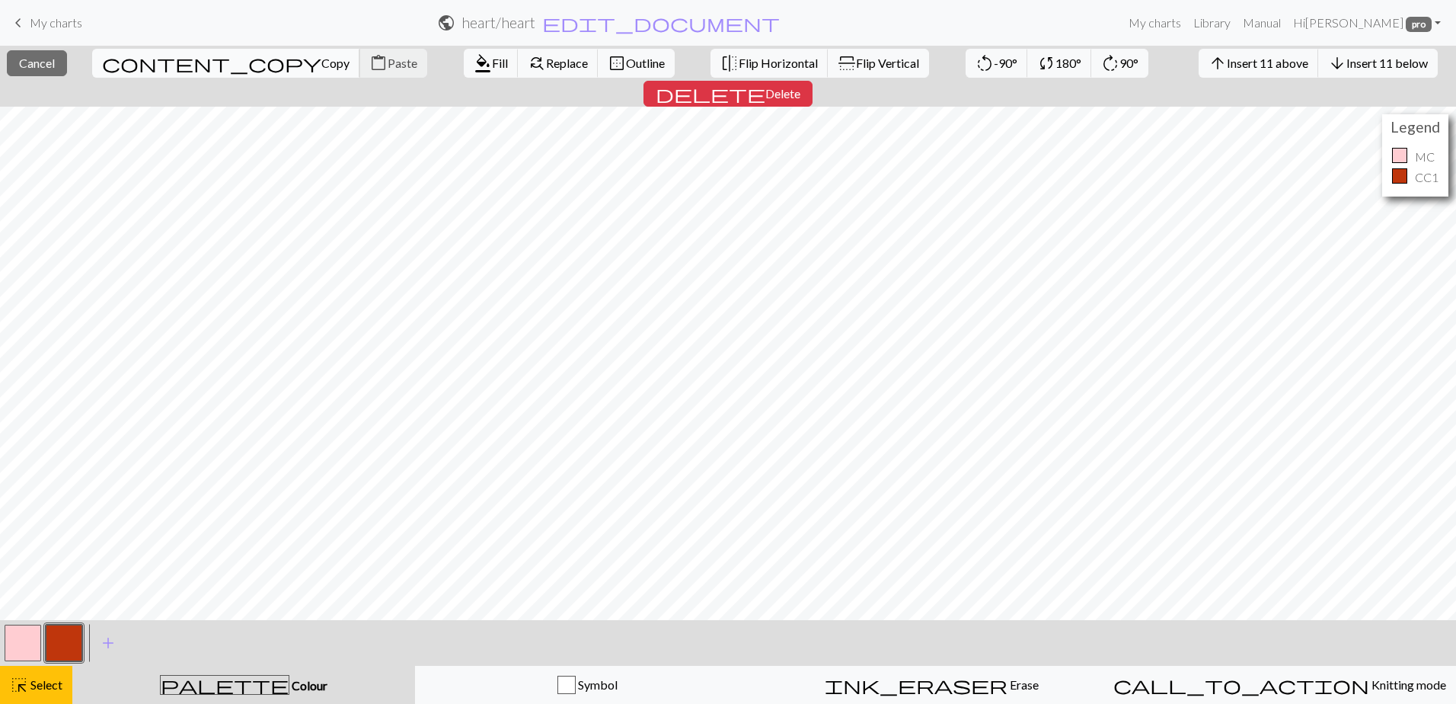
click at [321, 62] on span "Copy" at bounding box center [335, 63] width 28 height 14
click at [146, 70] on button "content_copy Copy" at bounding box center [226, 63] width 268 height 29
click at [321, 68] on span "Copy" at bounding box center [335, 63] width 28 height 14
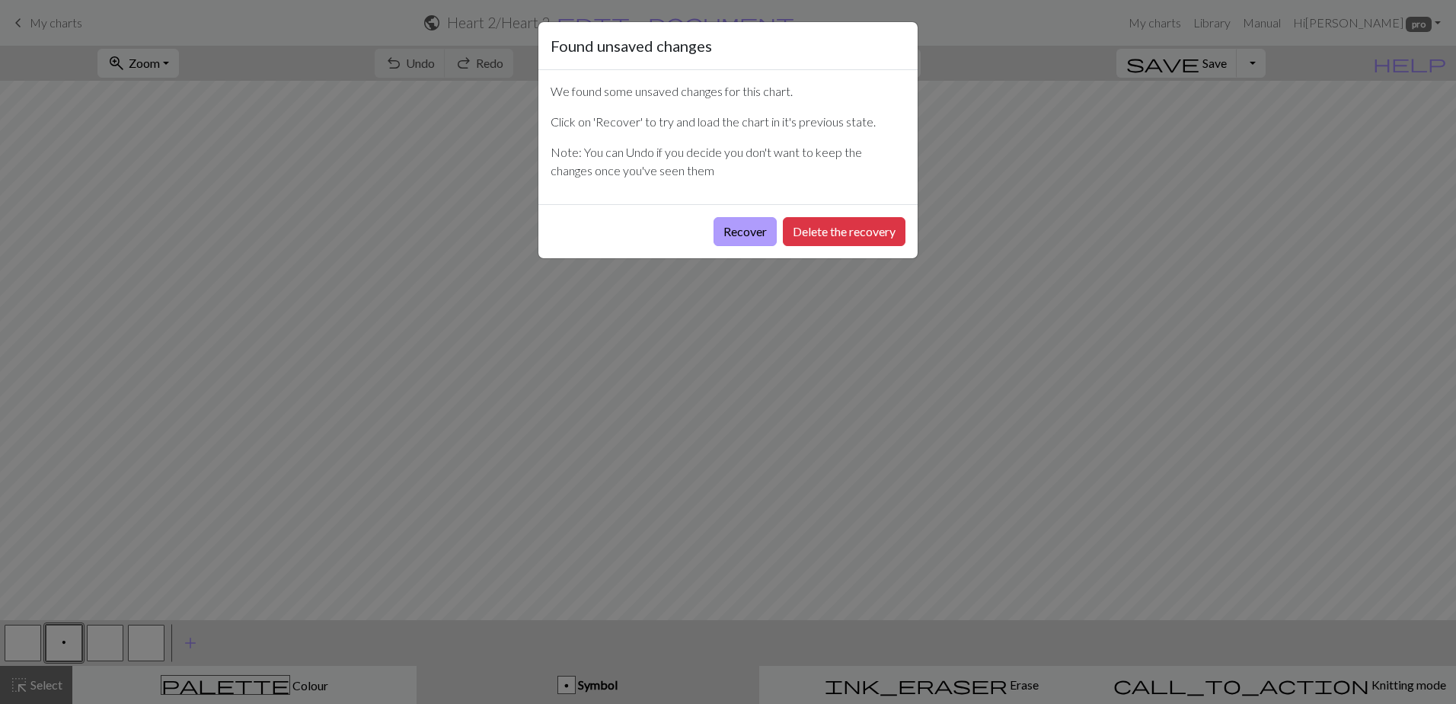
click at [750, 234] on button "Recover" at bounding box center [745, 231] width 63 height 29
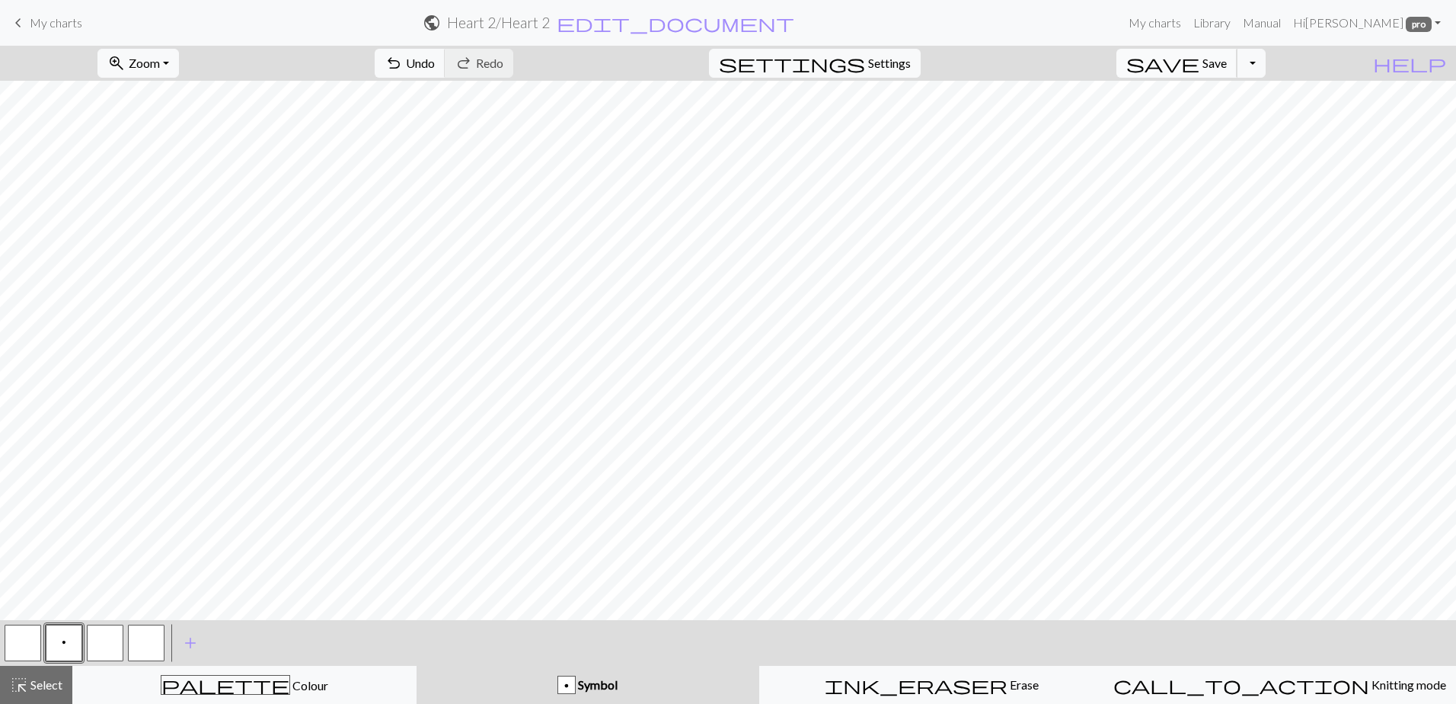
click at [1227, 65] on span "Save" at bounding box center [1215, 63] width 24 height 14
click at [31, 687] on span "Select" at bounding box center [45, 684] width 34 height 14
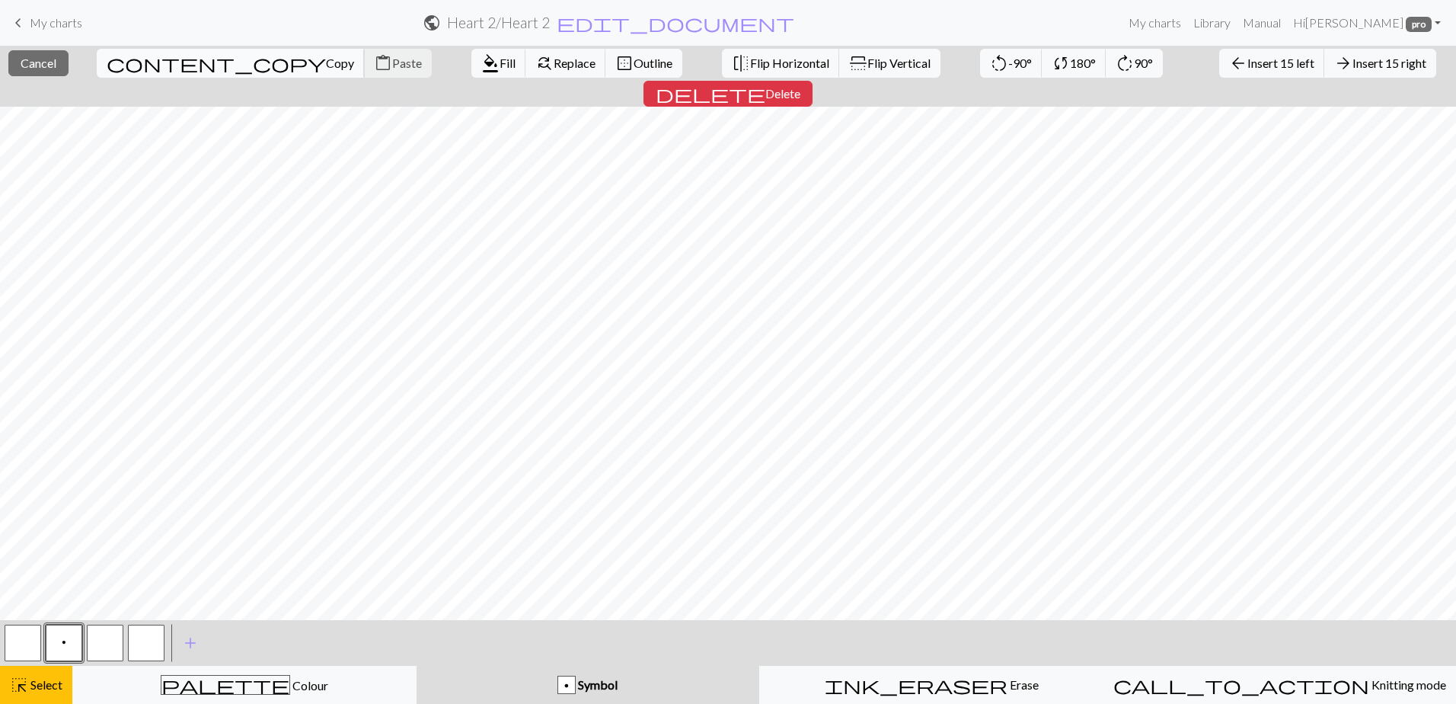
click at [128, 59] on span "content_copy" at bounding box center [216, 63] width 219 height 21
click at [1026, 621] on div "< p > add Add a symbol" at bounding box center [728, 643] width 1456 height 46
click at [326, 67] on span "Copy" at bounding box center [340, 63] width 28 height 14
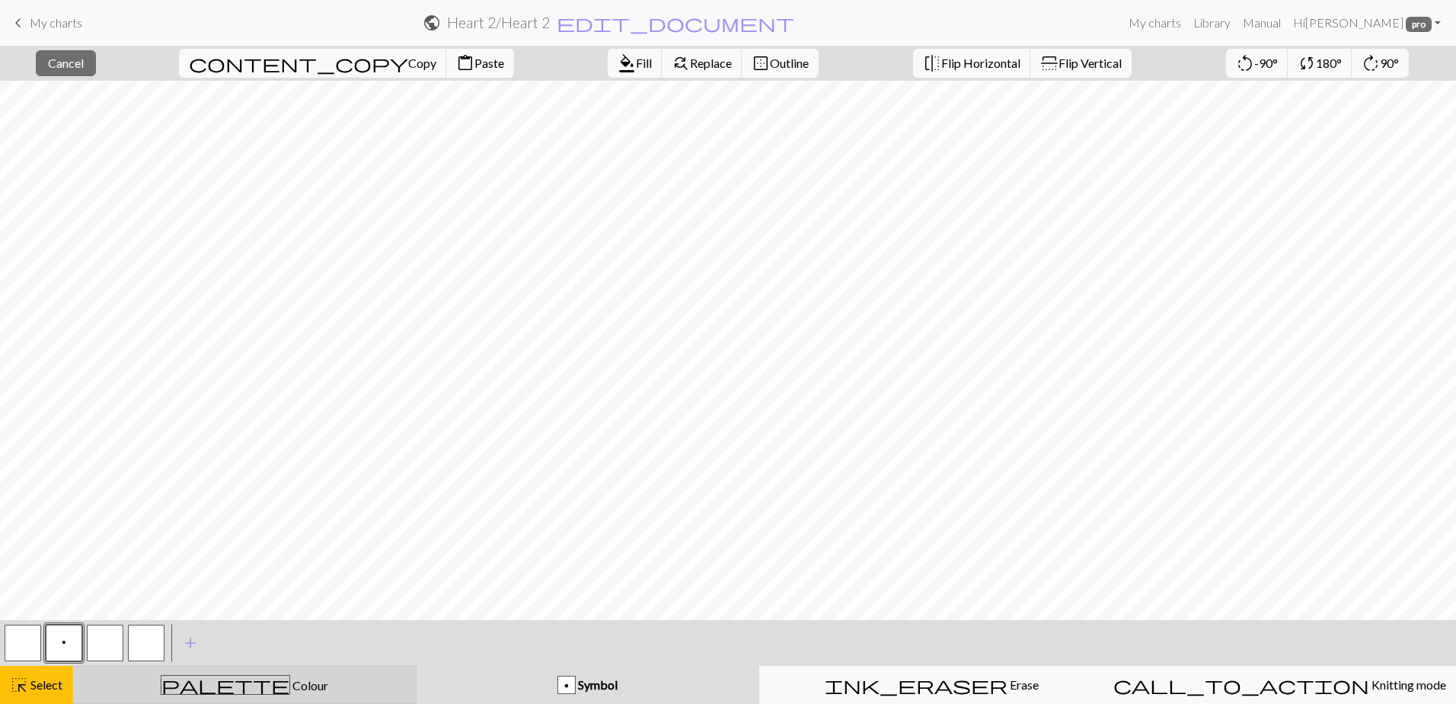
click at [203, 700] on button "palette Colour Colour" at bounding box center [244, 685] width 344 height 38
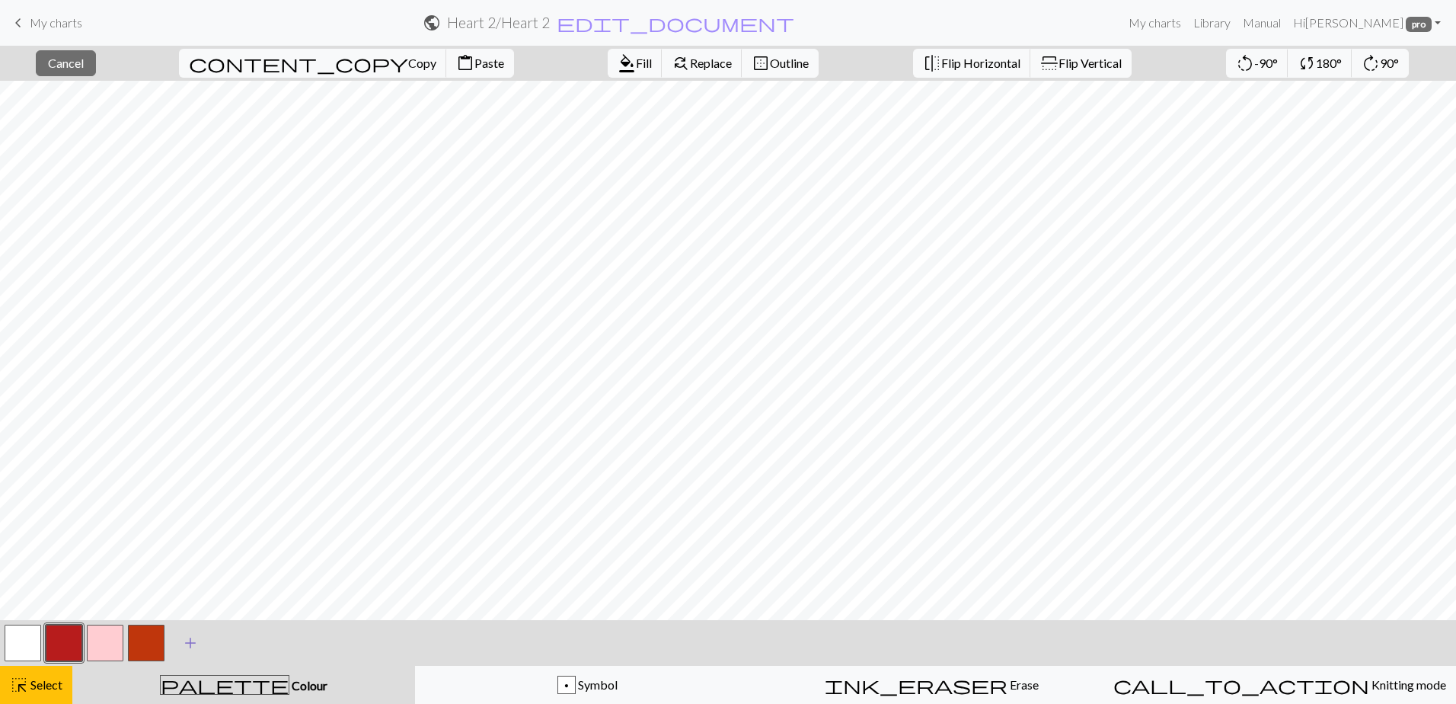
click at [190, 641] on span "add" at bounding box center [190, 642] width 18 height 21
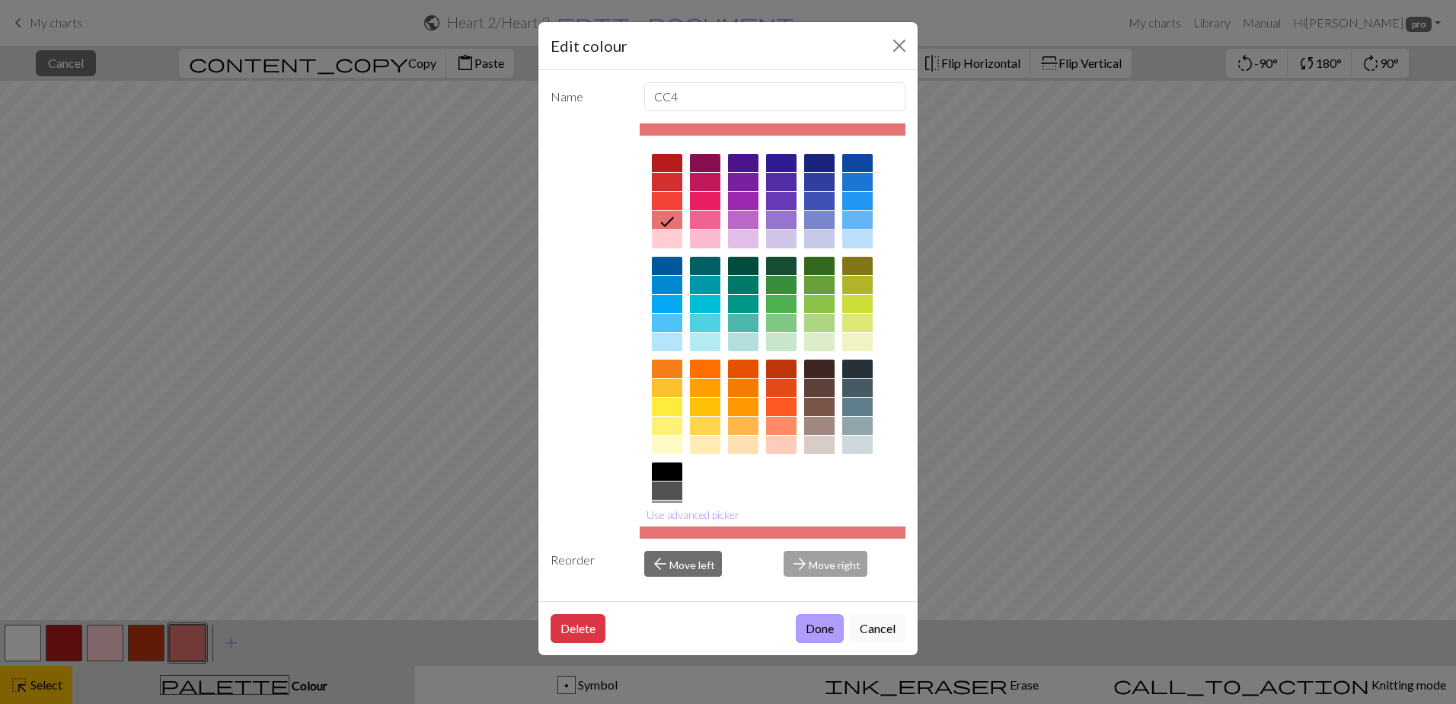
click at [817, 627] on button "Done" at bounding box center [820, 628] width 48 height 29
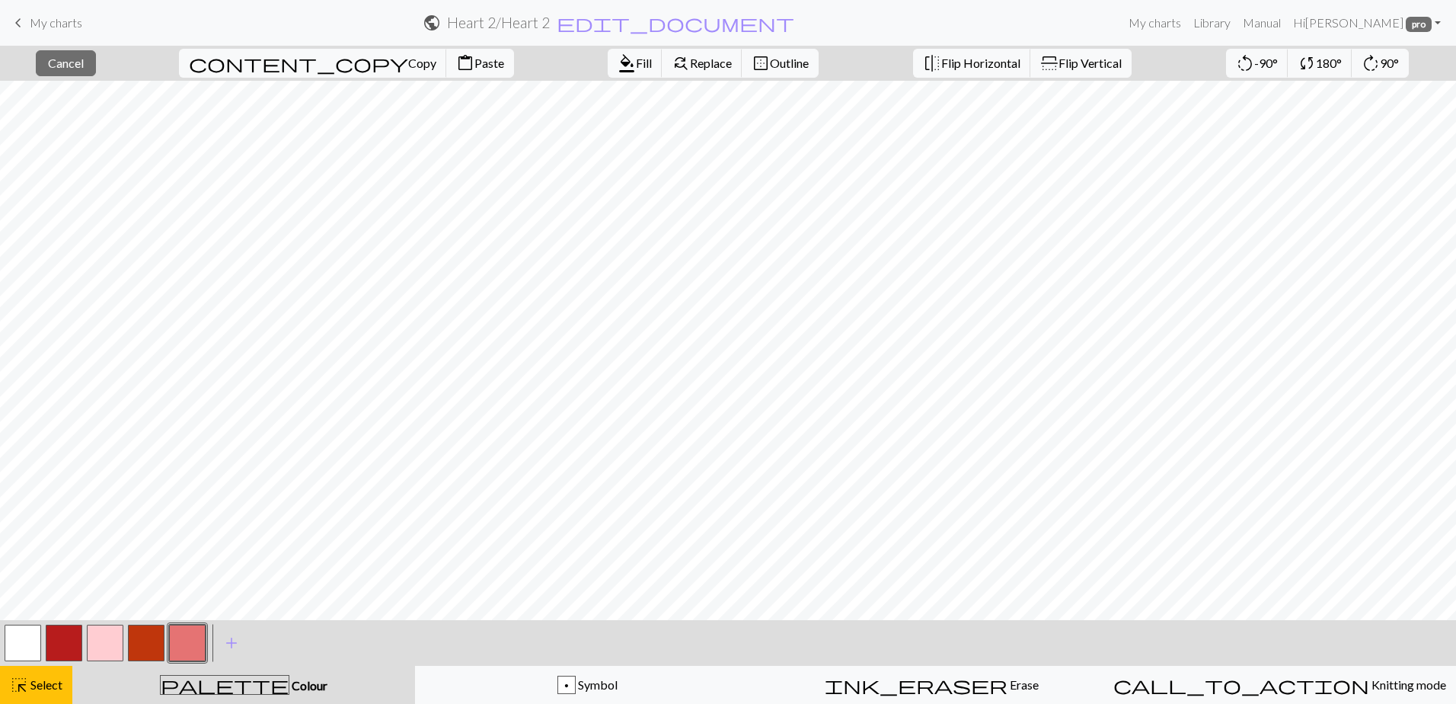
drag, startPoint x: 19, startPoint y: 632, endPoint x: 207, endPoint y: 651, distance: 189.1
click at [20, 634] on button "button" at bounding box center [23, 643] width 37 height 37
click at [636, 67] on span "Fill" at bounding box center [644, 63] width 16 height 14
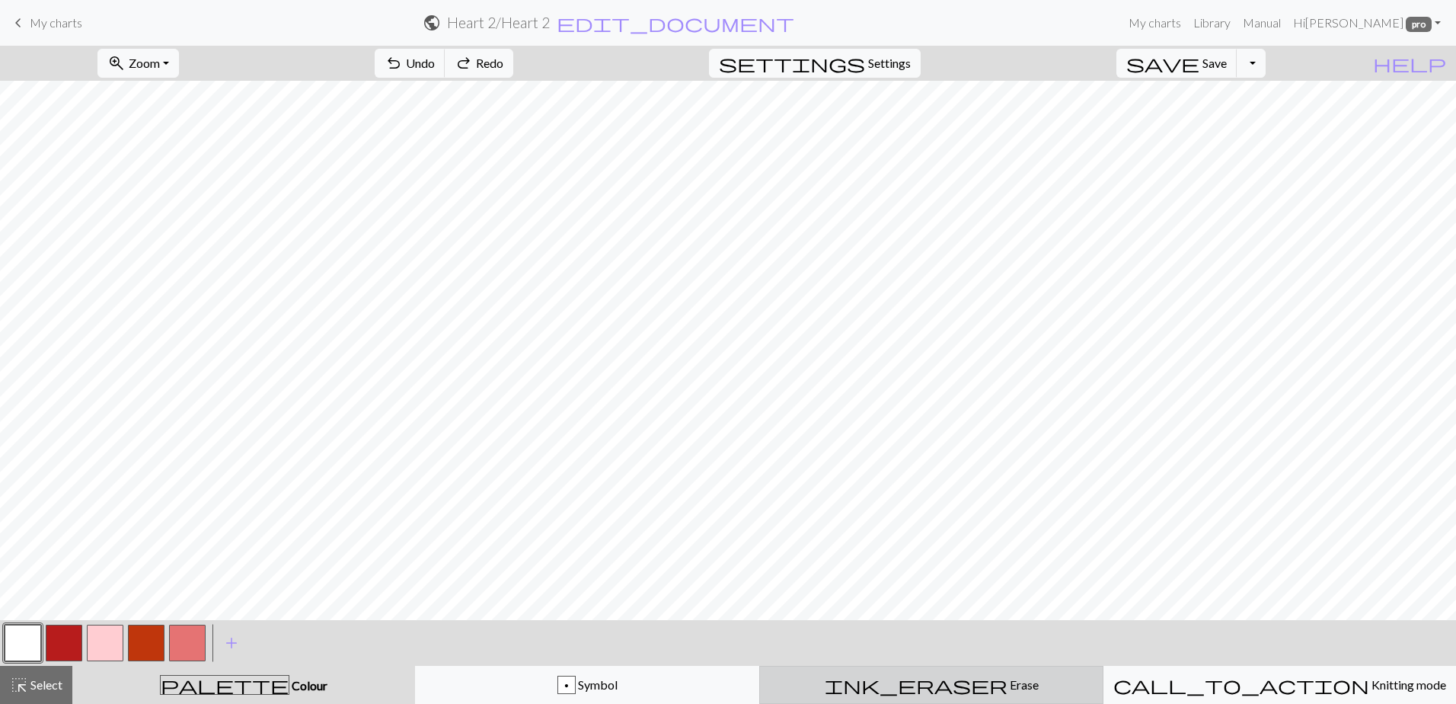
drag, startPoint x: 890, startPoint y: 691, endPoint x: 905, endPoint y: 679, distance: 19.0
click at [891, 690] on div "ink_eraser Erase Erase" at bounding box center [931, 685] width 324 height 18
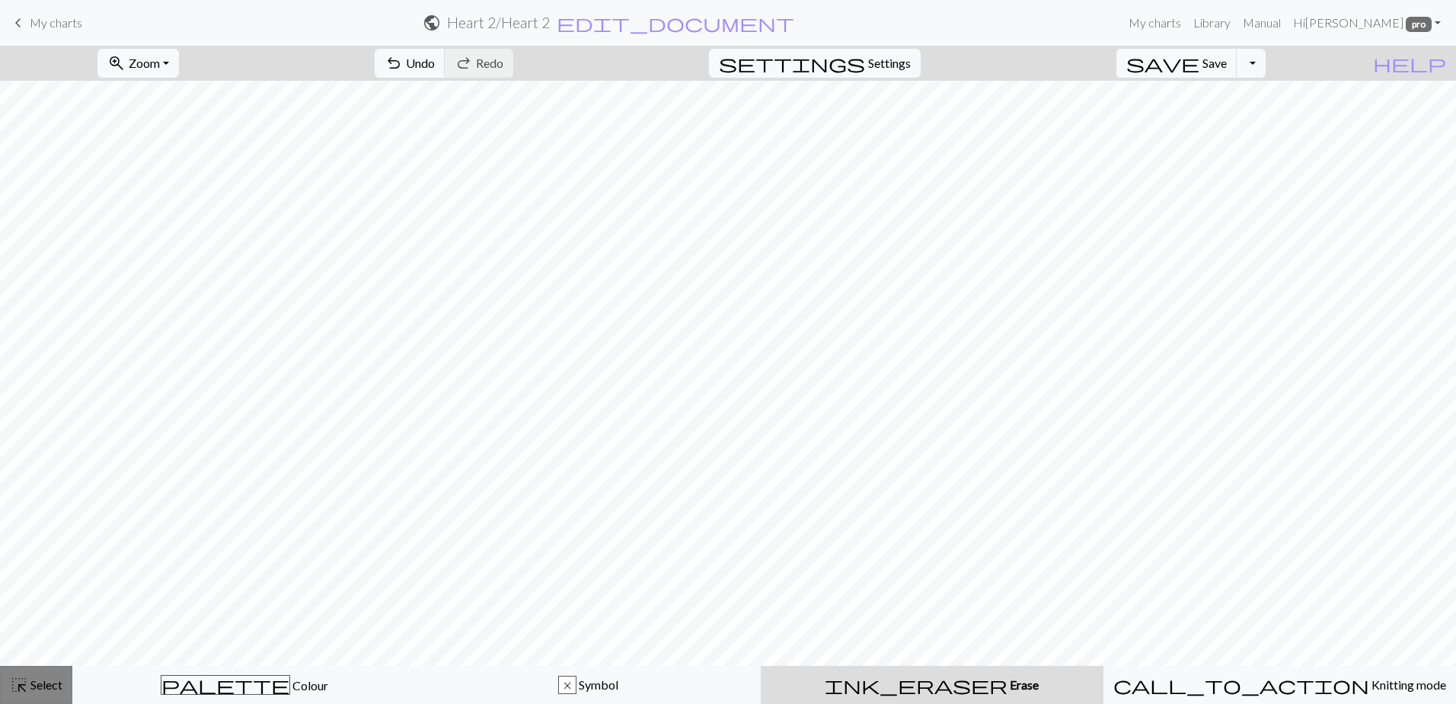
drag, startPoint x: 13, startPoint y: 679, endPoint x: 47, endPoint y: 678, distance: 34.3
click at [16, 681] on button "highlight_alt Select Select" at bounding box center [36, 685] width 72 height 38
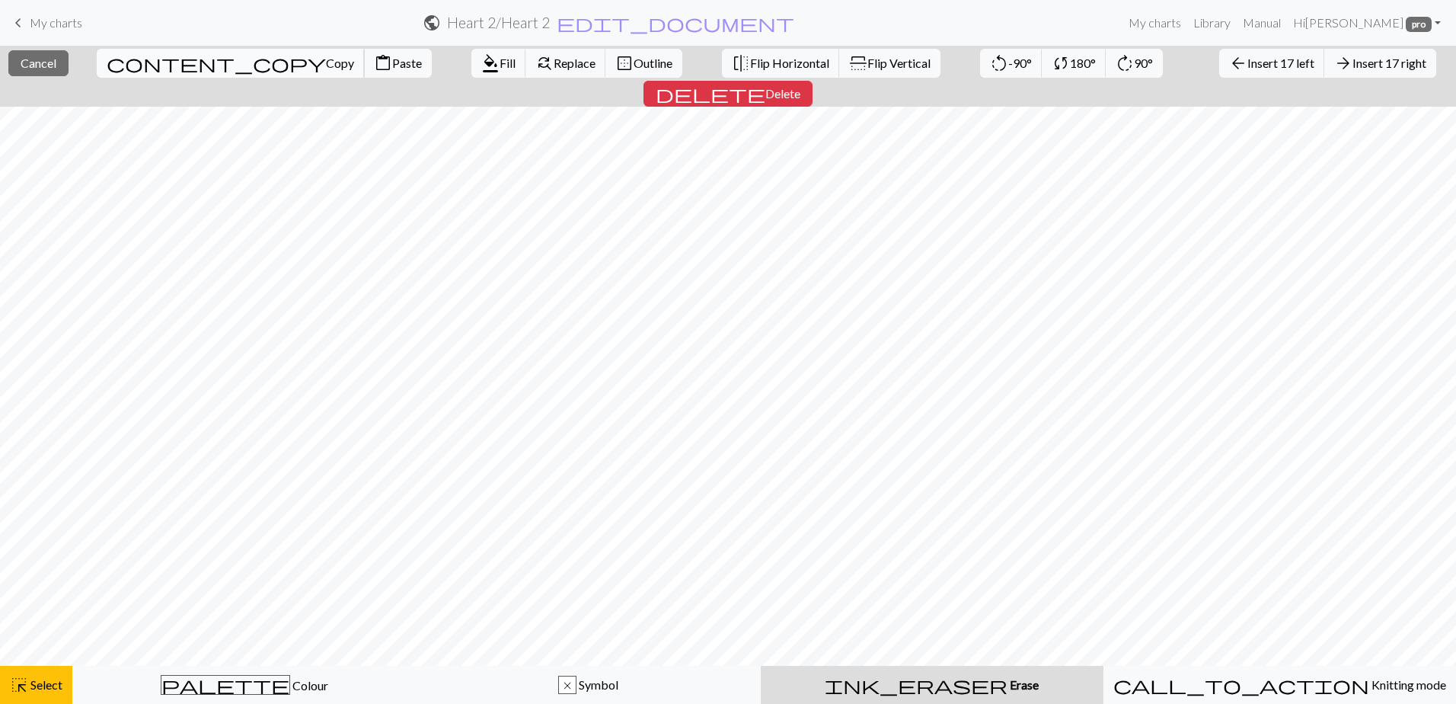
click at [326, 61] on span "Copy" at bounding box center [340, 63] width 28 height 14
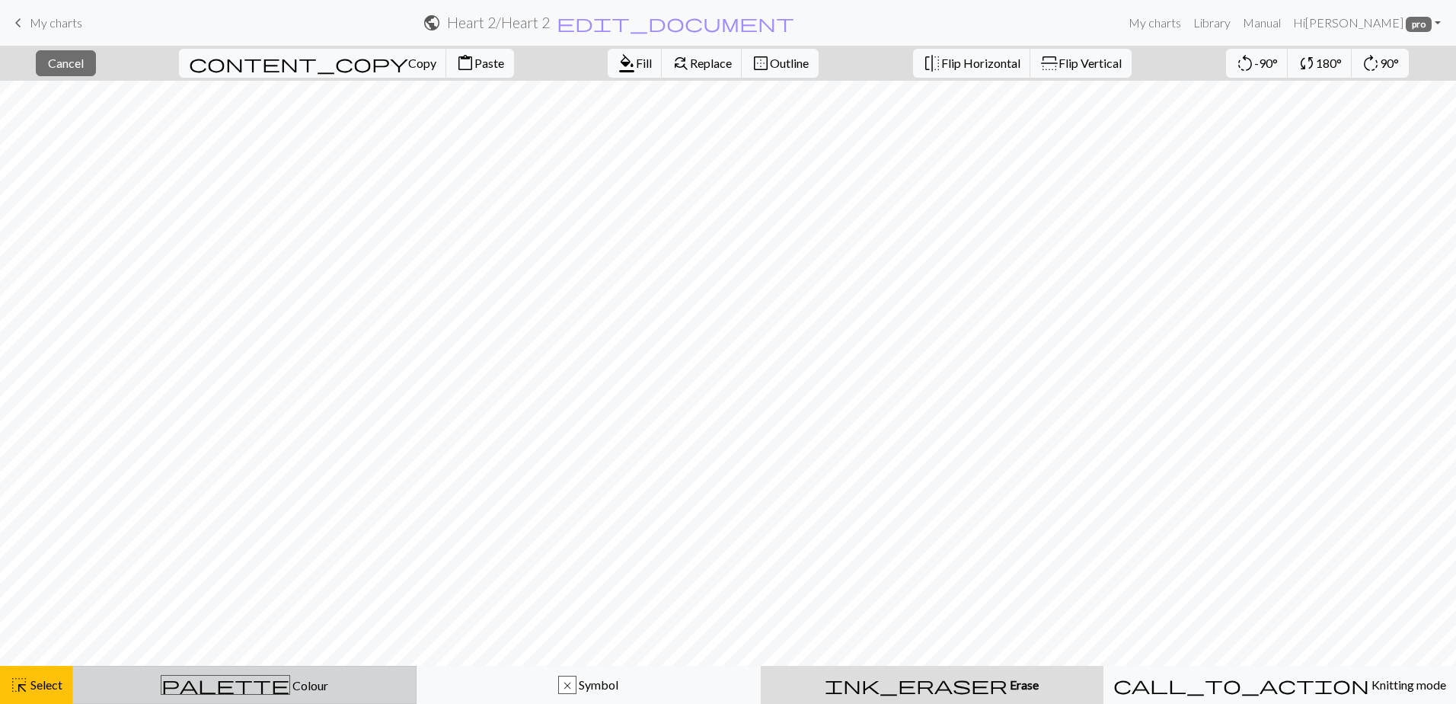
click at [231, 693] on span "palette" at bounding box center [225, 684] width 128 height 21
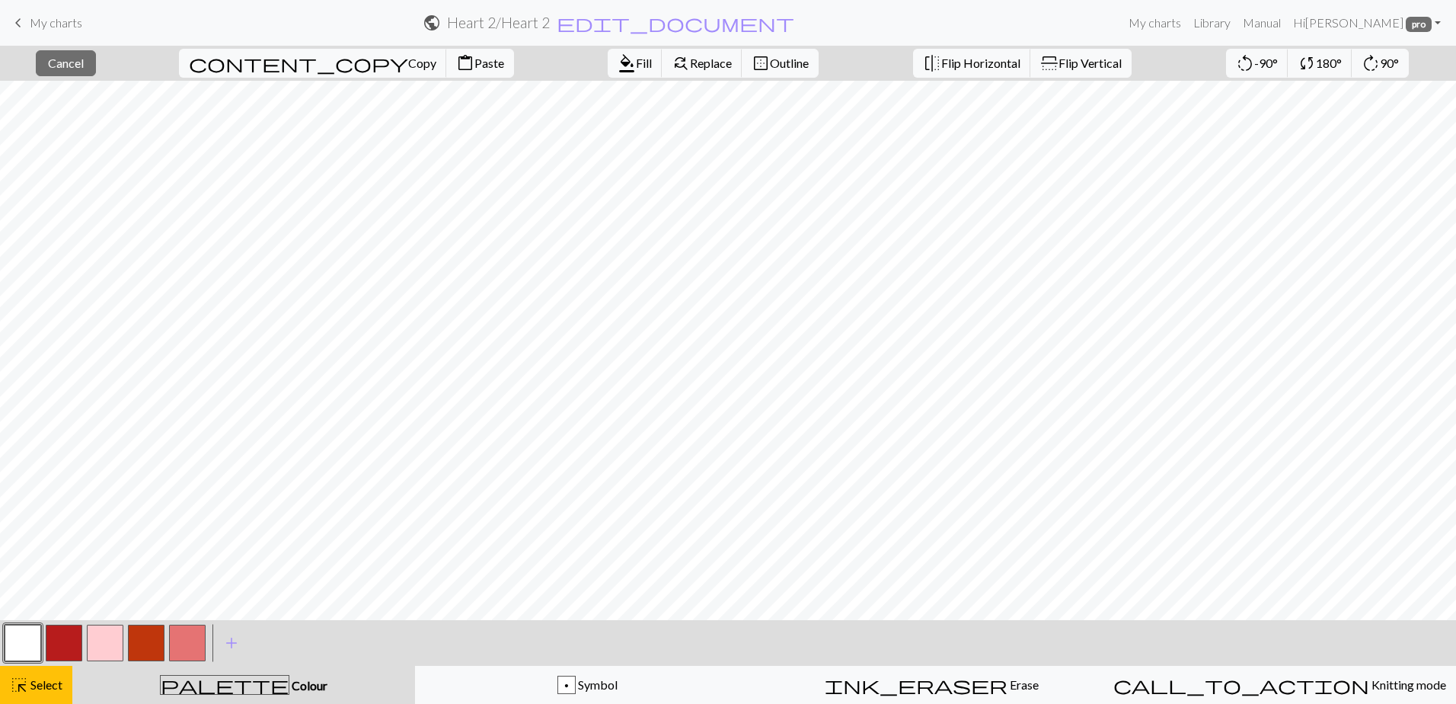
click at [60, 639] on button "button" at bounding box center [64, 643] width 37 height 37
click at [636, 58] on span "Fill" at bounding box center [644, 63] width 16 height 14
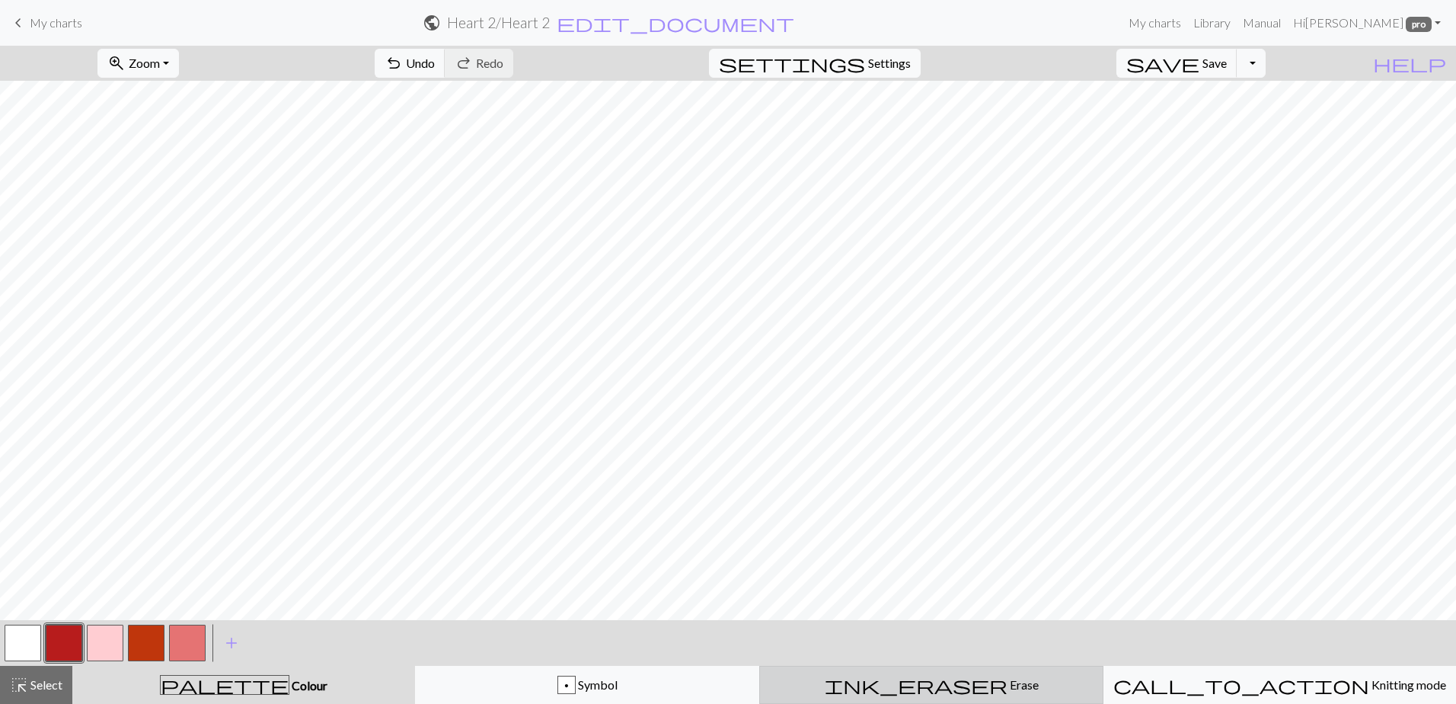
click at [968, 691] on div "ink_eraser Erase Erase" at bounding box center [931, 685] width 324 height 18
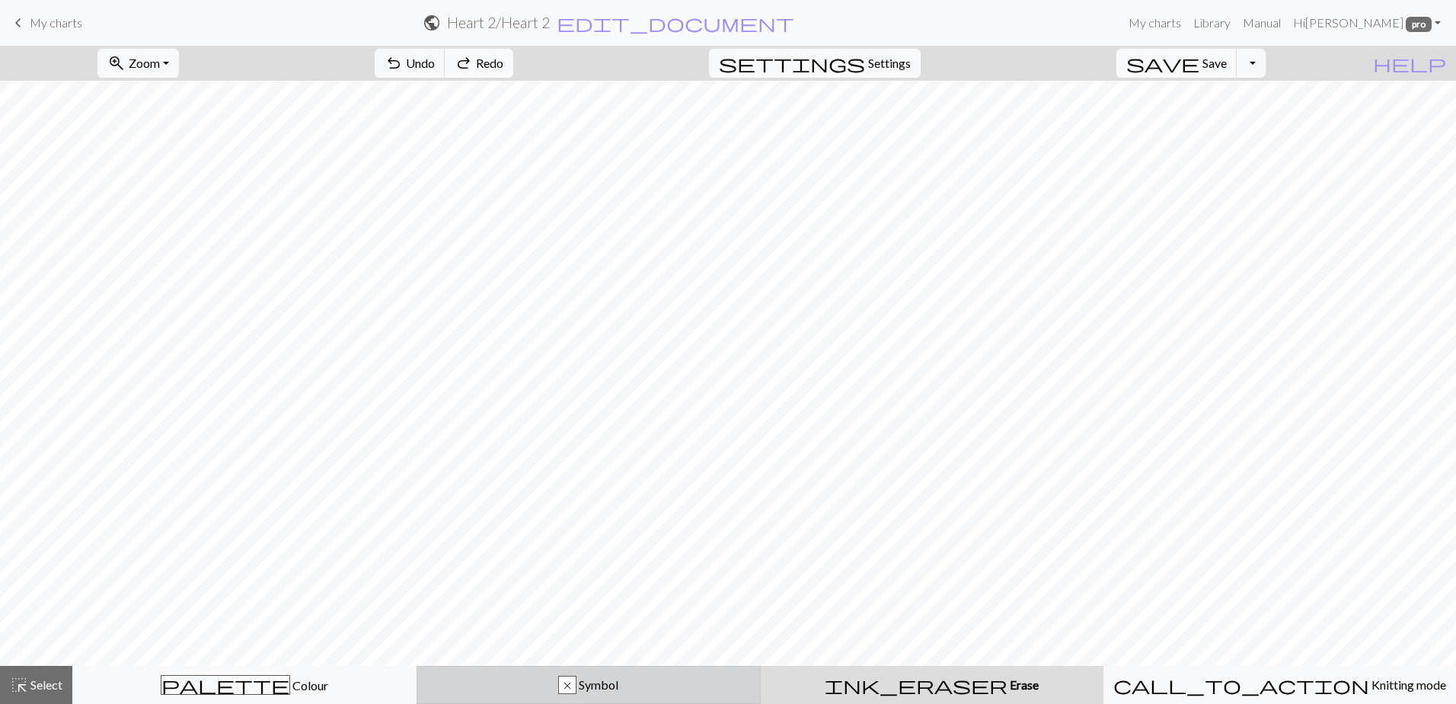
click at [610, 675] on button "x Symbol" at bounding box center [589, 685] width 344 height 38
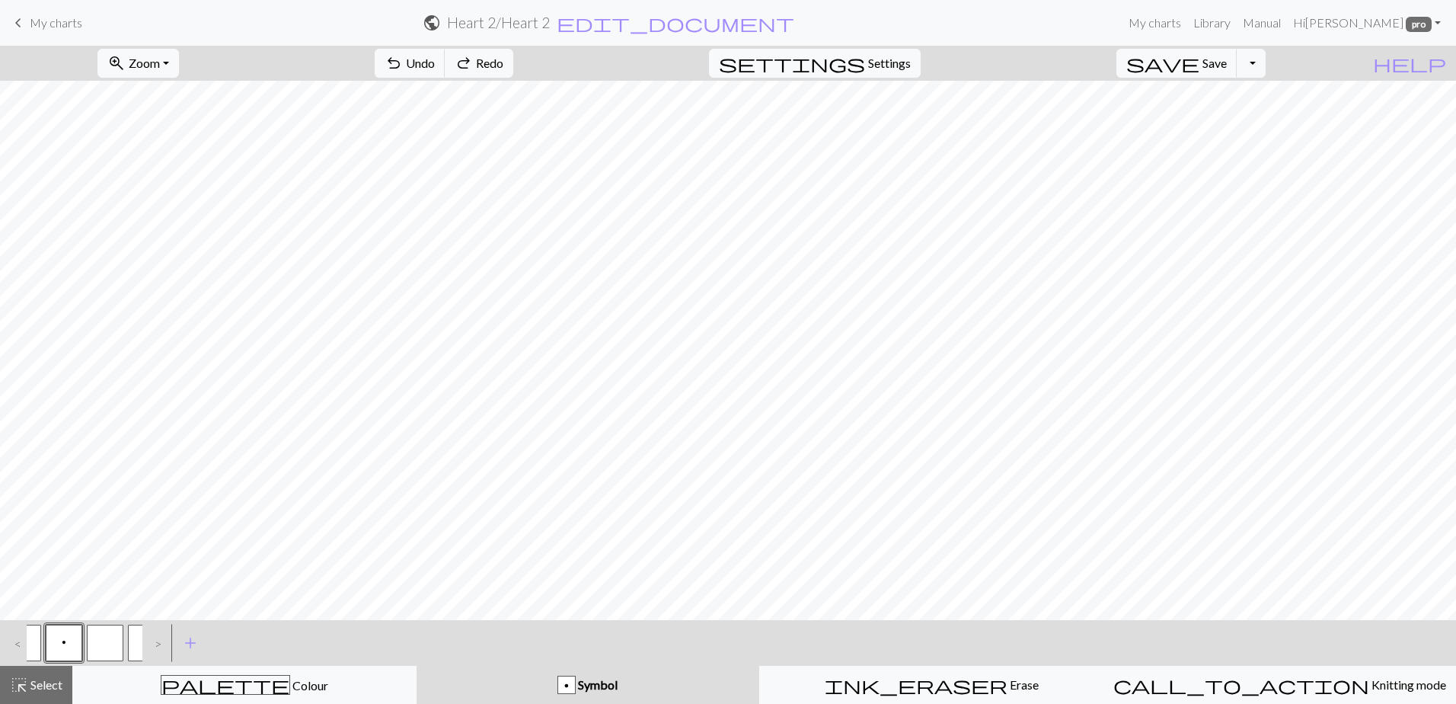
click at [610, 675] on button "p Symbol" at bounding box center [588, 685] width 343 height 38
click at [65, 641] on span "p" at bounding box center [64, 642] width 5 height 12
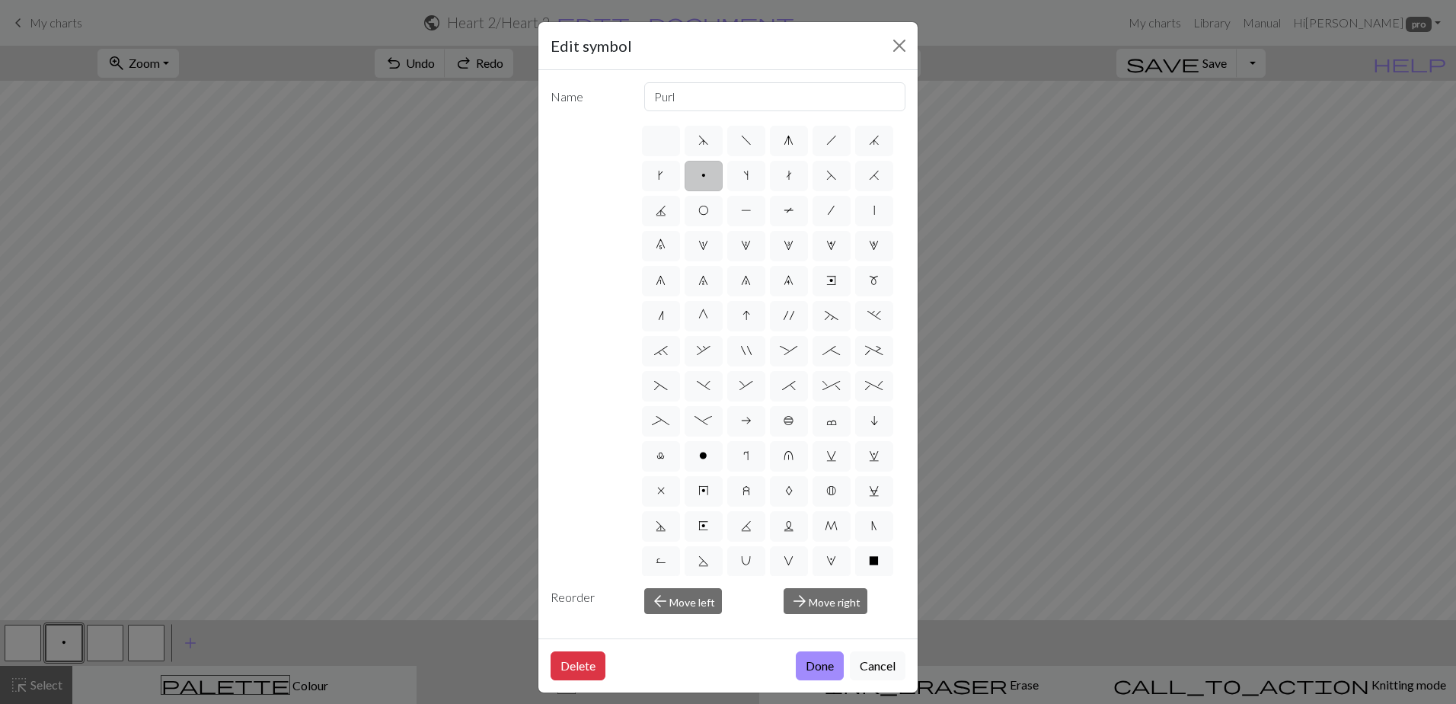
click at [706, 171] on span "p" at bounding box center [703, 175] width 5 height 12
click at [711, 171] on input "p" at bounding box center [706, 171] width 10 height 10
click at [890, 50] on button "Close" at bounding box center [899, 46] width 24 height 24
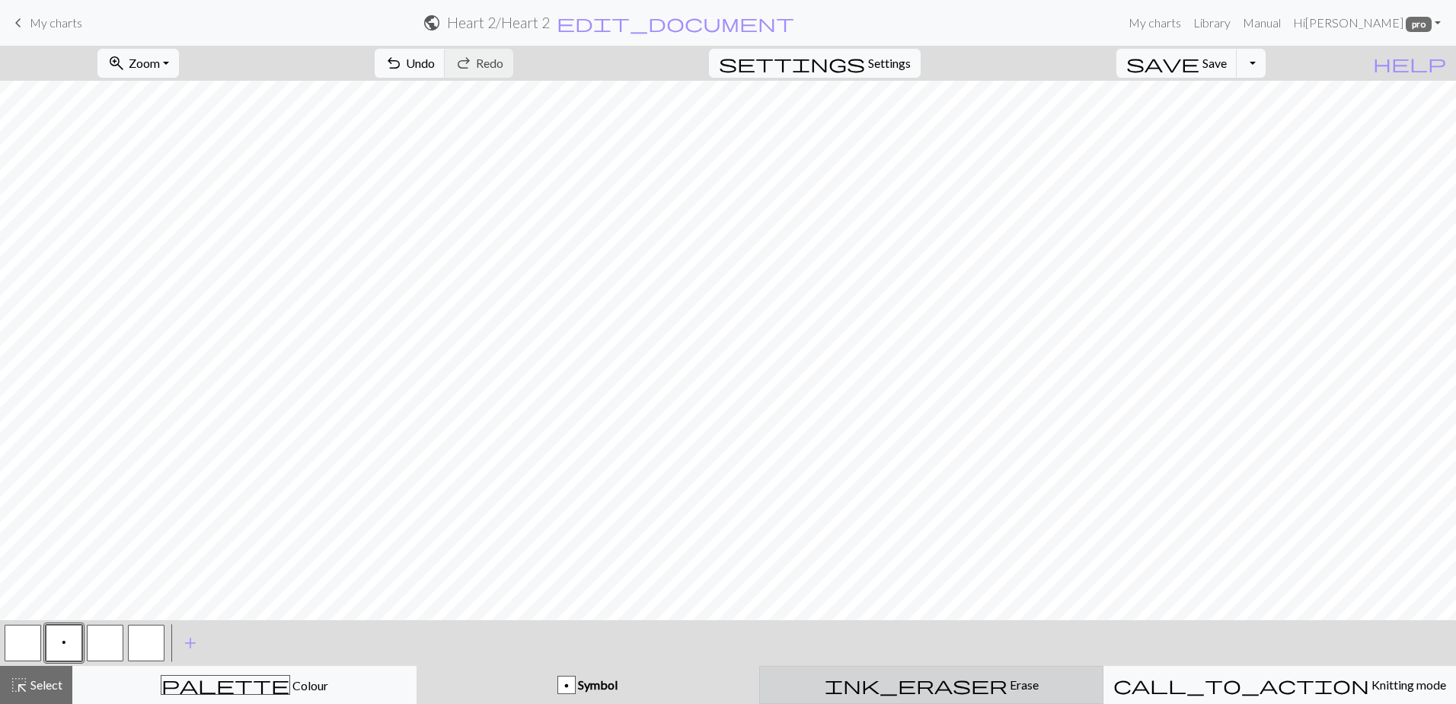
click at [904, 690] on div "ink_eraser Erase Erase" at bounding box center [931, 685] width 324 height 18
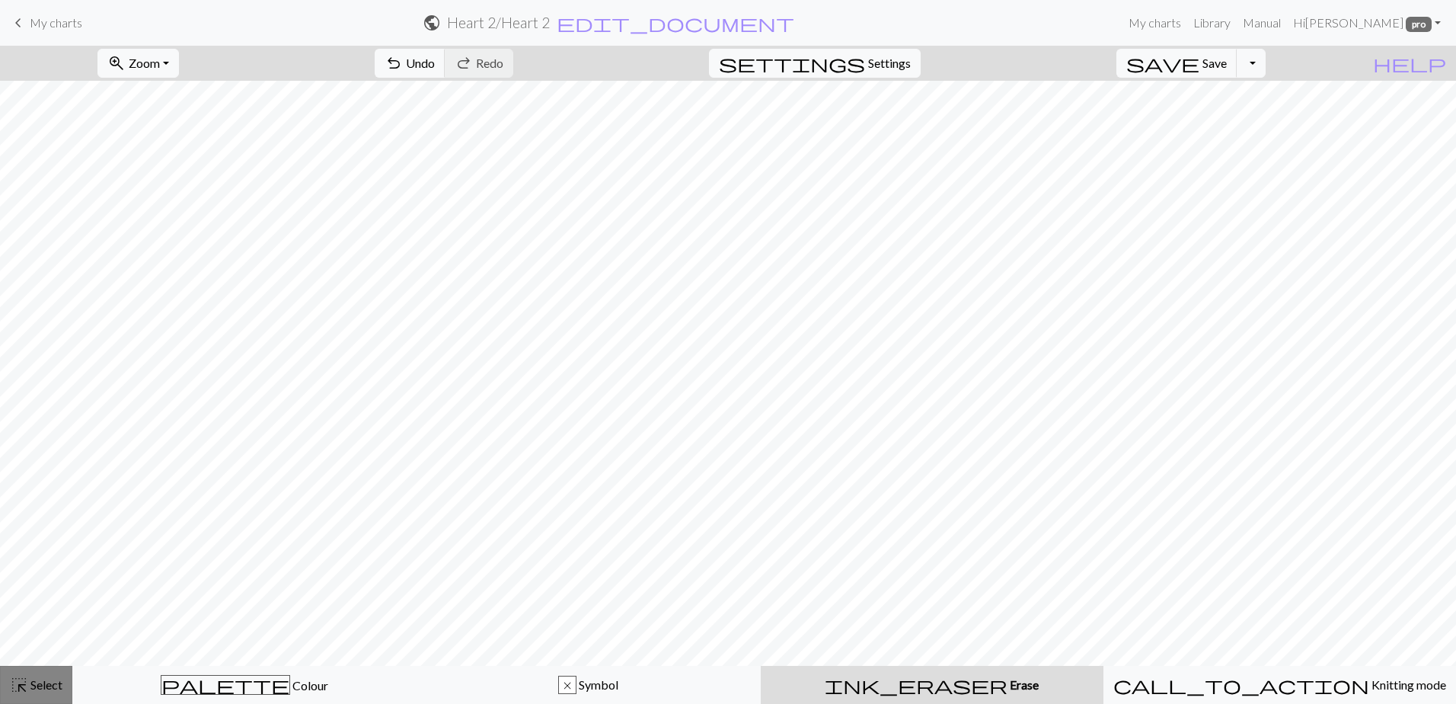
click at [24, 680] on span "highlight_alt" at bounding box center [19, 684] width 18 height 21
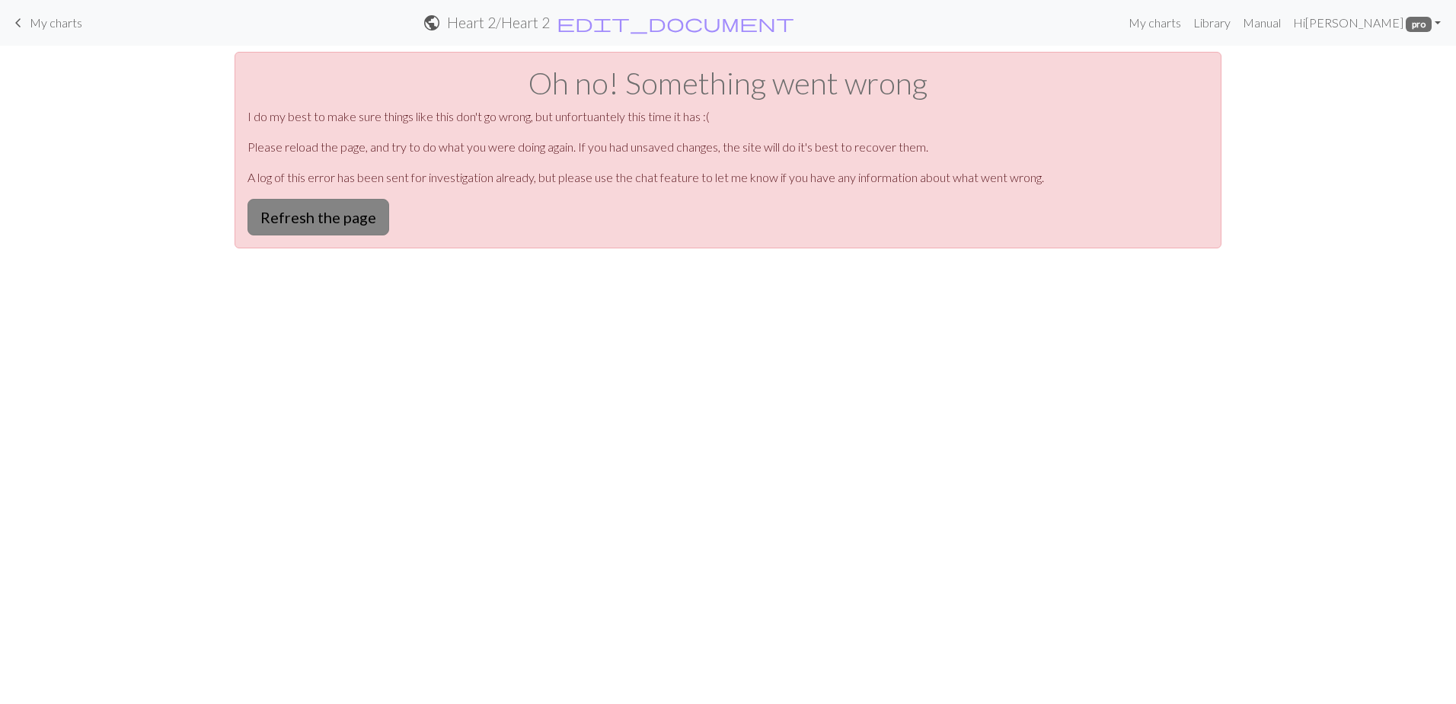
click at [328, 221] on button "Refresh the page" at bounding box center [319, 217] width 142 height 37
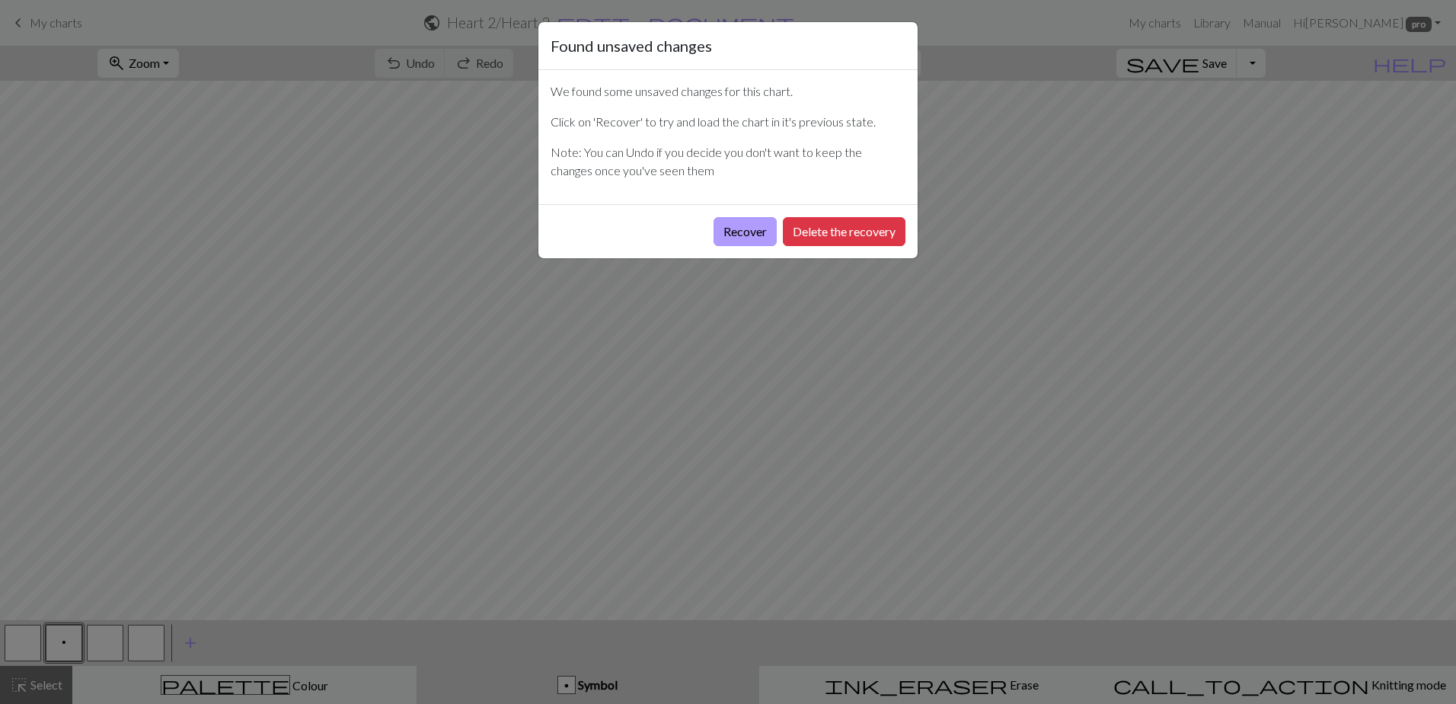
click at [756, 228] on button "Recover" at bounding box center [745, 231] width 63 height 29
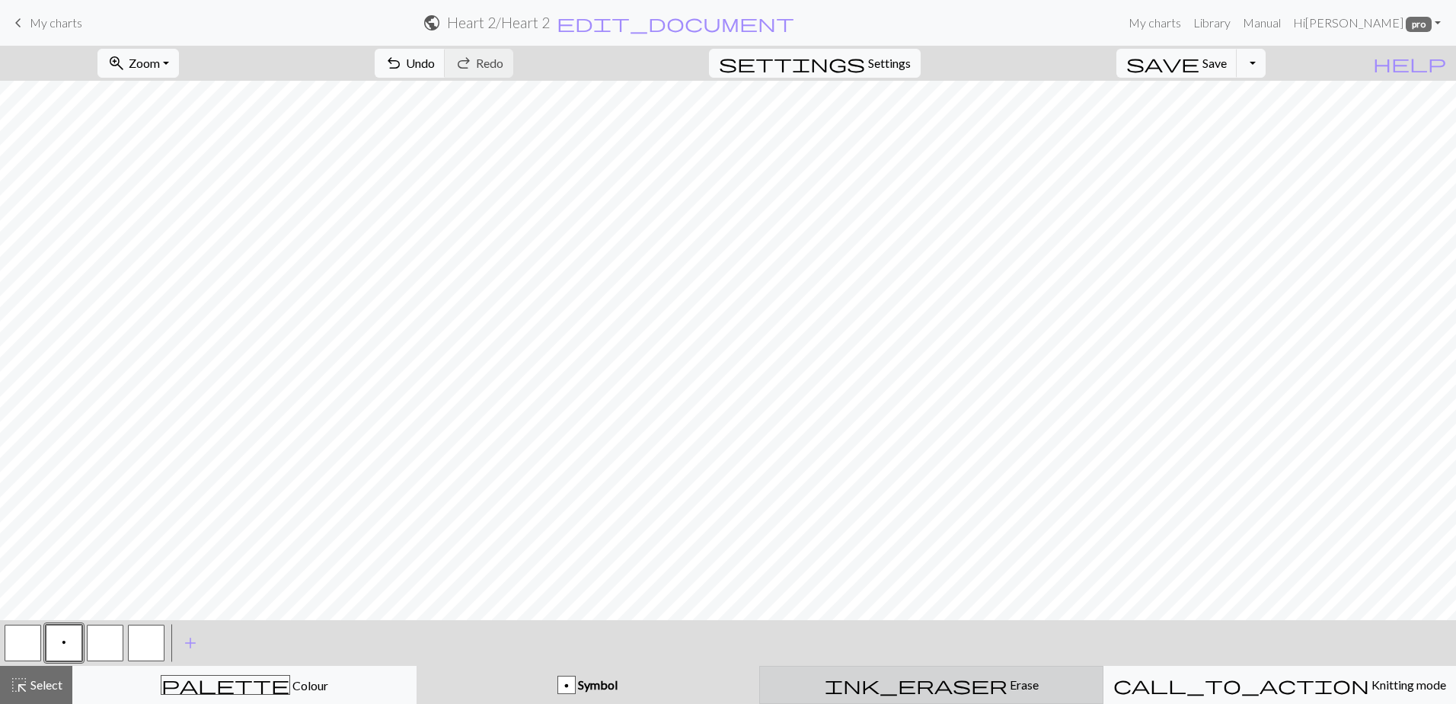
click at [881, 691] on div "ink_eraser Erase Erase" at bounding box center [931, 685] width 324 height 18
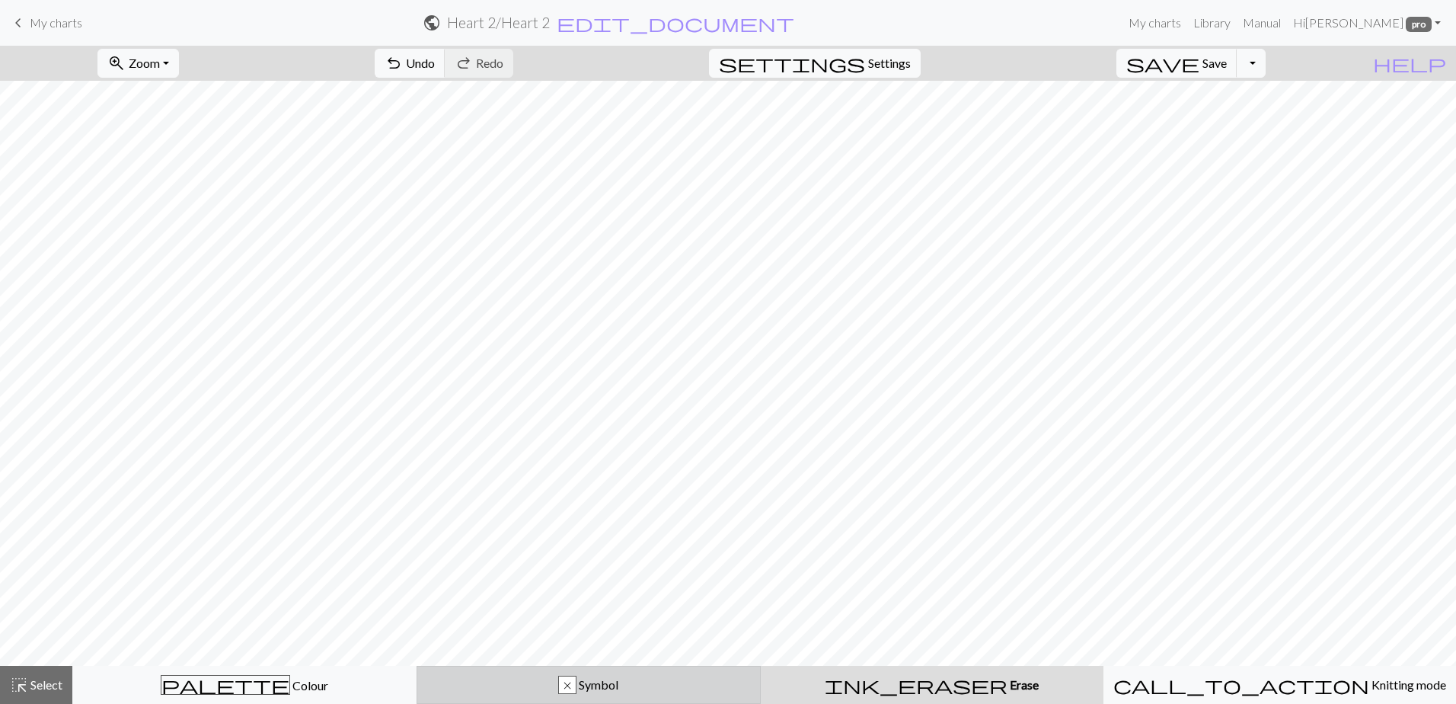
click at [528, 689] on div "x Symbol" at bounding box center [589, 685] width 324 height 18
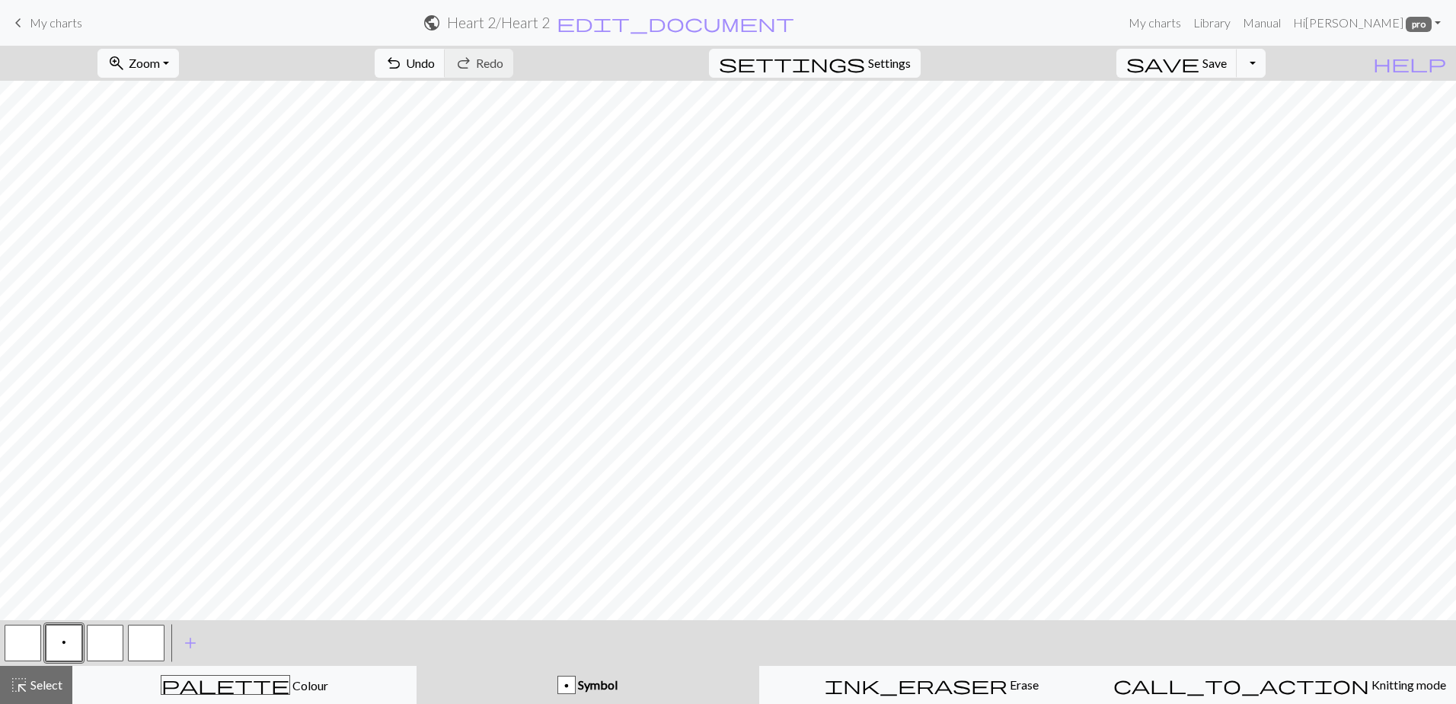
click at [62, 644] on span "p" at bounding box center [64, 642] width 5 height 12
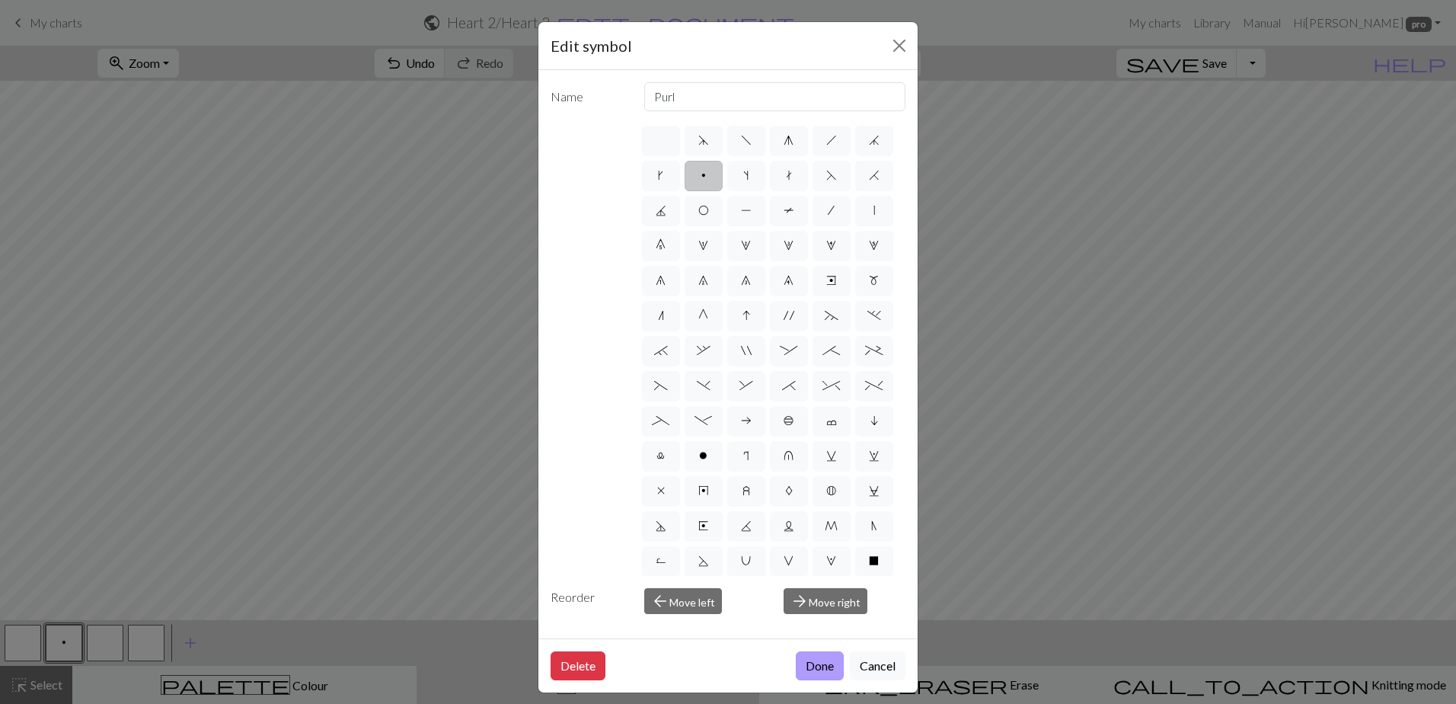
click at [799, 666] on button "Done" at bounding box center [820, 665] width 48 height 29
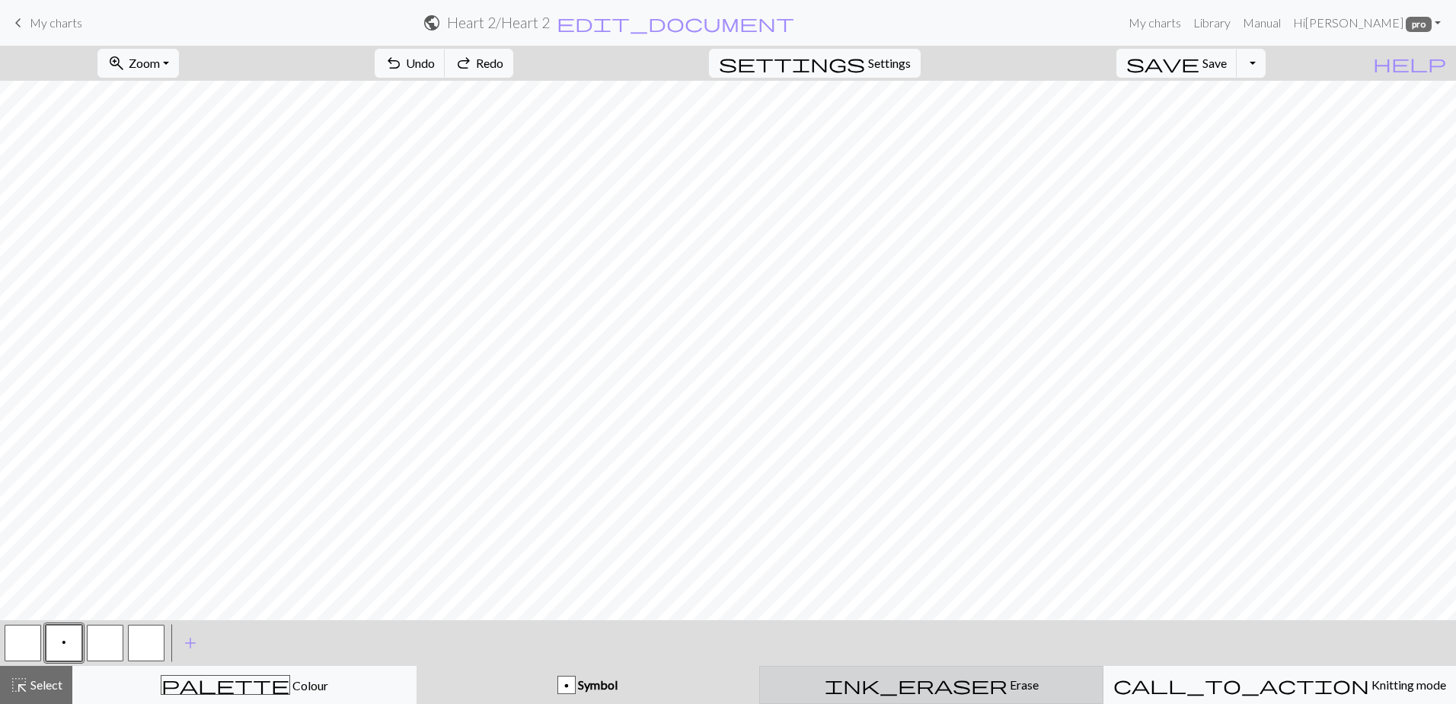
click at [887, 688] on div "ink_eraser Erase Erase" at bounding box center [931, 685] width 324 height 18
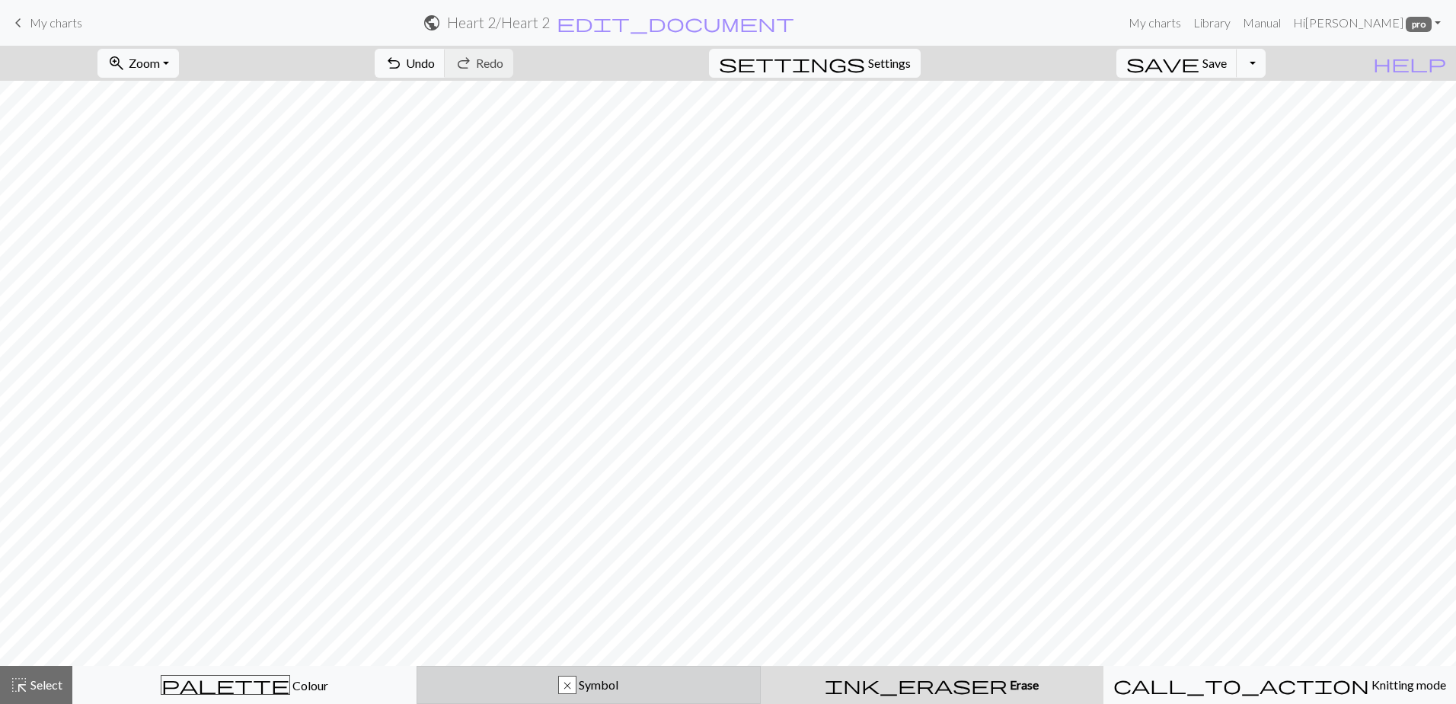
click at [582, 685] on span "Symbol" at bounding box center [598, 684] width 42 height 14
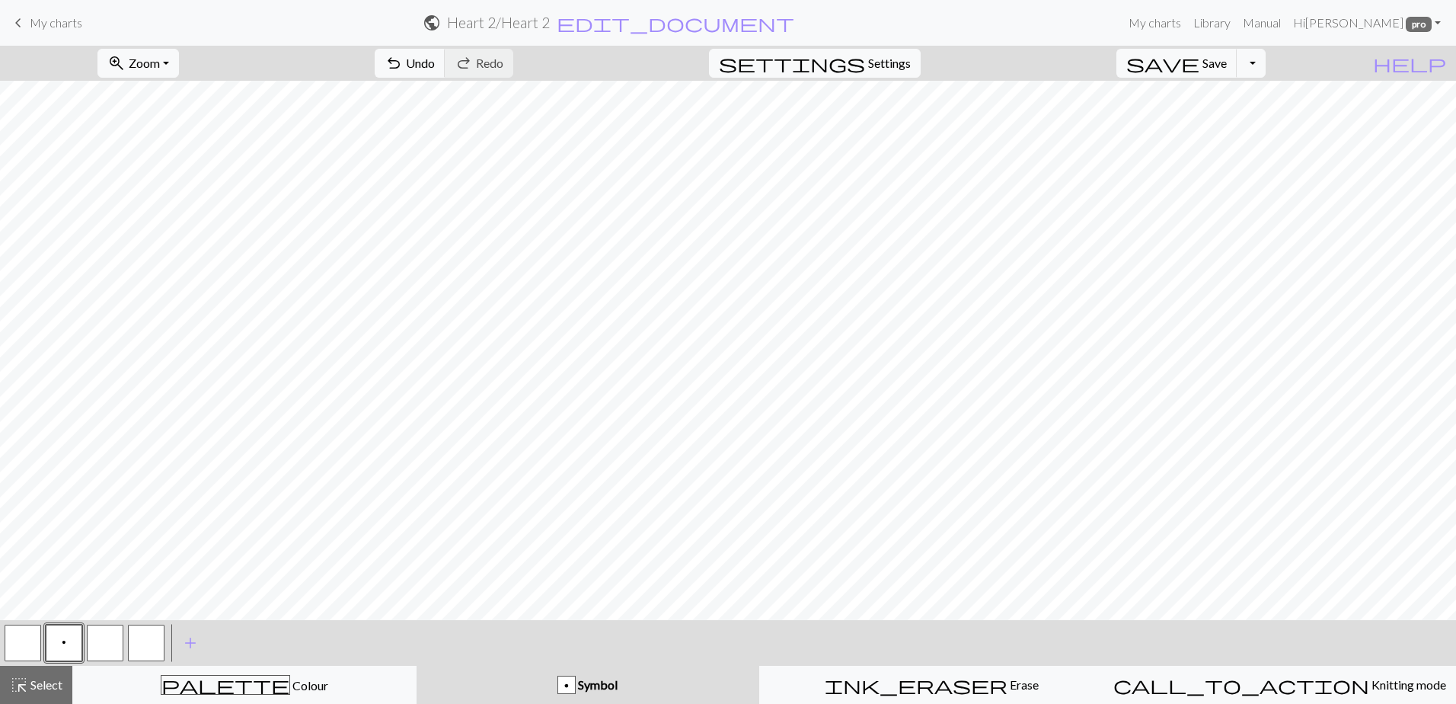
click at [68, 644] on button "p" at bounding box center [64, 643] width 37 height 37
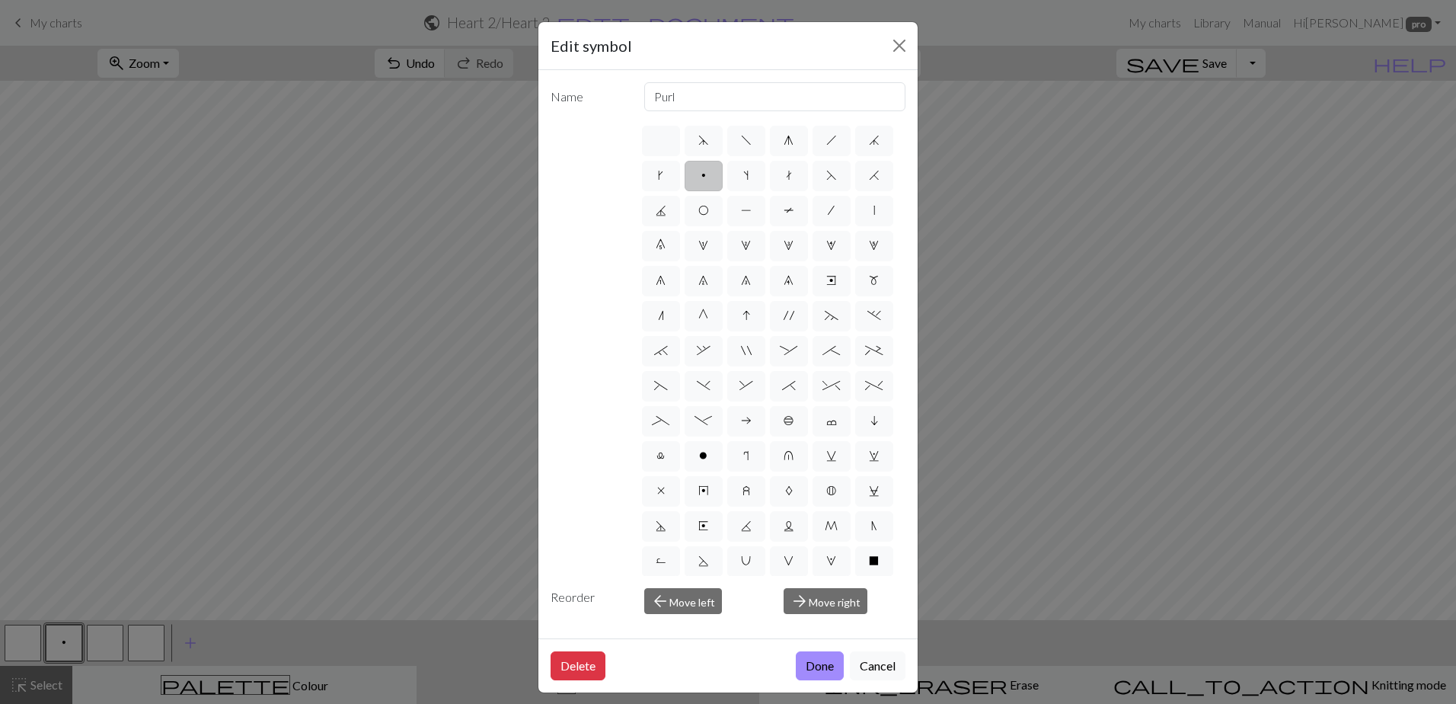
click at [723, 170] on label "p" at bounding box center [704, 176] width 38 height 30
click at [711, 170] on input "p" at bounding box center [706, 171] width 10 height 10
click at [820, 669] on button "Done" at bounding box center [820, 665] width 48 height 29
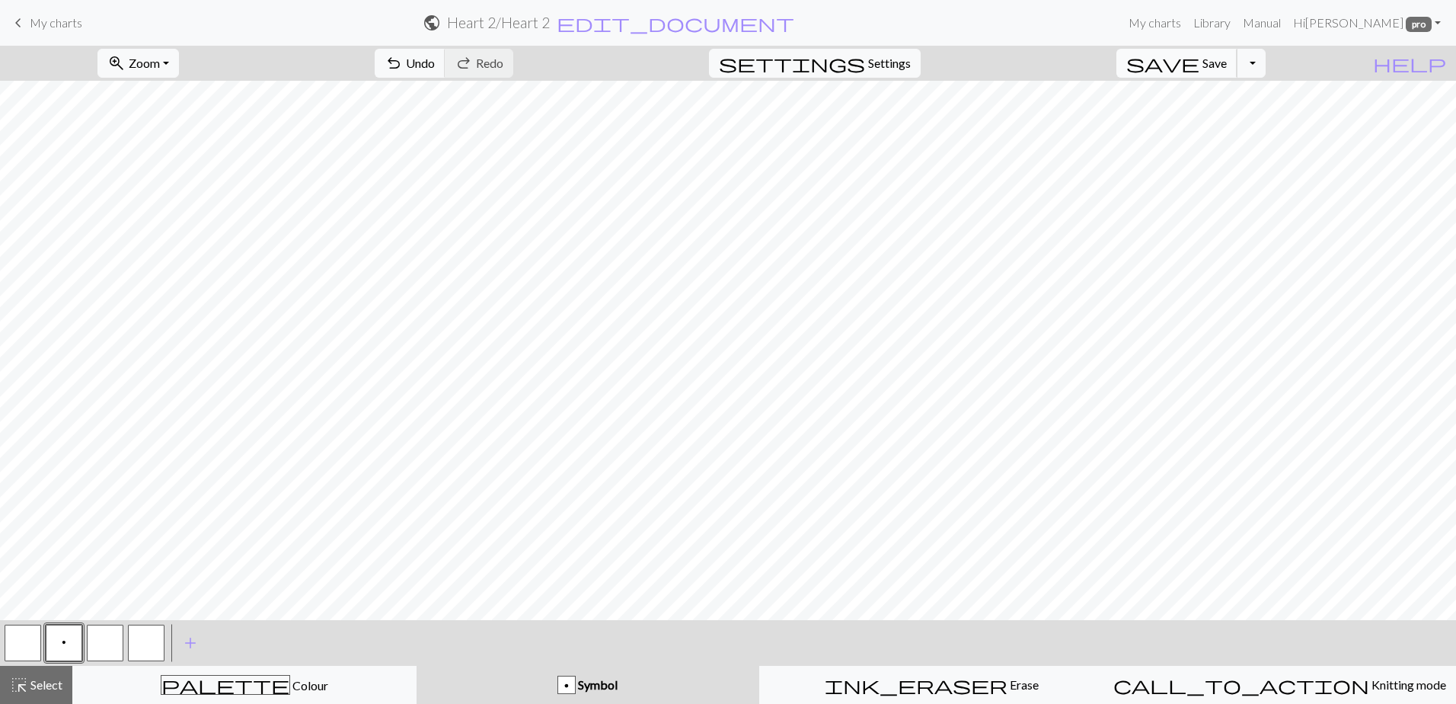
click at [1228, 55] on button "save Save Save" at bounding box center [1177, 63] width 121 height 29
click at [1211, 76] on button "save Save Save" at bounding box center [1177, 63] width 121 height 29
click at [1266, 67] on button "Toggle Dropdown" at bounding box center [1251, 63] width 29 height 29
click at [1222, 117] on button "save_alt Download" at bounding box center [1139, 121] width 251 height 24
click at [691, 53] on button "Download" at bounding box center [691, 49] width 74 height 29
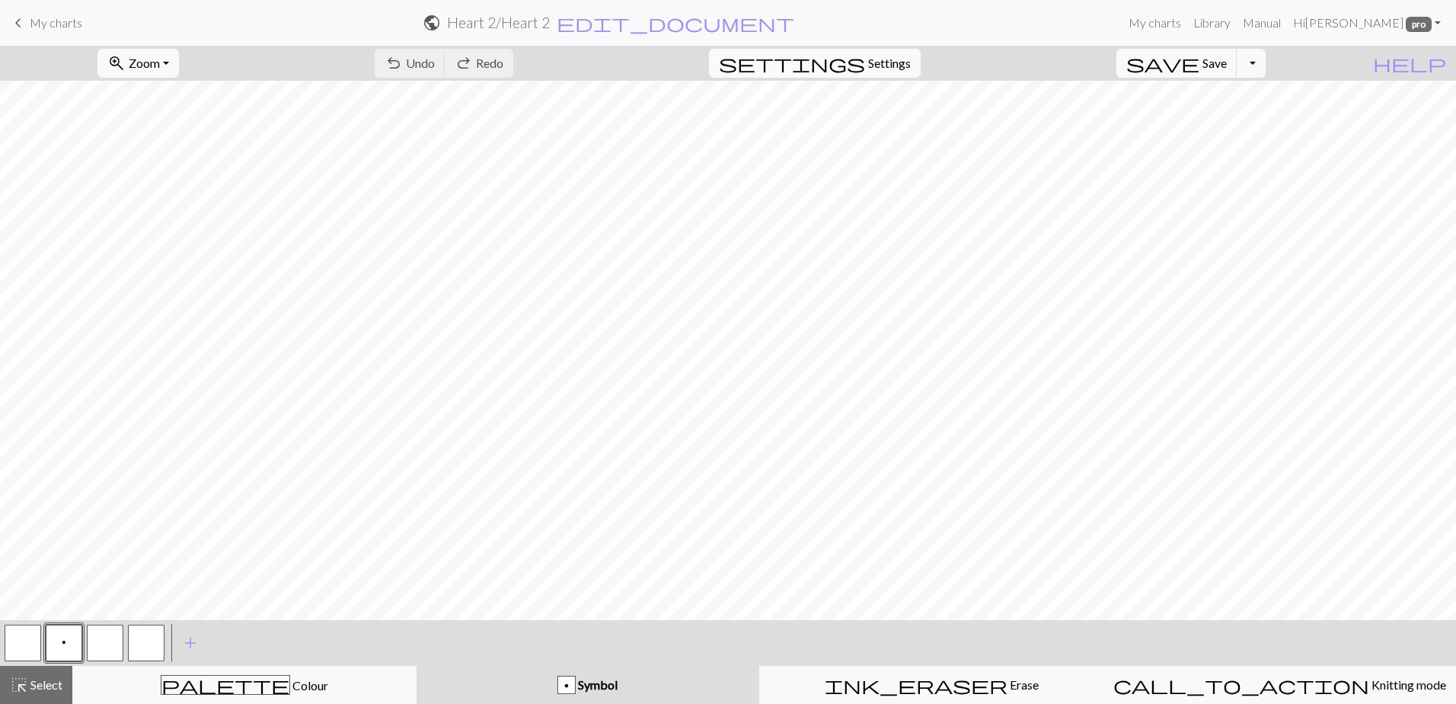
click at [865, 64] on span "settings" at bounding box center [792, 63] width 146 height 21
select select "aran"
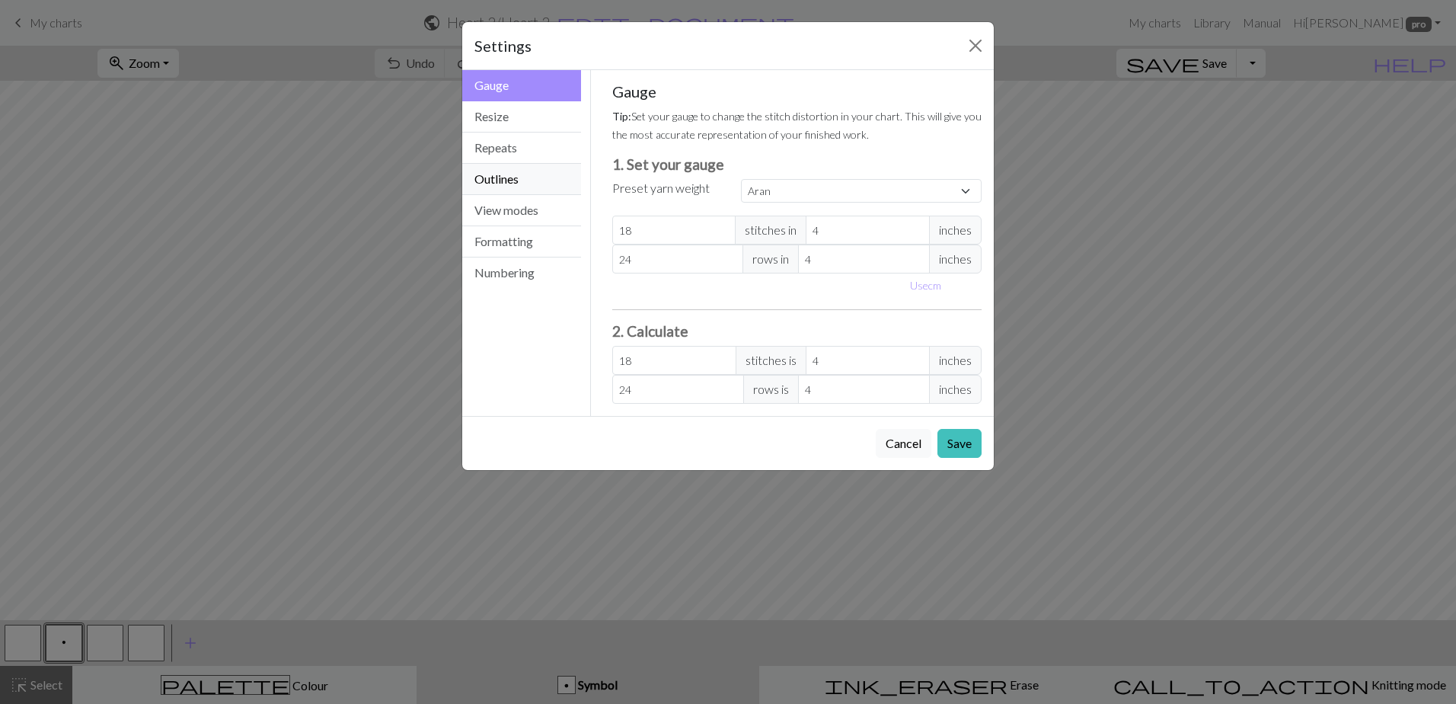
click at [519, 183] on button "Outlines" at bounding box center [521, 179] width 119 height 31
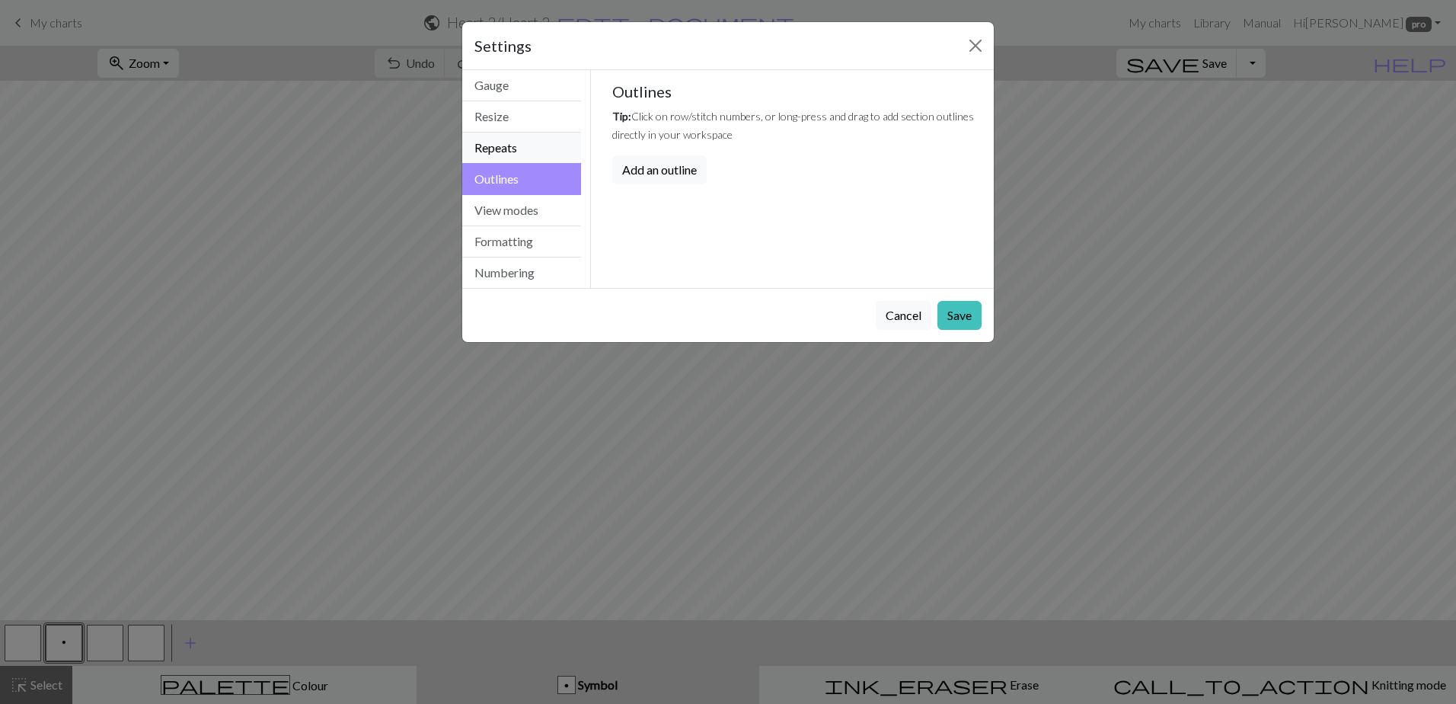
click at [522, 153] on button "Repeats" at bounding box center [521, 148] width 119 height 31
click at [529, 134] on button "Repeats" at bounding box center [521, 148] width 119 height 32
click at [529, 125] on button "Resize" at bounding box center [521, 116] width 119 height 31
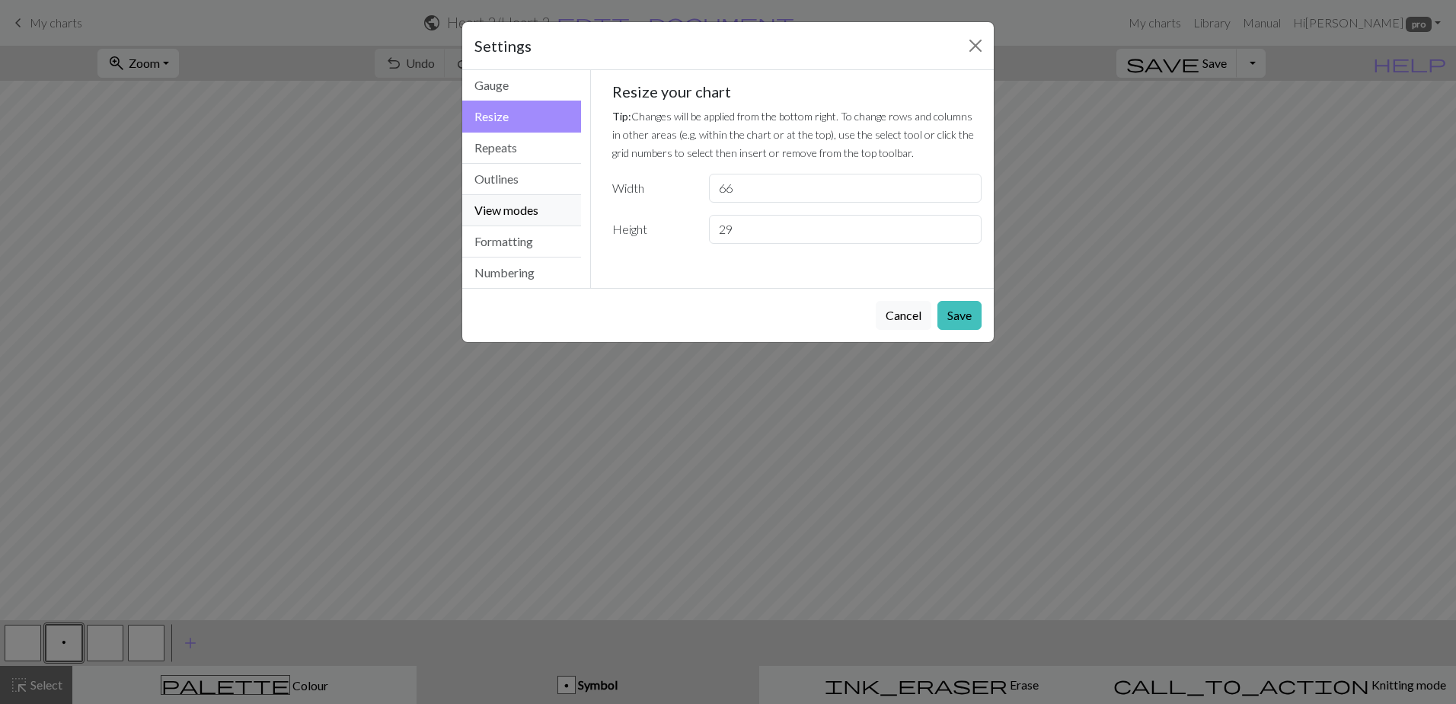
click at [525, 203] on button "View modes" at bounding box center [521, 210] width 119 height 31
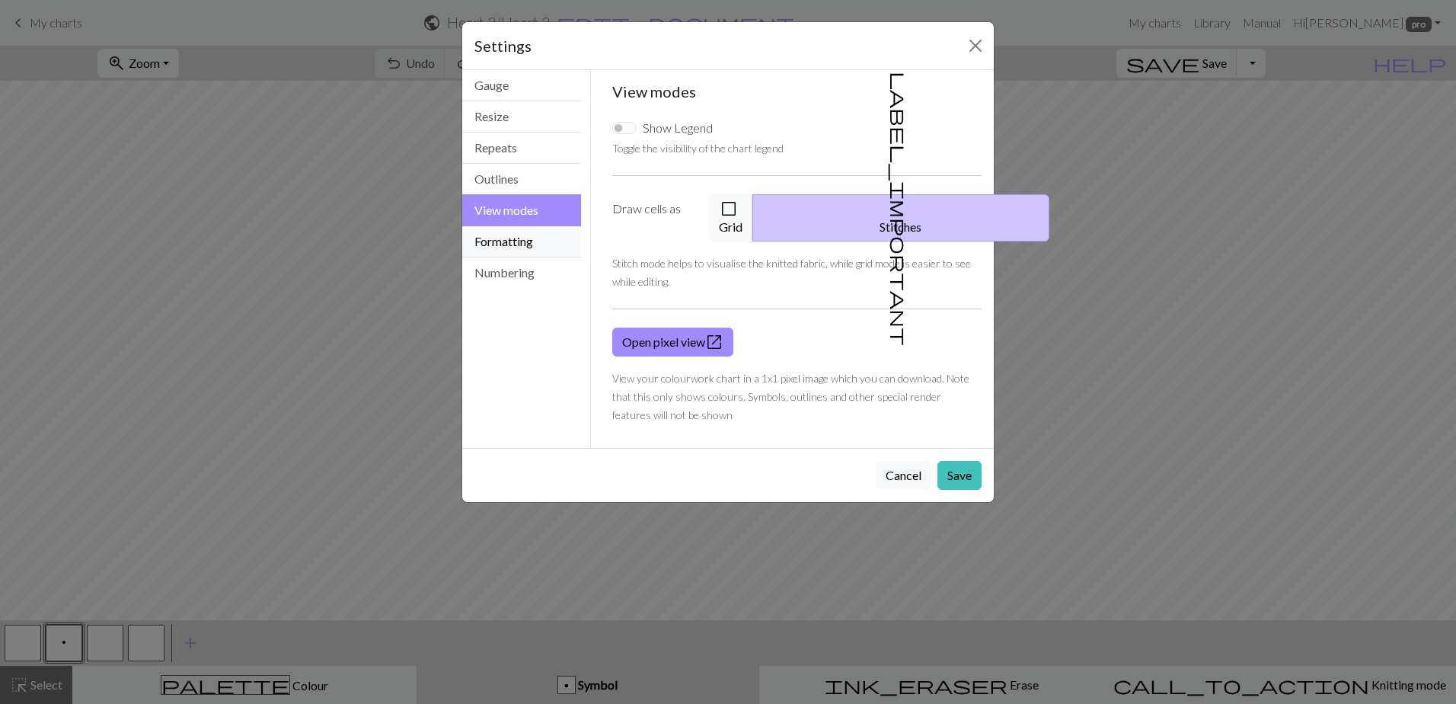
click at [525, 238] on button "Formatting" at bounding box center [521, 241] width 119 height 31
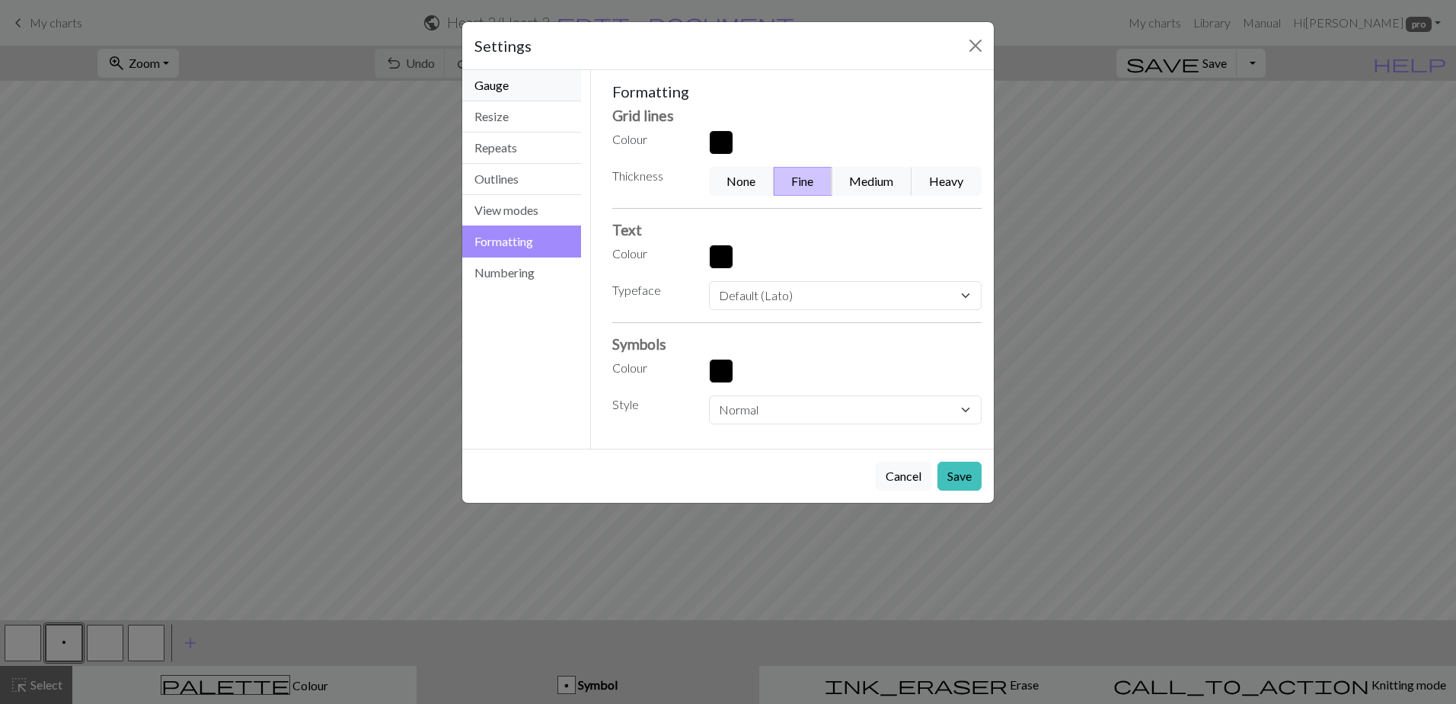
click at [522, 82] on button "Gauge" at bounding box center [521, 85] width 119 height 31
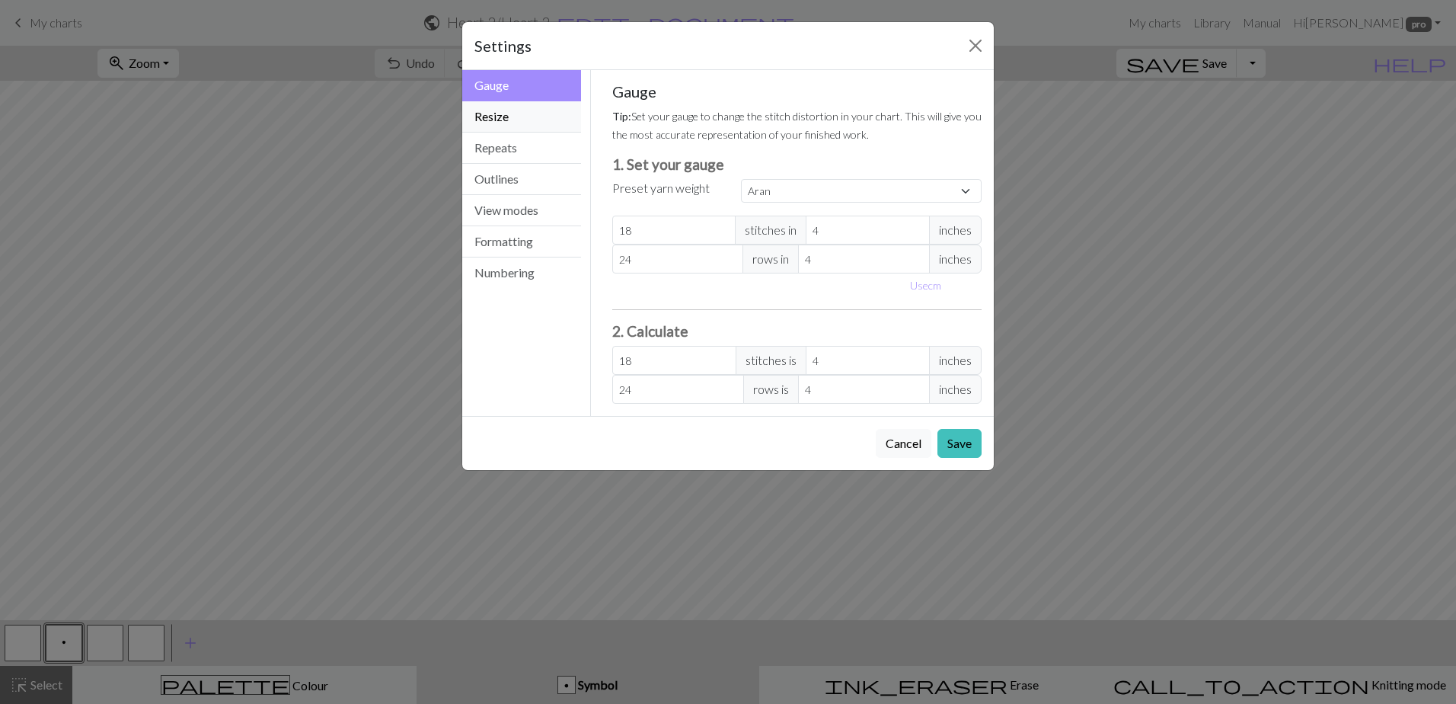
click at [521, 109] on button "Resize" at bounding box center [521, 116] width 119 height 31
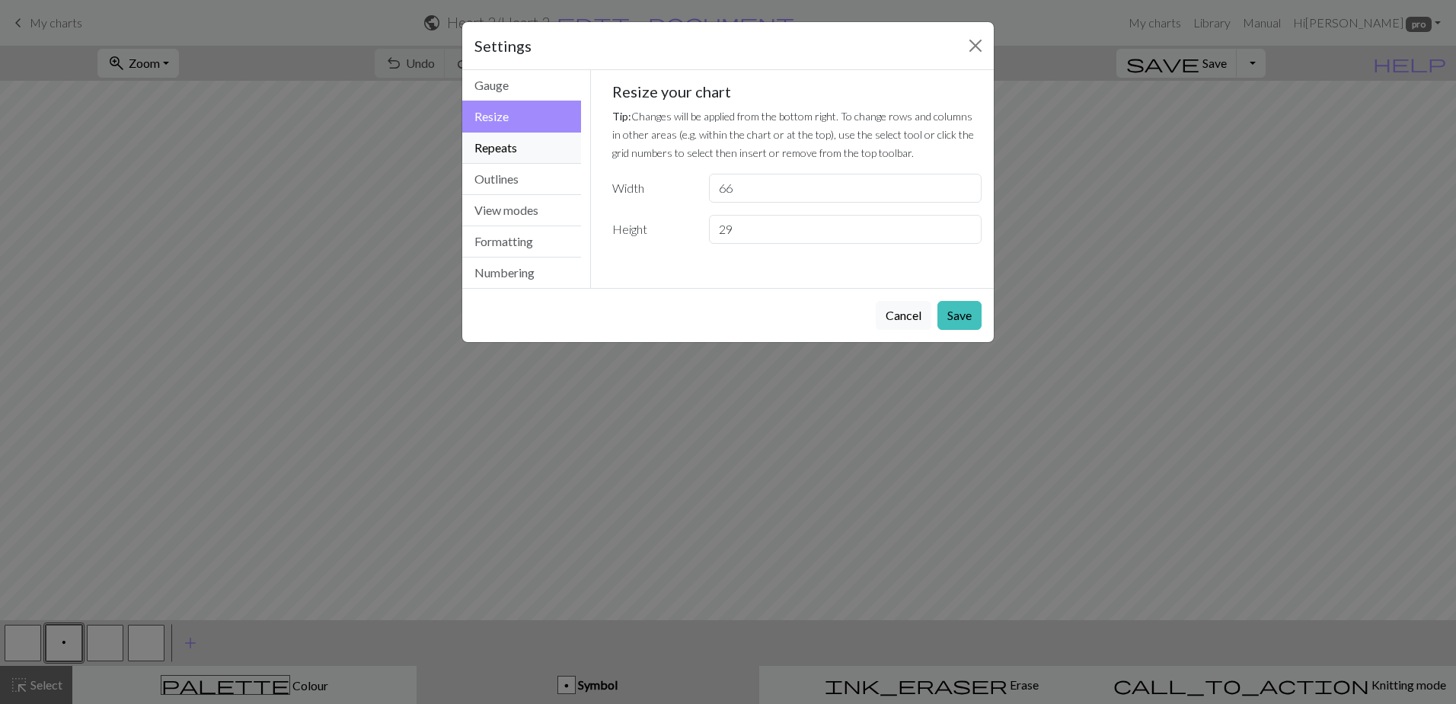
click at [483, 145] on button "Repeats" at bounding box center [521, 148] width 119 height 31
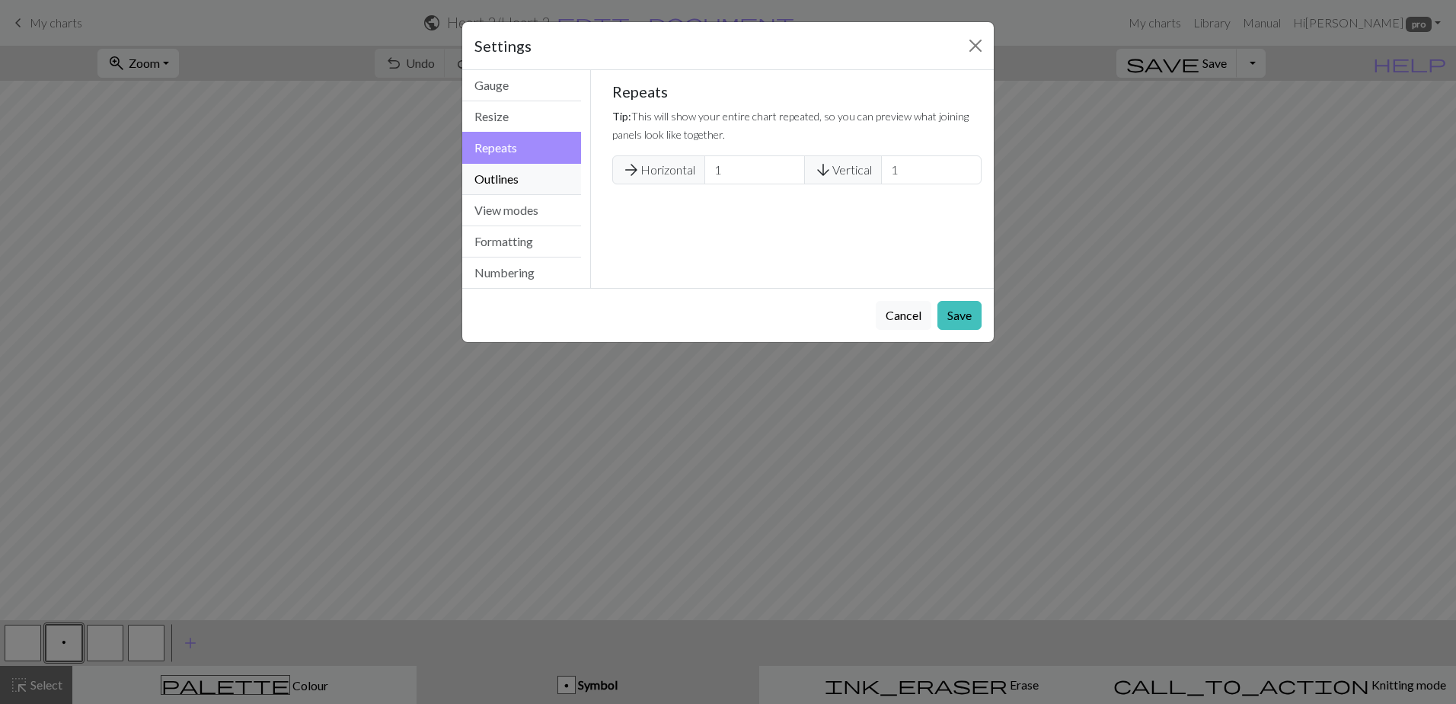
click at [528, 181] on button "Outlines" at bounding box center [521, 179] width 119 height 31
click at [637, 177] on button "Add an outline" at bounding box center [659, 169] width 94 height 29
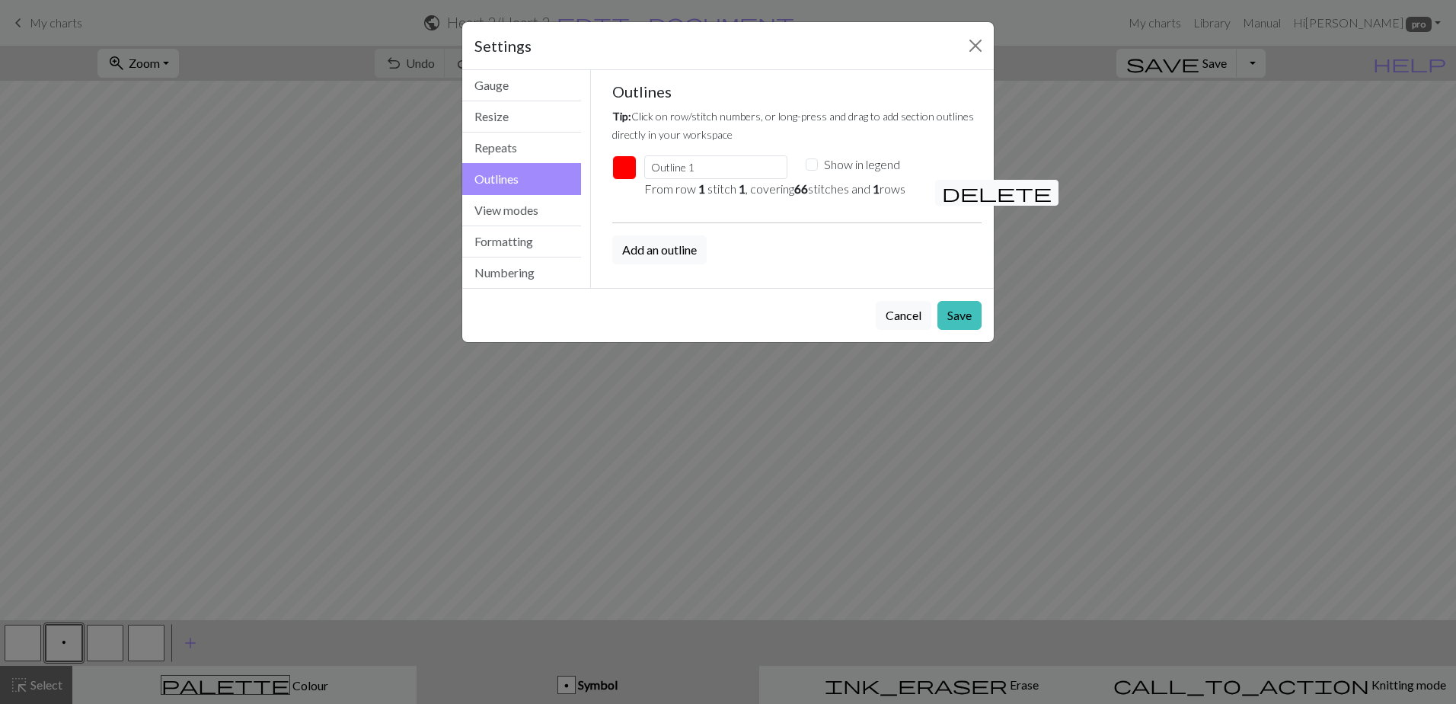
drag, startPoint x: 893, startPoint y: 318, endPoint x: 756, endPoint y: 279, distance: 142.0
click at [890, 318] on button "Cancel" at bounding box center [904, 315] width 56 height 29
